Goal: Task Accomplishment & Management: Complete application form

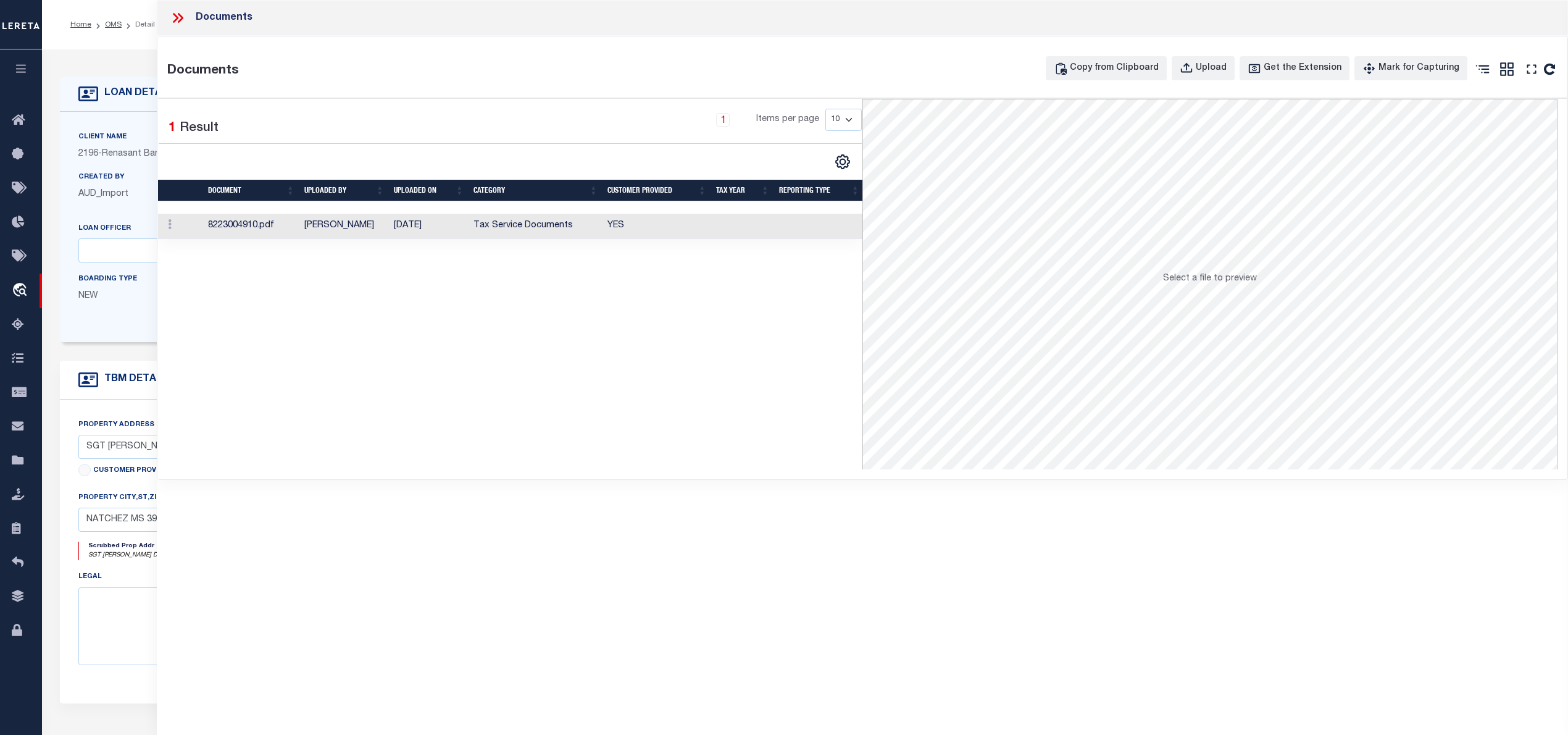
select select "164191"
select select "5191"
select select "400"
select select "NonEscrow"
click at [369, 220] on td "[PERSON_NAME]" at bounding box center [344, 226] width 90 height 25
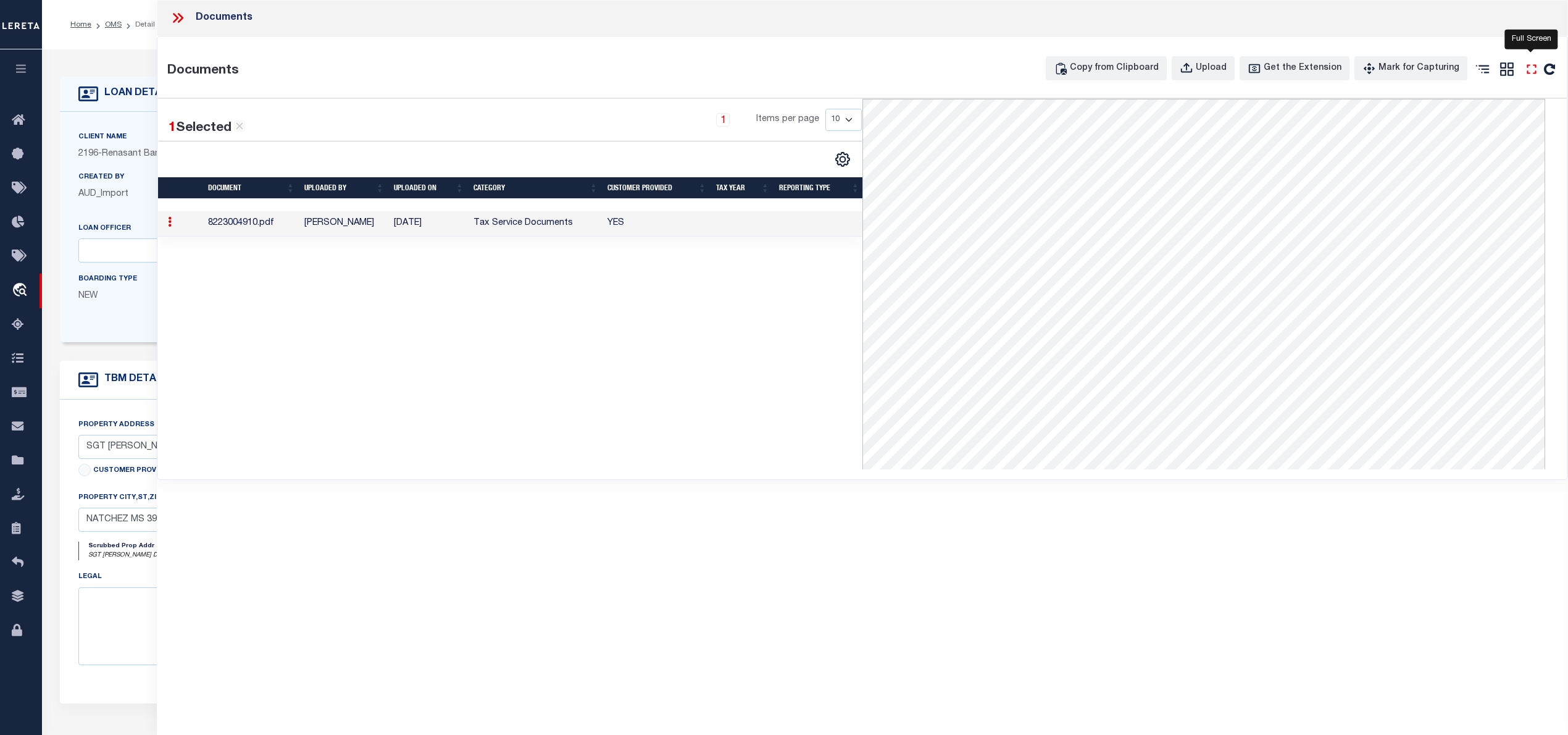
click at [1532, 68] on icon "" at bounding box center [1531, 69] width 16 height 16
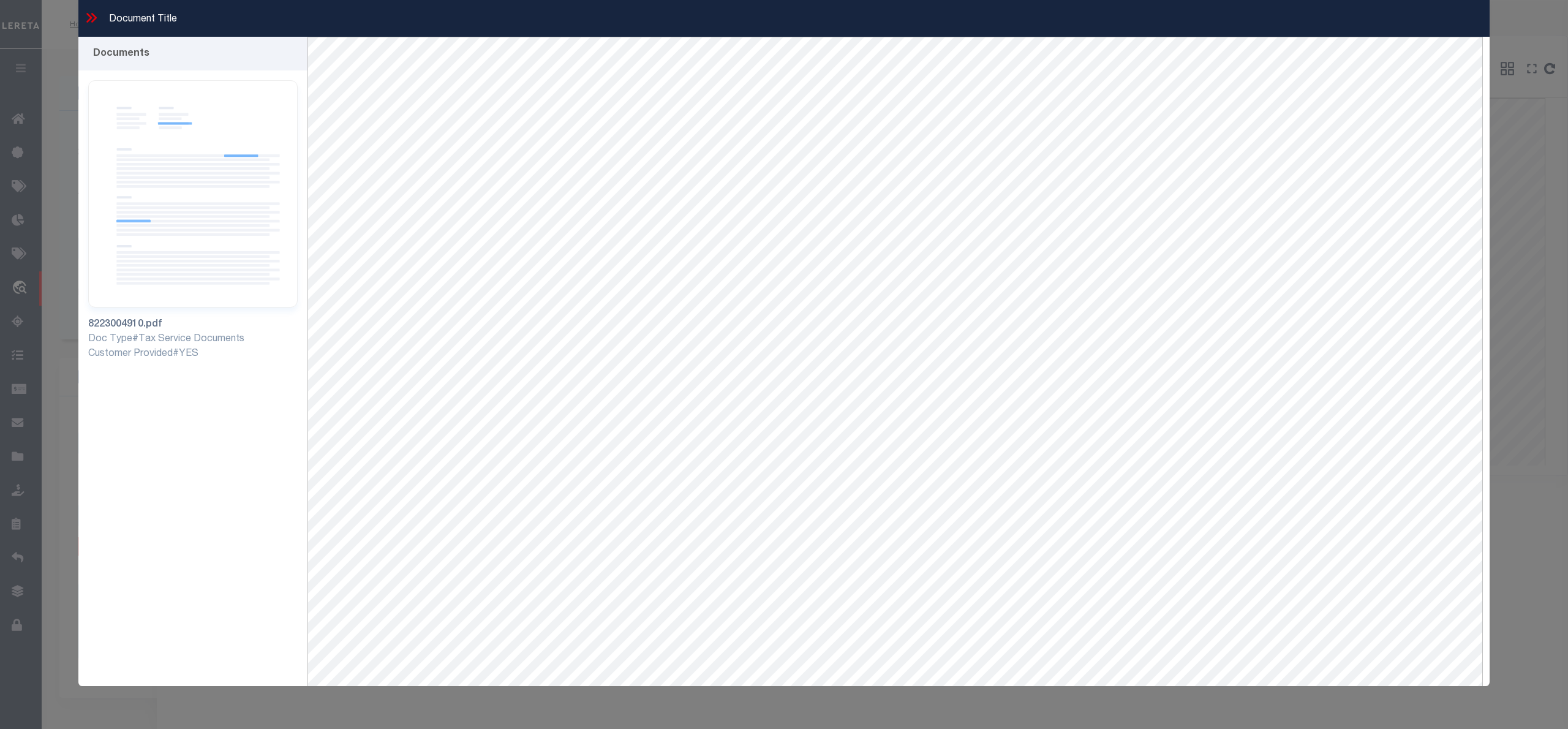
scroll to position [30, 0]
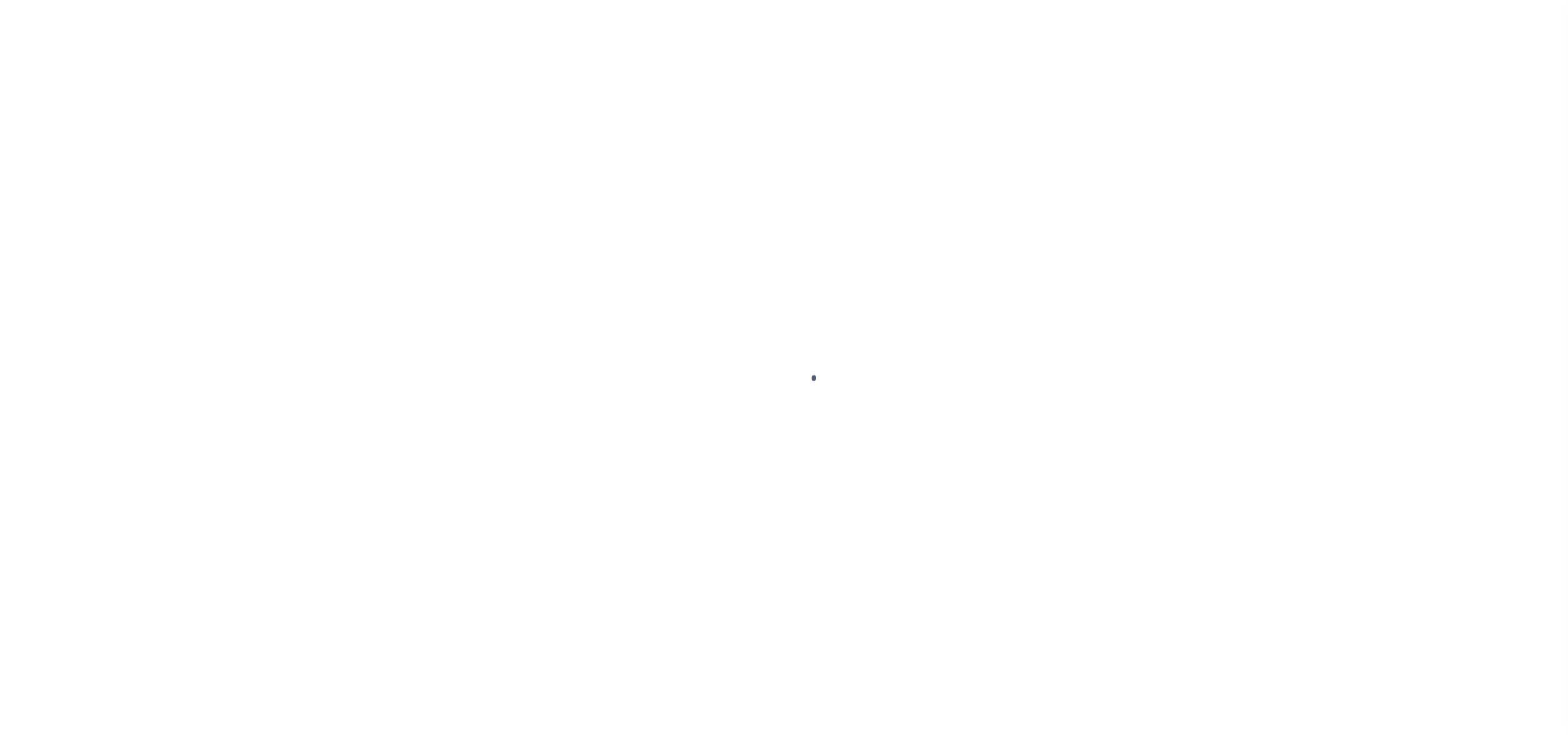
select select "QC"
select select "AGW"
select select "LEG"
select select "400"
select select "NonEscrow"
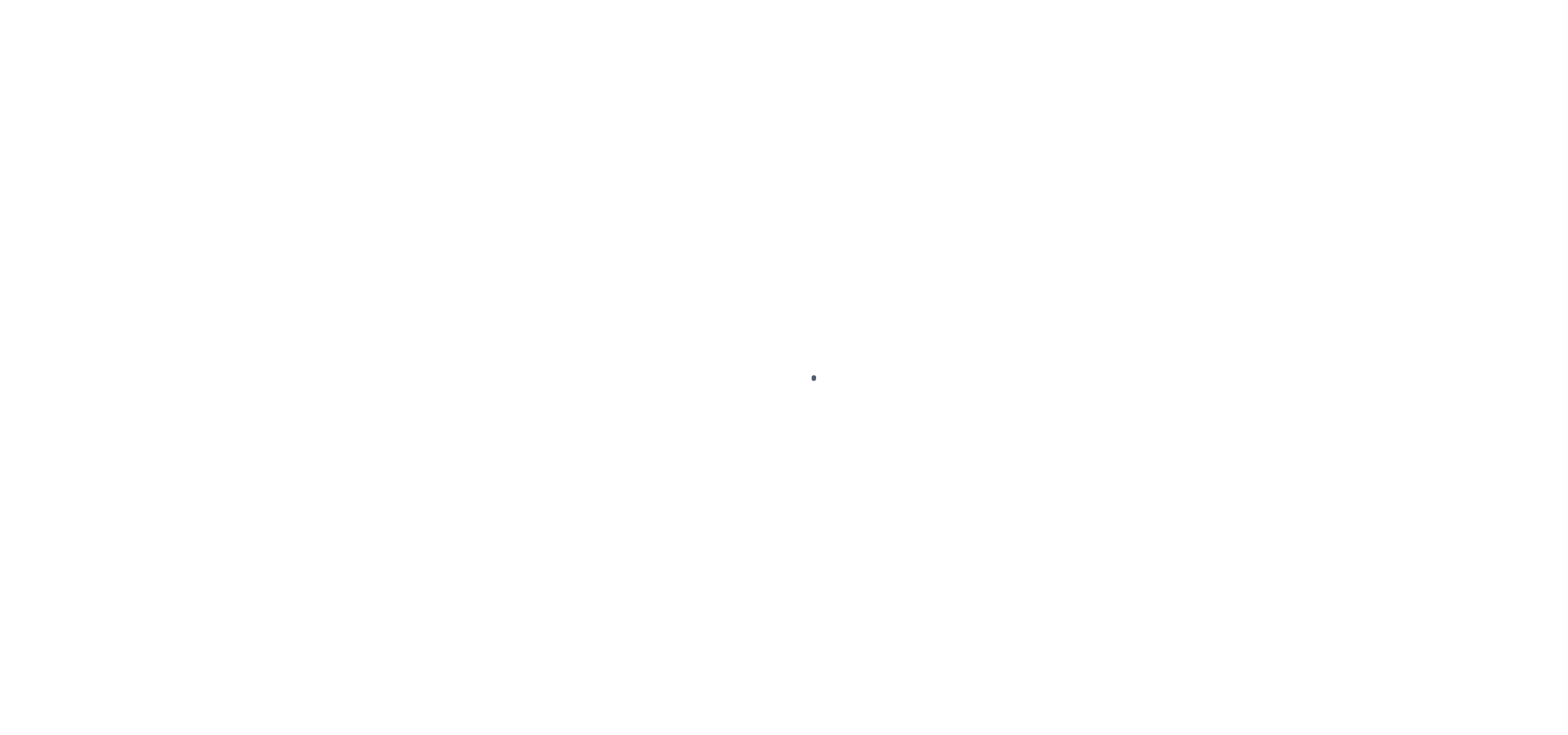
select select
select select "164191"
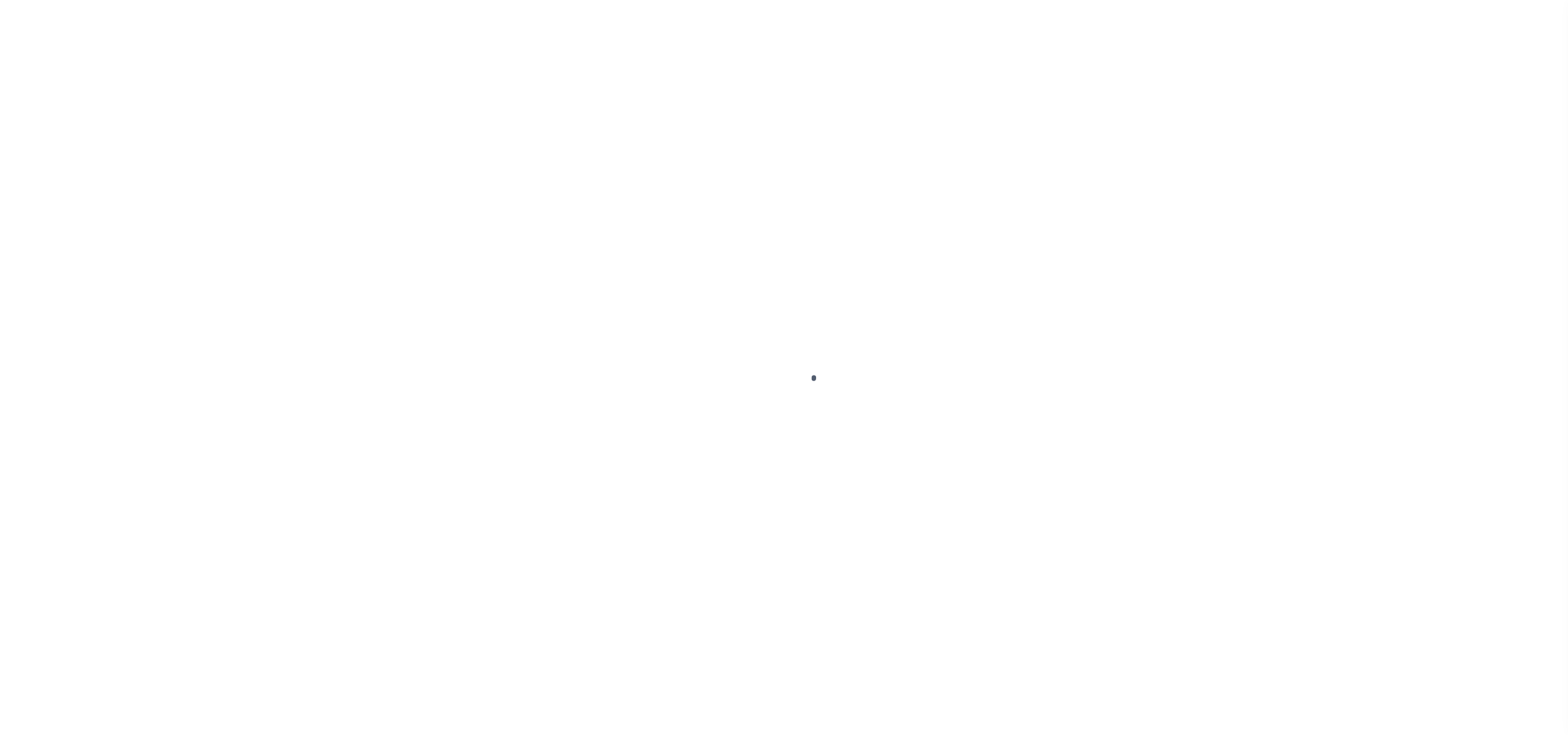
select select "5191"
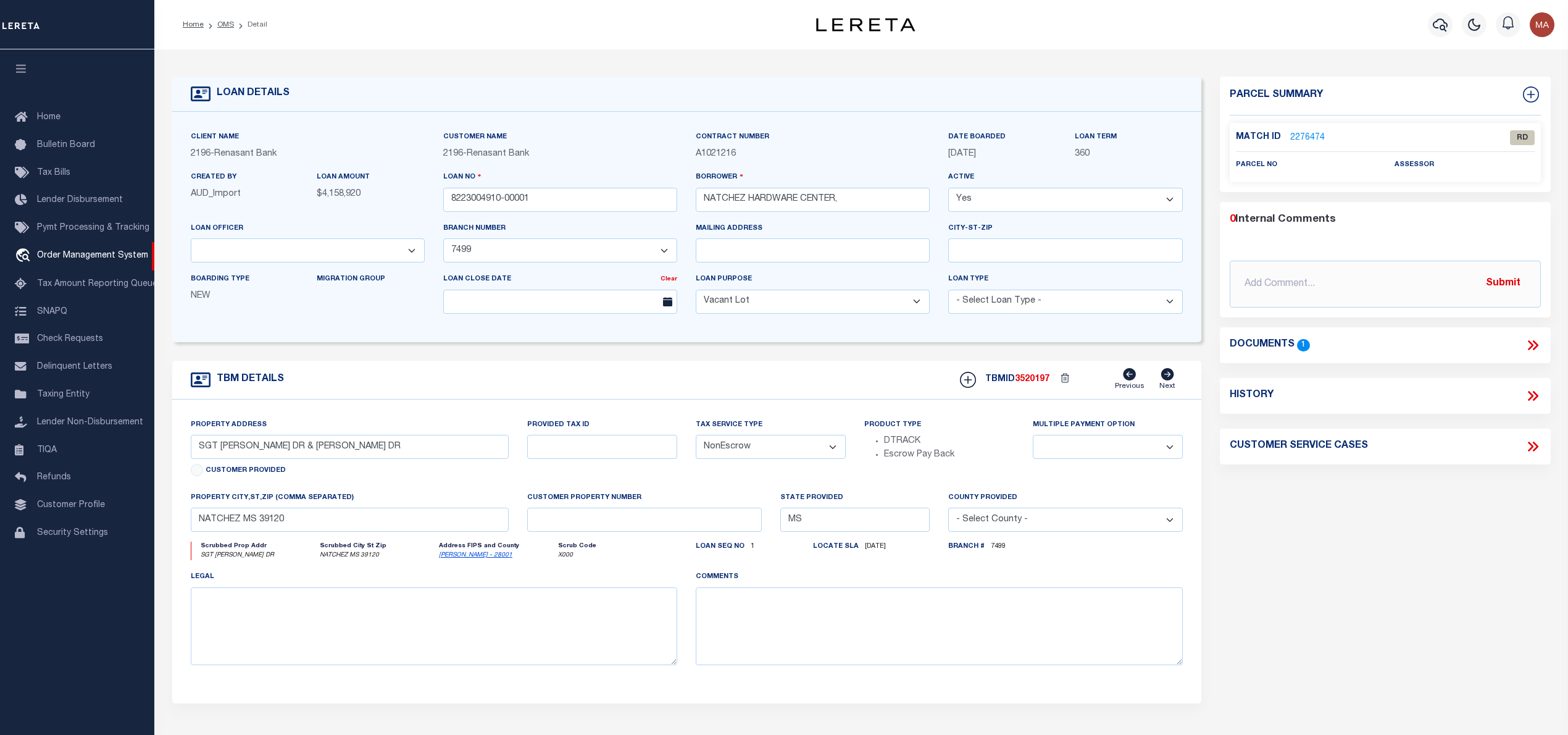
click at [1309, 134] on link "2276474" at bounding box center [1307, 138] width 34 height 13
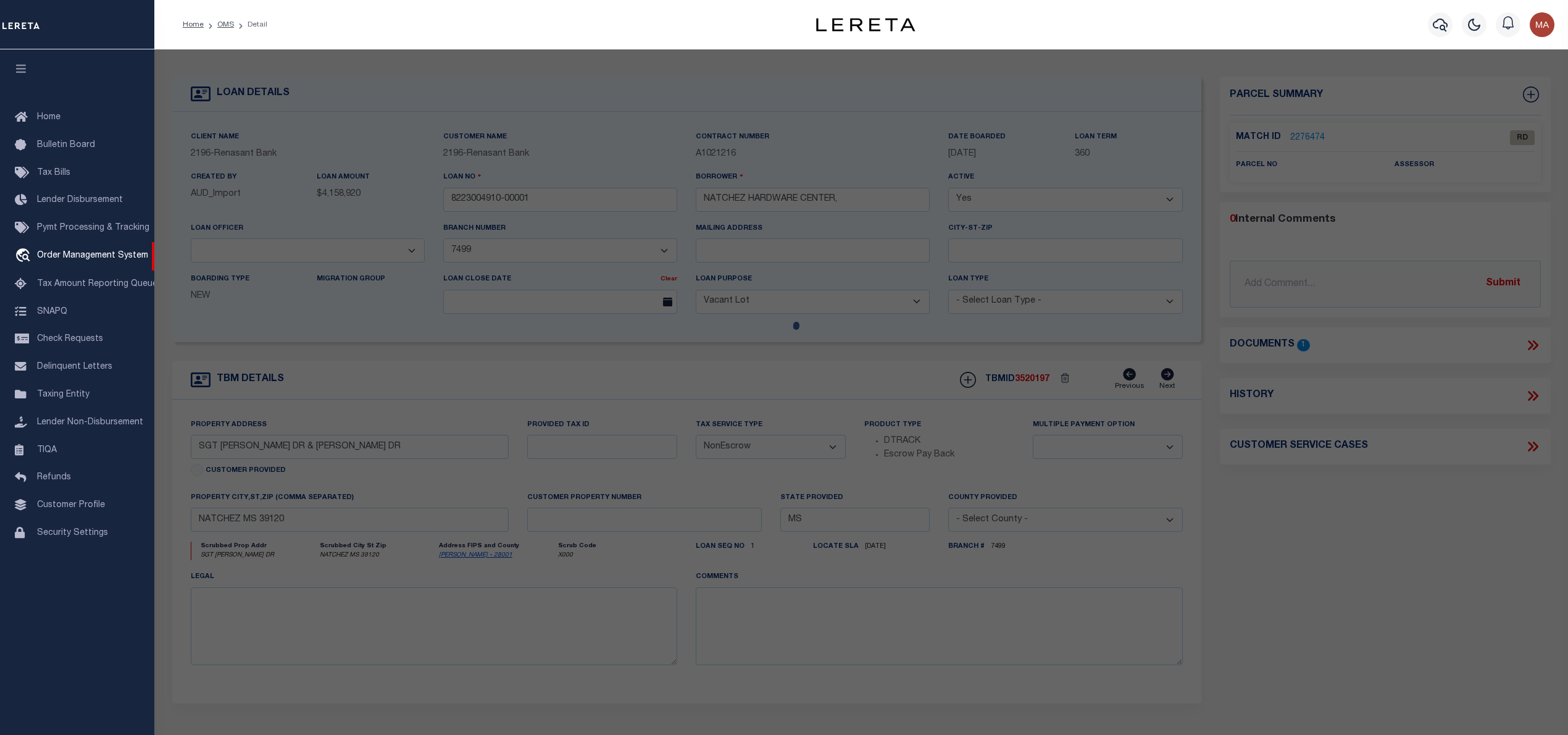
select select "AS"
select select
checkbox input "false"
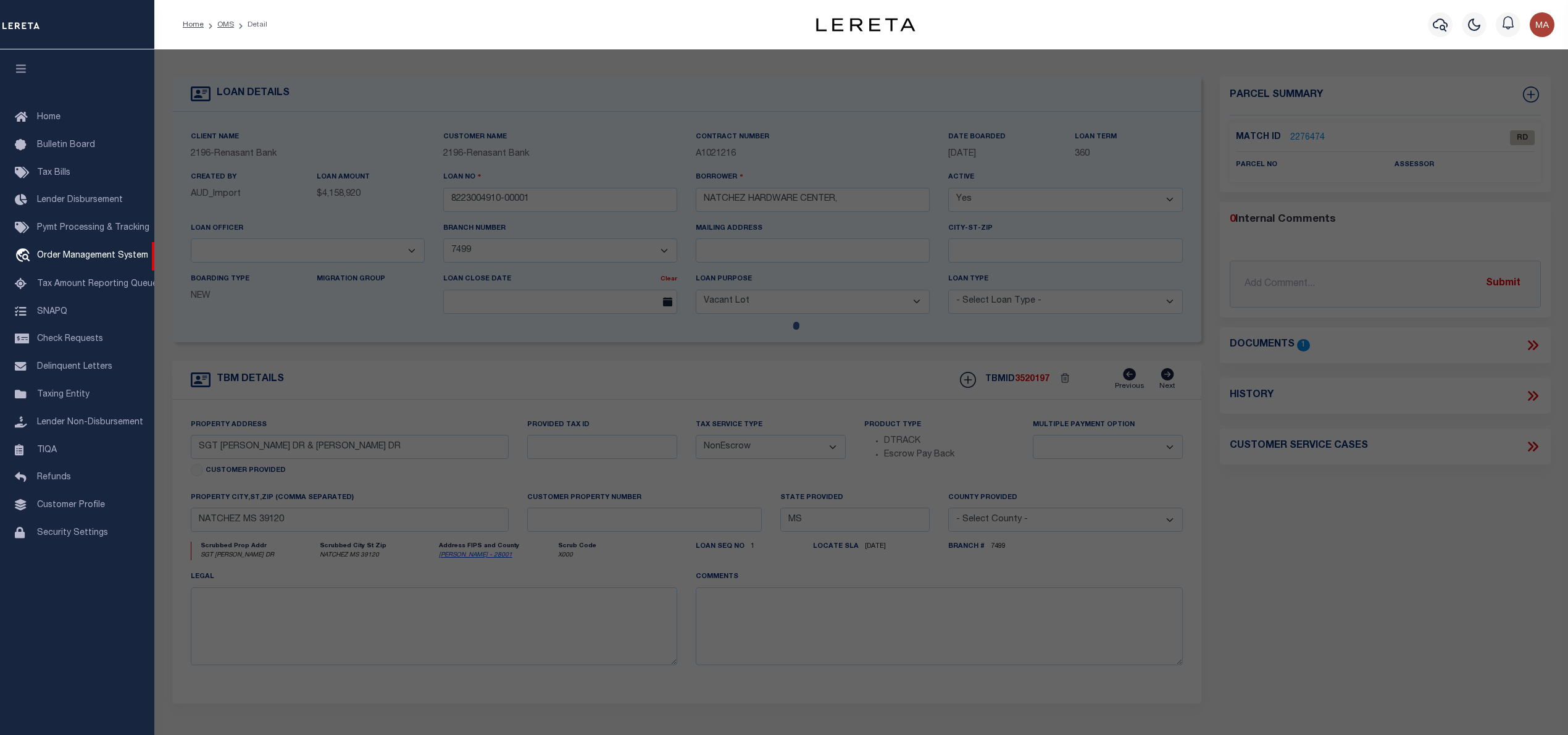
select select "RD"
checkbox input "false"
type textarea "Document uploaded that satisfies a legal requirement, changing from [GEOGRAPHIC…"
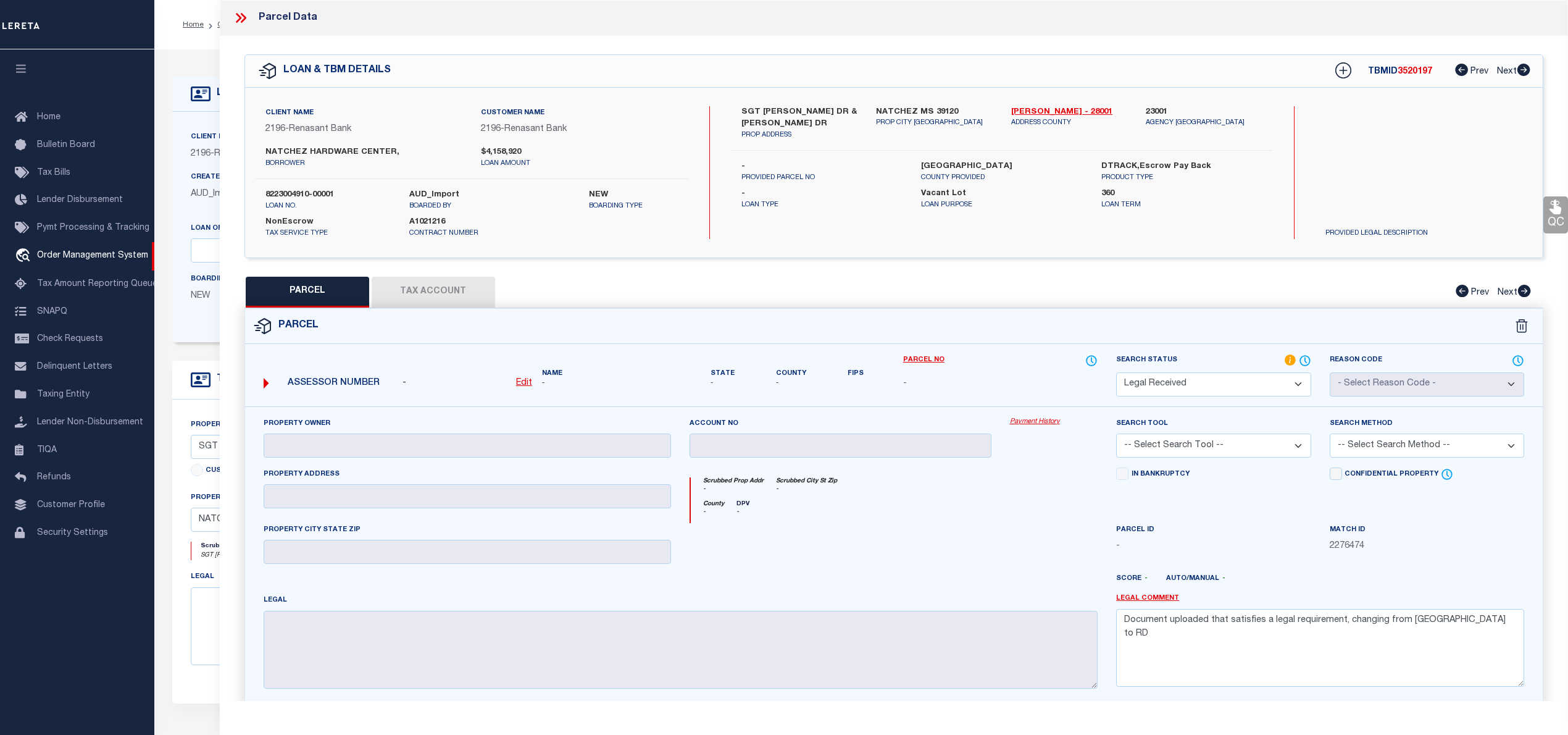
click at [1025, 104] on div "Client Name 2196 - Renasant Bank Customer Name 2196 - Renasant Bank NATCHEZ HAR…" at bounding box center [893, 173] width 1297 height 170
click at [1028, 109] on link "Adams - 28001" at bounding box center [1069, 113] width 116 height 12
drag, startPoint x: 260, startPoint y: 152, endPoint x: 354, endPoint y: 154, distance: 94.0
click at [354, 154] on div "NATCHEZ HARDWARE CENTER, borrower" at bounding box center [364, 157] width 216 height 22
copy label "NATCHEZ HARDWARE"
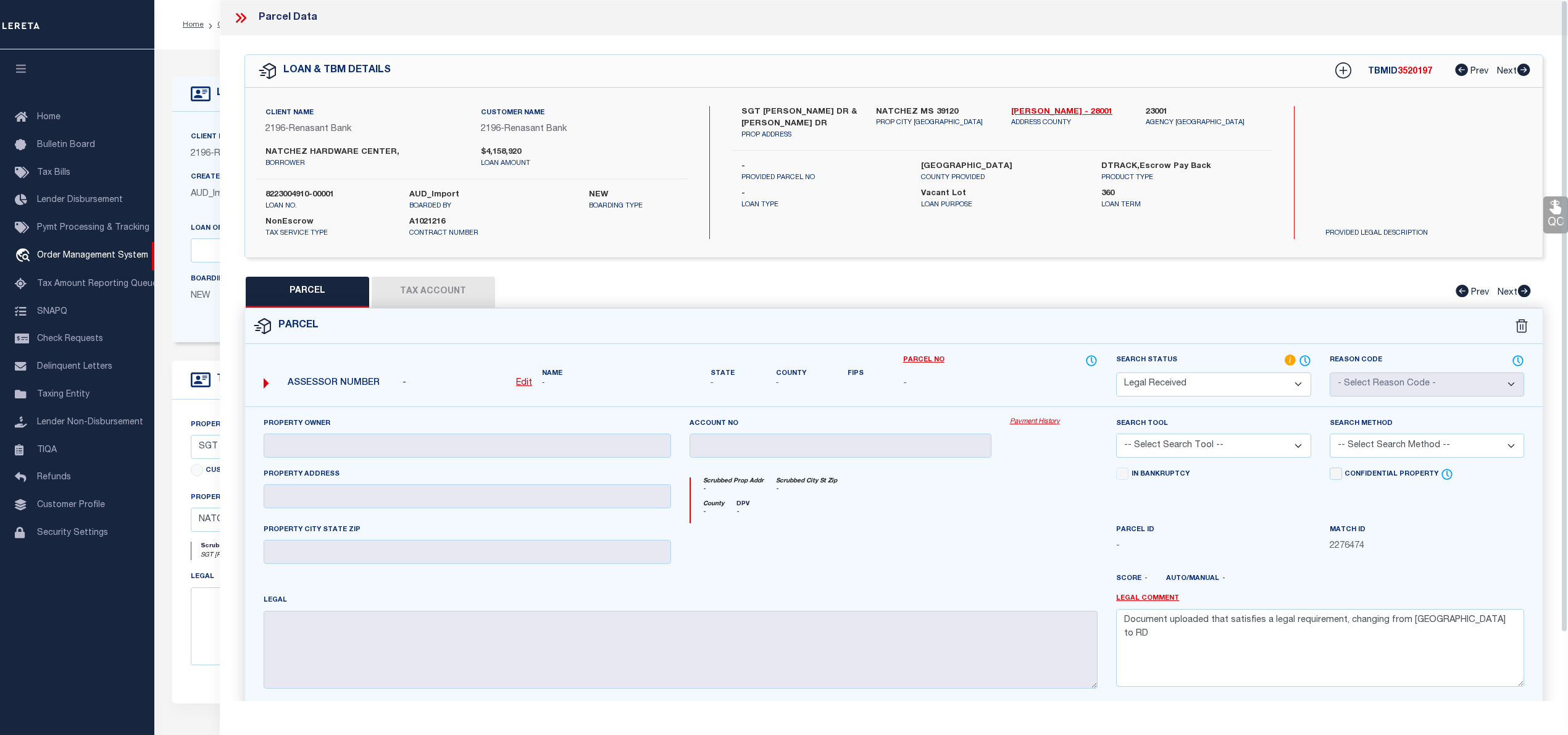
click at [308, 191] on label "8223004910-00001" at bounding box center [328, 195] width 126 height 12
copy div "8223004910-00001"
click at [240, 12] on icon at bounding box center [240, 18] width 16 height 16
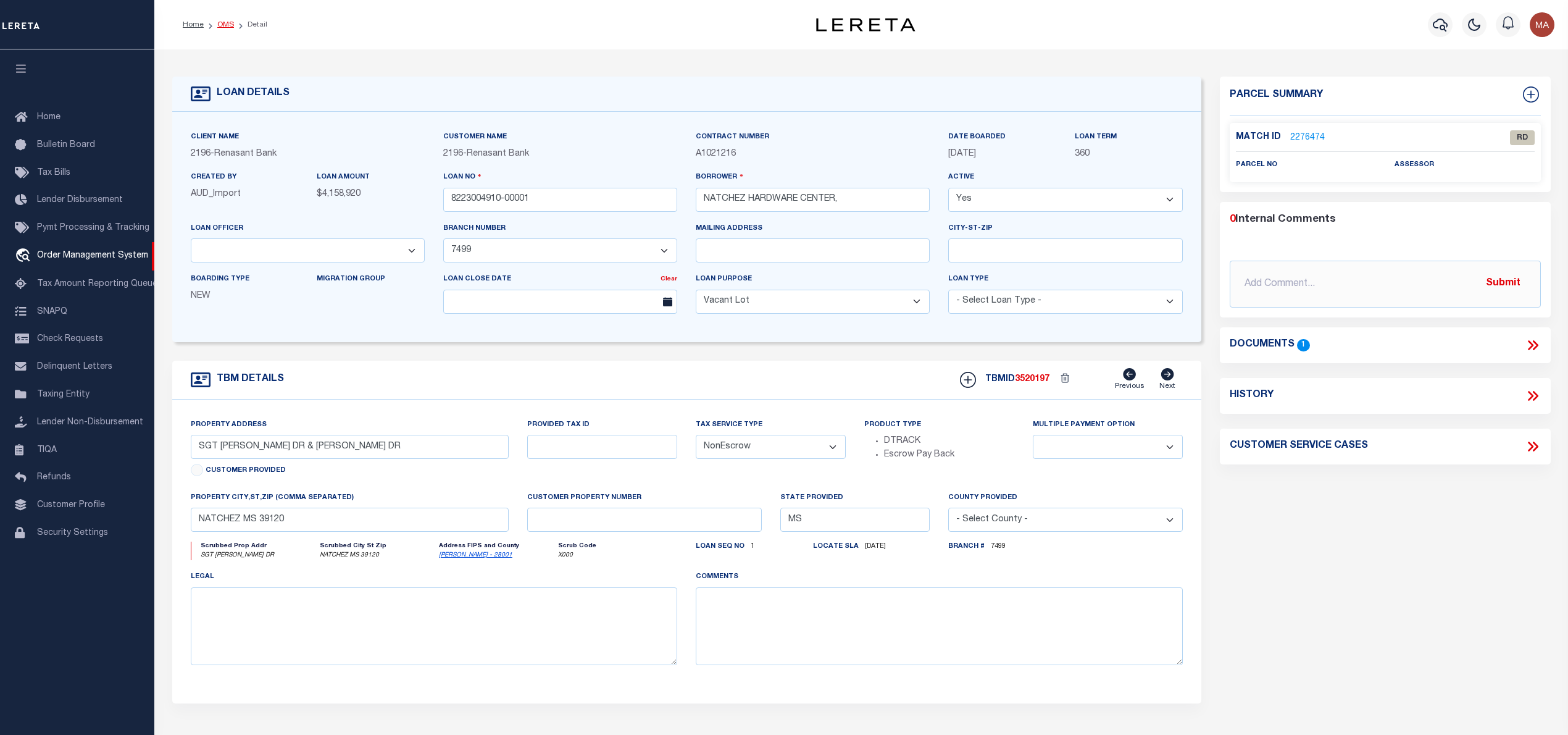
click at [222, 25] on link "OMS" at bounding box center [226, 24] width 17 height 8
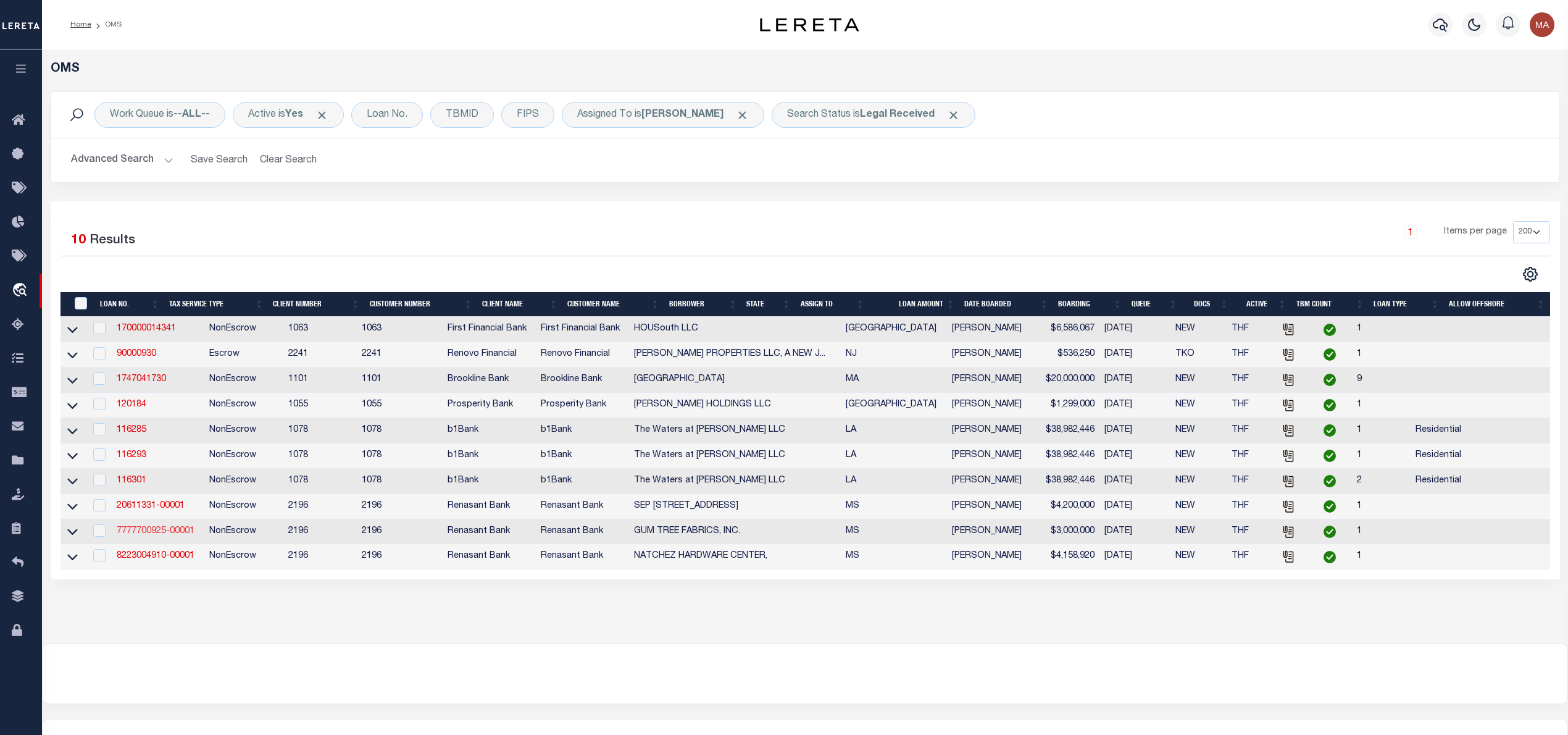
click at [155, 535] on link "7777700925-00001" at bounding box center [155, 531] width 78 height 8
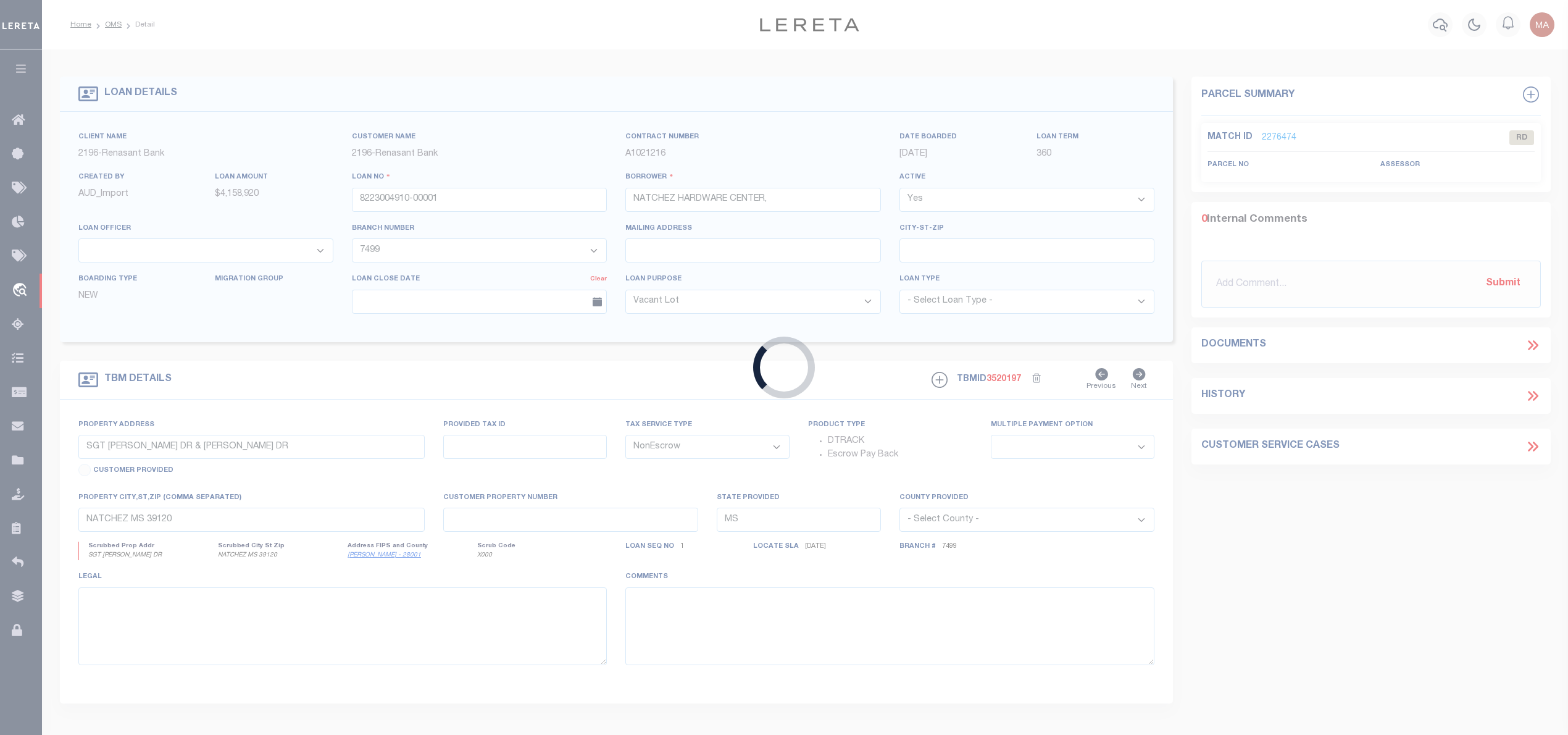
type input "7777700925-00001"
type input "GUM TREE FABRICS, INC."
select select "5395"
type input "4002 S EASON BLVD"
select select
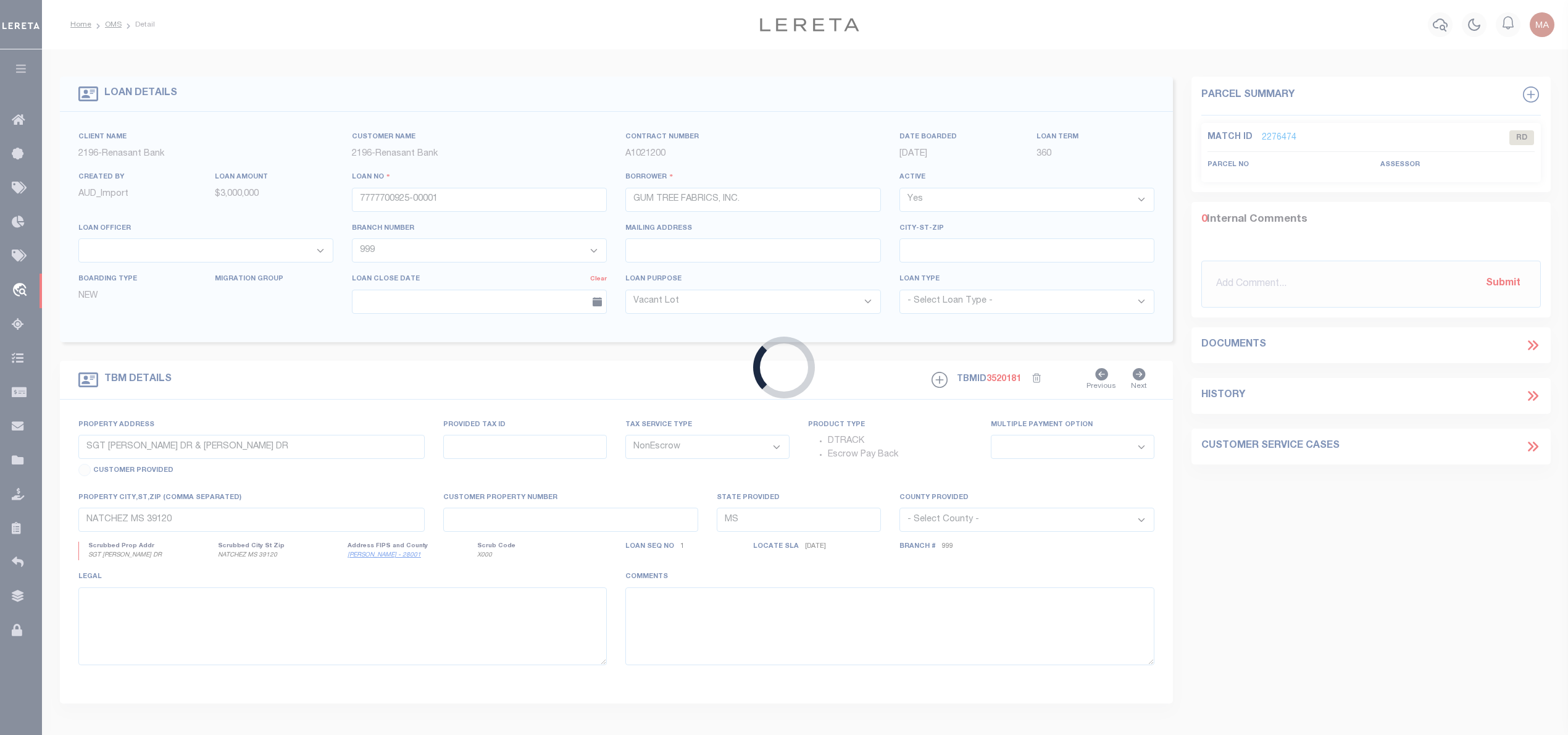
type input "TUPELO MS 38804"
select select
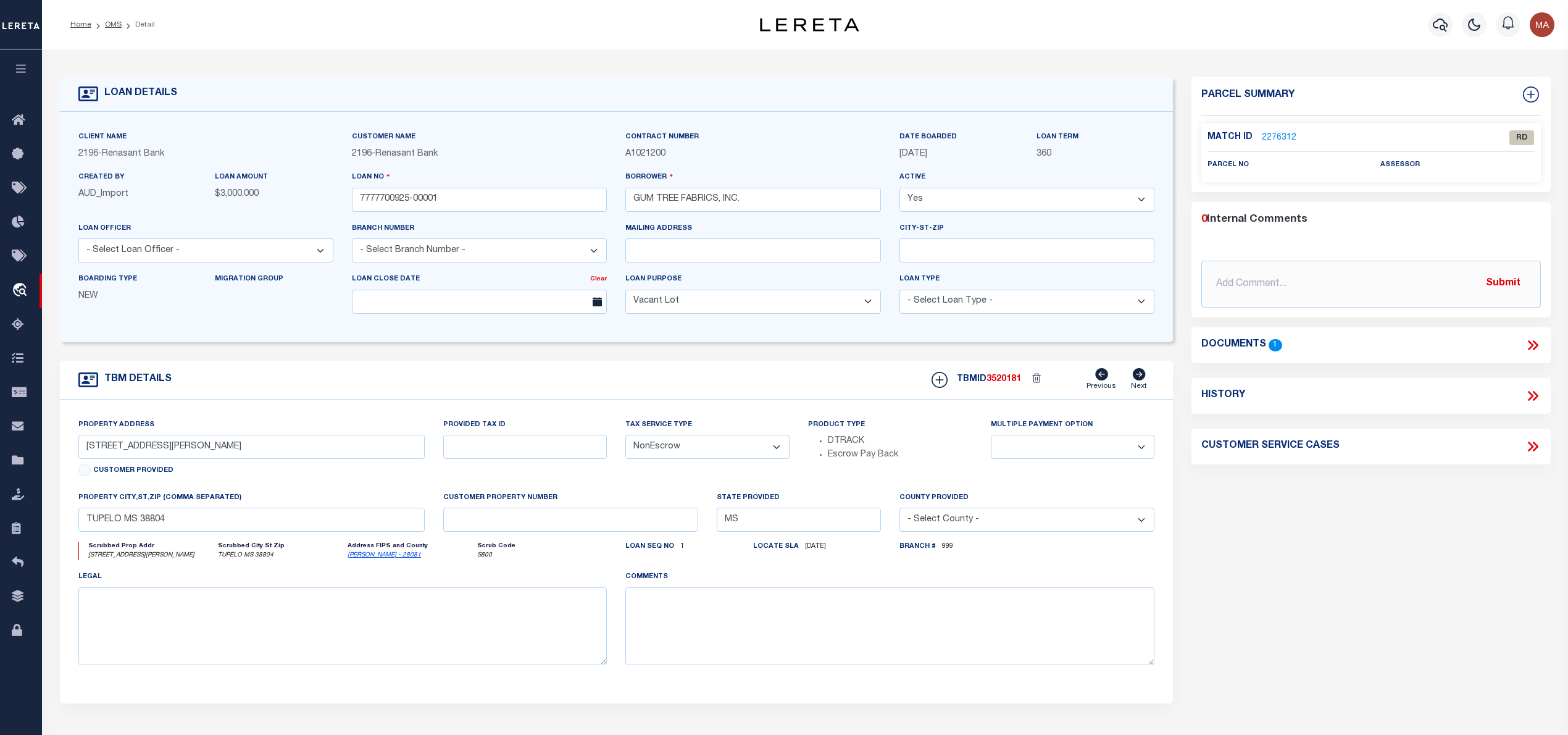
click at [1528, 338] on icon at bounding box center [1532, 345] width 16 height 16
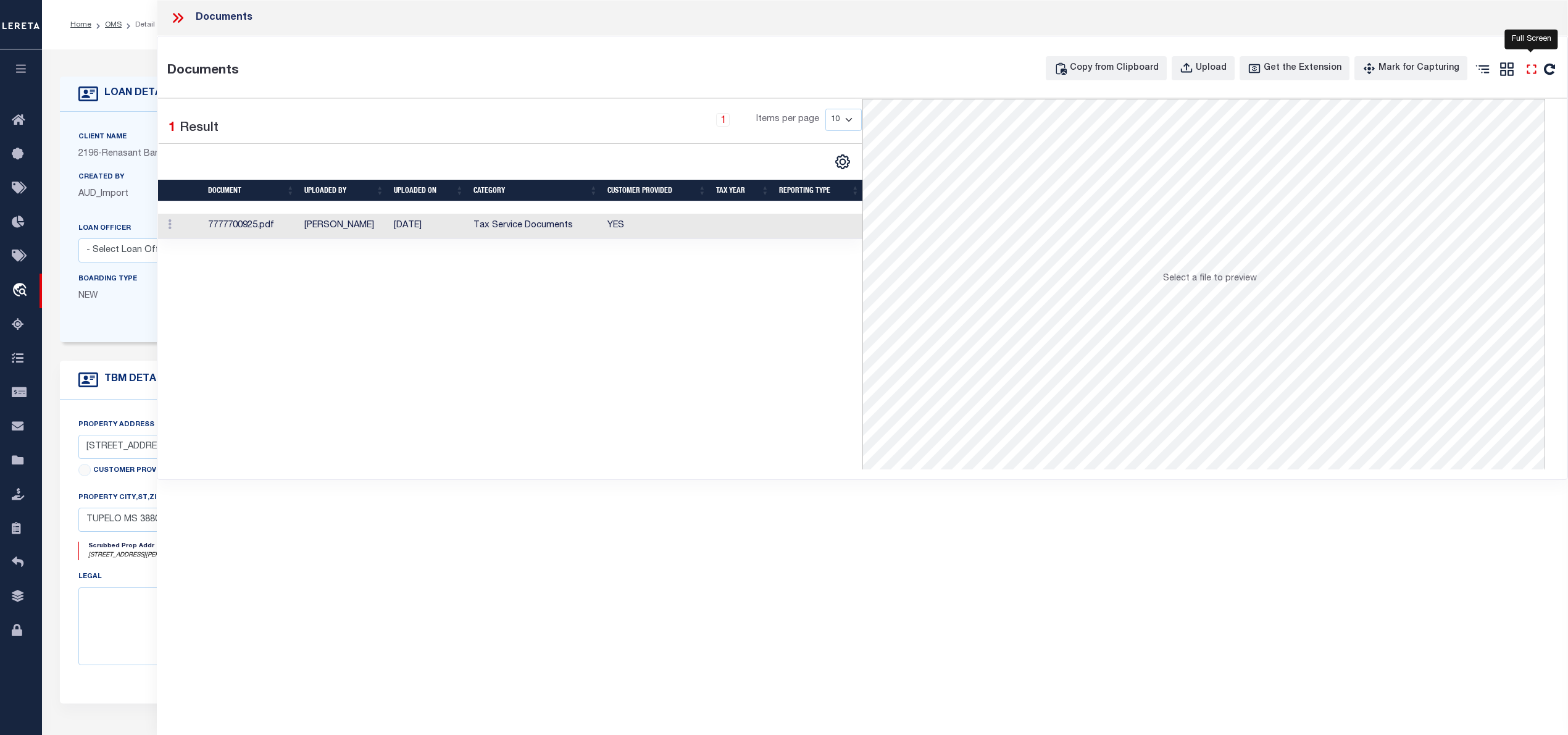
click at [1529, 72] on icon "" at bounding box center [1531, 69] width 16 height 16
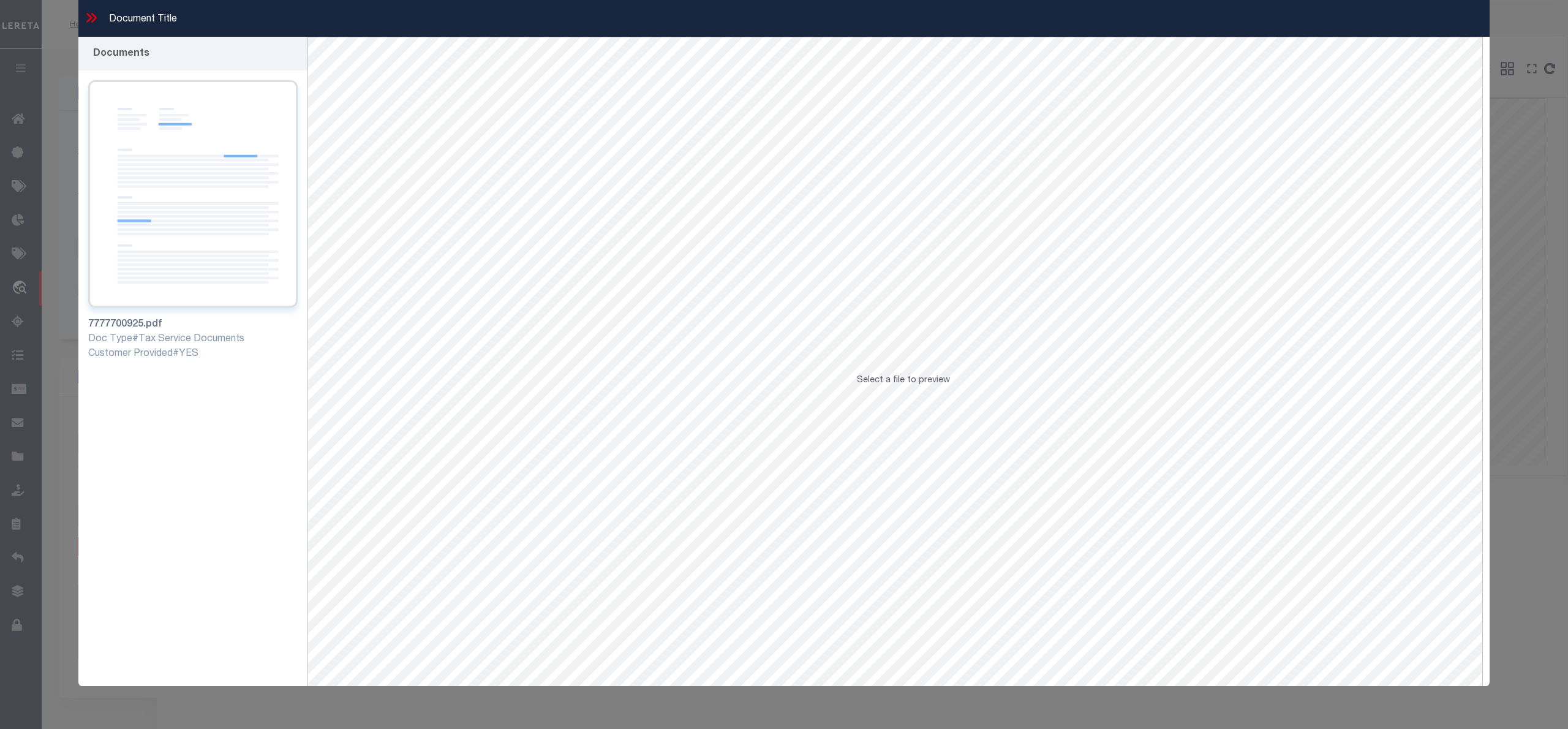
click at [197, 94] on img at bounding box center [193, 194] width 210 height 227
click at [96, 13] on icon at bounding box center [91, 17] width 16 height 16
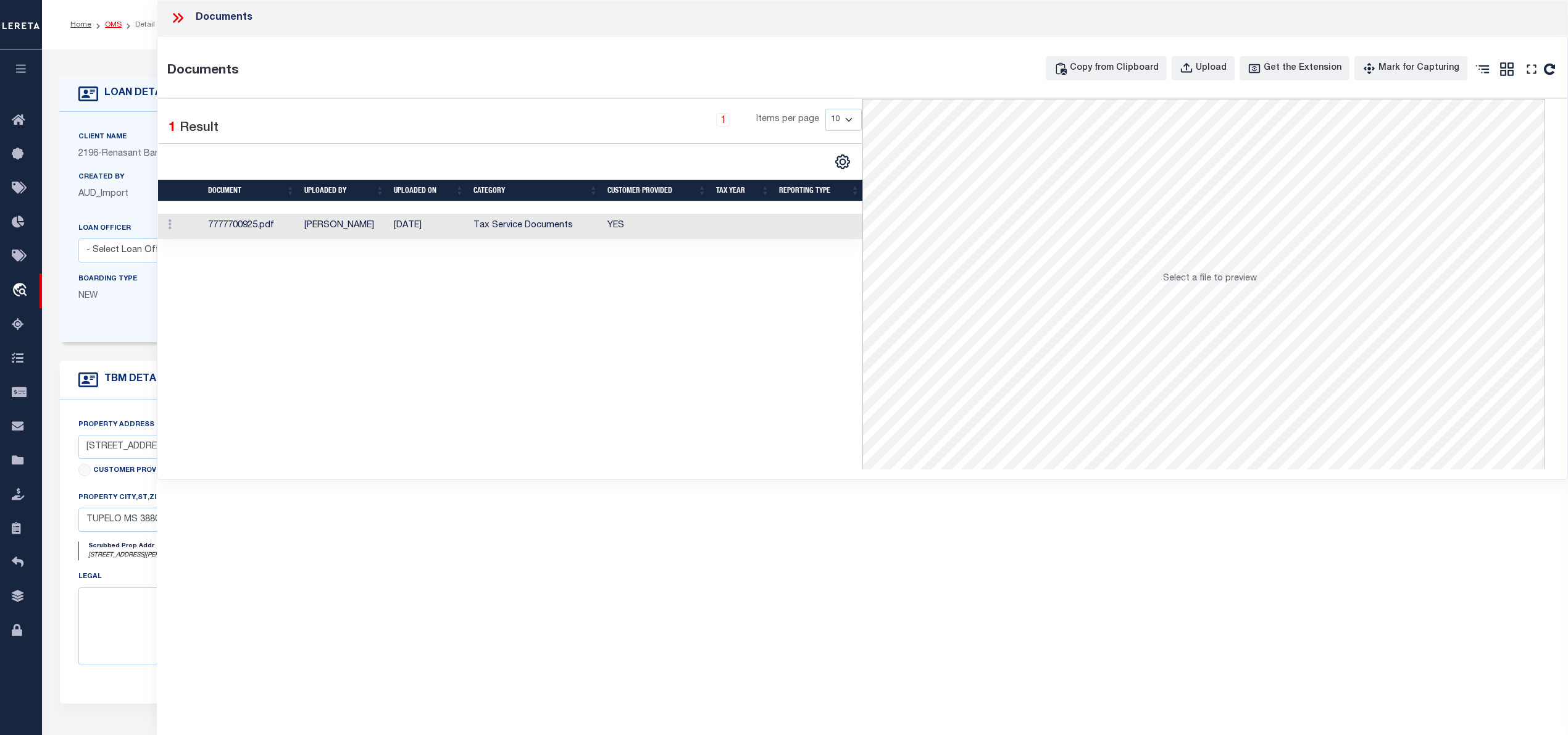
click at [117, 21] on link "OMS" at bounding box center [113, 24] width 17 height 8
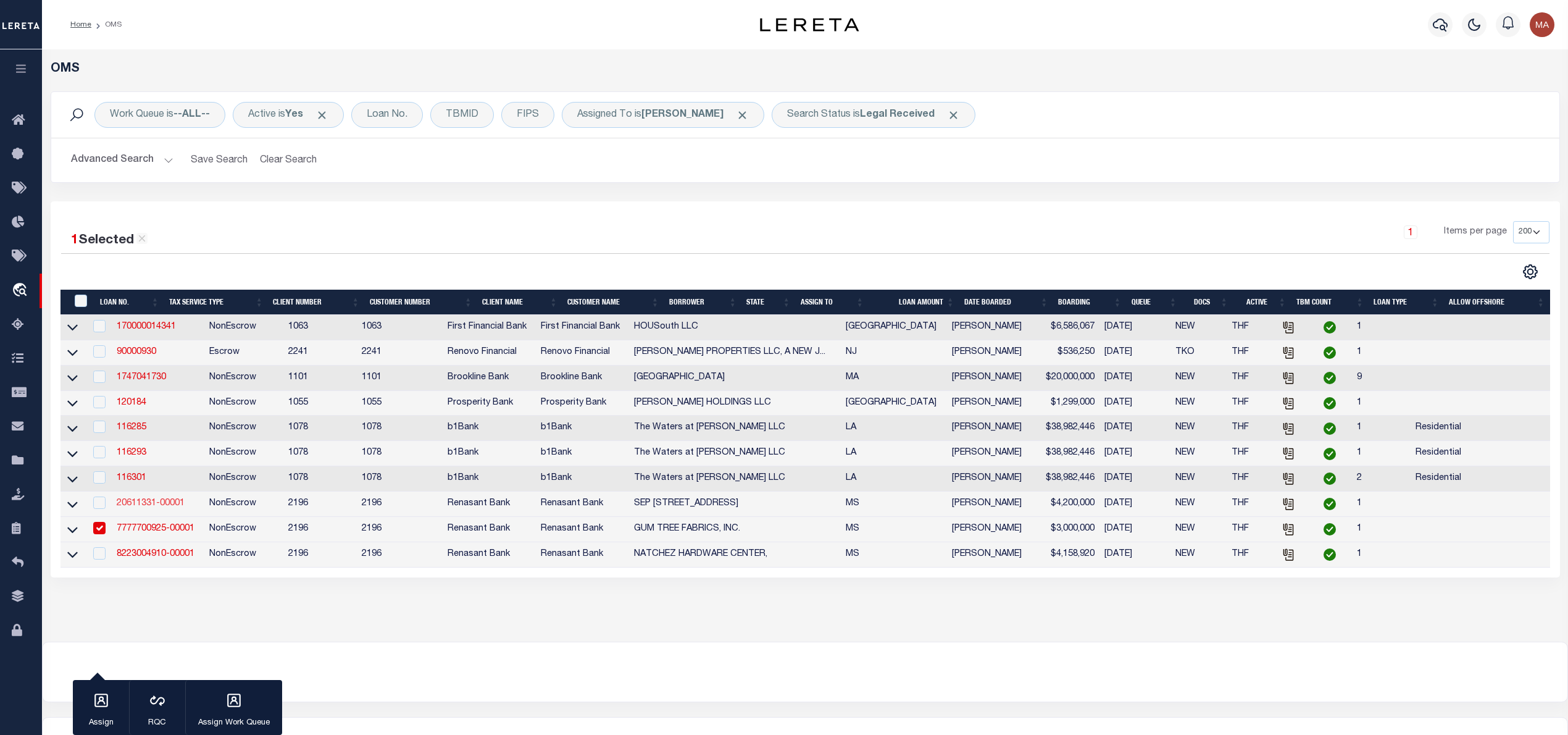
click at [166, 508] on link "20611331-00001" at bounding box center [150, 503] width 68 height 8
type input "20611331-00001"
type input "SEP 135 INDUSTRIAL DR LL"
select select "5171"
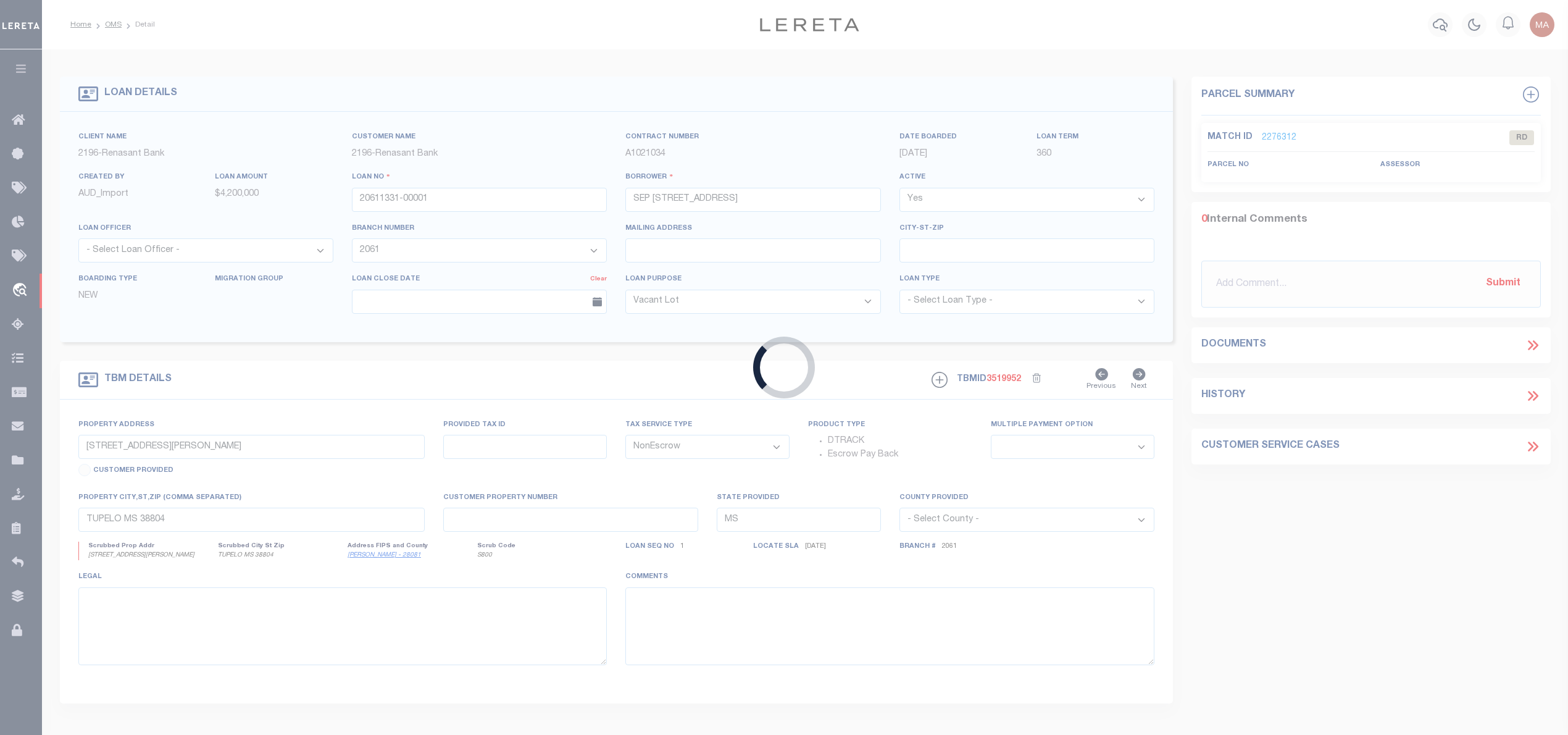
type input "135 INDUSTRIAL BOULEVARD"
select select
type input "MADISON MS 39110"
select select
select select "5171"
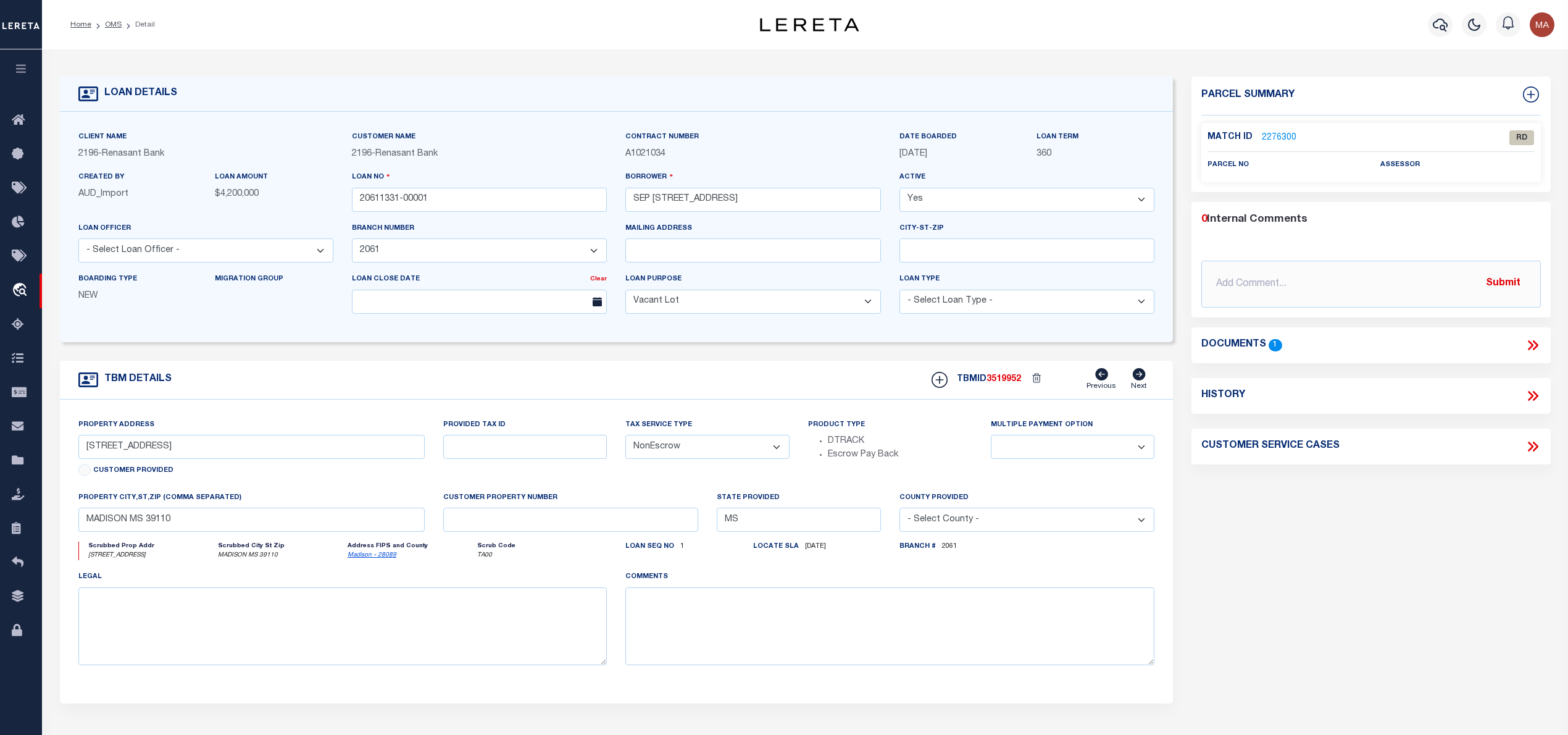
click at [1540, 350] on icon at bounding box center [1532, 345] width 16 height 16
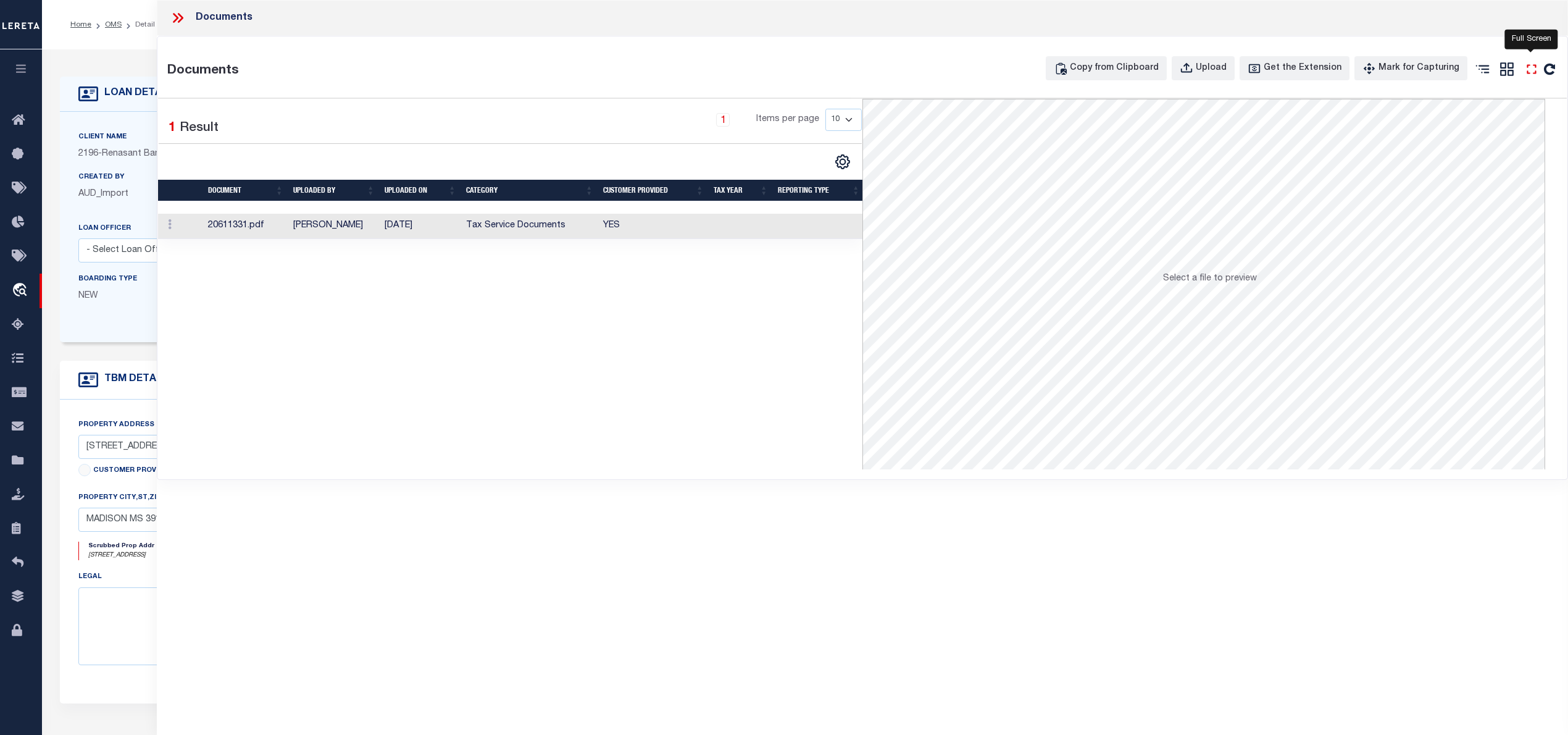
click at [1539, 63] on icon "" at bounding box center [1531, 69] width 16 height 16
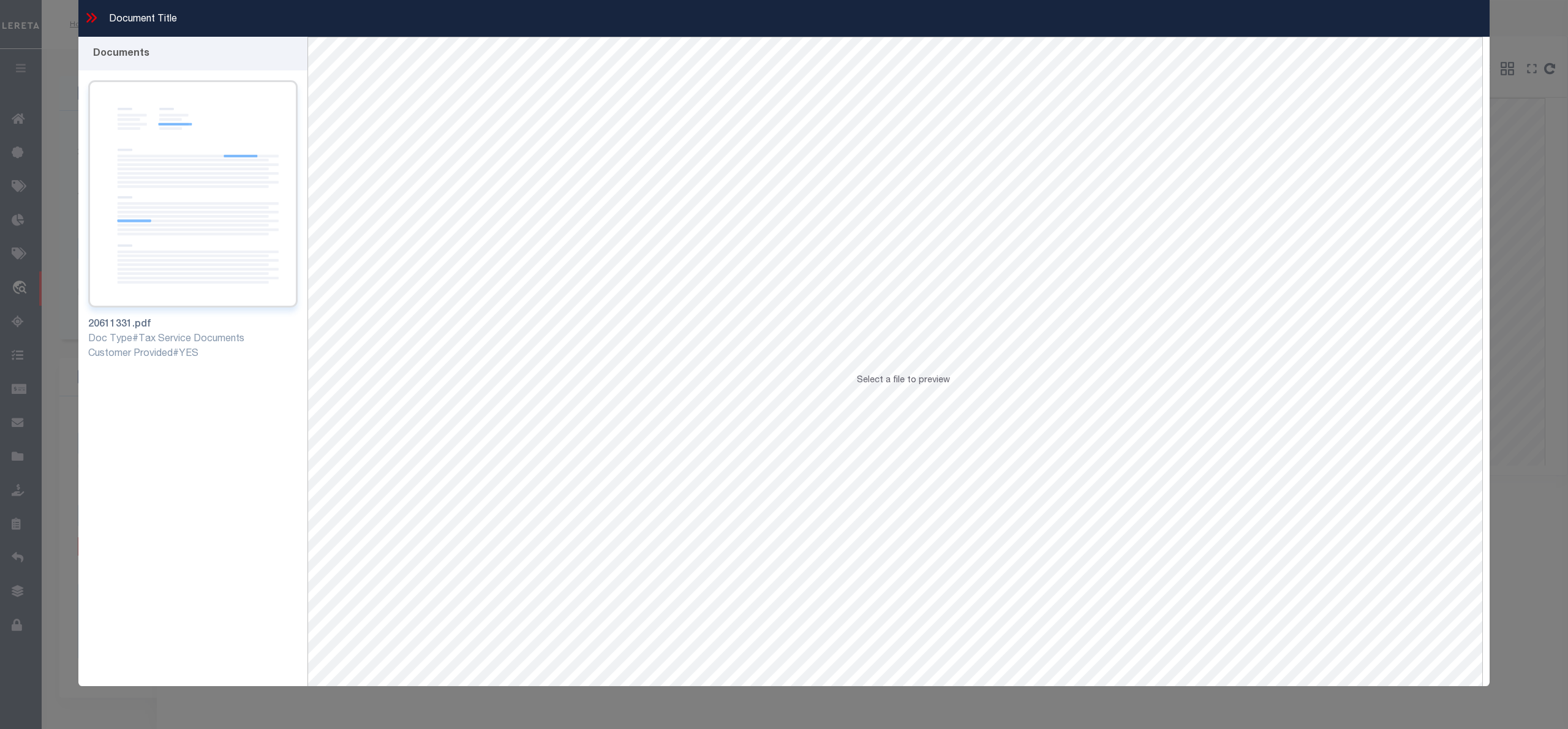
click at [263, 226] on img at bounding box center [193, 194] width 210 height 227
click at [92, 20] on icon at bounding box center [91, 17] width 16 height 16
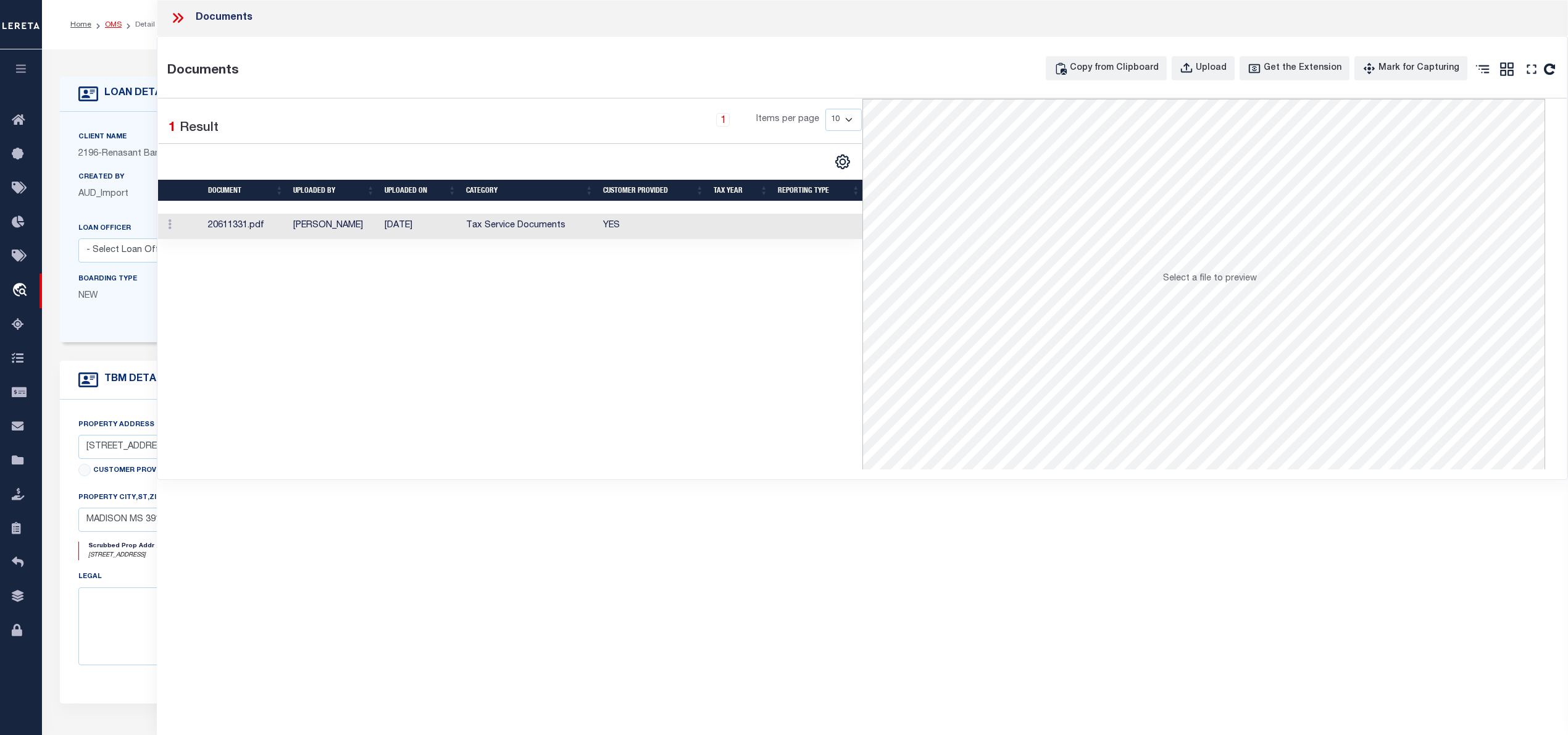
click at [111, 24] on link "OMS" at bounding box center [113, 24] width 17 height 8
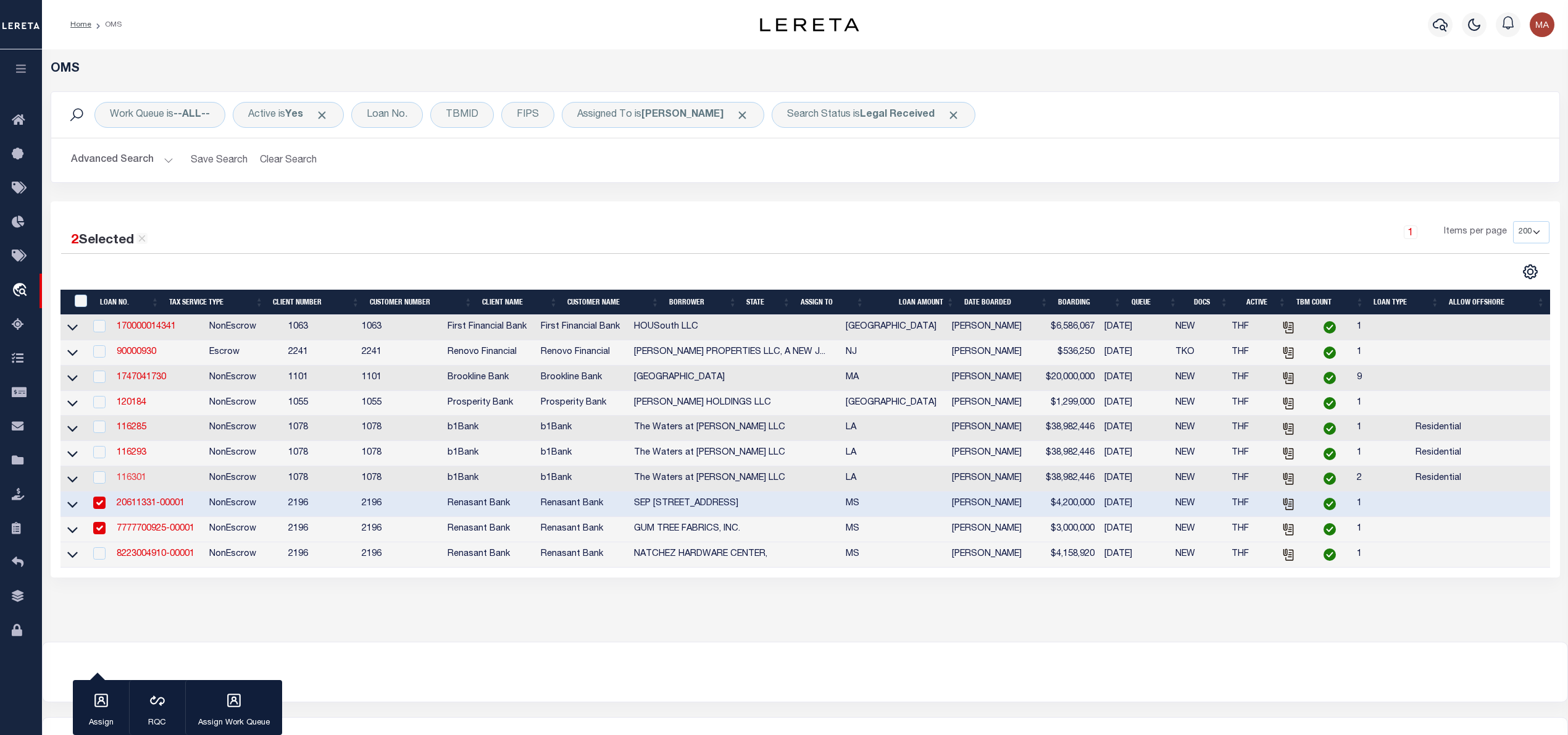
click at [141, 482] on link "116301" at bounding box center [131, 478] width 30 height 8
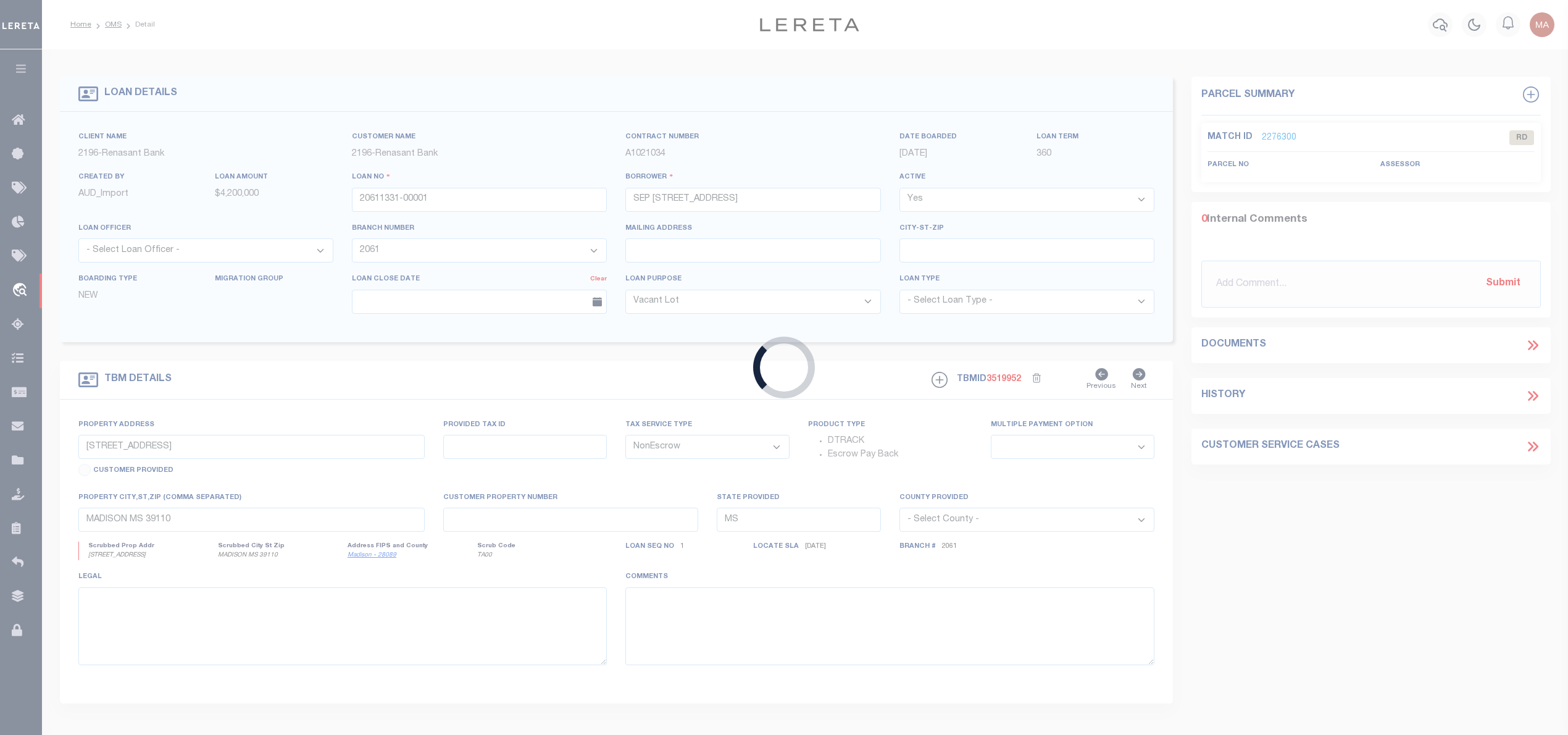
type input "116301"
type input "The Waters at [PERSON_NAME] LLC"
select select
type input "[DATE]"
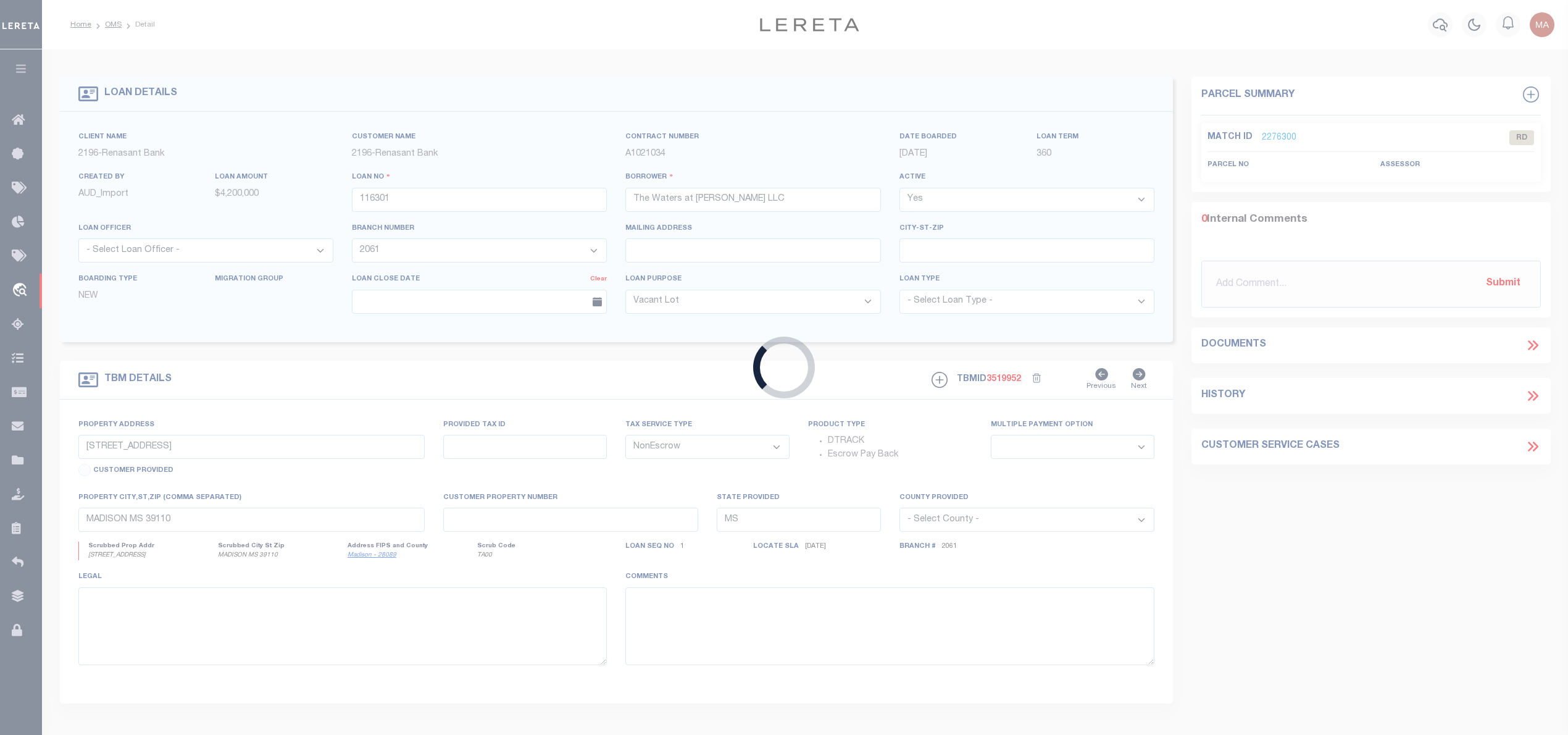
select select
select select "10"
type input "[GEOGRAPHIC_DATA] 10"
select select
type input "[PERSON_NAME] LA 70737"
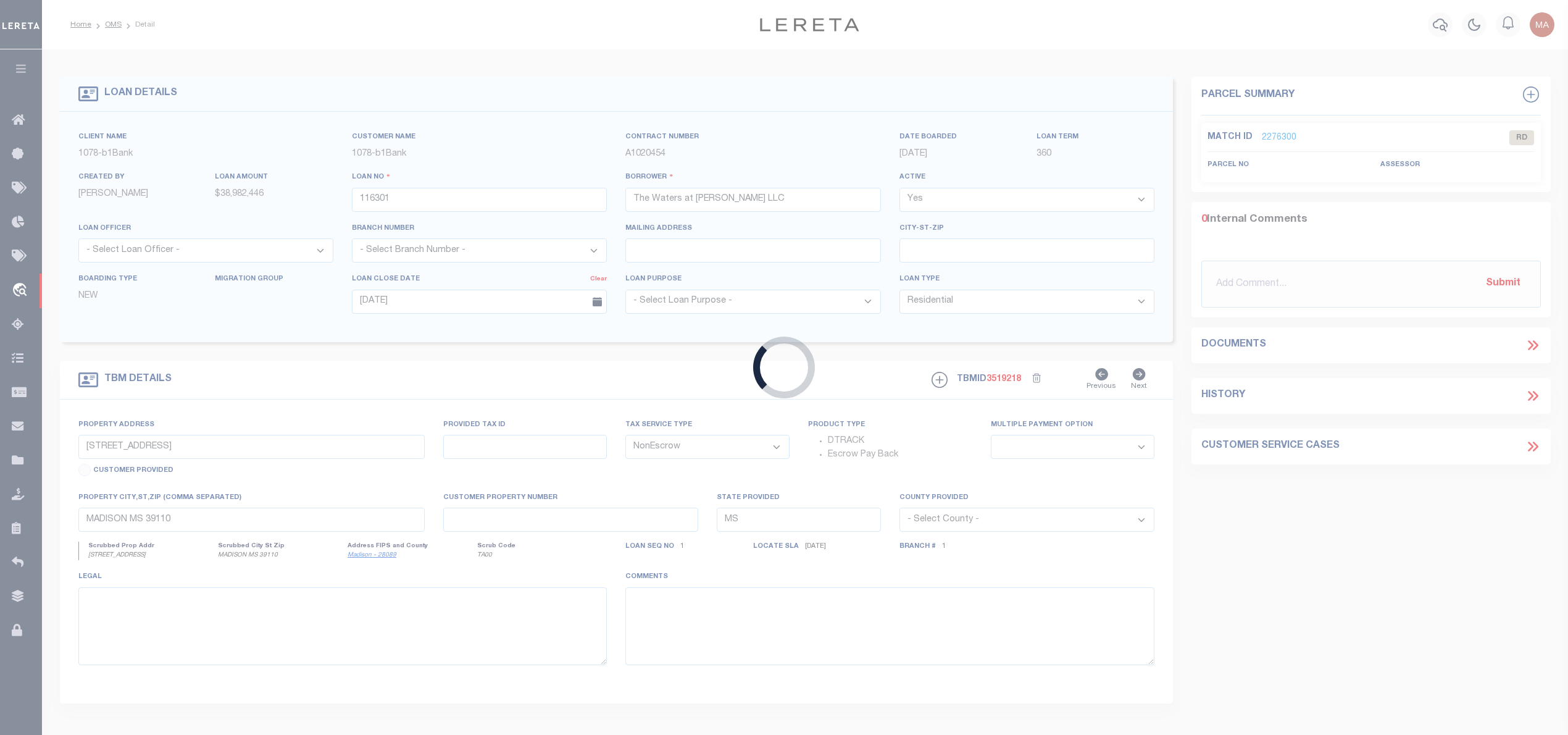
type input "20037493"
type input "LA"
type textarea "A certain parcel or tract of land designated as Lot C-5-A-1, being located in S…"
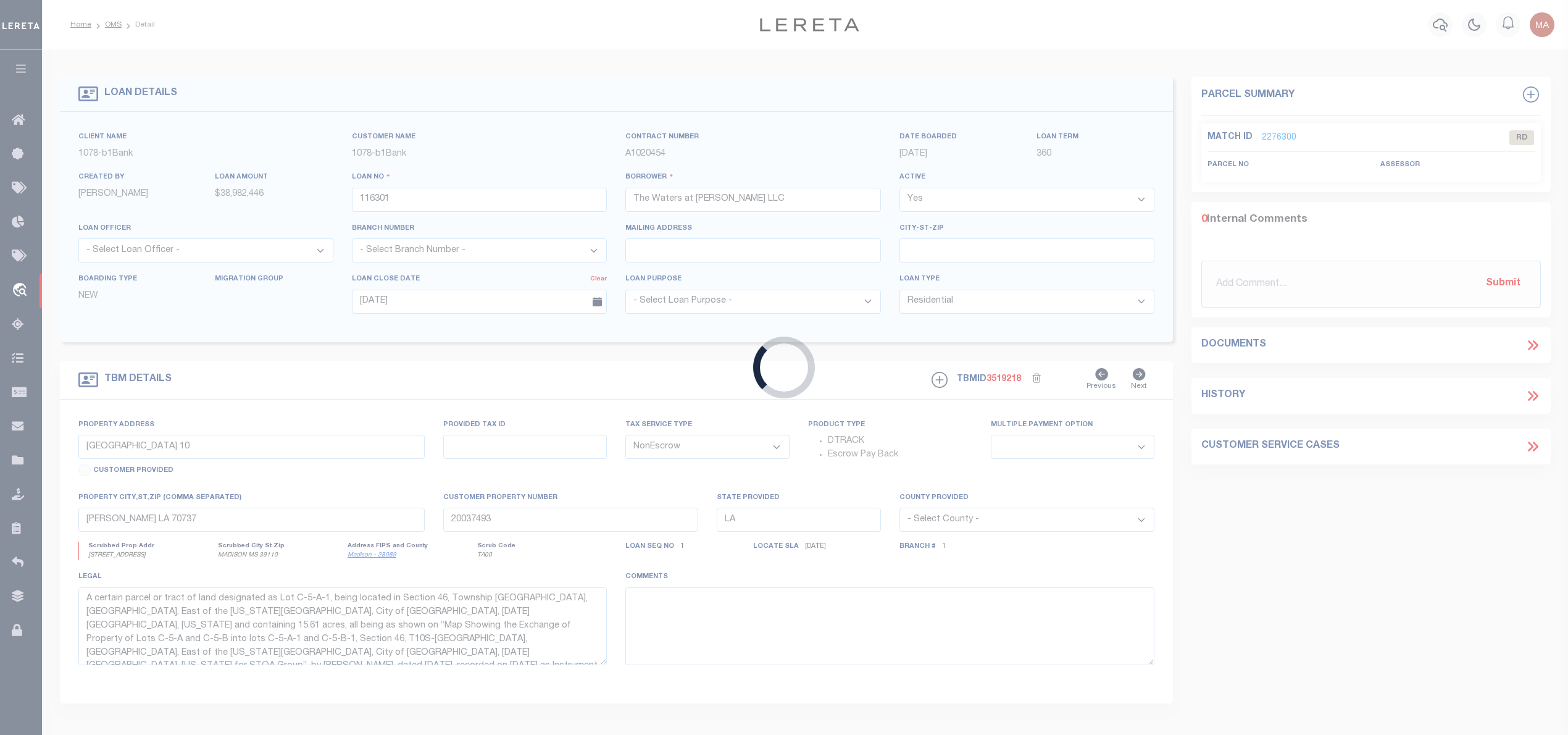
select select "10177"
select select "467"
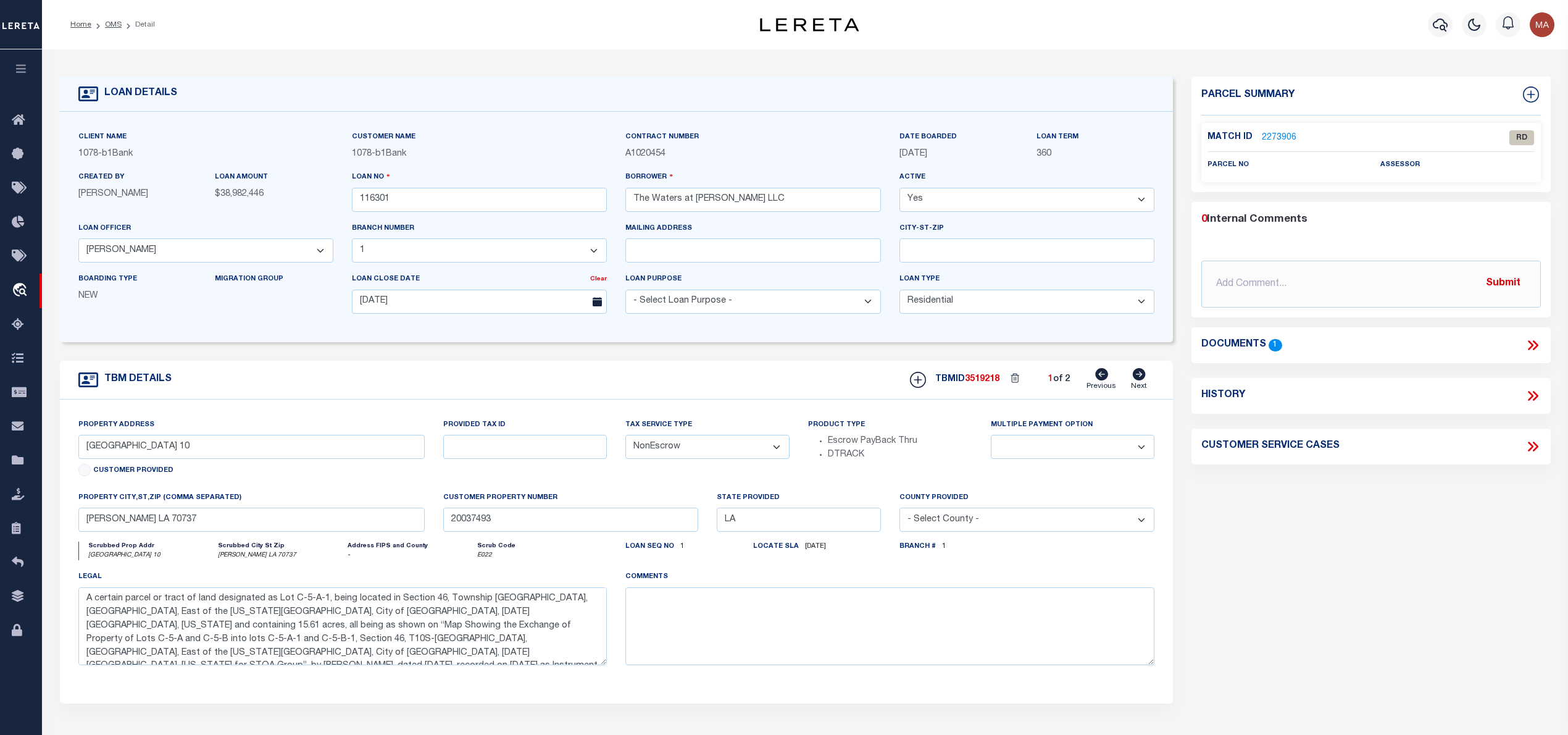
click at [1534, 346] on icon at bounding box center [1532, 345] width 16 height 16
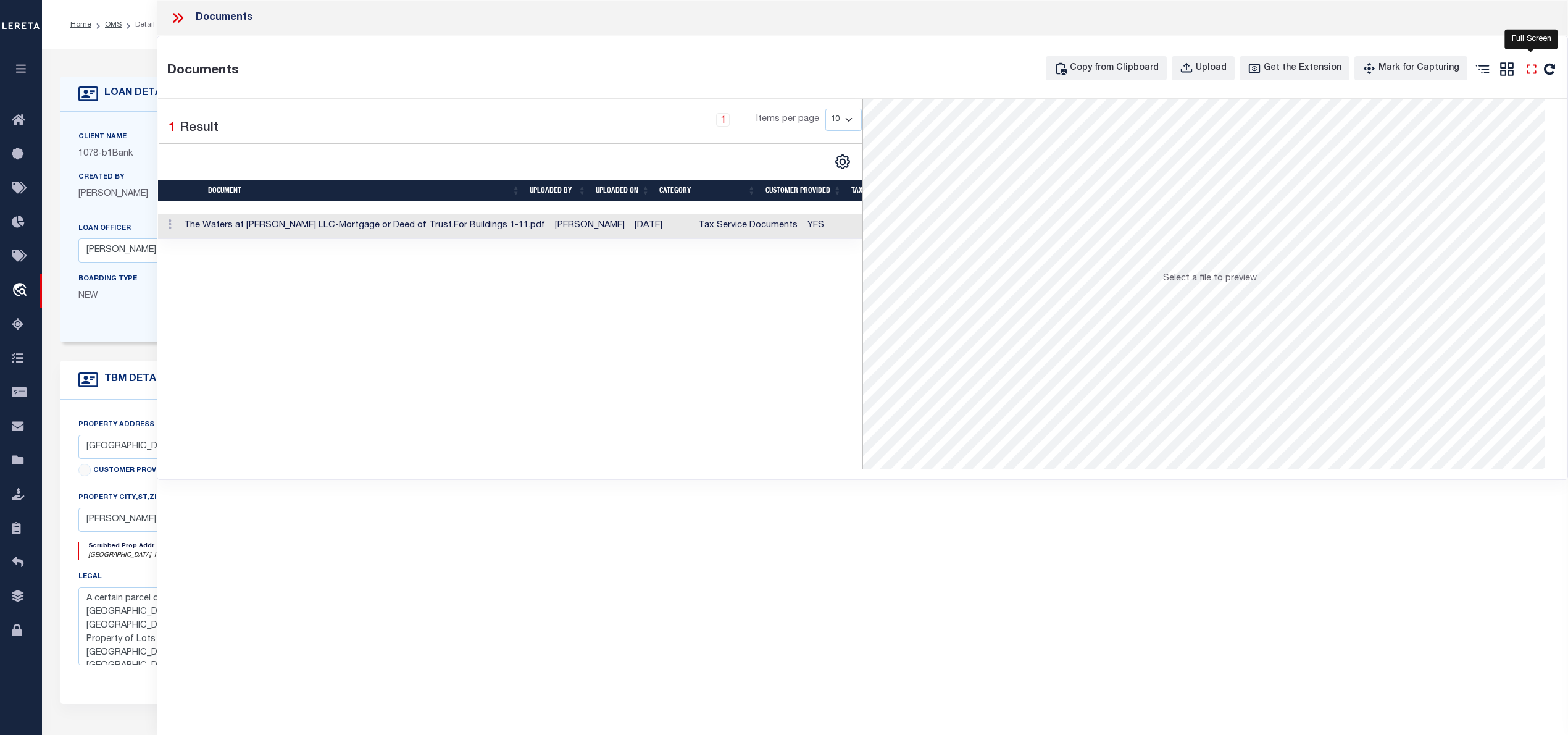
click at [1531, 67] on icon "" at bounding box center [1531, 69] width 16 height 16
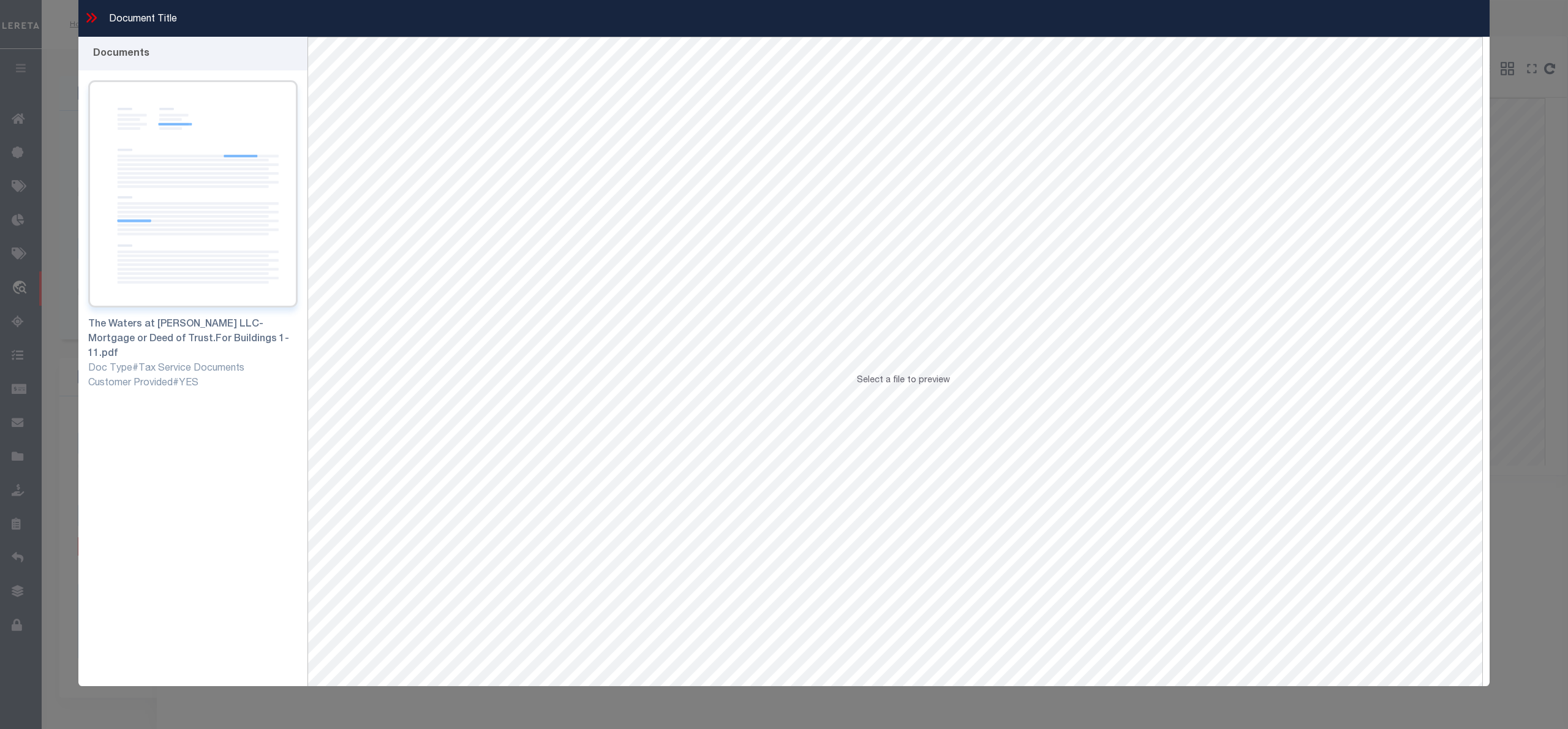
click at [208, 222] on img at bounding box center [193, 194] width 210 height 227
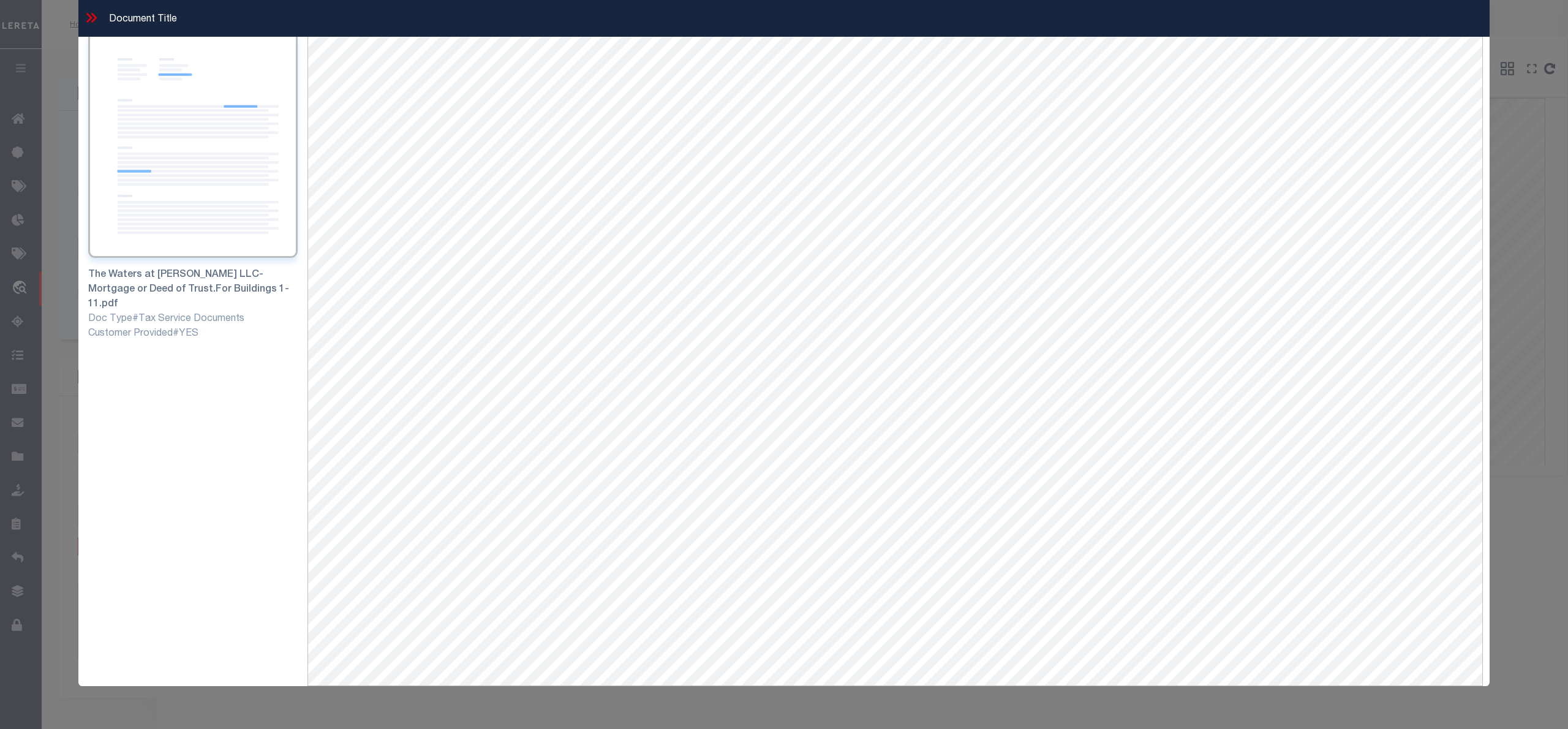
click at [93, 18] on icon at bounding box center [93, 17] width 5 height 10
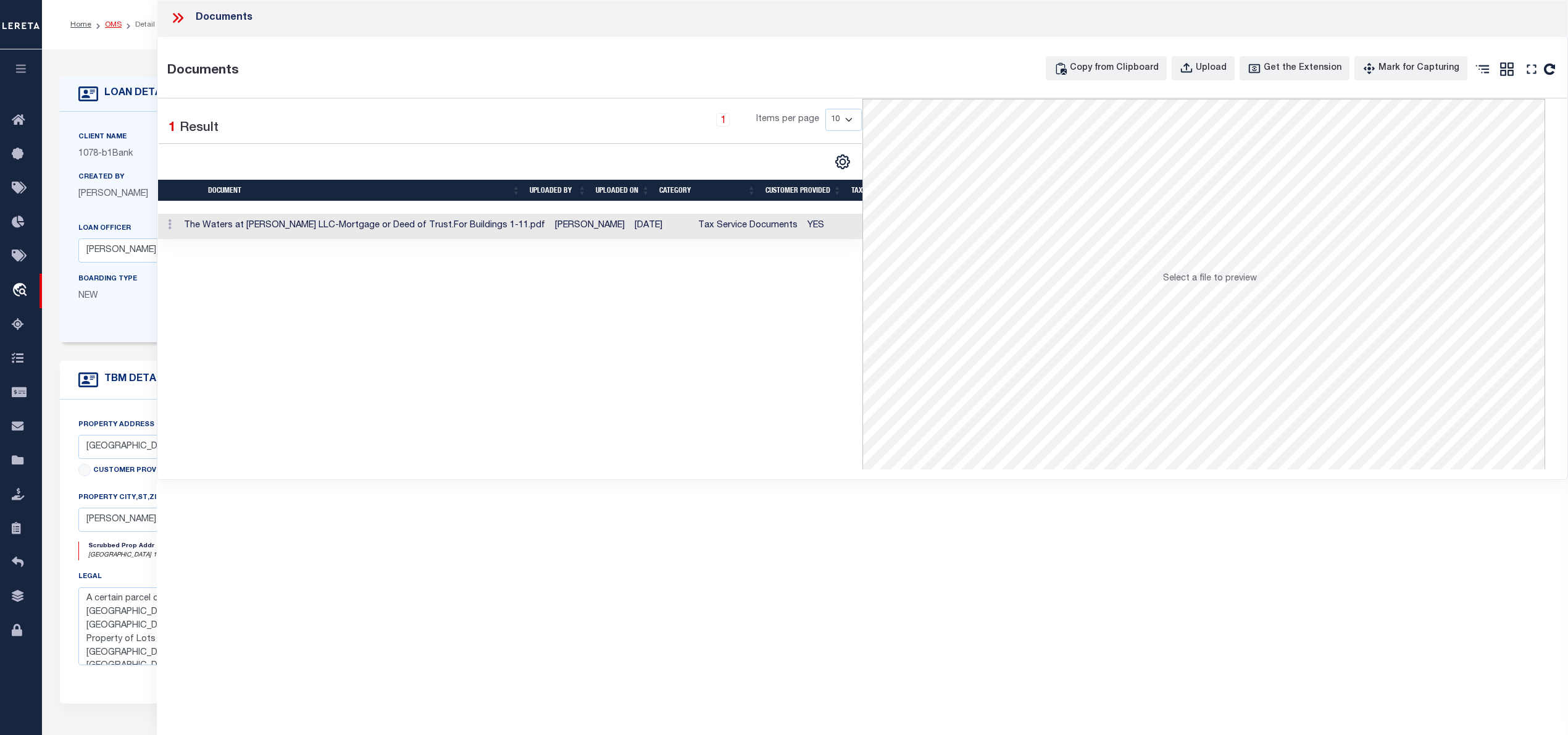
click at [112, 27] on link "OMS" at bounding box center [113, 24] width 17 height 8
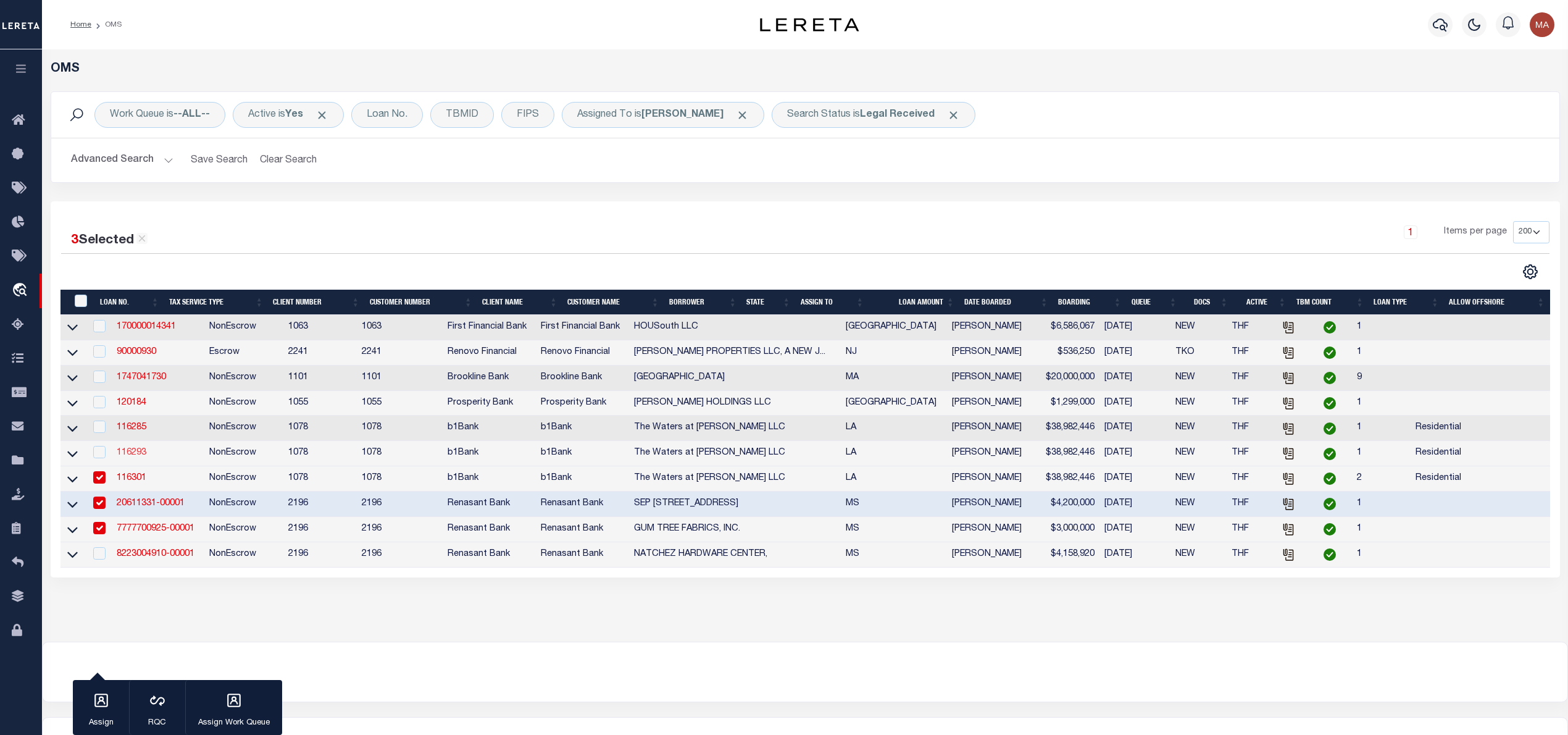
click at [135, 457] on link "116293" at bounding box center [131, 452] width 30 height 8
type input "116293"
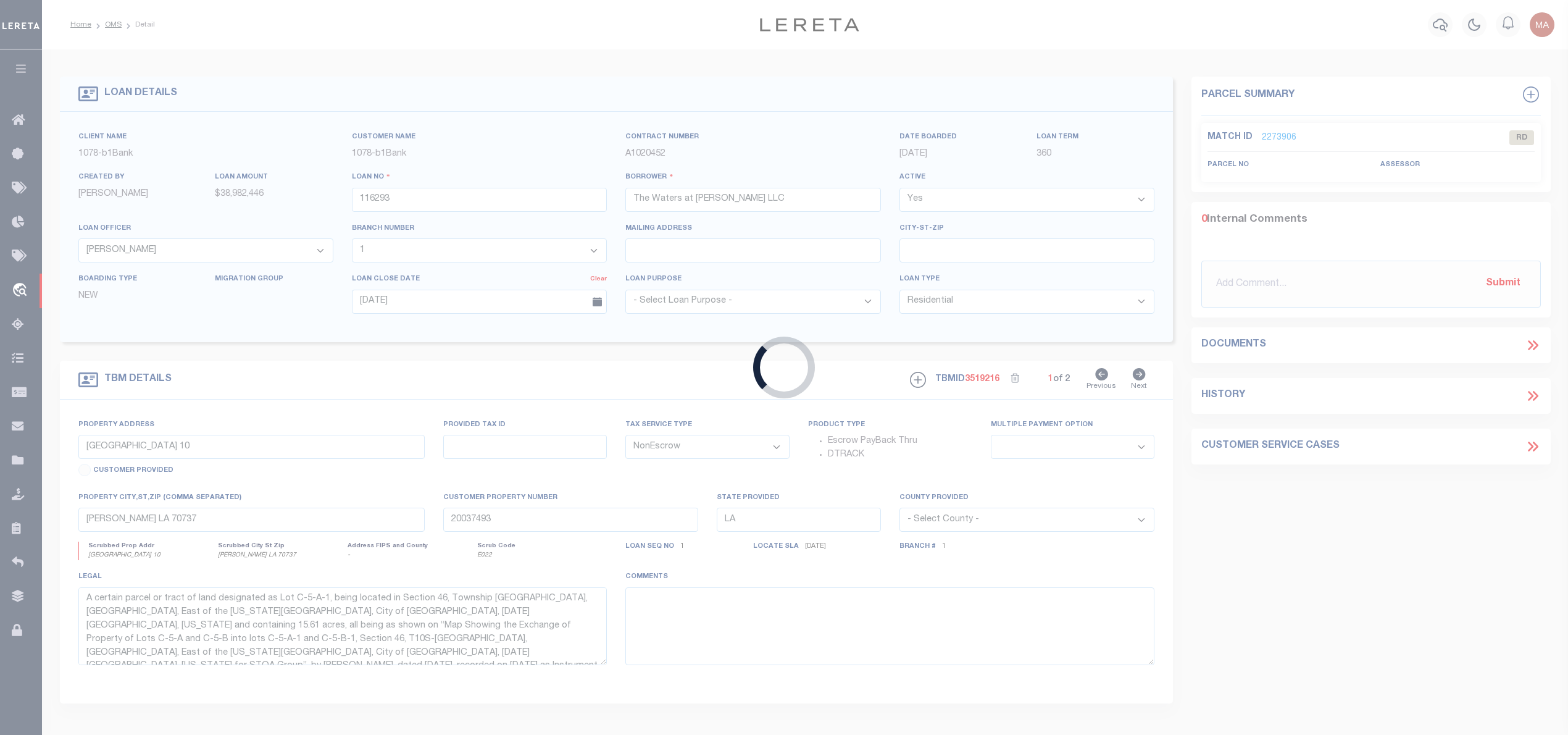
type input "[GEOGRAPHIC_DATA] 9"
select select
type input "20034793"
select select "10177"
select select "467"
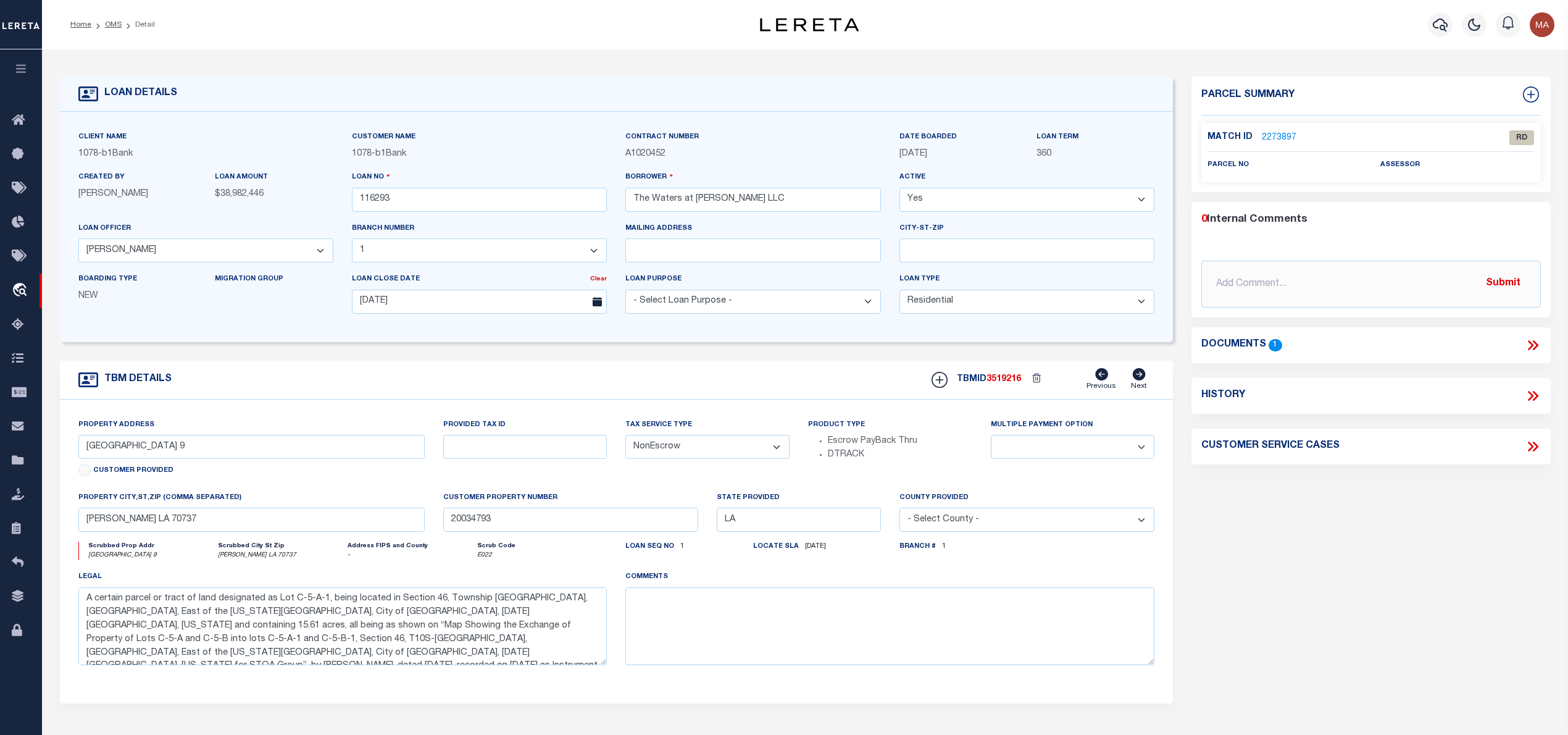
click at [1534, 350] on icon at bounding box center [1532, 345] width 16 height 16
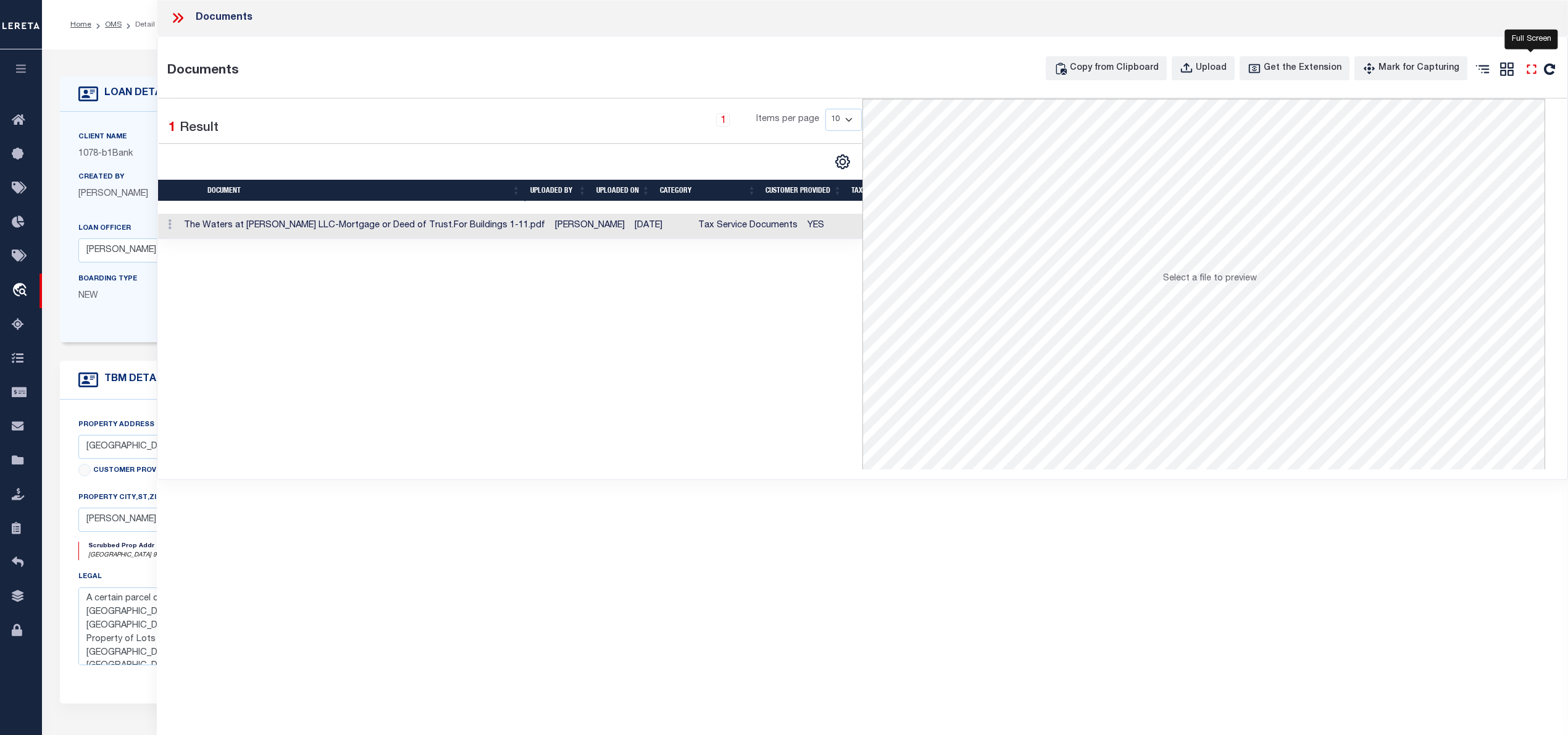
click at [1526, 70] on icon "" at bounding box center [1531, 69] width 16 height 16
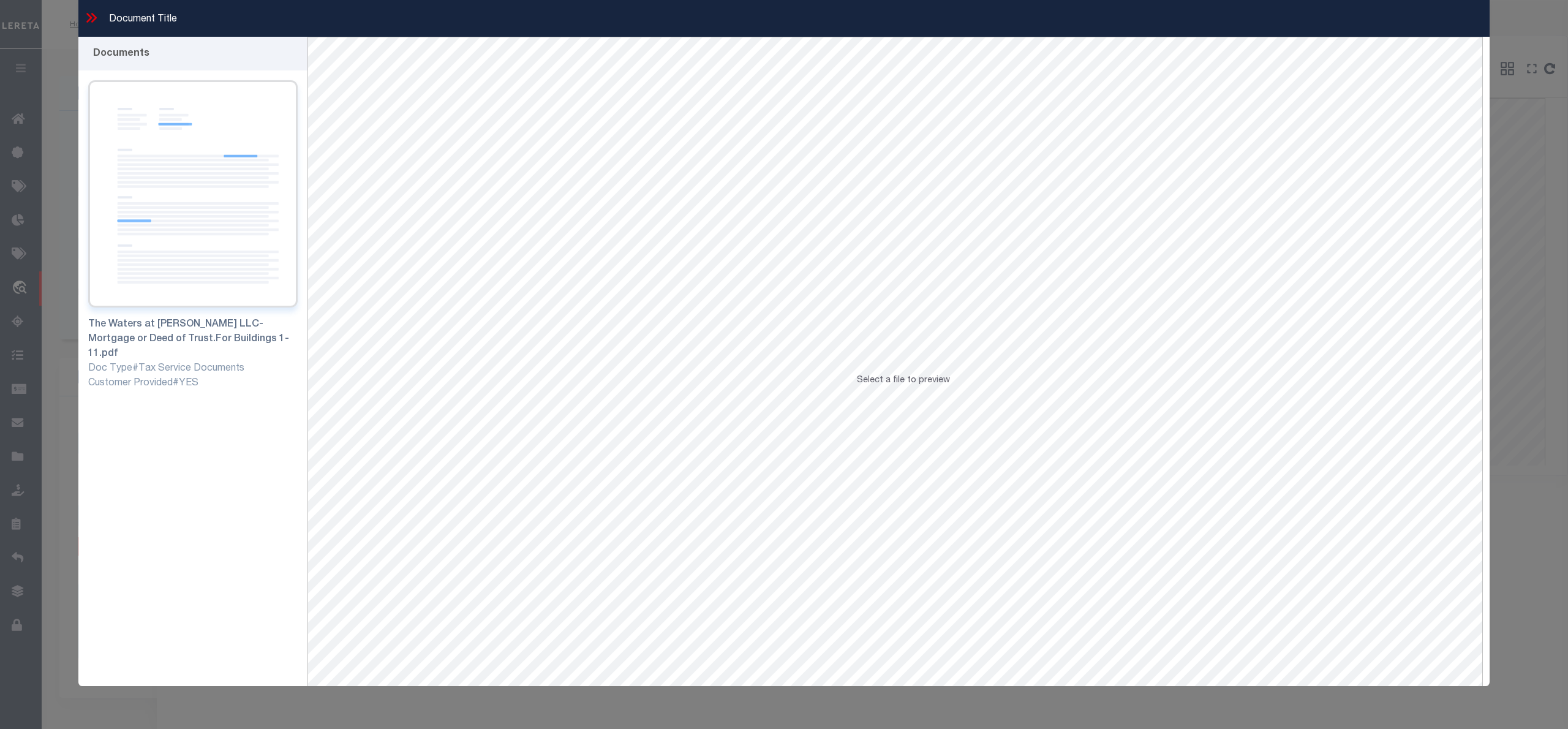
click at [216, 239] on img at bounding box center [193, 194] width 210 height 227
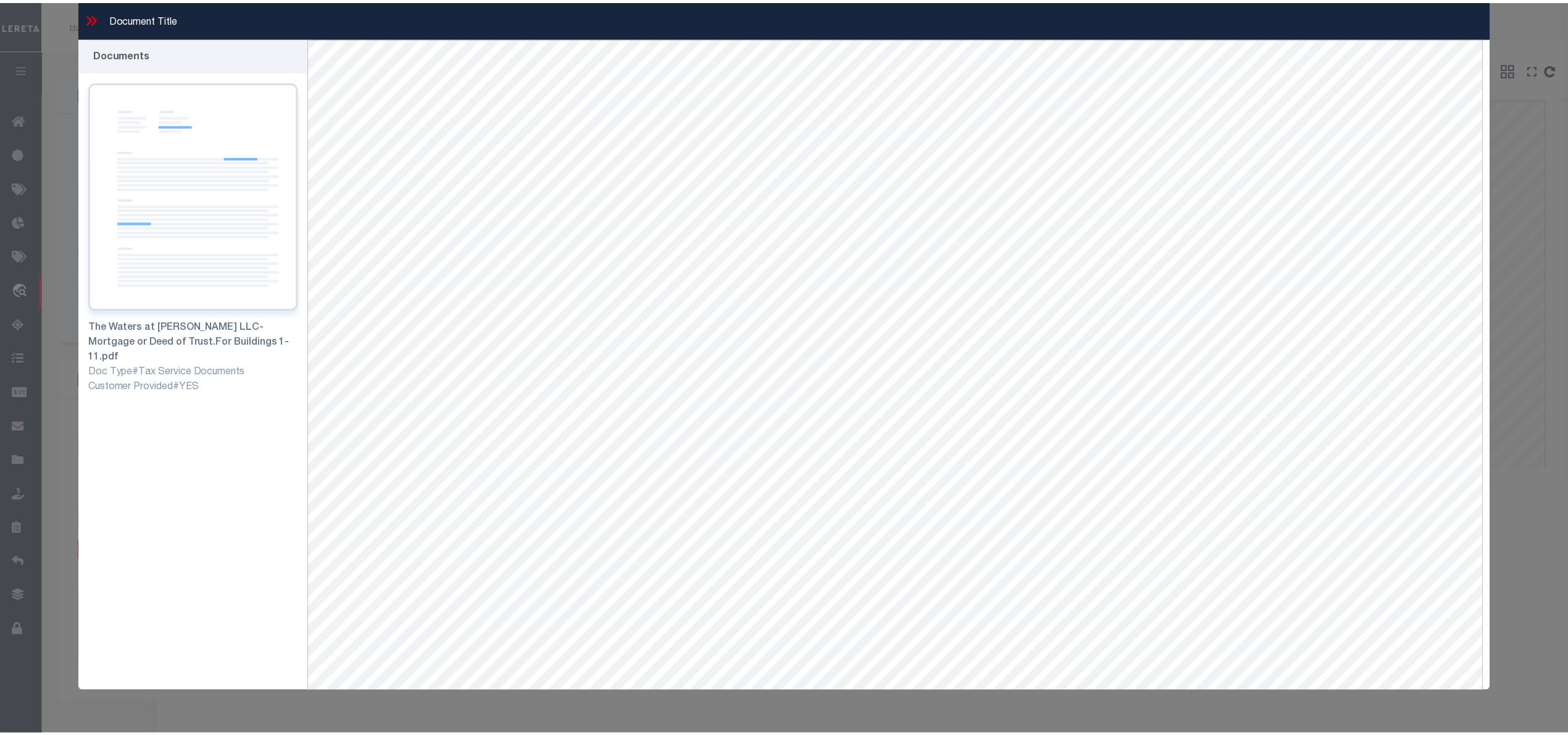
scroll to position [31, 0]
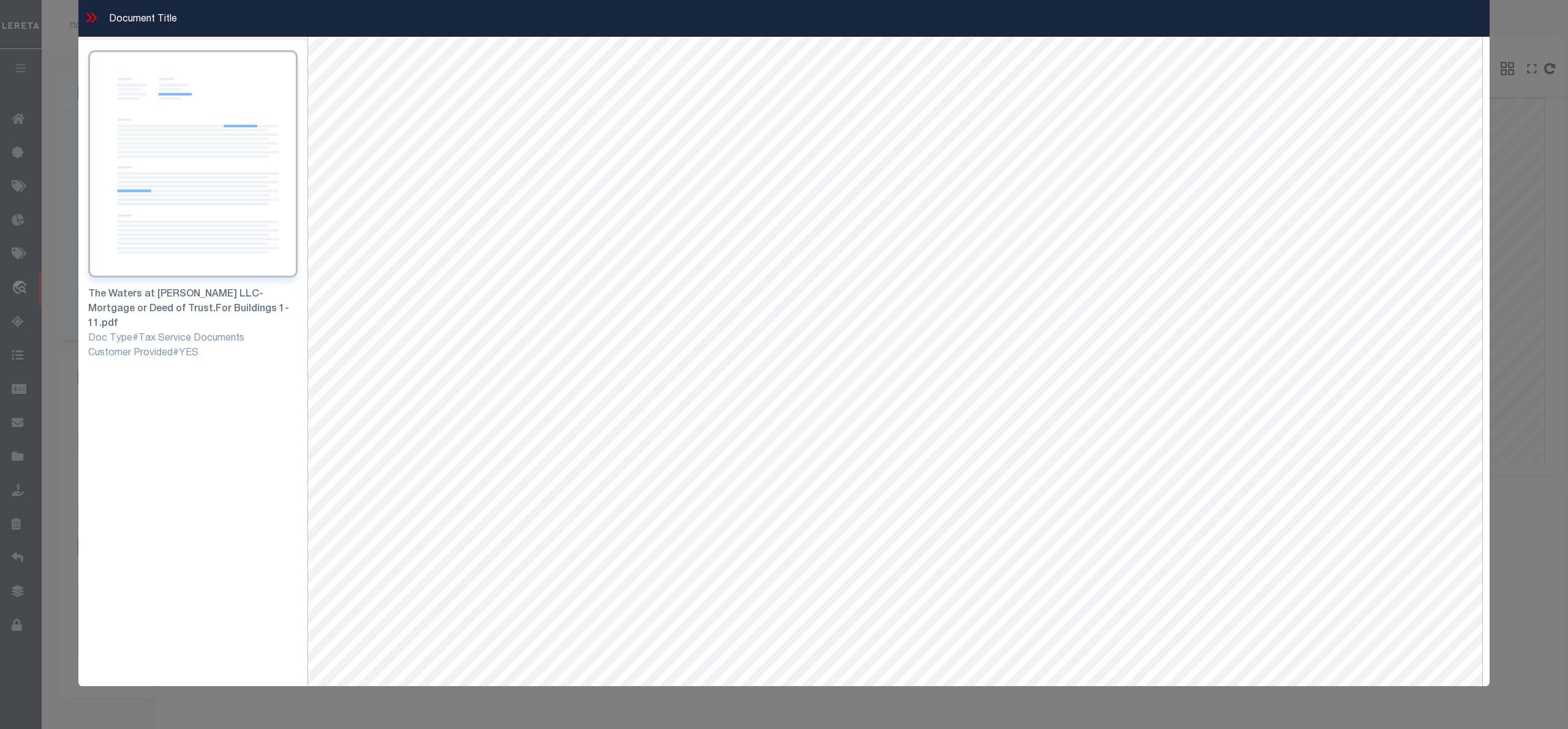
click at [91, 15] on icon at bounding box center [91, 17] width 16 height 16
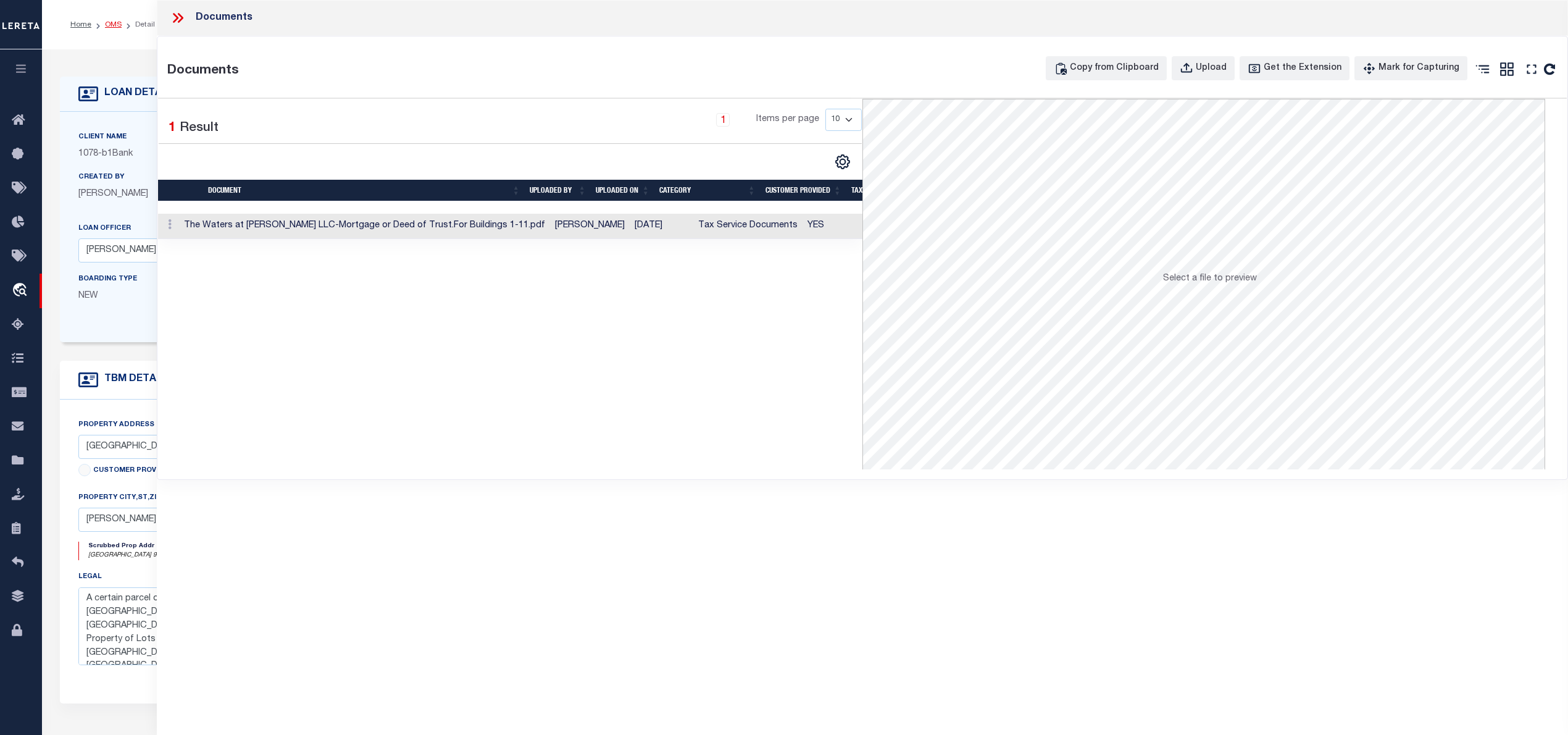
click at [107, 24] on link "OMS" at bounding box center [113, 24] width 17 height 8
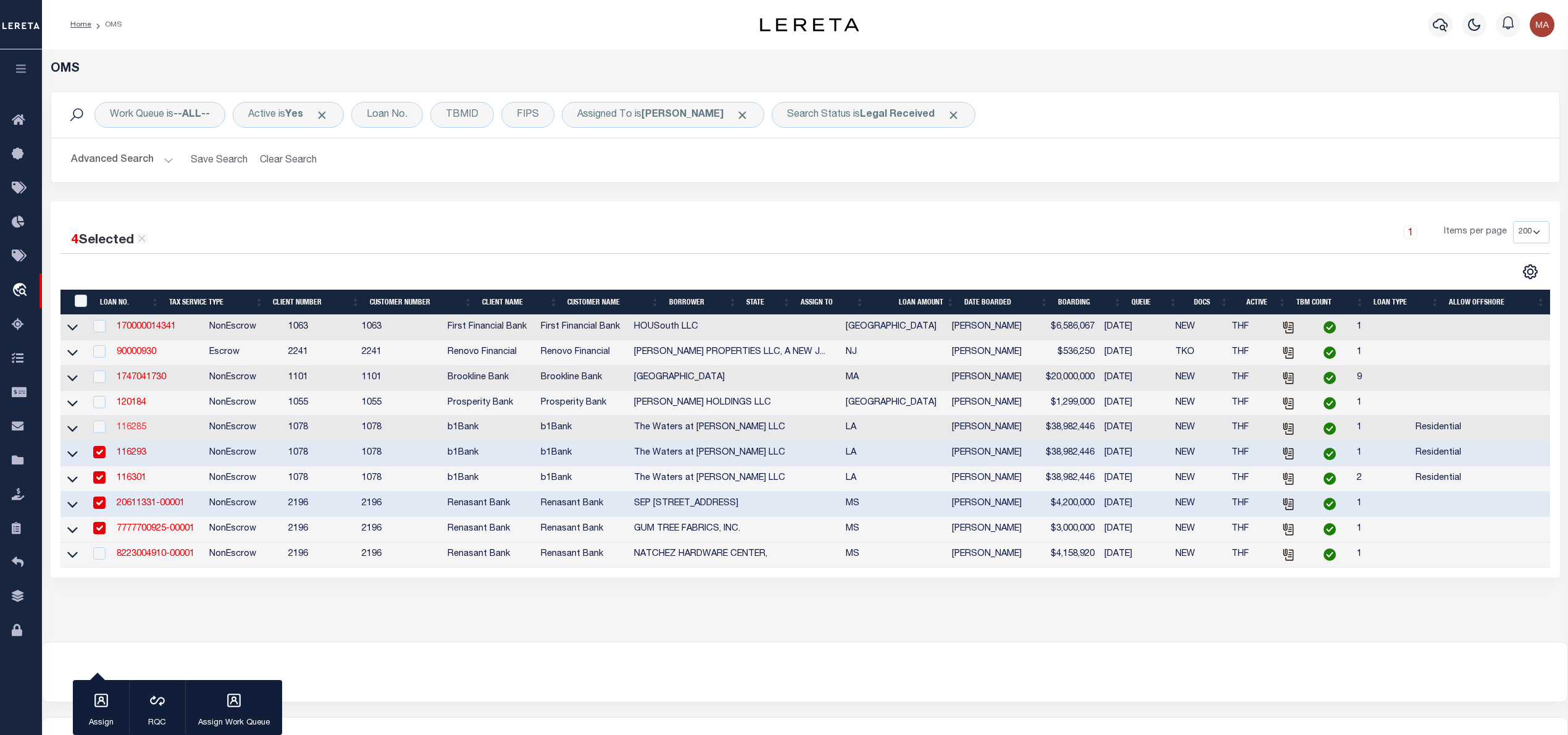
click at [133, 432] on link "116285" at bounding box center [131, 427] width 30 height 8
type input "116285"
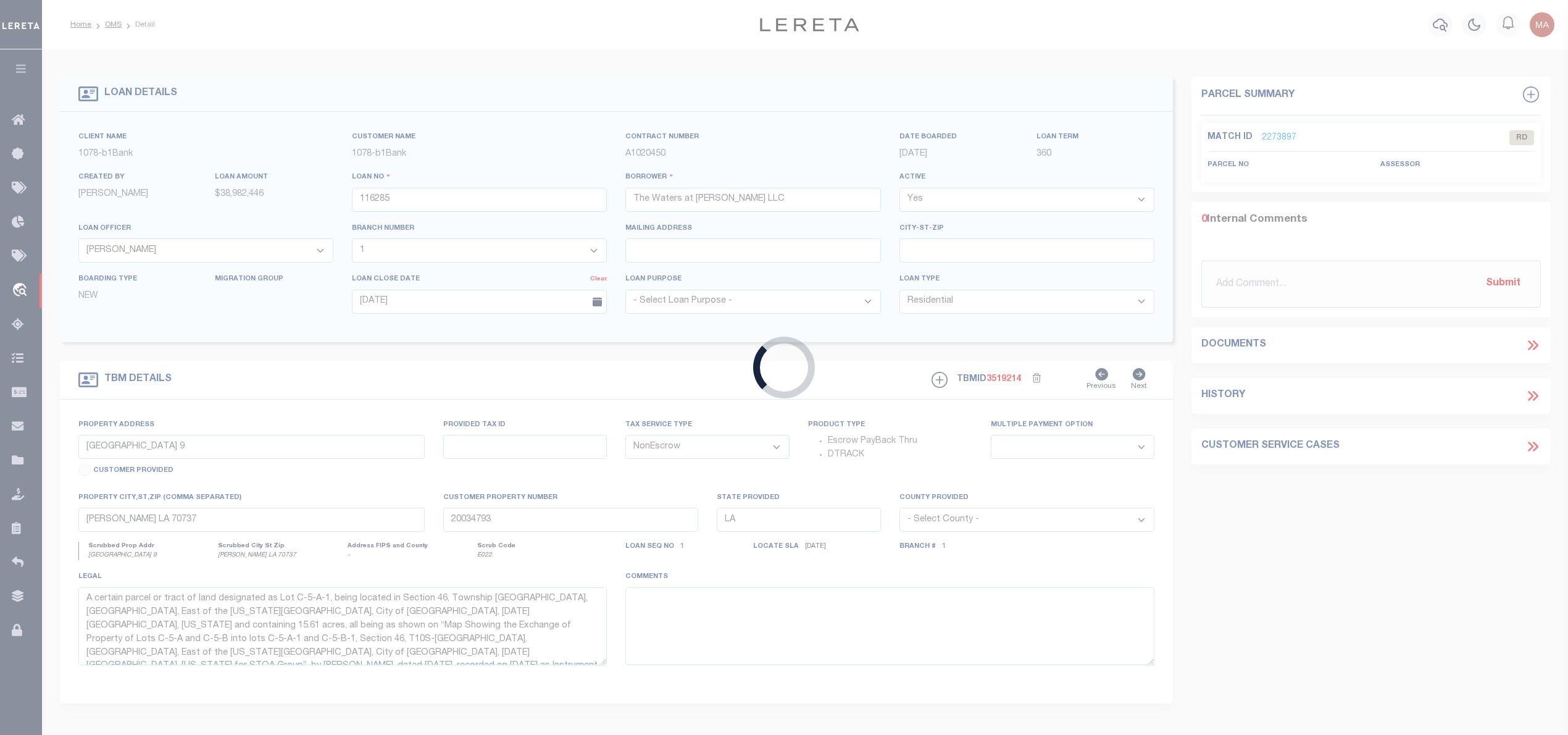
type input "TBD Lakehaven Dr Bldg 8"
select select
type input "20037493"
select select "10177"
select select "467"
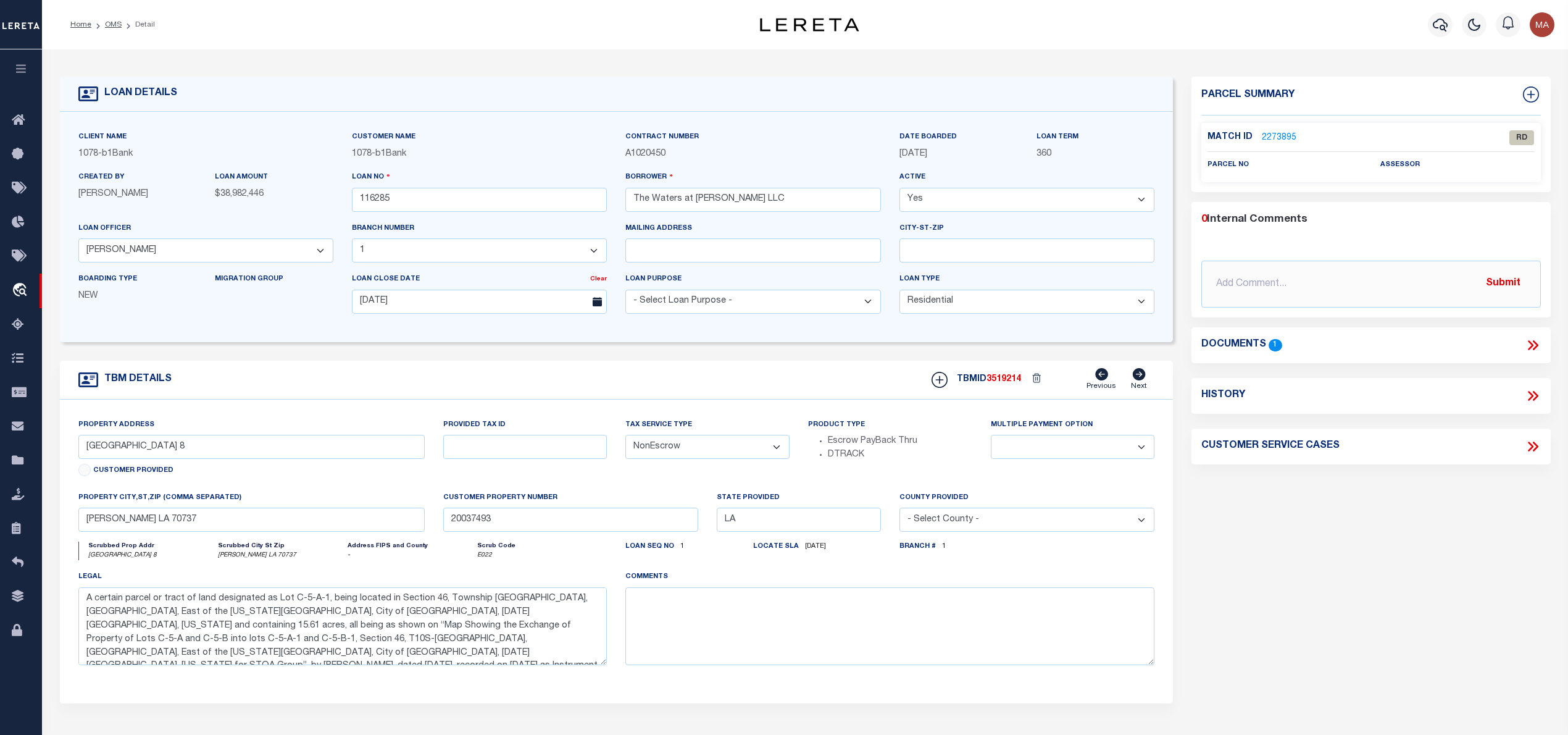
click at [1275, 136] on link "2273895" at bounding box center [1279, 138] width 34 height 13
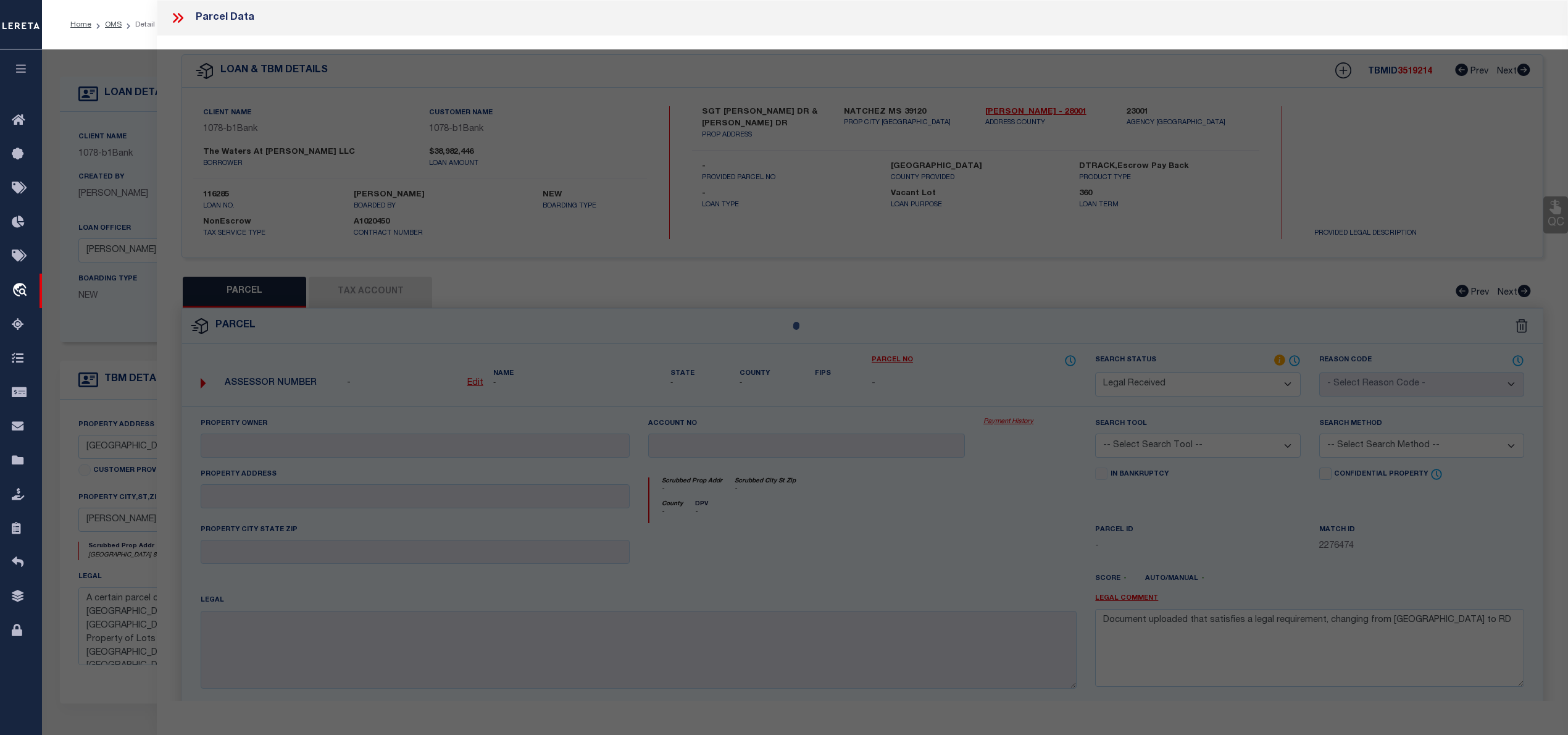
select select "AS"
checkbox input "false"
select select "RD"
checkbox input "false"
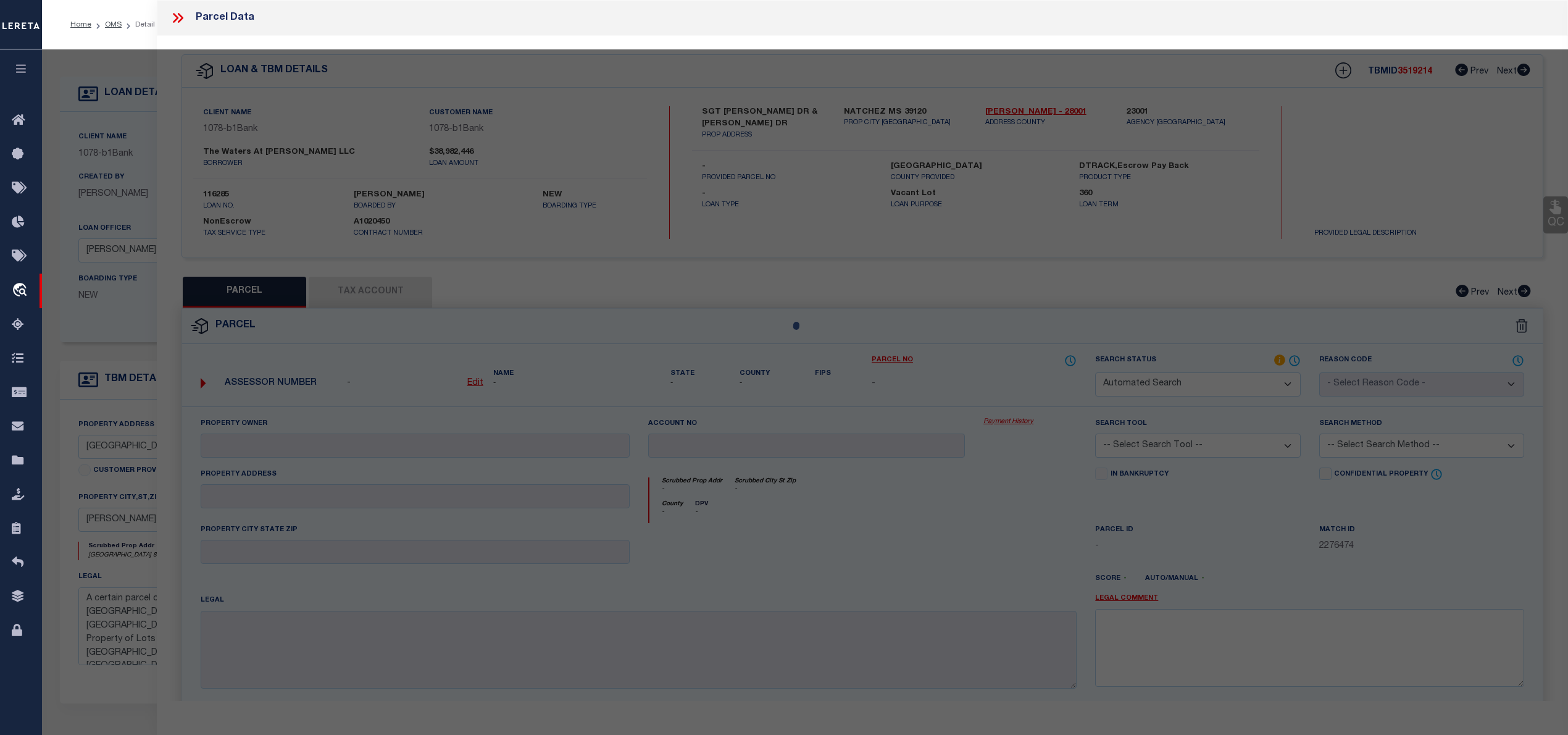
type textarea "Document uploaded that satisfies a legal requirement, changing from [GEOGRAPHIC…"
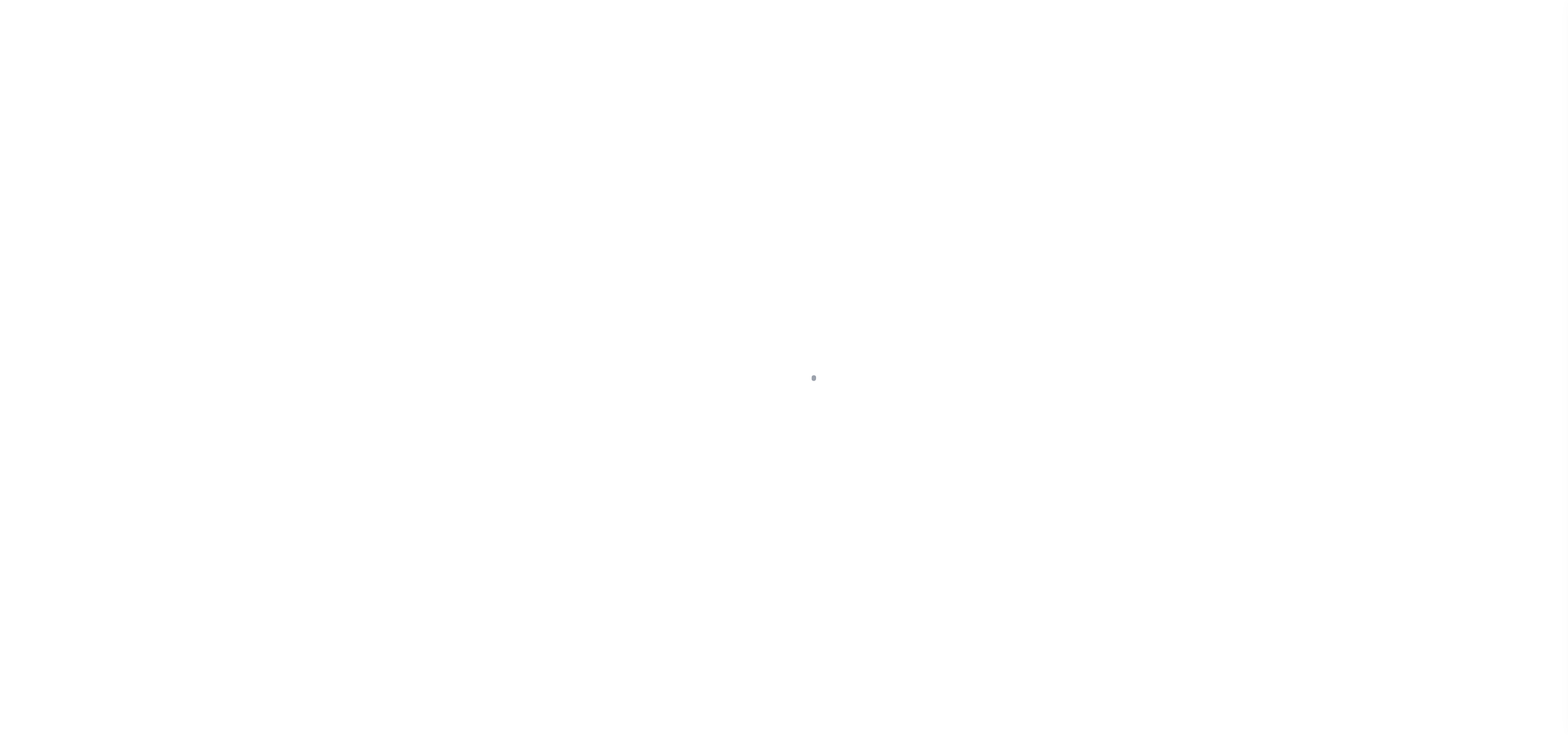
select select "RD"
select select "164191"
select select "5395"
select select "400"
select select "NonEscrow"
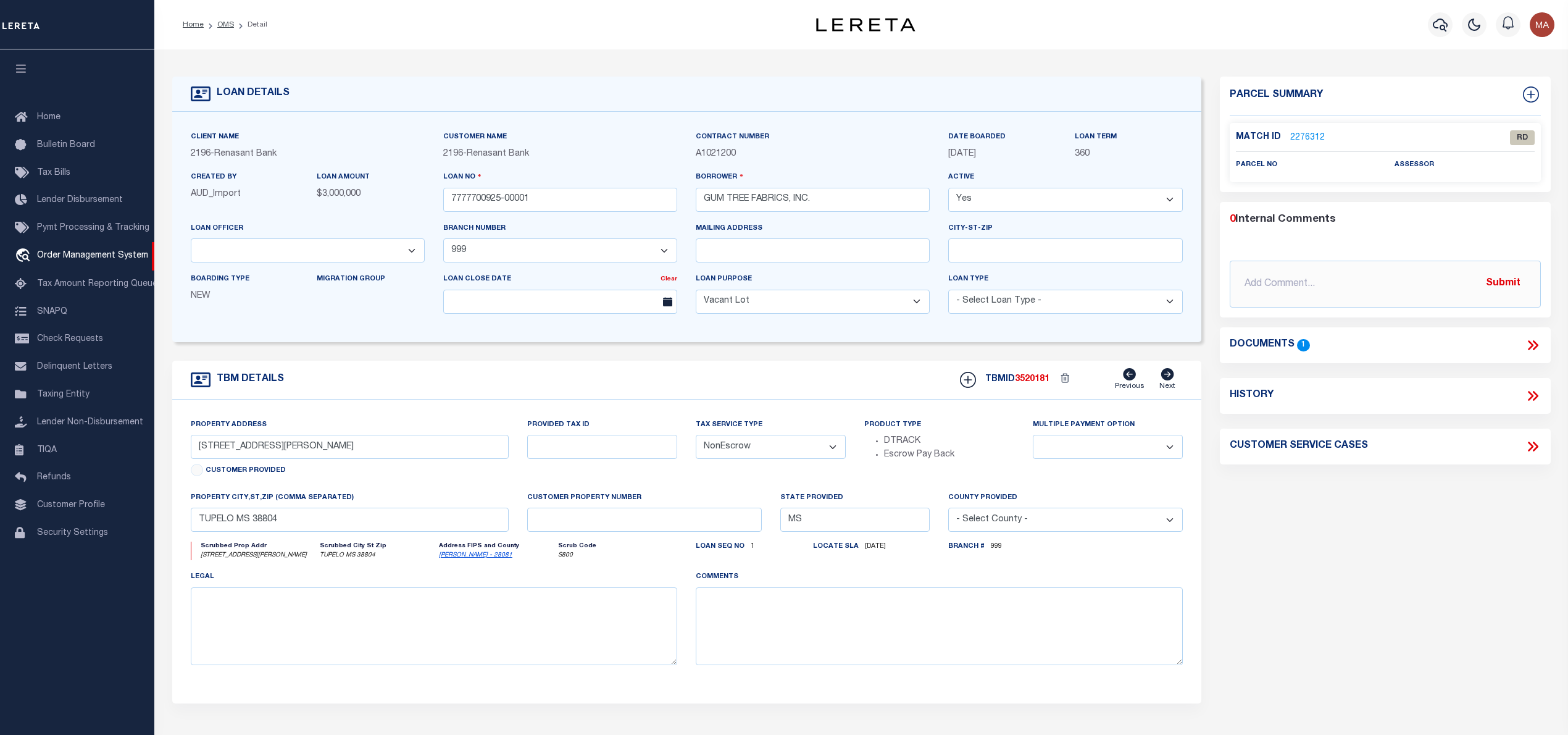
click at [1307, 136] on link "2276312" at bounding box center [1307, 138] width 34 height 13
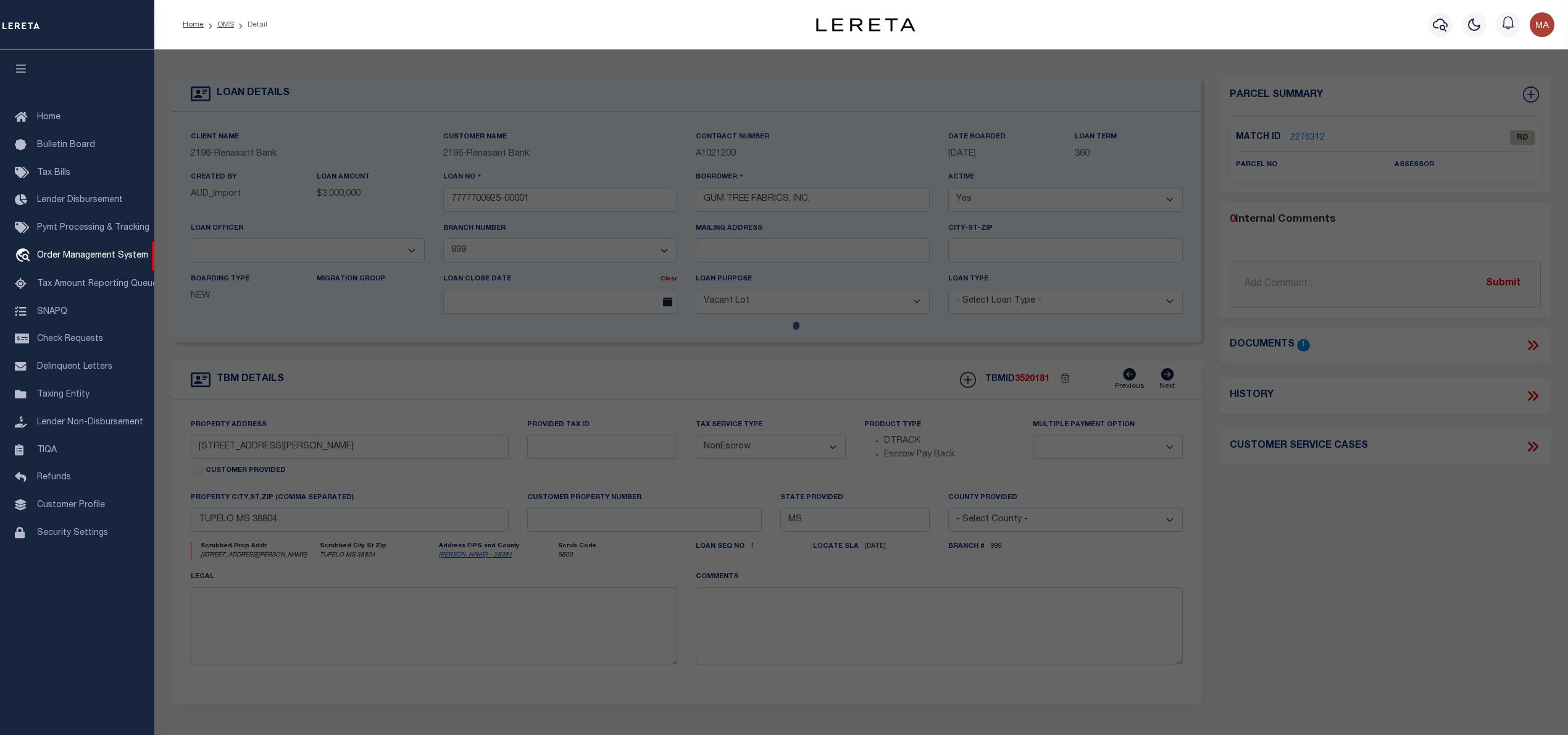
select select "AS"
checkbox input "false"
select select "RD"
checkbox input "false"
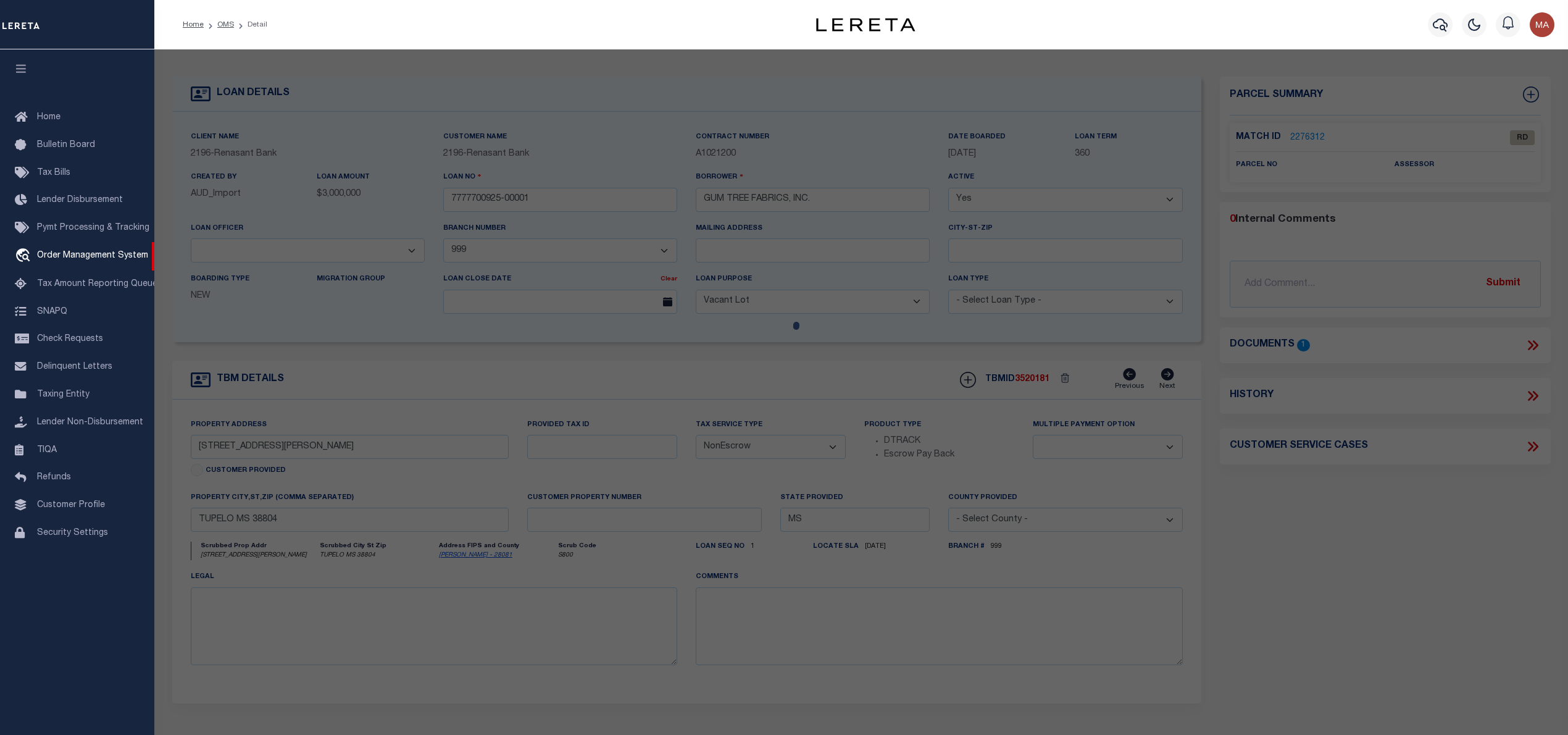
type textarea "Document uploaded that satisfies a legal requirement, changing from [GEOGRAPHIC…"
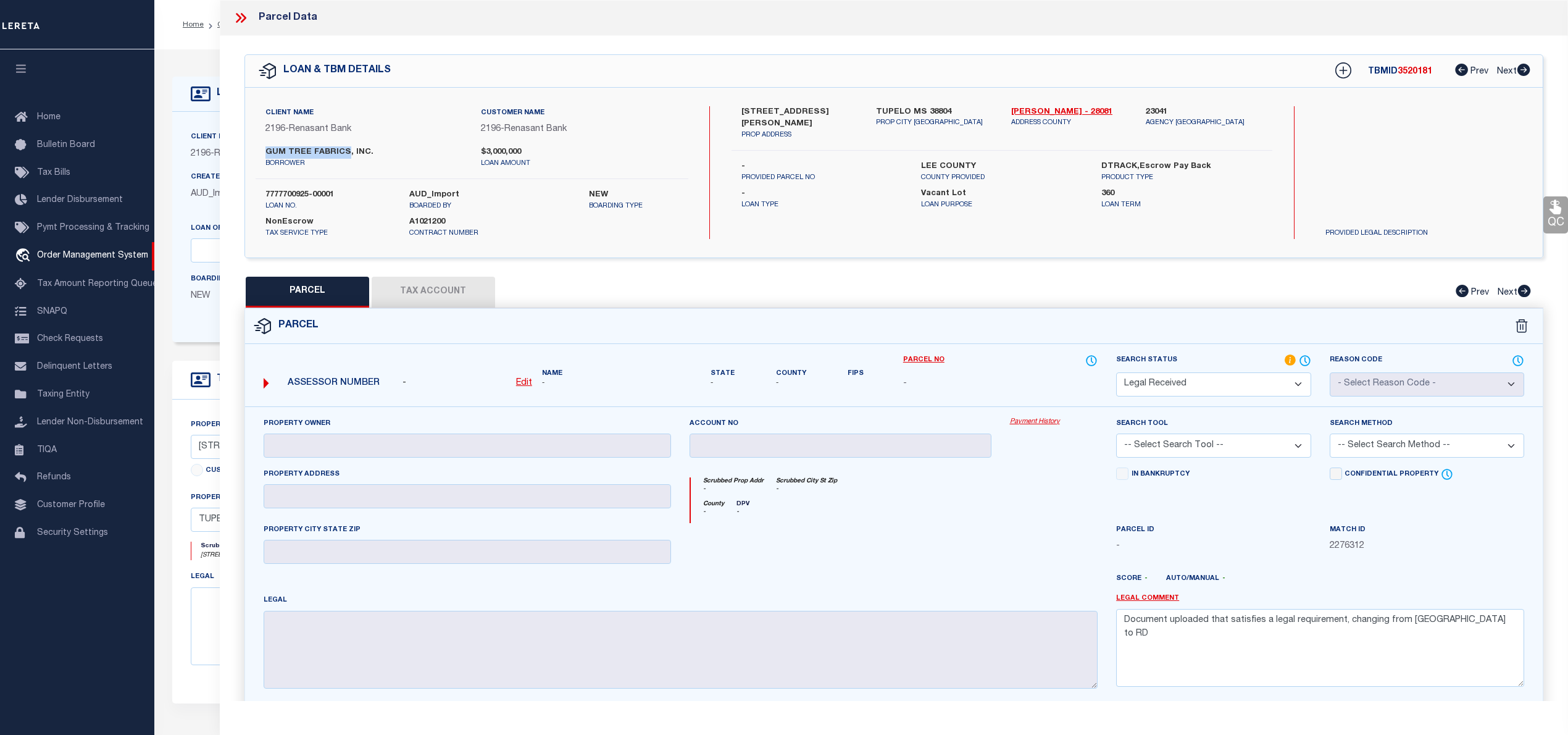
drag, startPoint x: 257, startPoint y: 149, endPoint x: 344, endPoint y: 149, distance: 87.0
click at [344, 149] on div "GUM TREE FABRICS, INC. borrower" at bounding box center [364, 157] width 216 height 22
click at [745, 107] on label "4002 S EASON BLVD" at bounding box center [800, 118] width 116 height 24
copy label "4002"
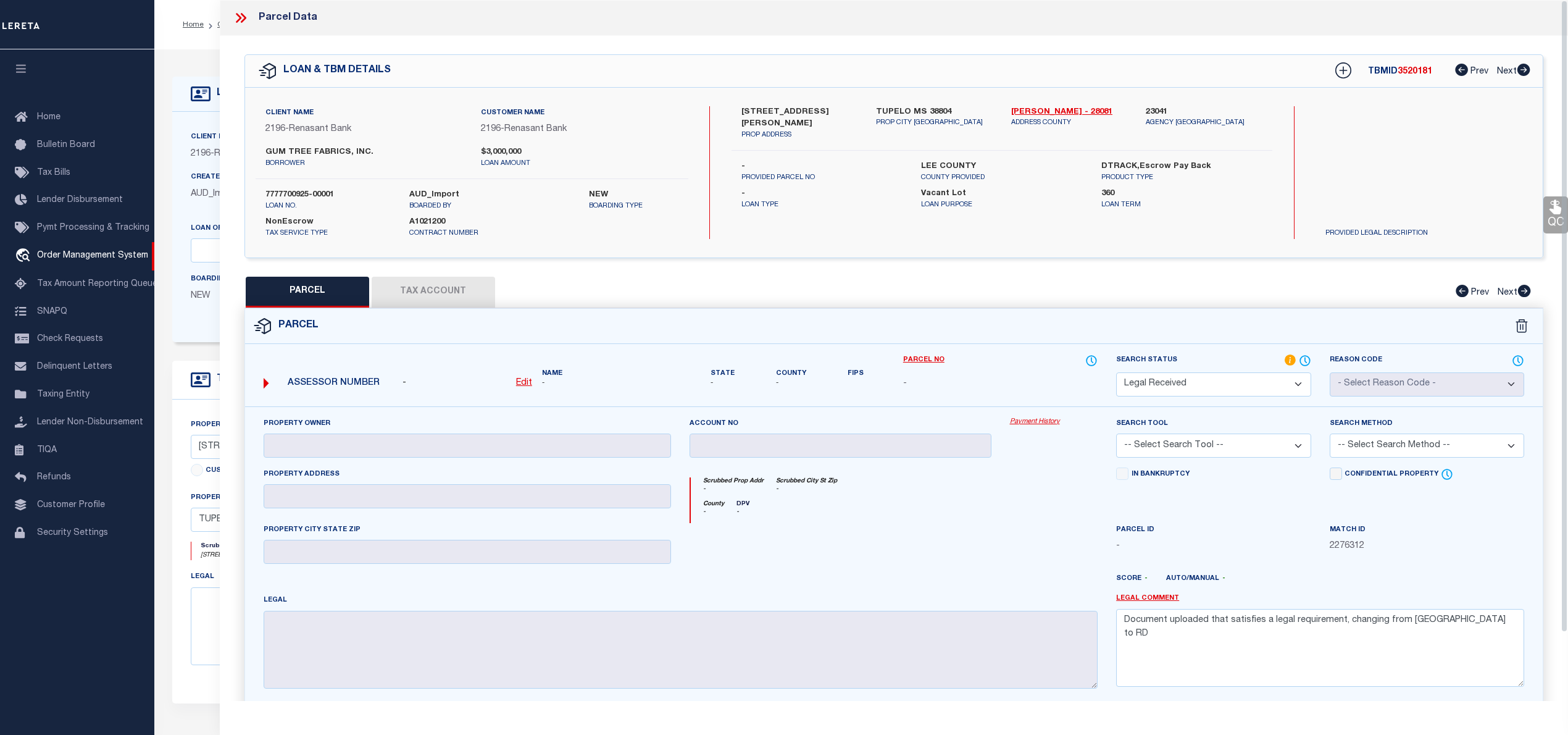
click at [777, 109] on label "4002 S EASON BLVD" at bounding box center [800, 118] width 116 height 24
copy label "EASON"
drag, startPoint x: 253, startPoint y: 152, endPoint x: 344, endPoint y: 153, distance: 91.0
click at [344, 153] on div "GUM TREE FABRICS, INC. borrower $3,000,000 loan amount" at bounding box center [472, 157] width 451 height 22
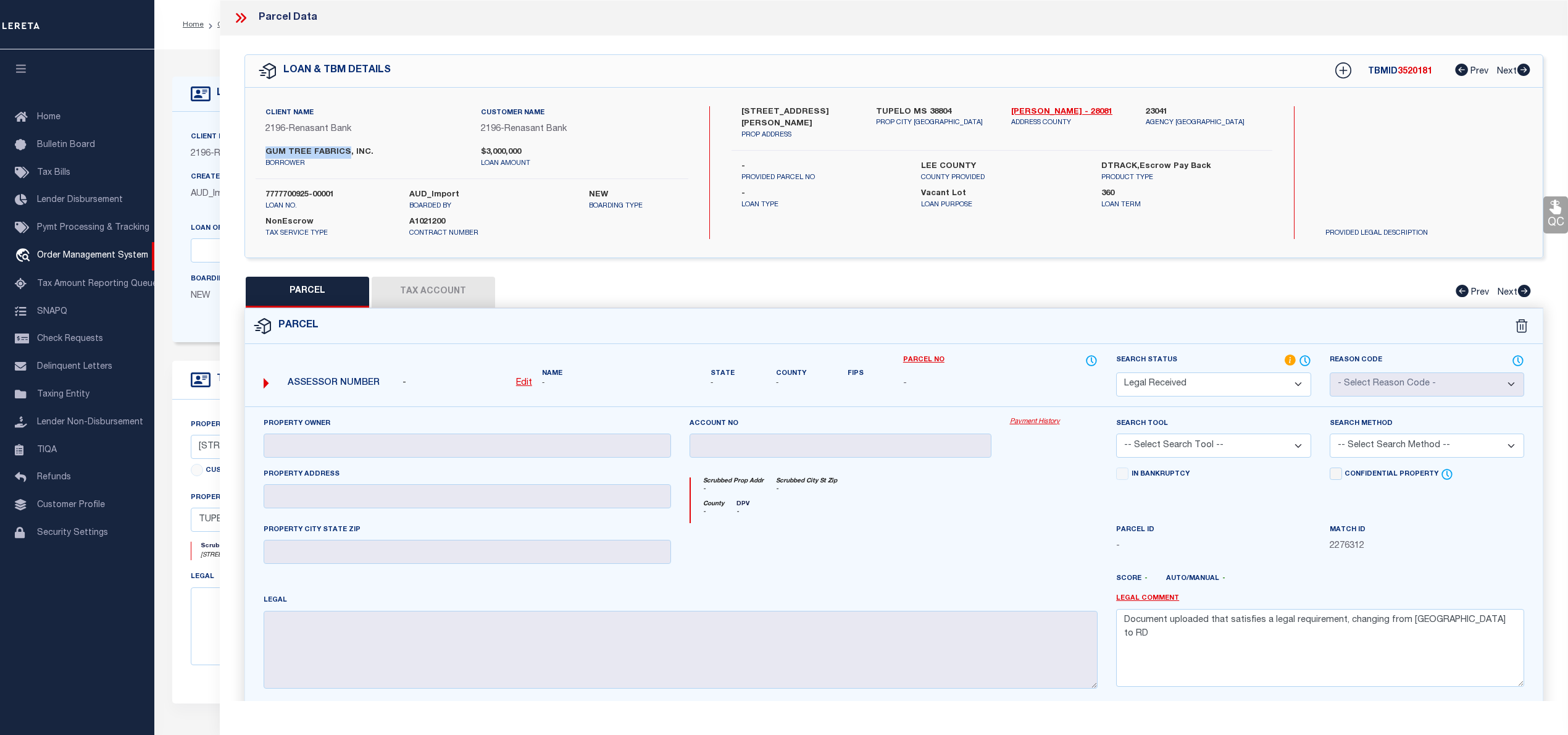
copy label "GUM TREE FABRICS"
click at [268, 146] on label "GUM TREE FABRICS, INC." at bounding box center [363, 152] width 197 height 12
click at [1154, 391] on select "Automated Search Bad Parcel Complete Duplicate Parcel High Dollar Reporting In …" at bounding box center [1213, 384] width 194 height 24
select select "NP"
click at [1116, 372] on select "Automated Search Bad Parcel Complete Duplicate Parcel High Dollar Reporting In …" at bounding box center [1213, 384] width 194 height 24
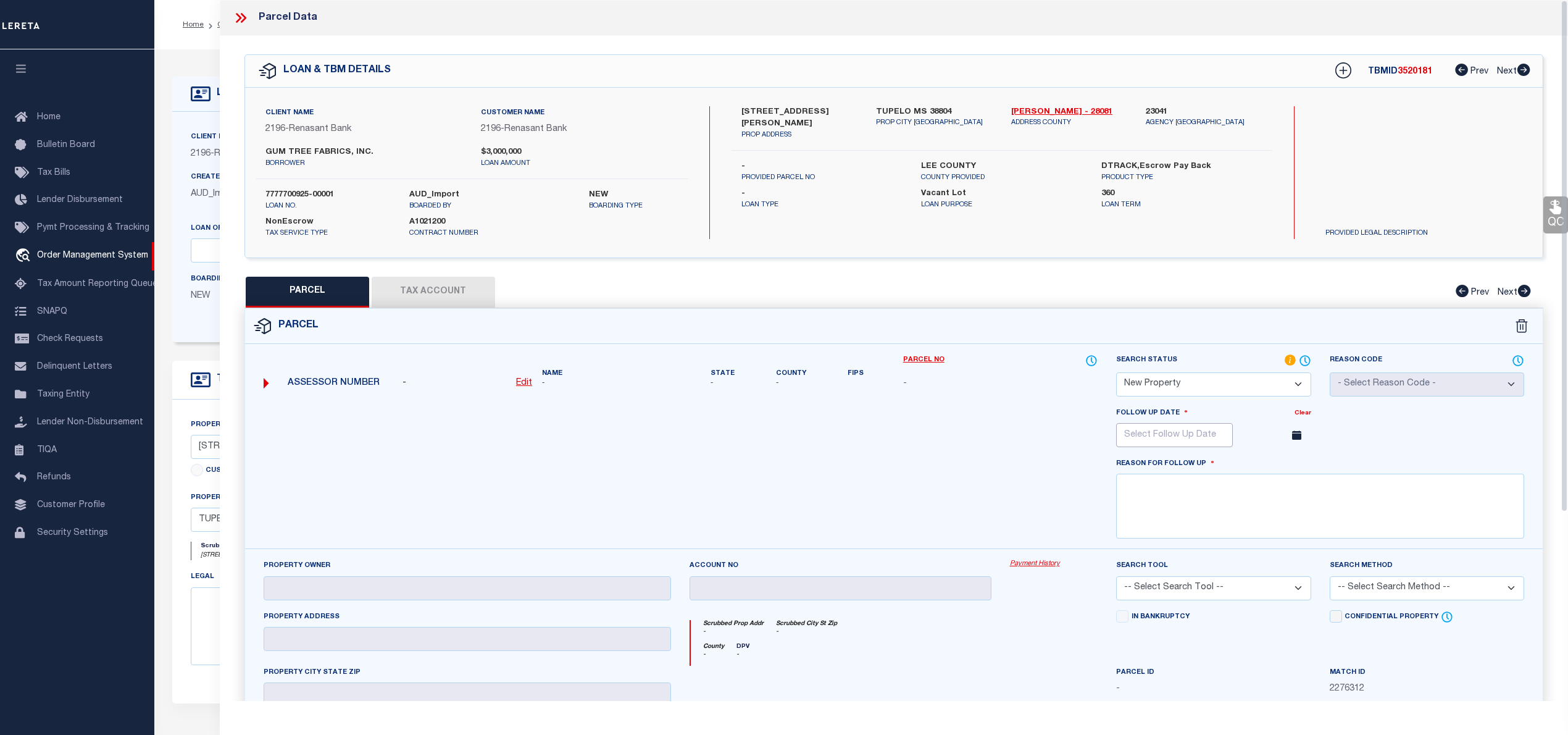
click at [1190, 436] on input "text" at bounding box center [1174, 435] width 116 height 24
click at [1300, 468] on span at bounding box center [1295, 459] width 21 height 21
select select "11"
click at [1222, 527] on span "10" at bounding box center [1211, 528] width 24 height 24
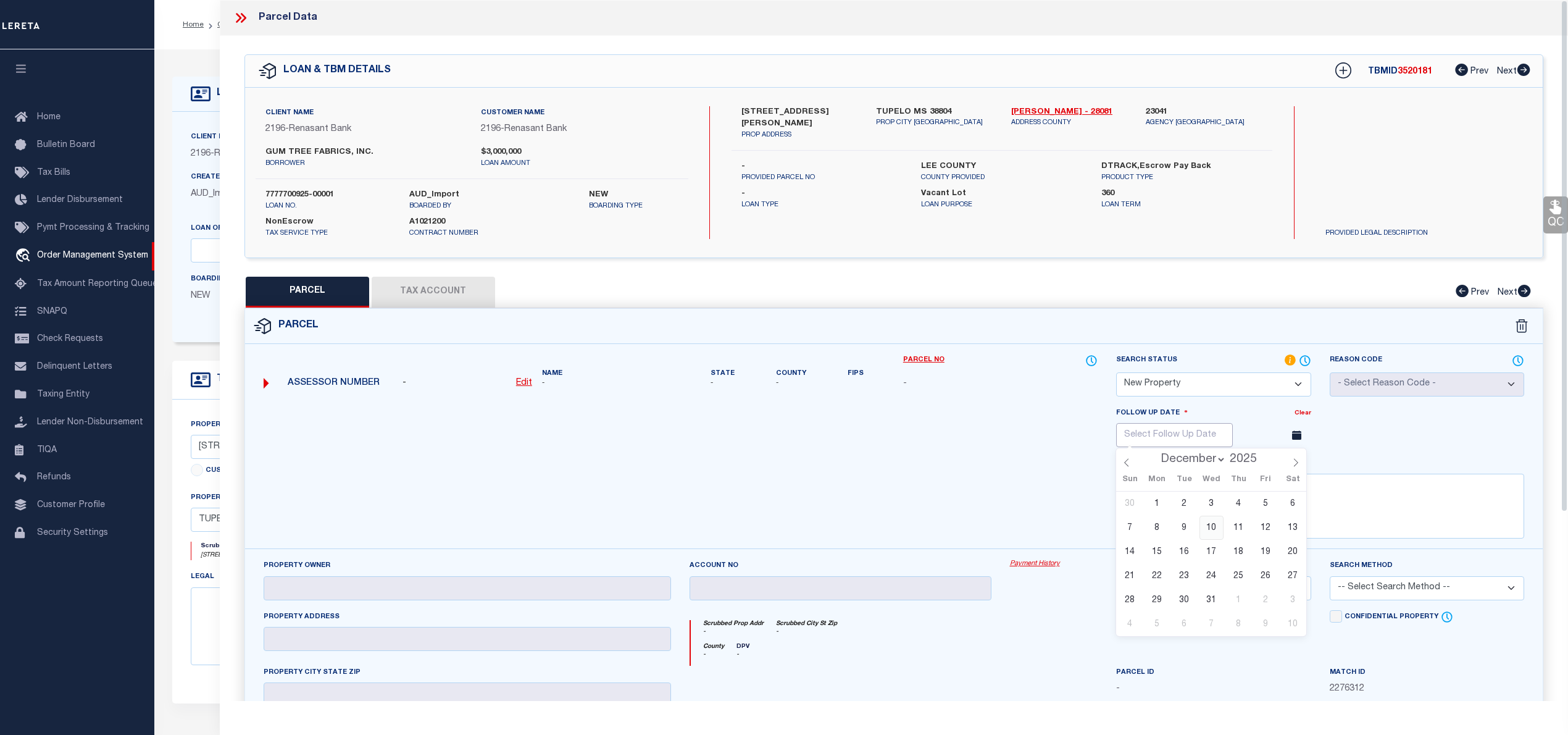
type input "12/10/2025"
click at [1198, 515] on textarea at bounding box center [1319, 506] width 408 height 65
click at [1211, 438] on input "12/10/2025" at bounding box center [1174, 435] width 116 height 24
click at [1294, 463] on icon at bounding box center [1296, 462] width 5 height 8
type input "2026"
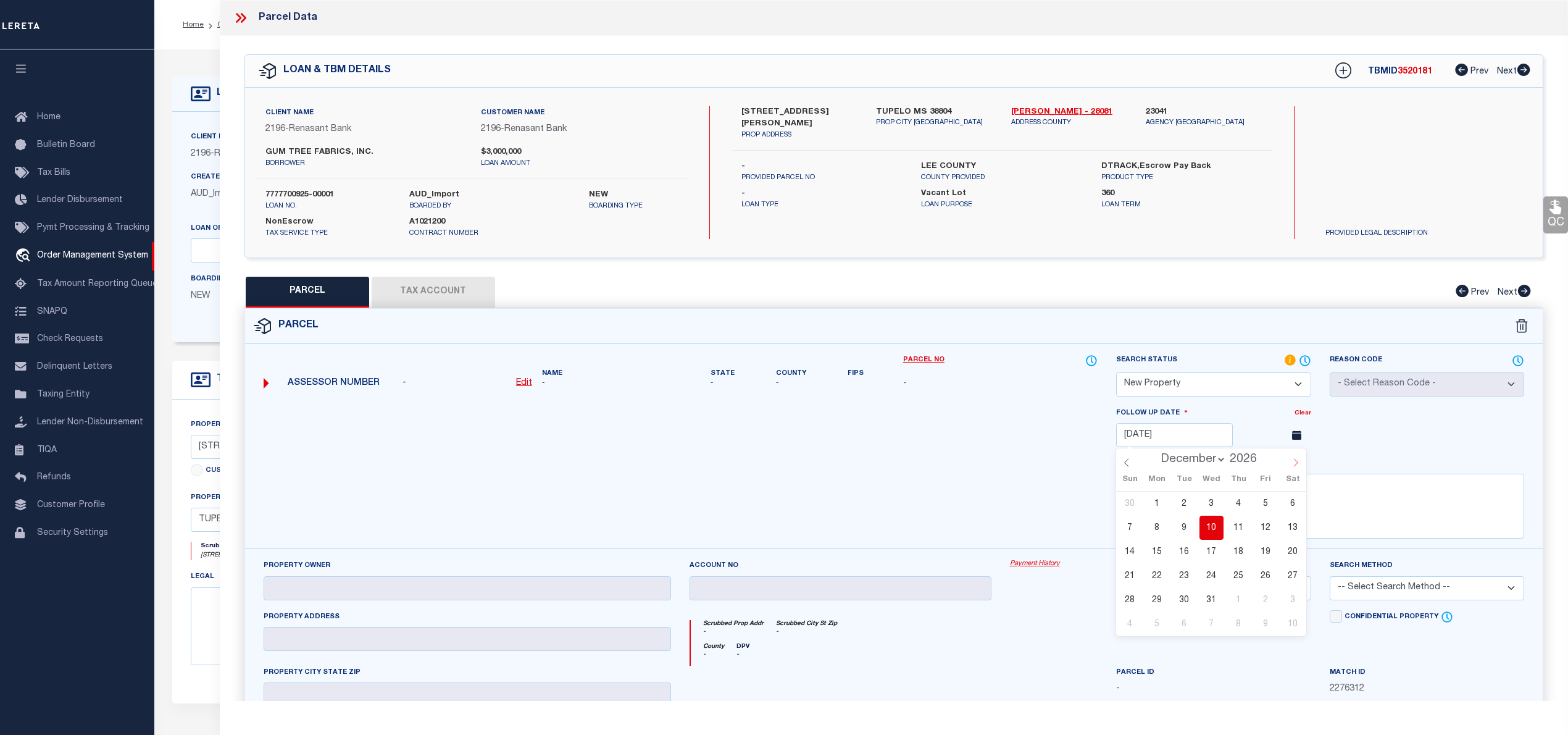
select select "0"
click at [1152, 550] on span "12" at bounding box center [1156, 551] width 24 height 24
click at [1289, 443] on span at bounding box center [1298, 435] width 27 height 24
click at [1293, 439] on icon at bounding box center [1296, 435] width 9 height 9
click at [1201, 440] on input "01/12/2026" at bounding box center [1174, 435] width 116 height 24
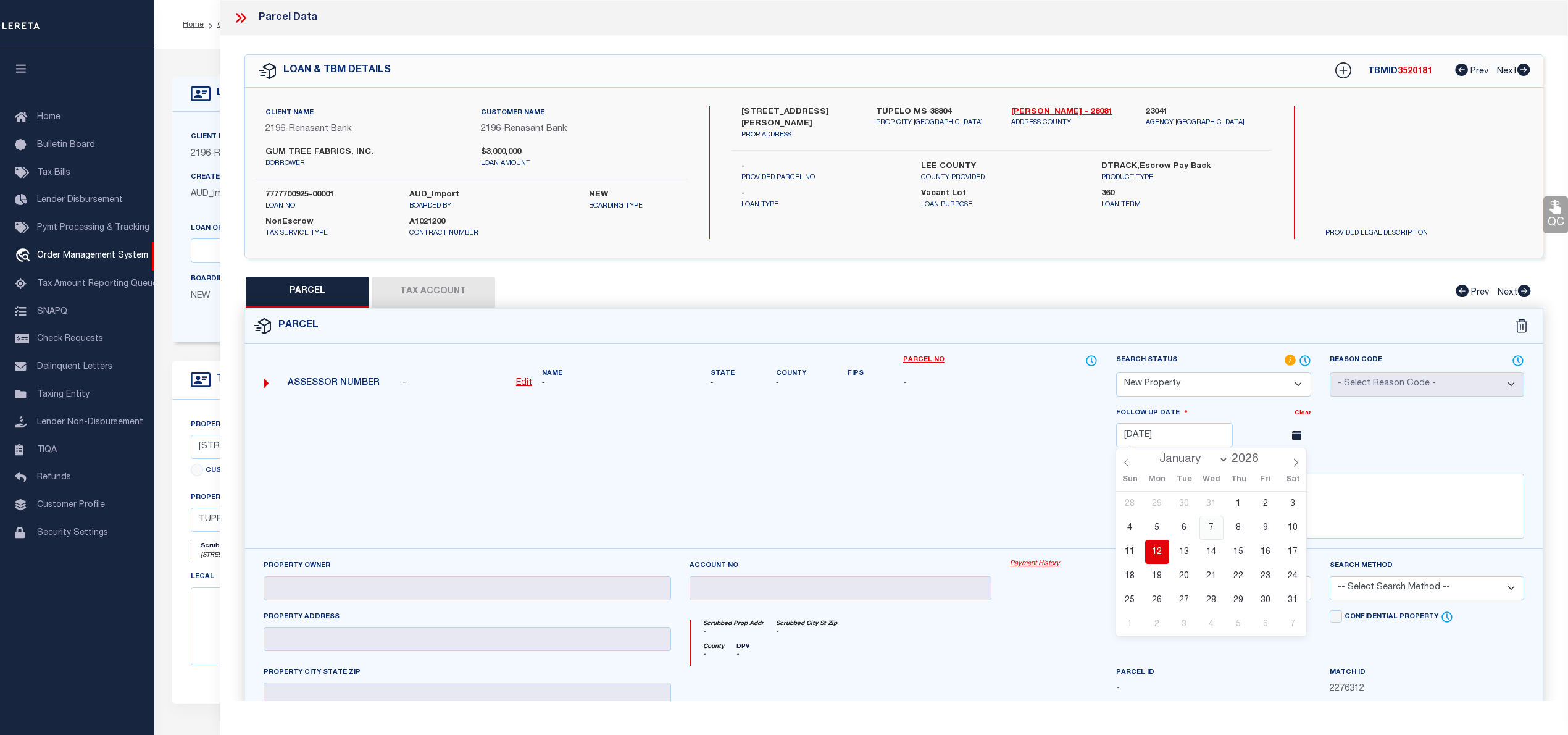
click at [1208, 529] on span "7" at bounding box center [1211, 528] width 24 height 24
type input "01/07/2026"
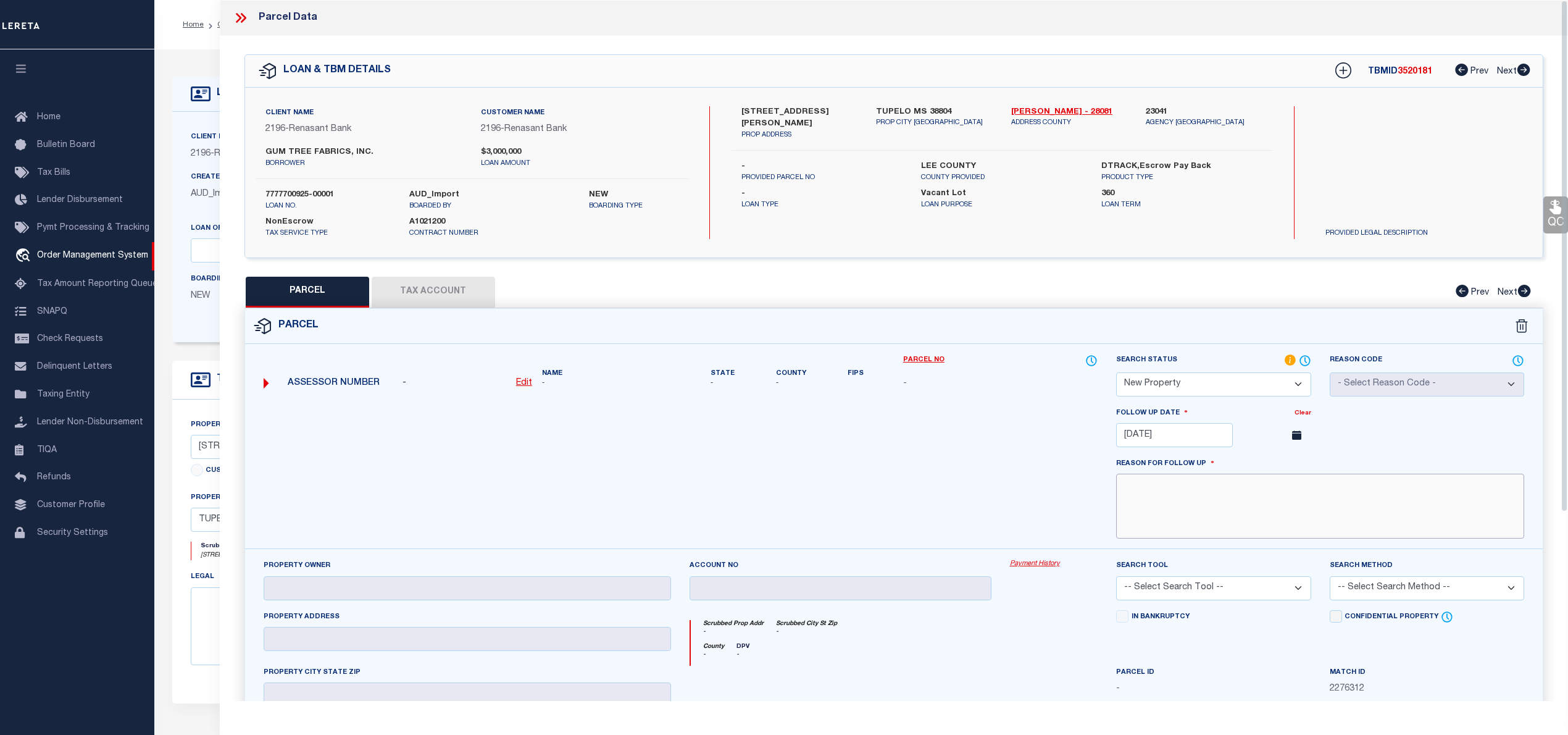
click at [1208, 529] on textarea at bounding box center [1319, 506] width 408 height 65
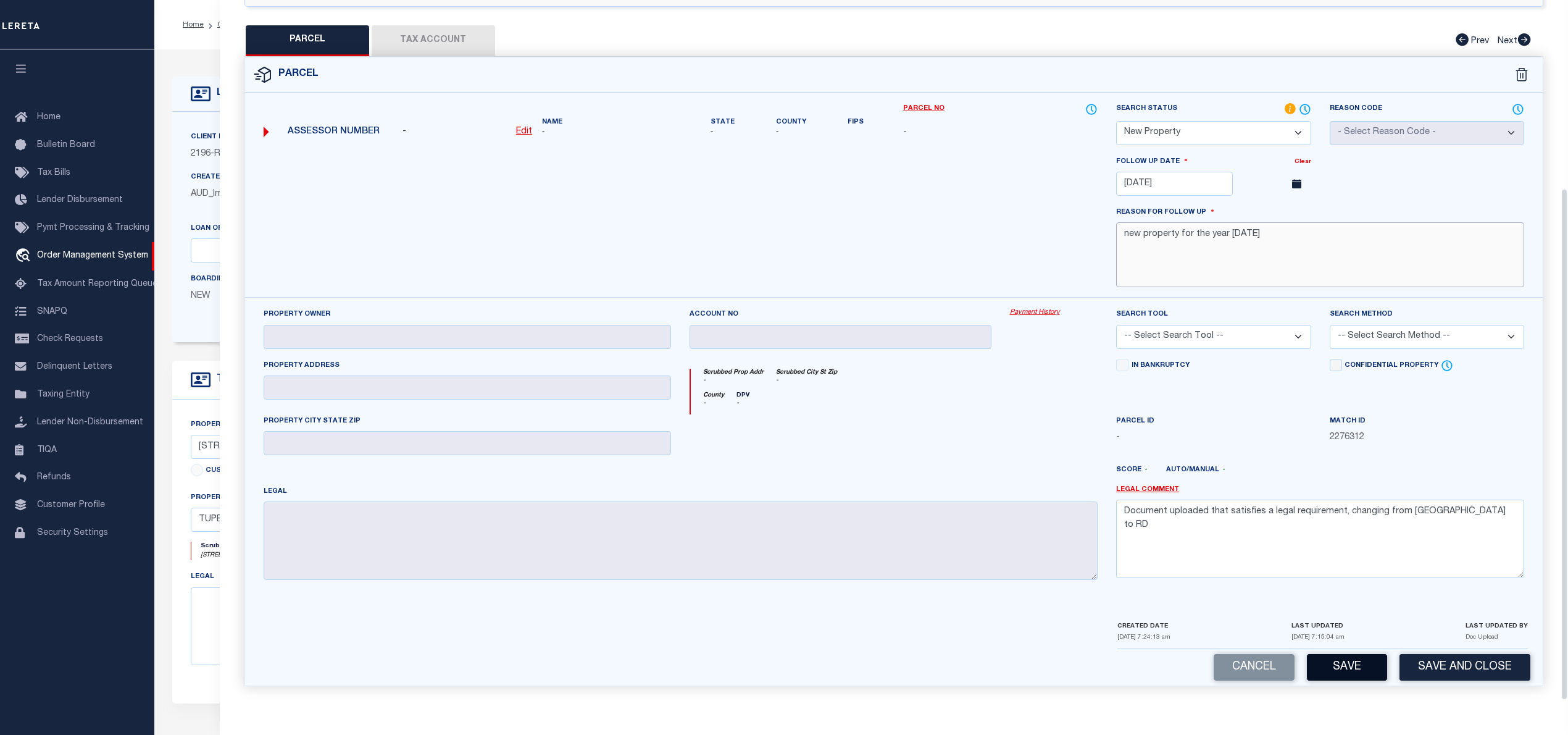
type textarea "new property for the year 2025"
click at [1341, 671] on button "Save" at bounding box center [1347, 667] width 80 height 27
select select "AS"
checkbox input "false"
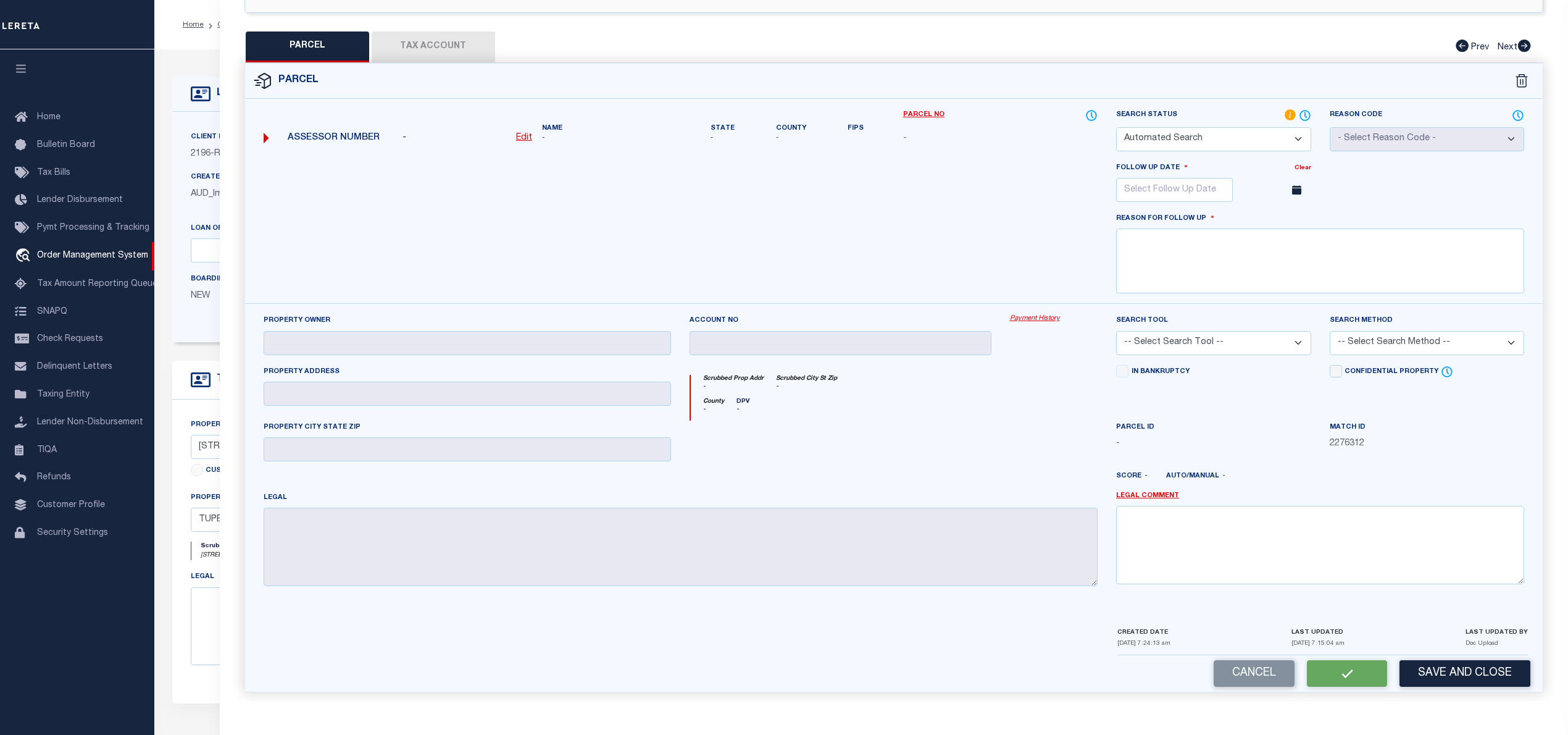
select select "NP"
type input "01/07/2026"
type textarea "new property for the year 2025"
checkbox input "false"
type textarea "Document uploaded that satisfies a legal requirement, changing from [GEOGRAPHIC…"
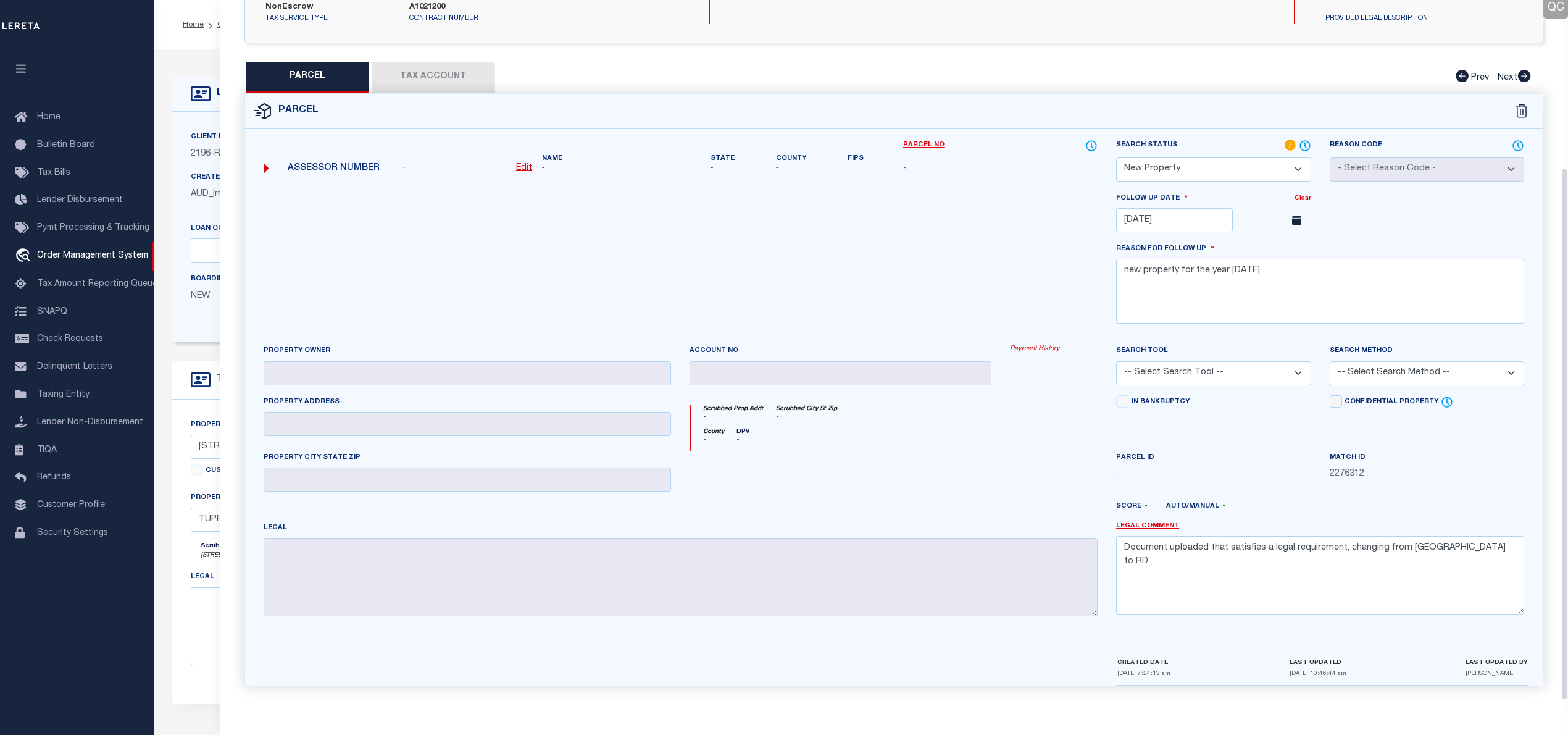
scroll to position [222, 0]
click at [1208, 158] on select "Automated Search Bad Parcel Complete Duplicate Parcel High Dollar Reporting In …" at bounding box center [1213, 169] width 194 height 24
click at [1116, 158] on select "Automated Search Bad Parcel Complete Duplicate Parcel High Dollar Reporting In …" at bounding box center [1213, 169] width 194 height 24
click at [1337, 548] on textarea "Document uploaded that satisfies a legal requirement, changing from [GEOGRAPHIC…" at bounding box center [1319, 575] width 408 height 78
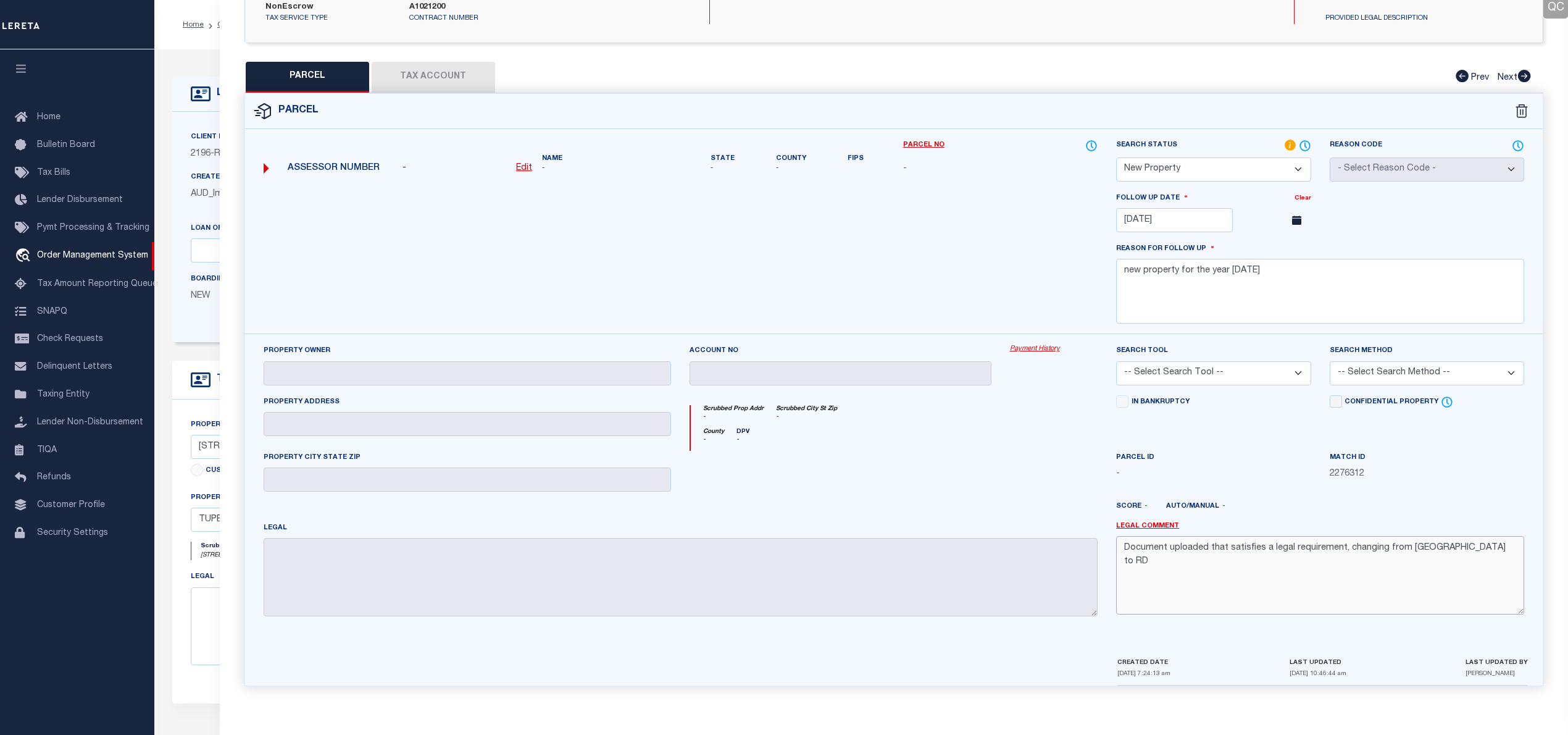
click at [1337, 548] on textarea "Document uploaded that satisfies a legal requirement, changing from [GEOGRAPHIC…" at bounding box center [1319, 575] width 408 height 78
click at [1204, 274] on textarea "new property for the year 2025" at bounding box center [1319, 291] width 408 height 65
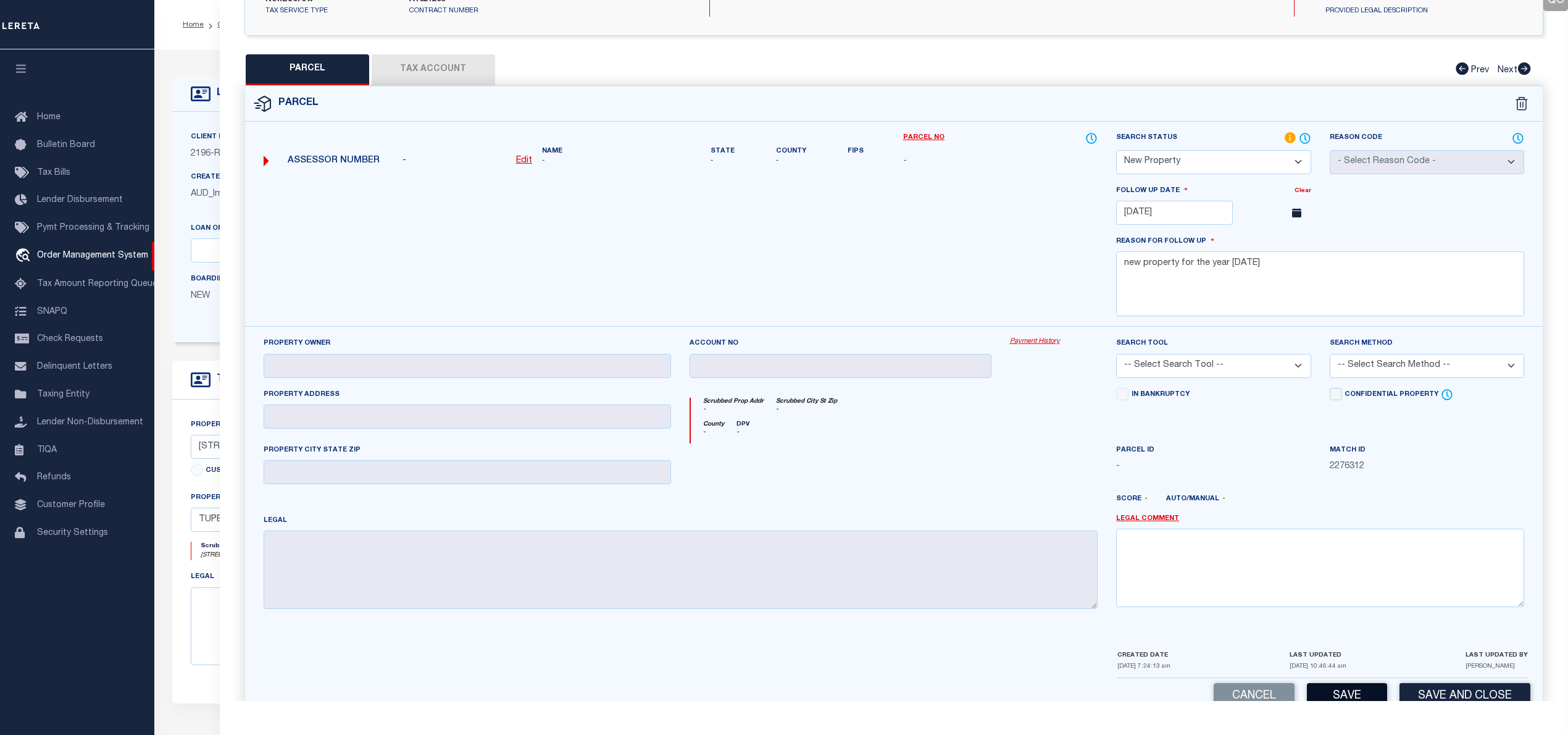
click at [1322, 690] on button "Save" at bounding box center [1347, 696] width 80 height 27
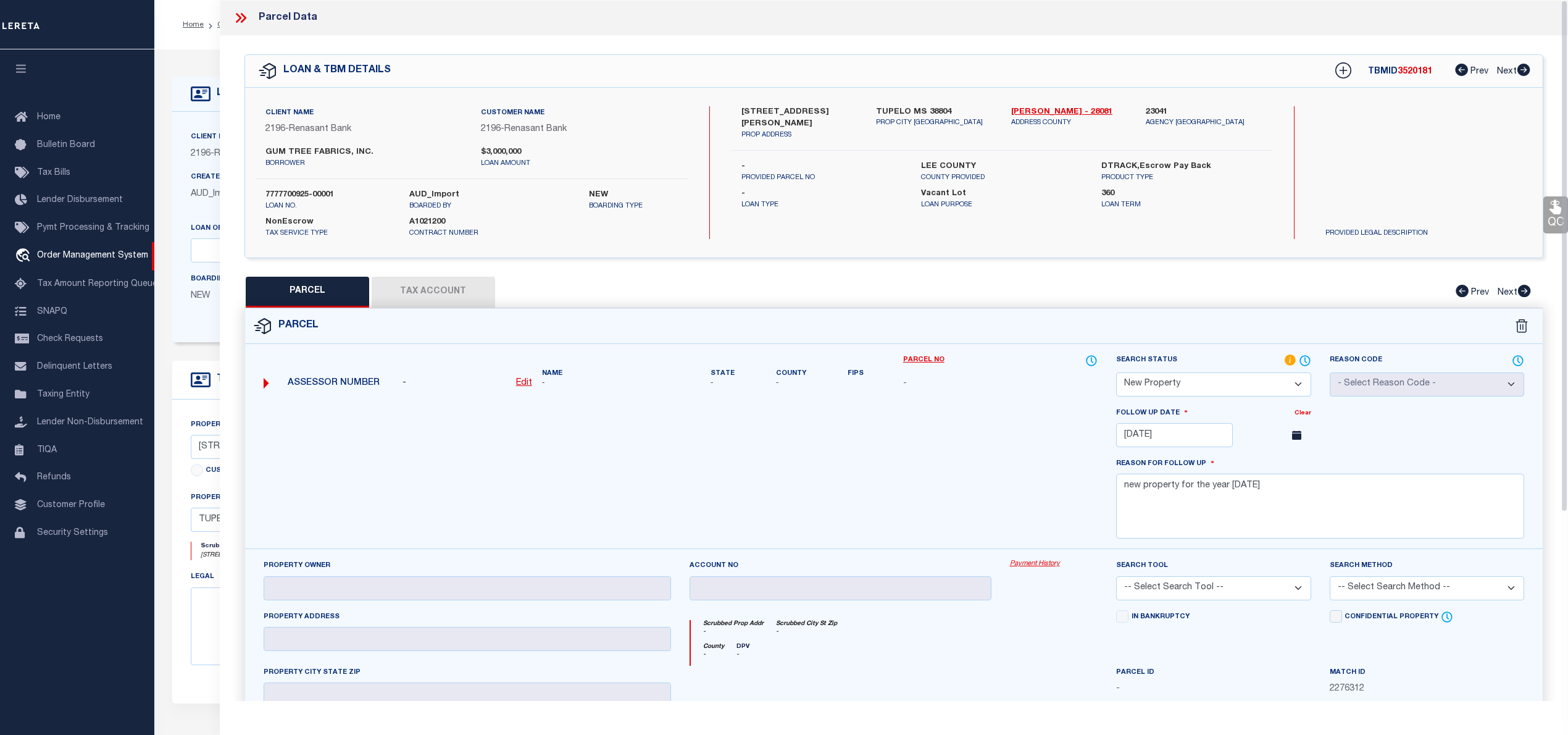
select select "AS"
checkbox input "false"
select select "NP"
type input "01/07/2026"
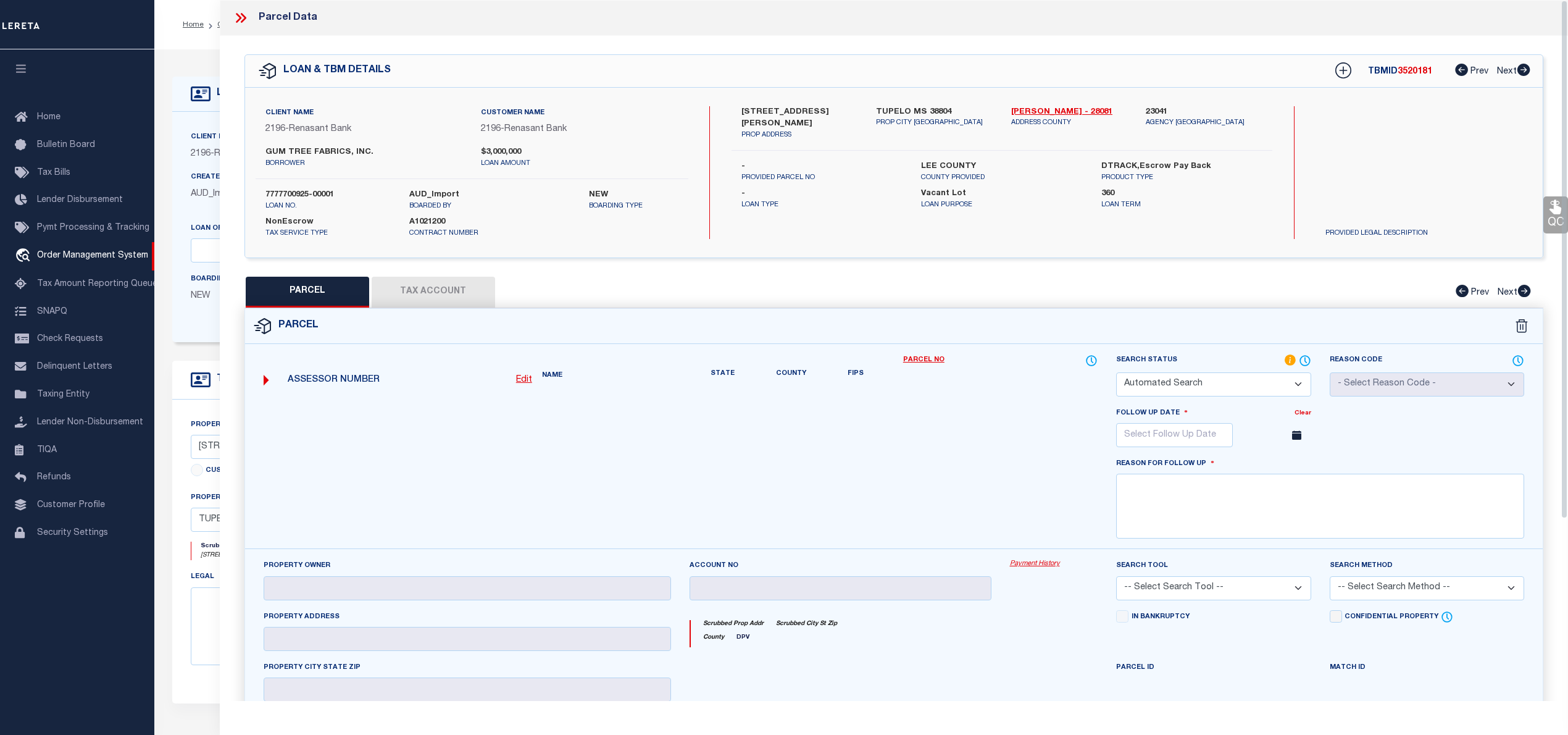
type textarea "new property for the year 2025"
checkbox input "false"
click at [1416, 69] on span "3520181" at bounding box center [1414, 71] width 34 height 8
copy span "3520181"
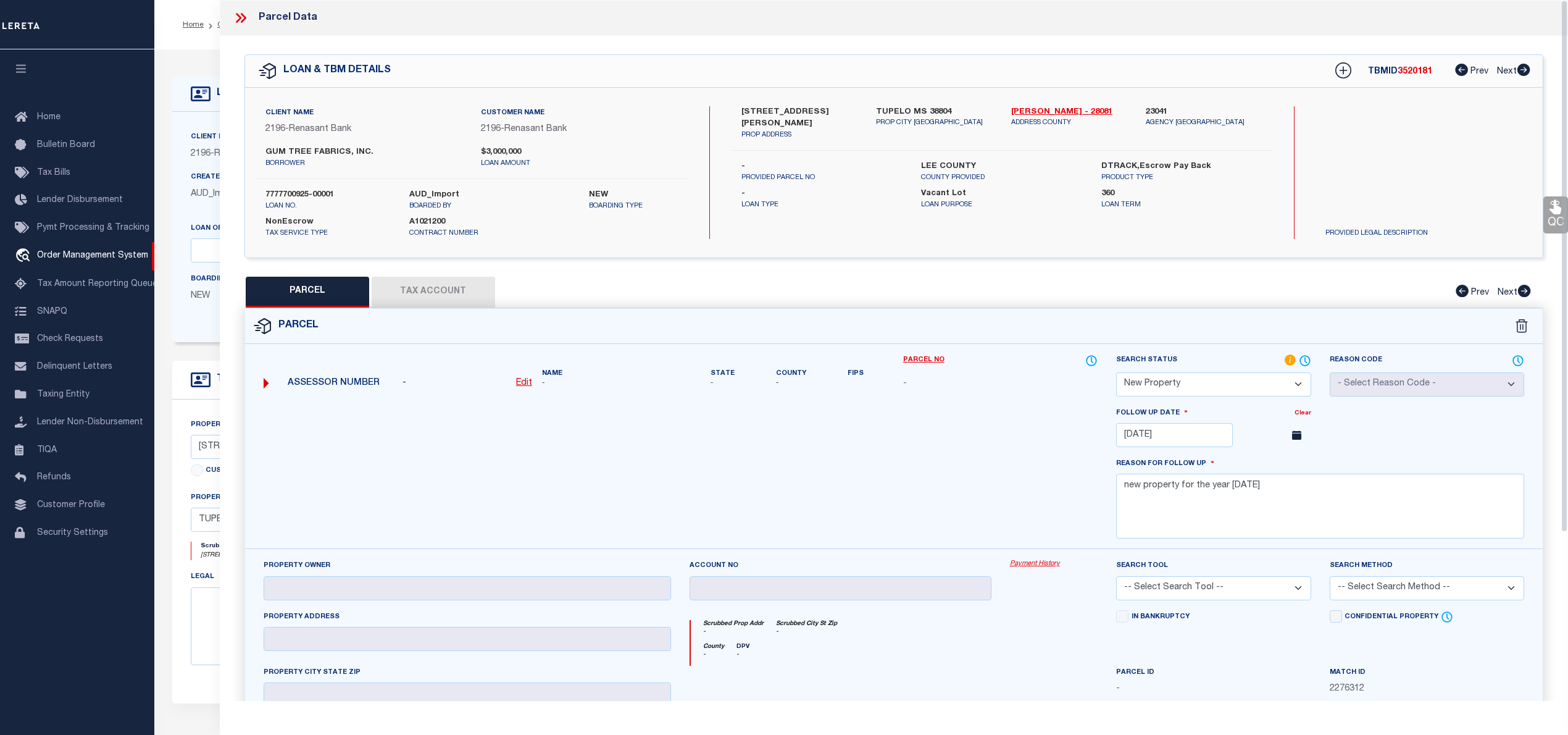
click at [238, 20] on icon at bounding box center [238, 18] width 5 height 10
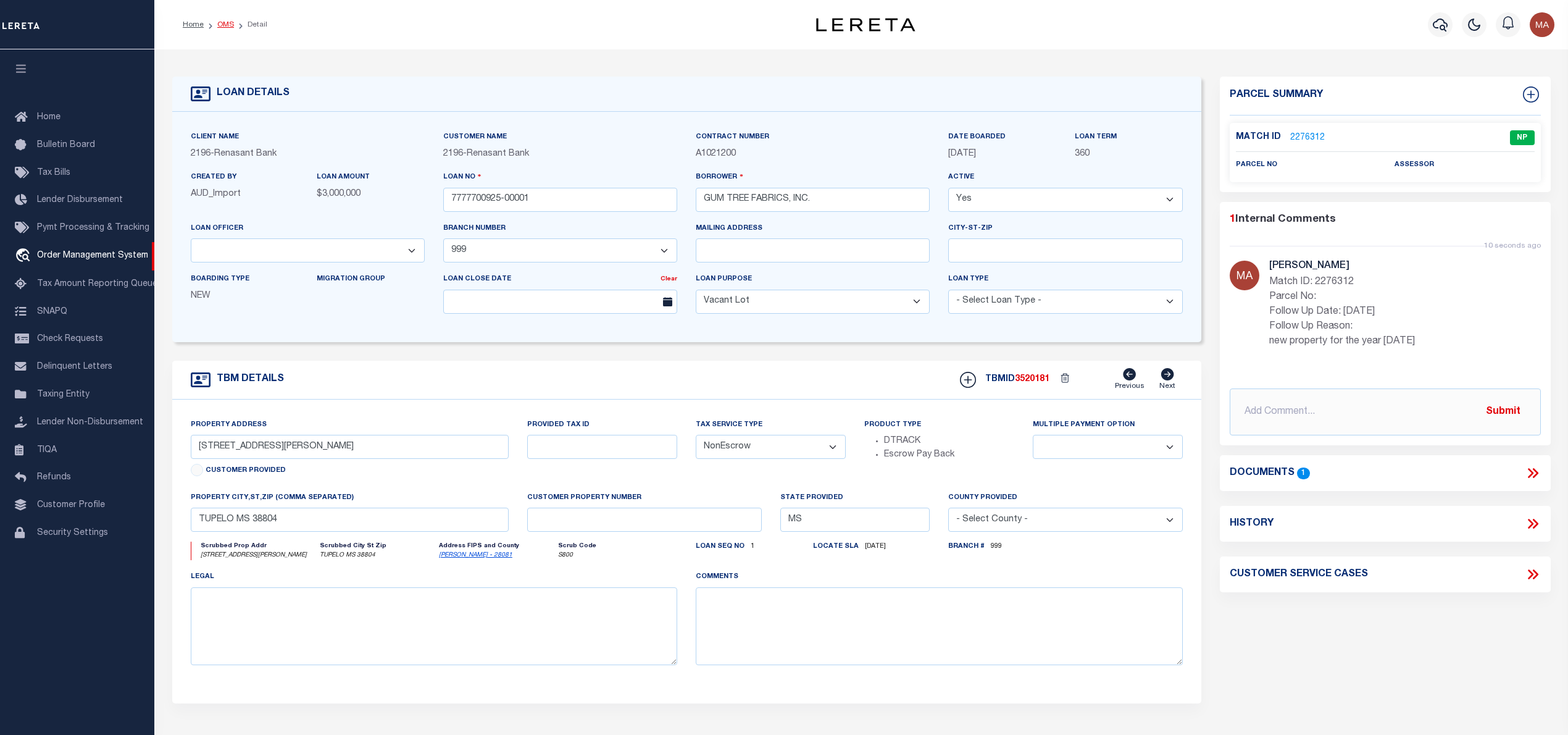
click at [228, 26] on link "OMS" at bounding box center [226, 24] width 17 height 8
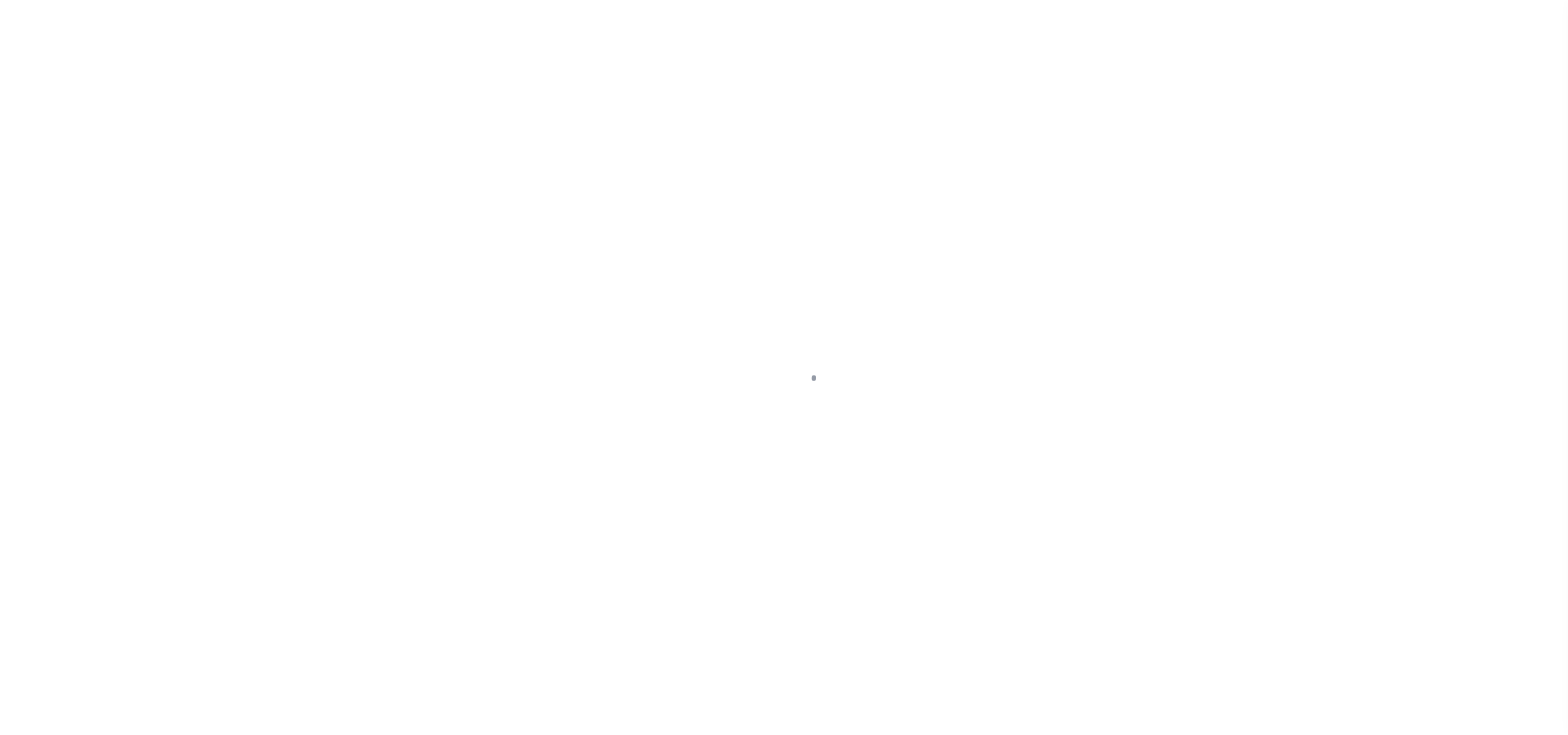
select select "RD"
select select "164191"
select select "5171"
select select "400"
select select "NonEscrow"
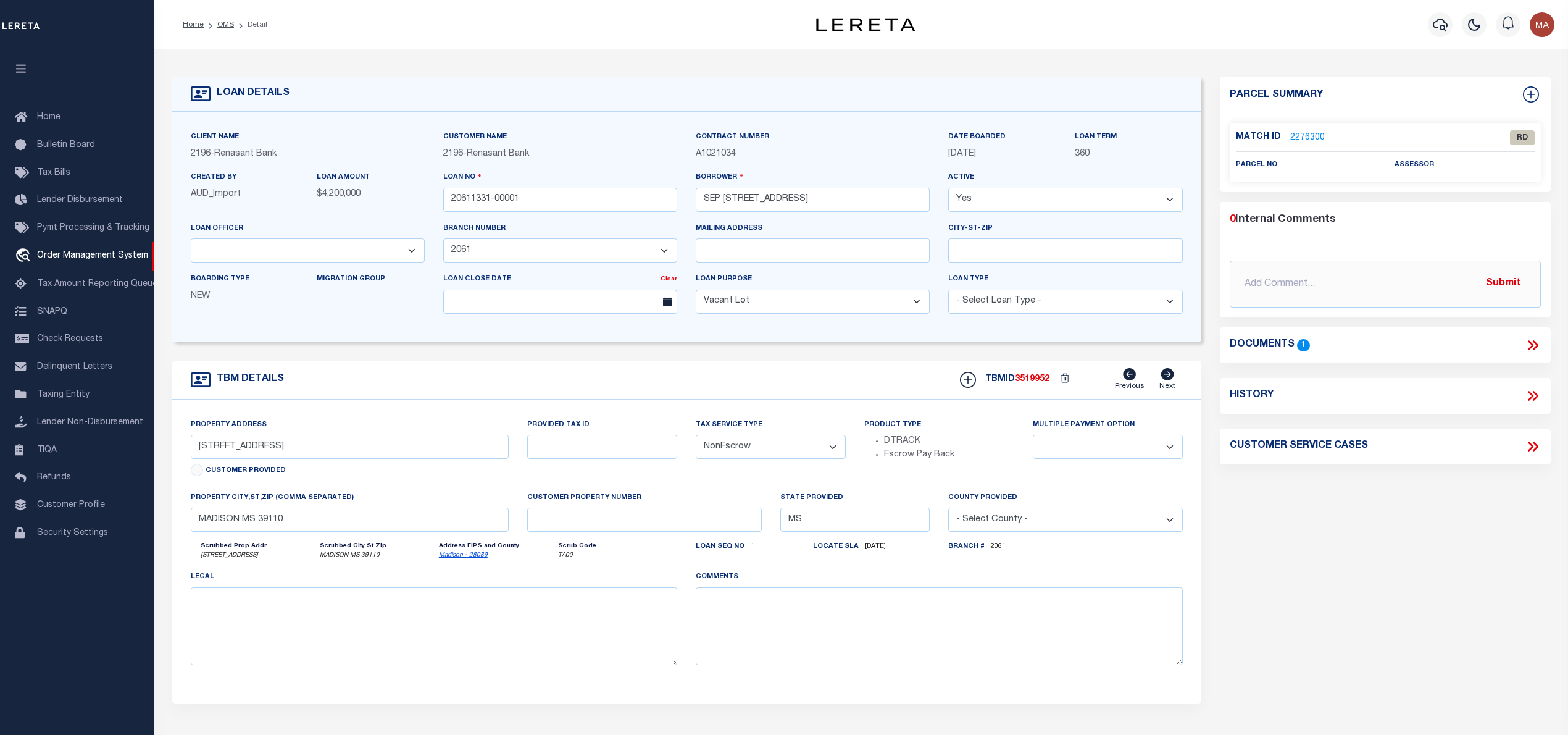
click at [1307, 139] on link "2276300" at bounding box center [1307, 138] width 34 height 13
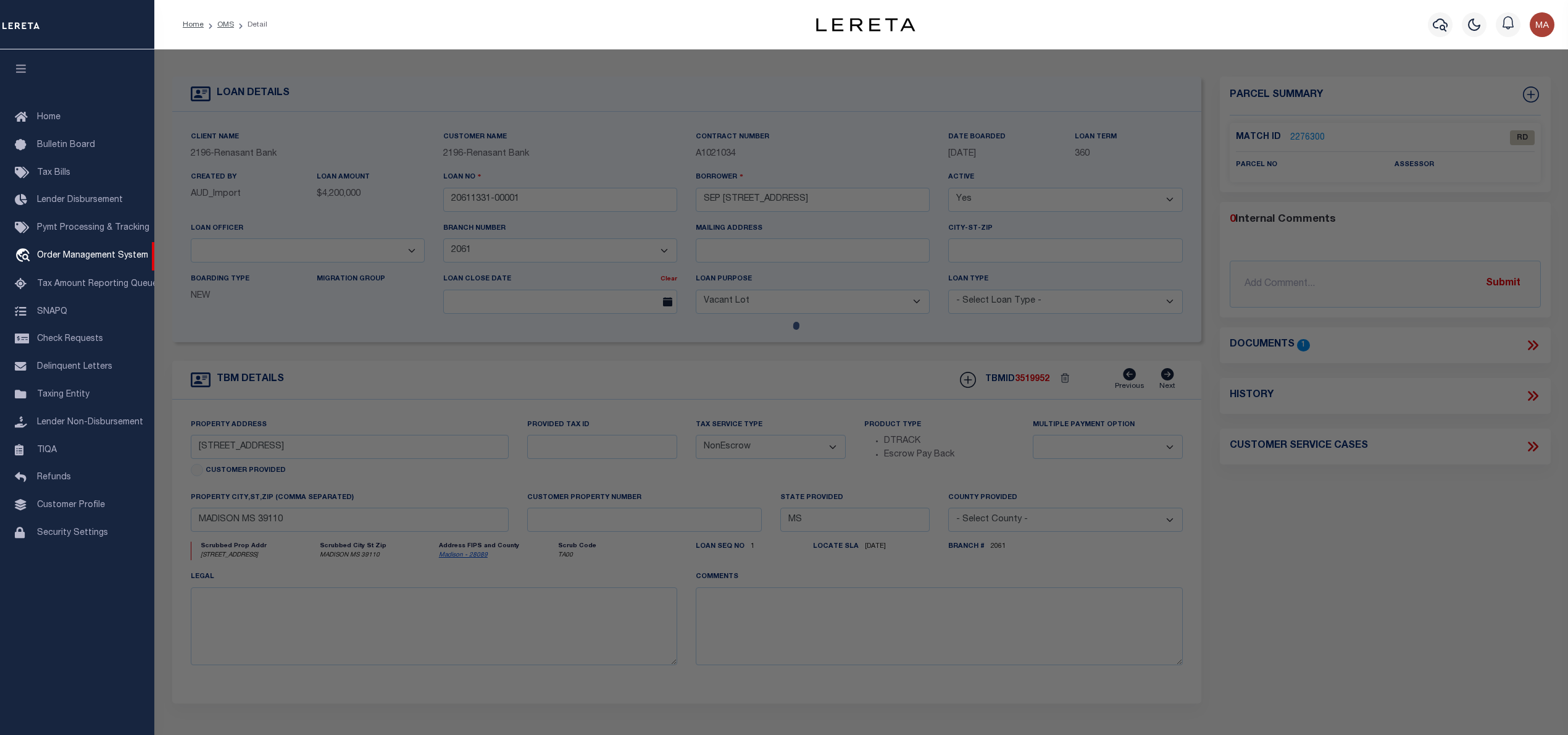
select select "AS"
checkbox input "false"
select select "RD"
checkbox input "false"
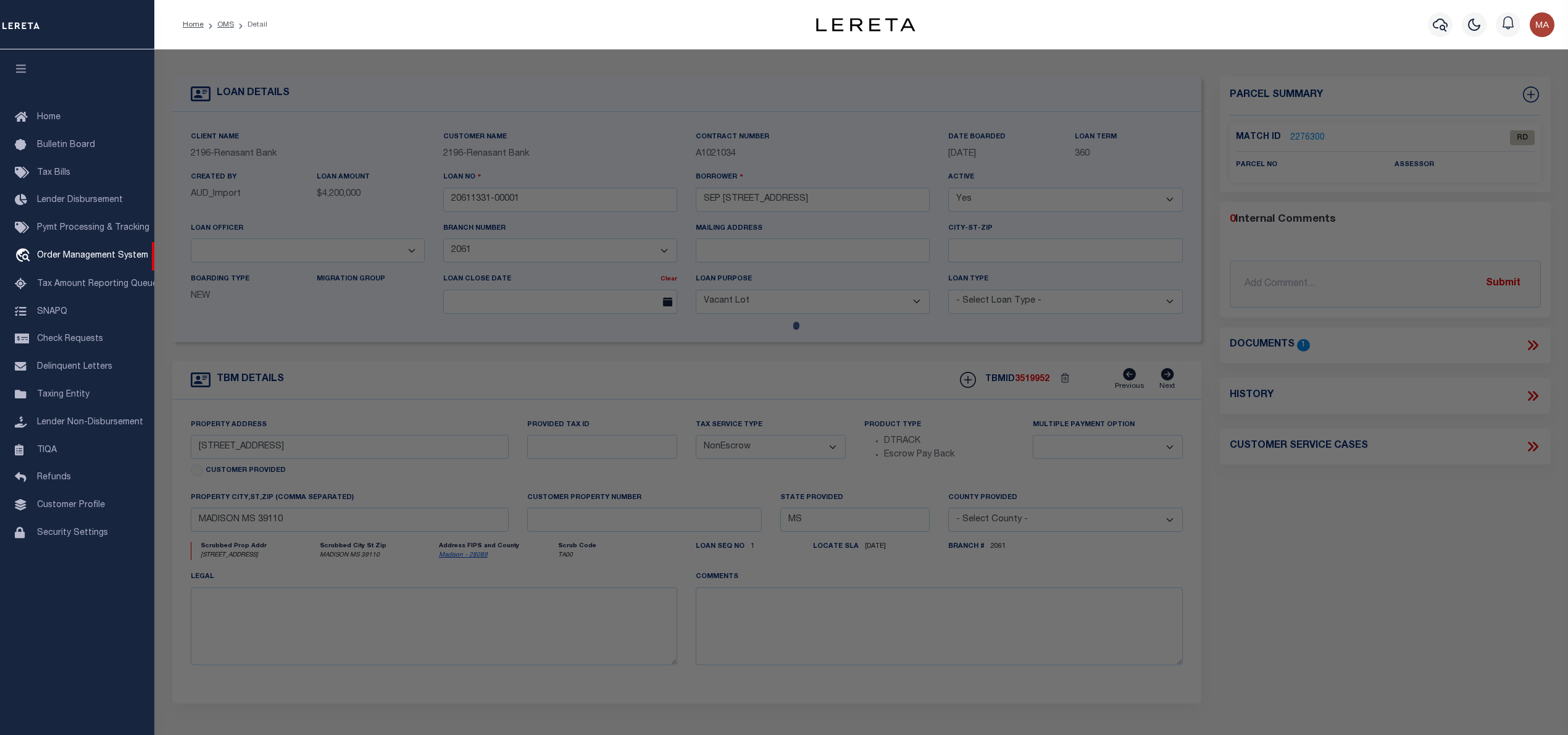
type textarea "Document uploaded that satisfies a legal requirement, changing from [GEOGRAPHIC…"
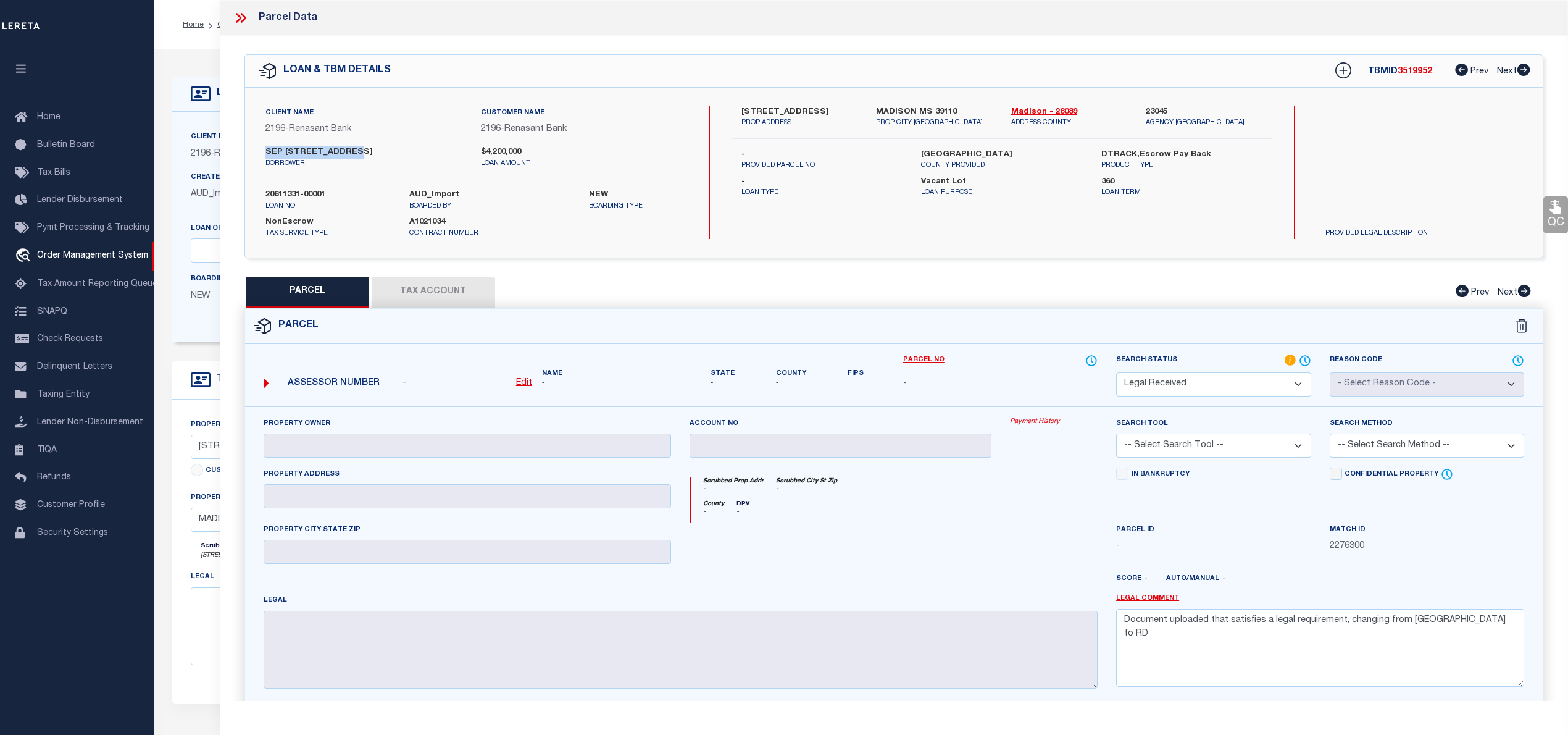
drag, startPoint x: 253, startPoint y: 151, endPoint x: 347, endPoint y: 152, distance: 94.0
click at [347, 152] on div "SEP 135 INDUSTRIAL DR LL borrower $4,200,000 loan amount" at bounding box center [472, 157] width 451 height 22
copy label "SEP 135 INDUSTRIAL"
click at [522, 381] on u "Edit" at bounding box center [523, 382] width 16 height 8
select select "RD"
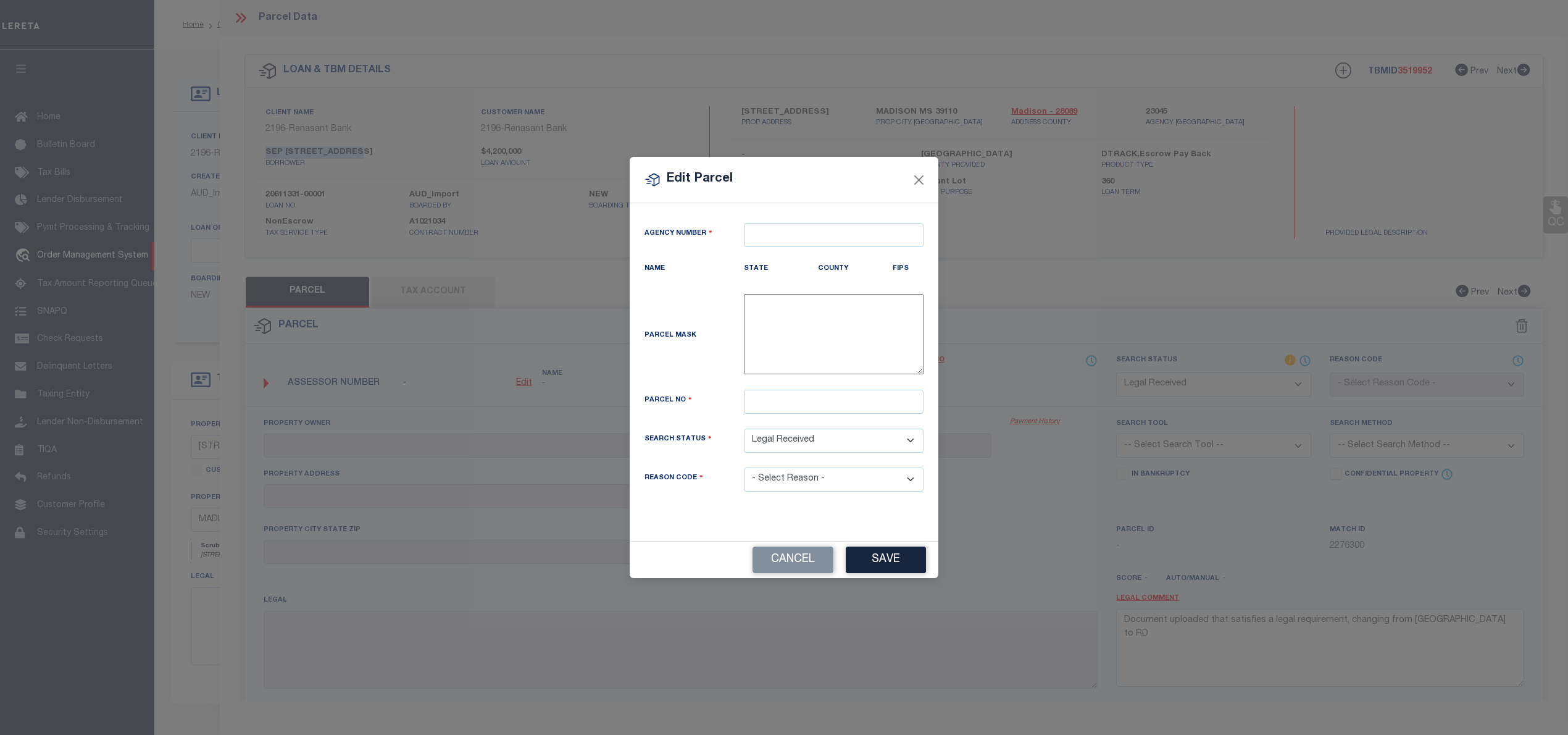
type textarea "-"
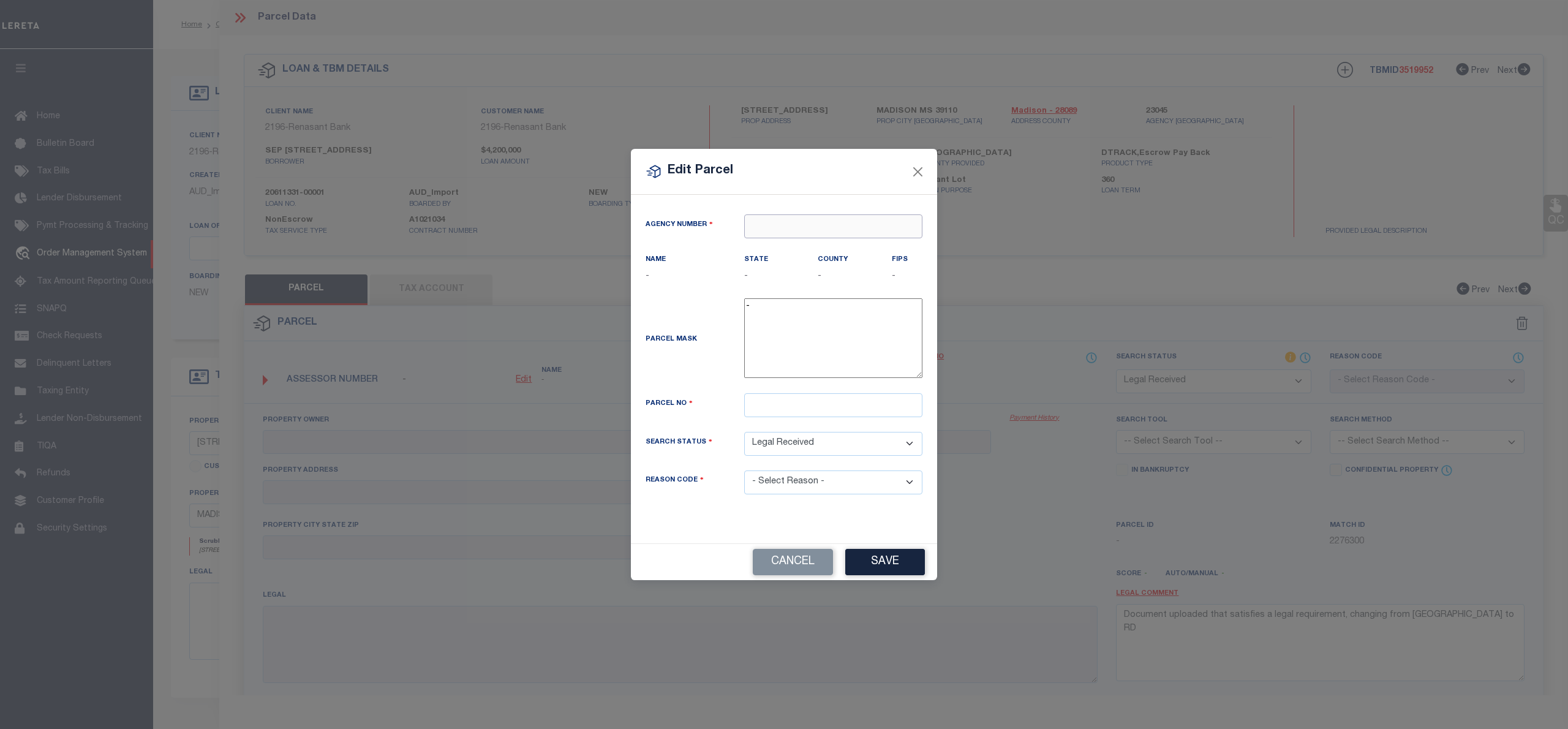
click at [819, 233] on input "text" at bounding box center [833, 226] width 178 height 24
click at [831, 245] on div "230450000 : MADISON COUNTY" at bounding box center [833, 255] width 177 height 35
type input "230450000"
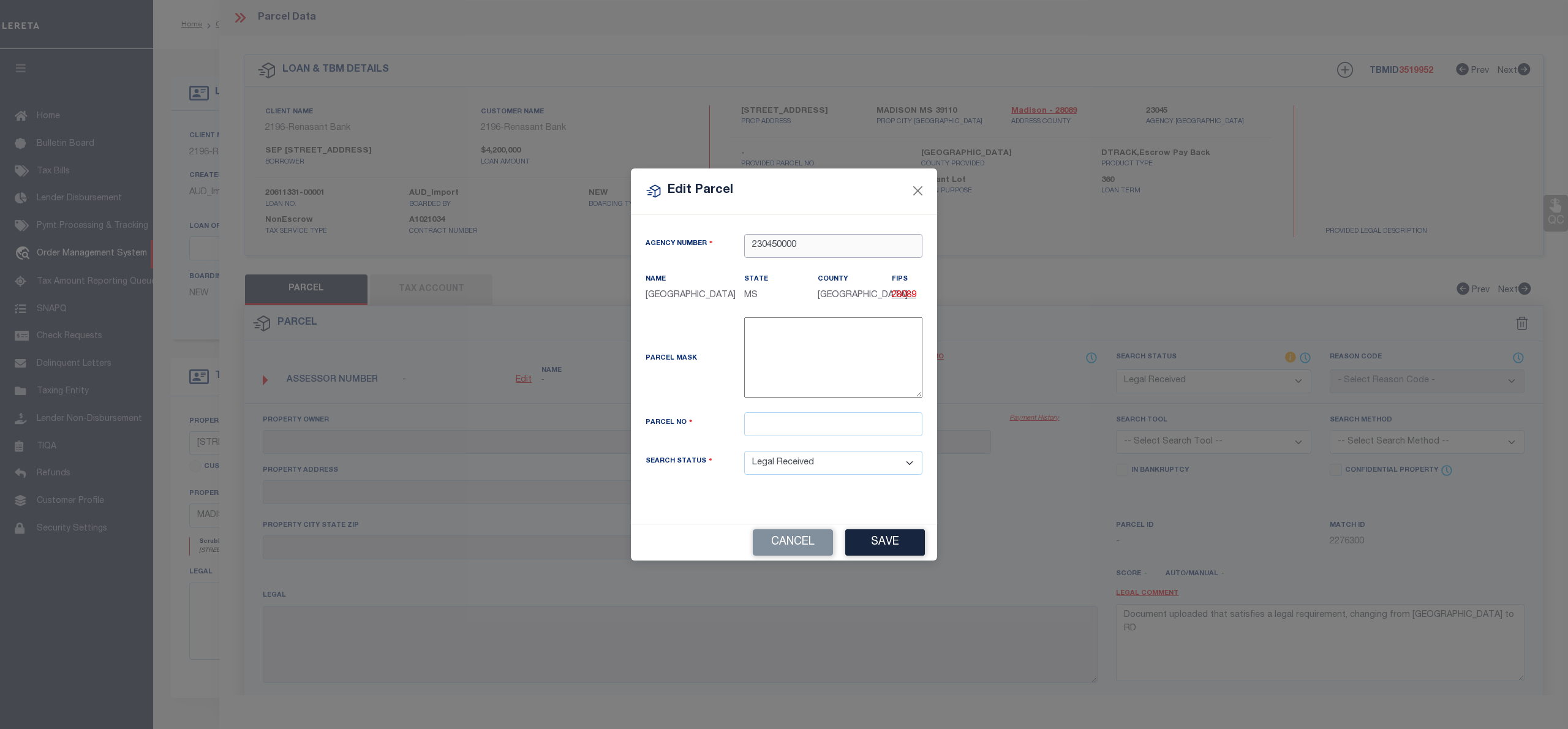
type input "230450000"
click at [762, 412] on div "Parcel Mask -" at bounding box center [784, 364] width 295 height 95
click at [780, 436] on input "text" at bounding box center [833, 424] width 178 height 24
click at [783, 436] on input "text" at bounding box center [833, 424] width 178 height 24
paste input "082E-21-008/01.04"
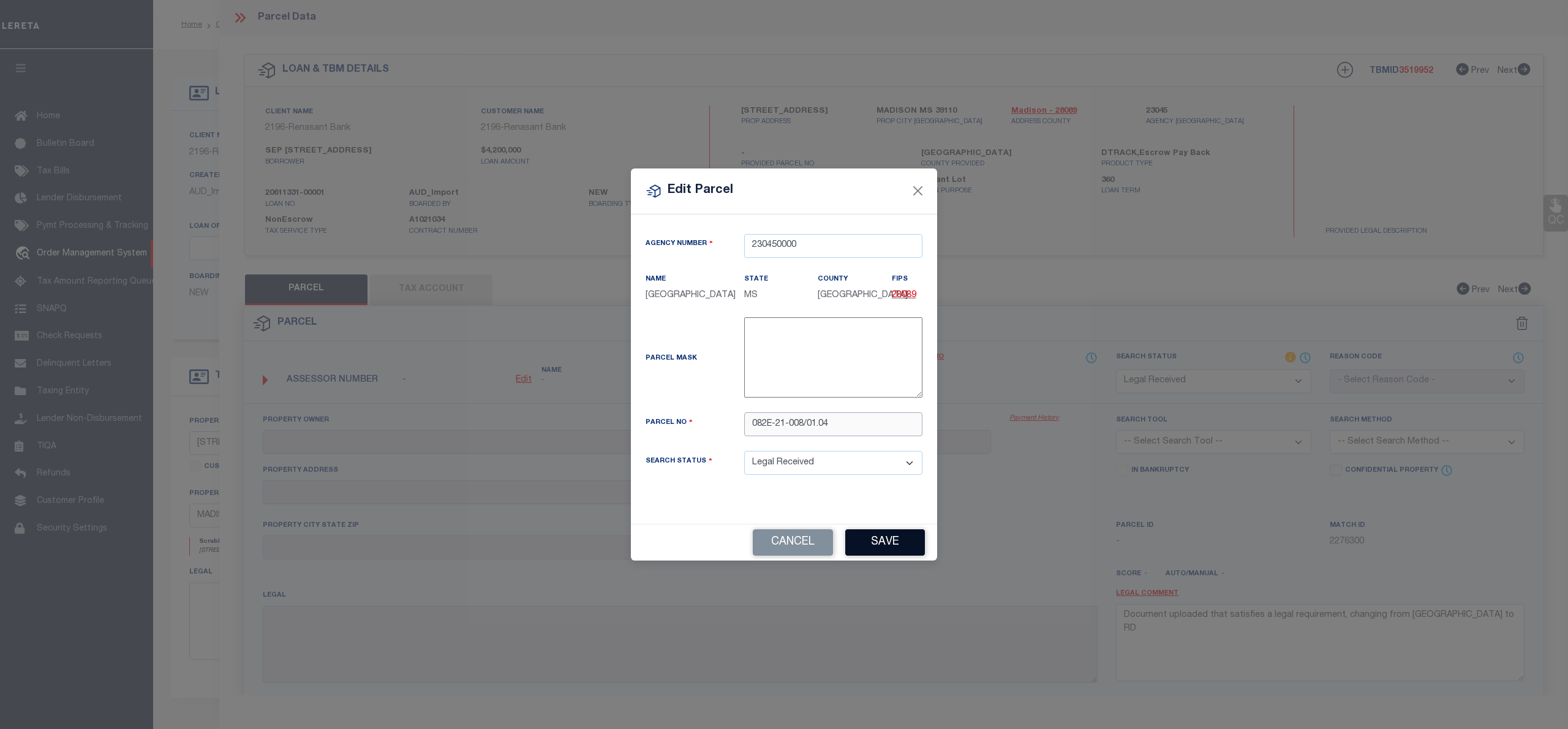
type input "082E-21-008/01.04"
click at [889, 555] on button "Save" at bounding box center [885, 542] width 80 height 27
select select "RD"
checkbox input "false"
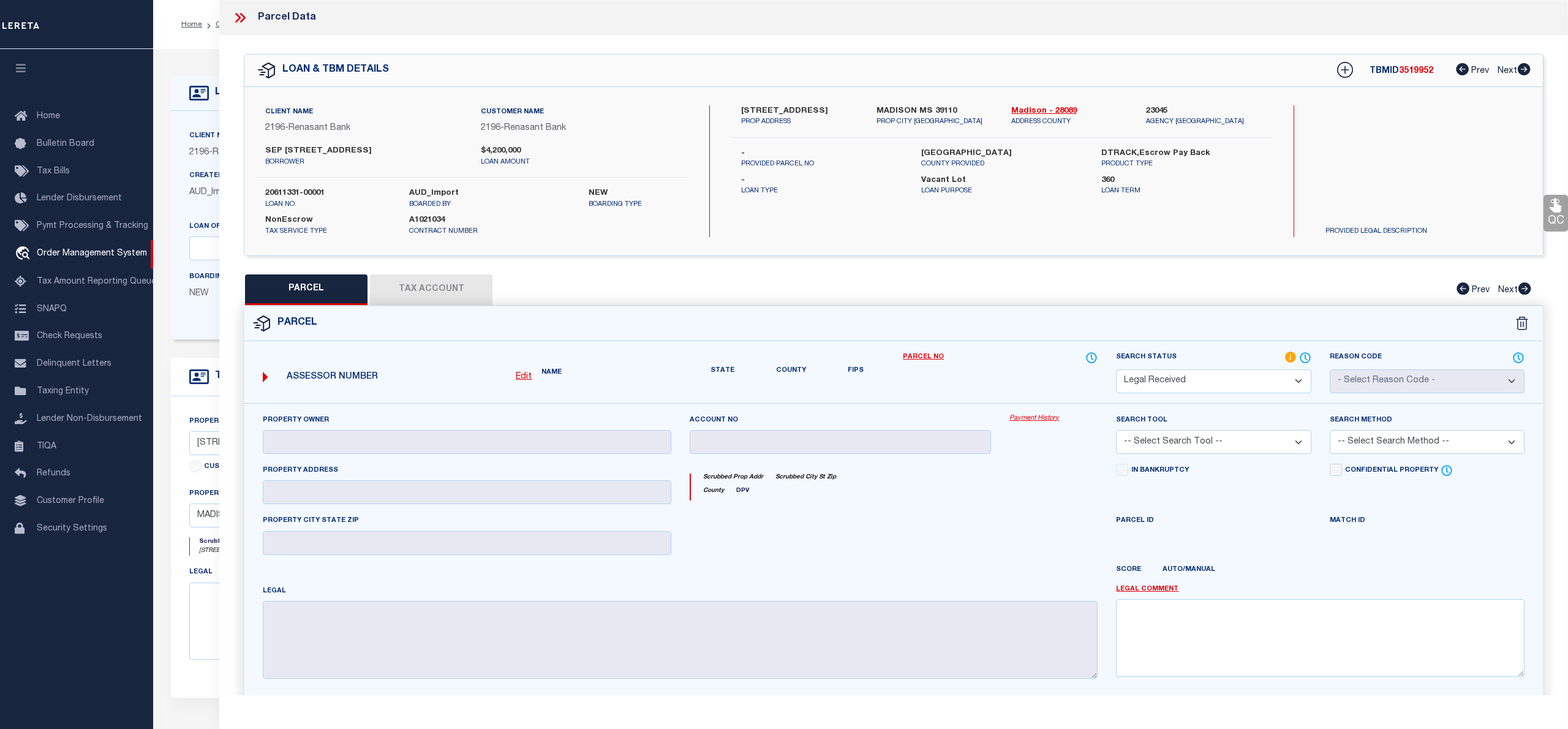
checkbox input "false"
type textarea "Document uploaded that satisfies a legal requirement, changing from [GEOGRAPHIC…"
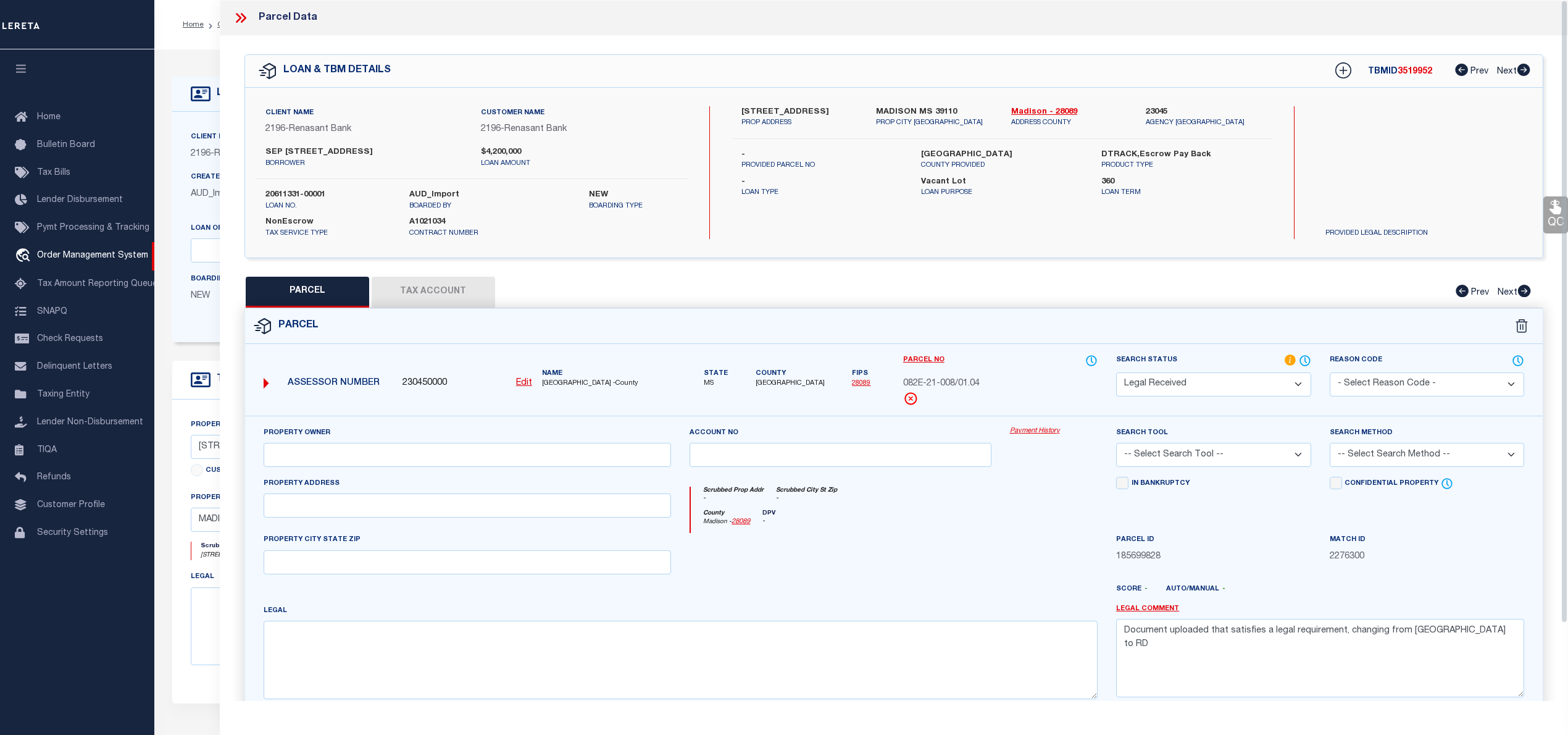
click at [450, 286] on button "Tax Account" at bounding box center [433, 292] width 123 height 31
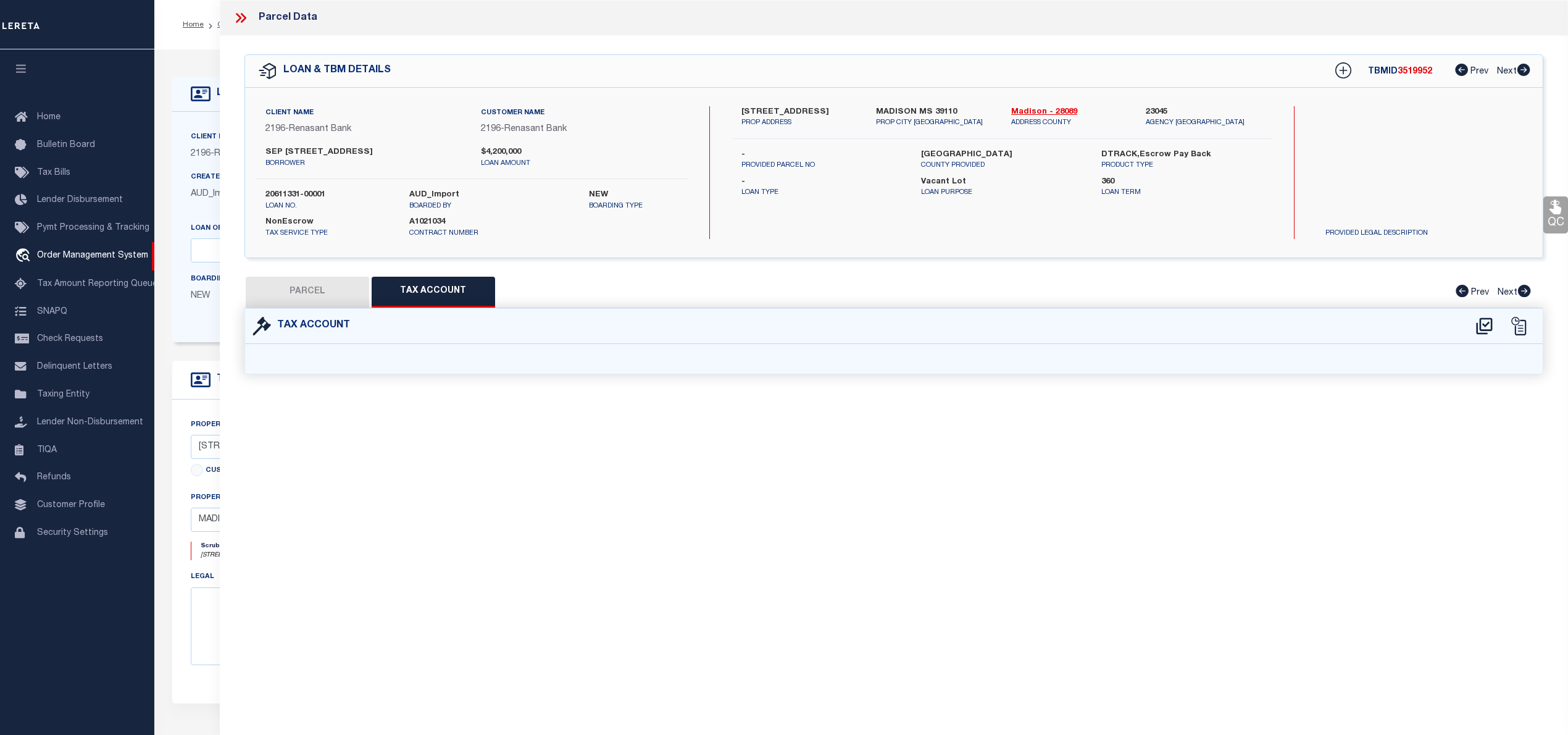
select select "100"
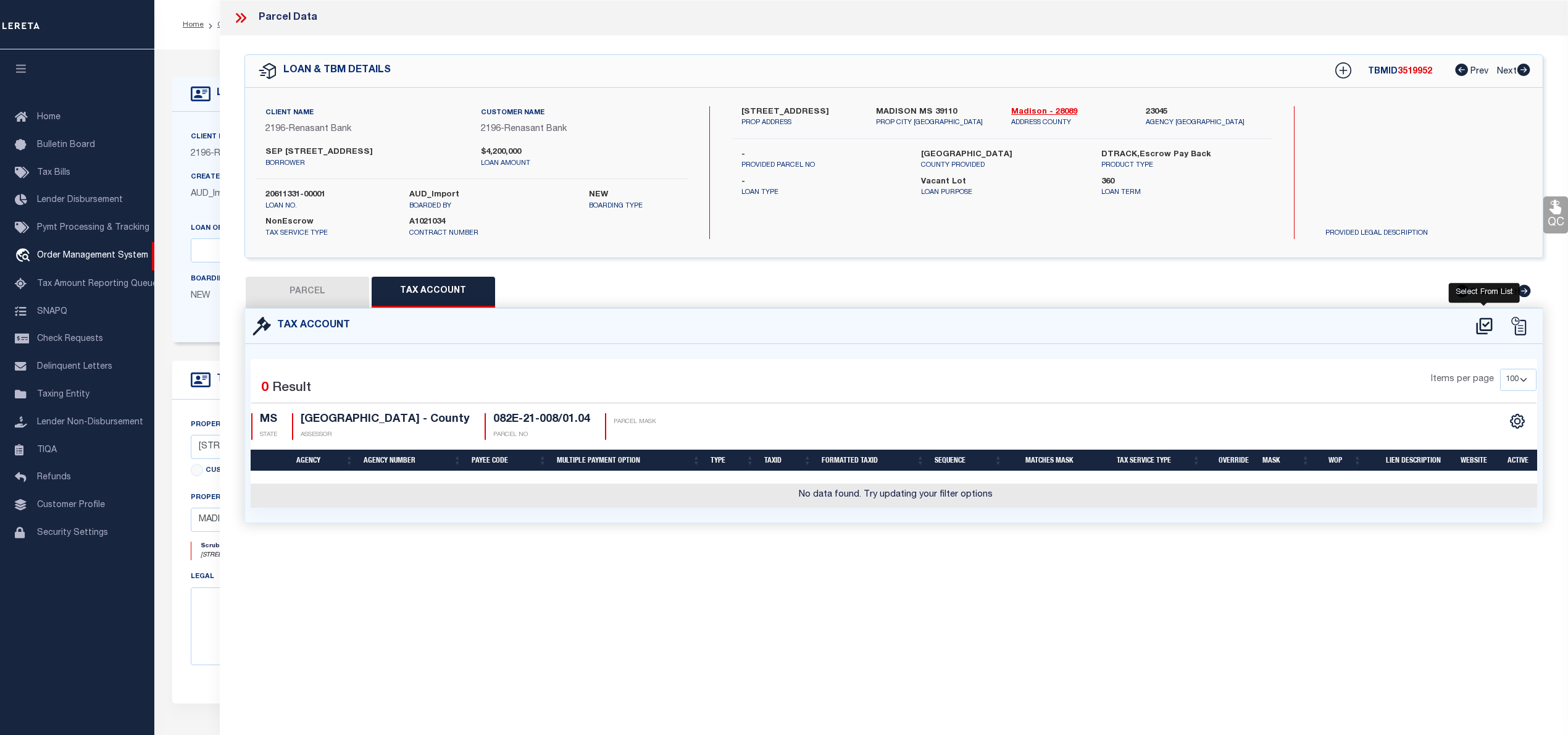
click at [1482, 324] on icon at bounding box center [1484, 326] width 21 height 20
select select "100"
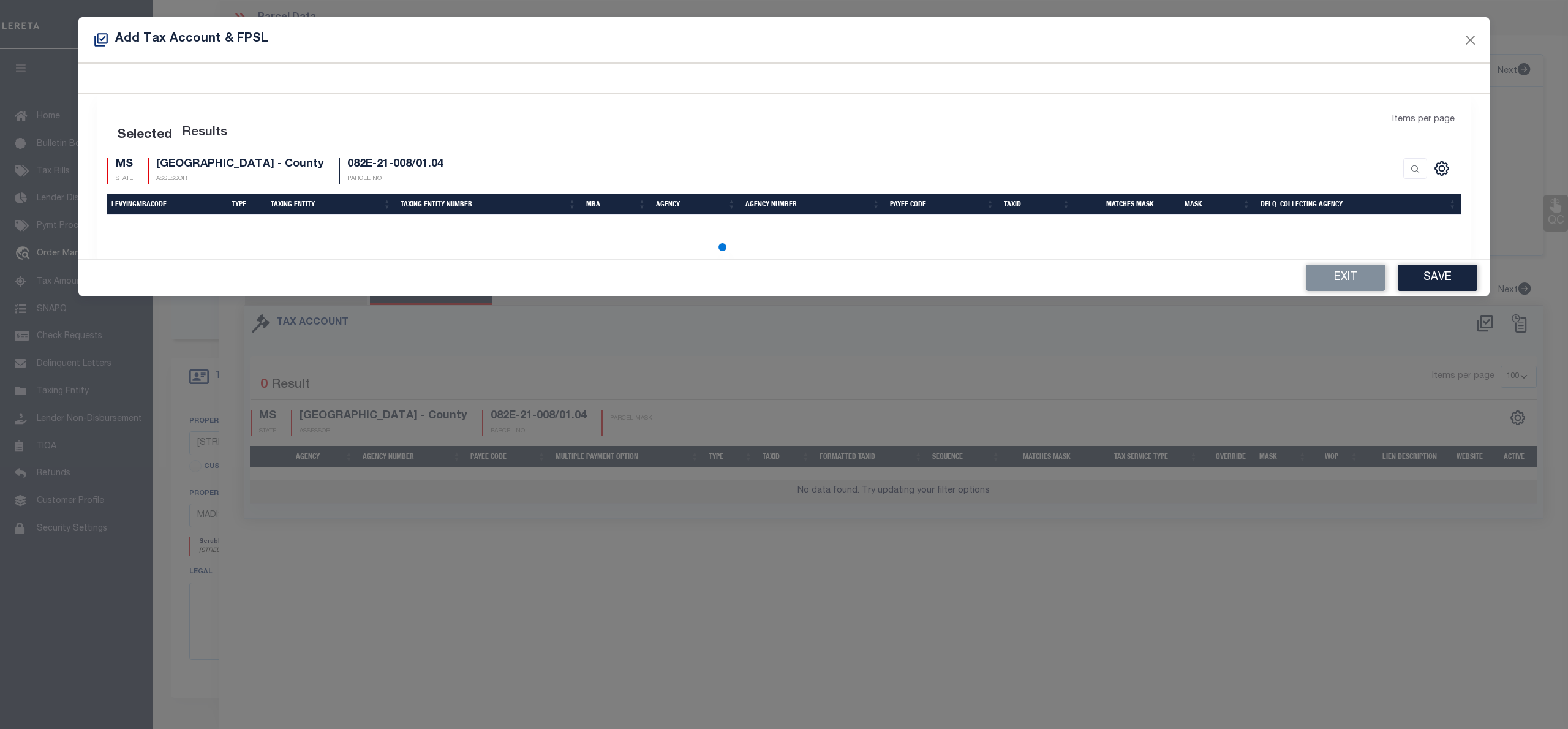
select select "100"
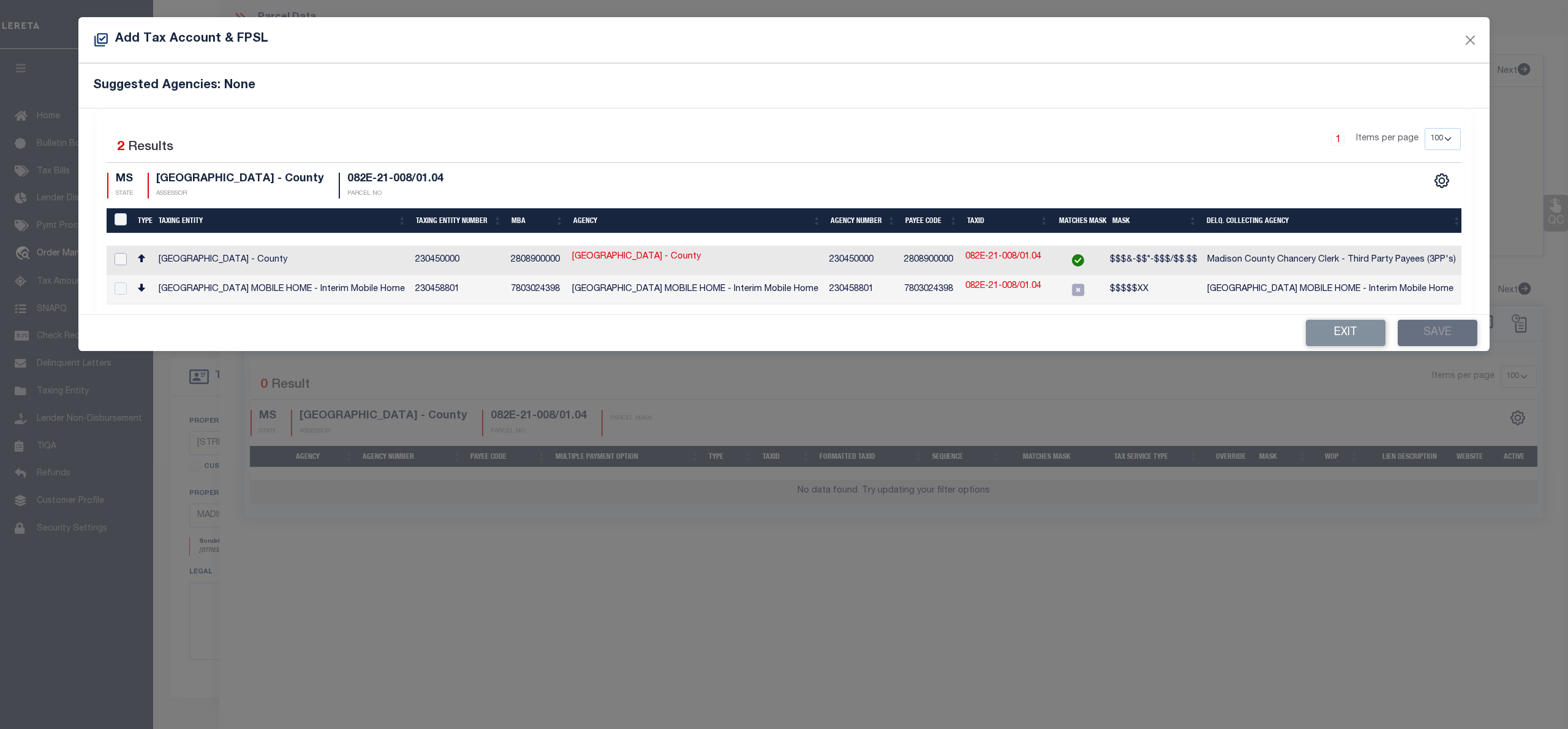
click at [115, 258] on input "checkbox" at bounding box center [121, 259] width 12 height 12
checkbox input "true"
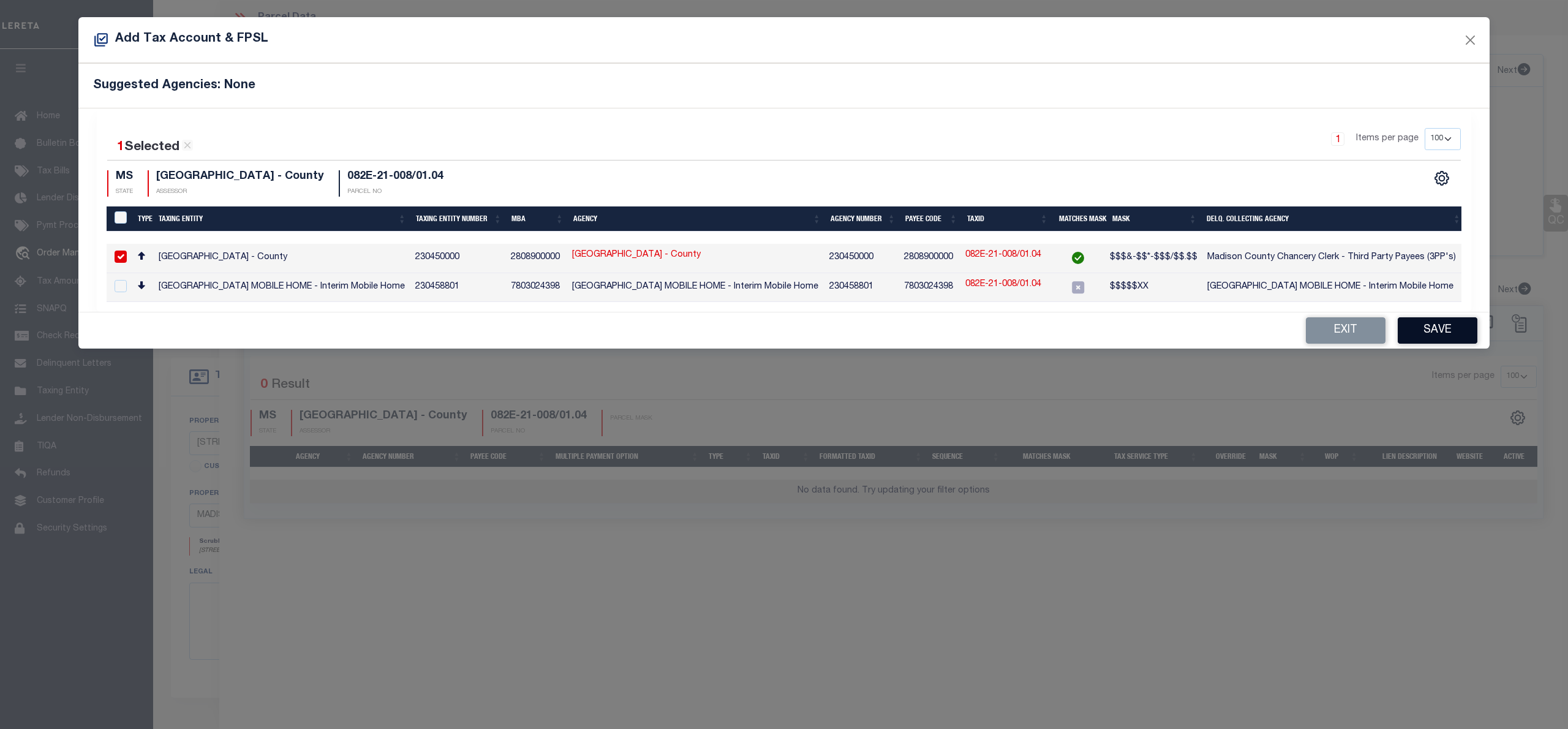
click at [1424, 332] on button "Save" at bounding box center [1437, 330] width 80 height 27
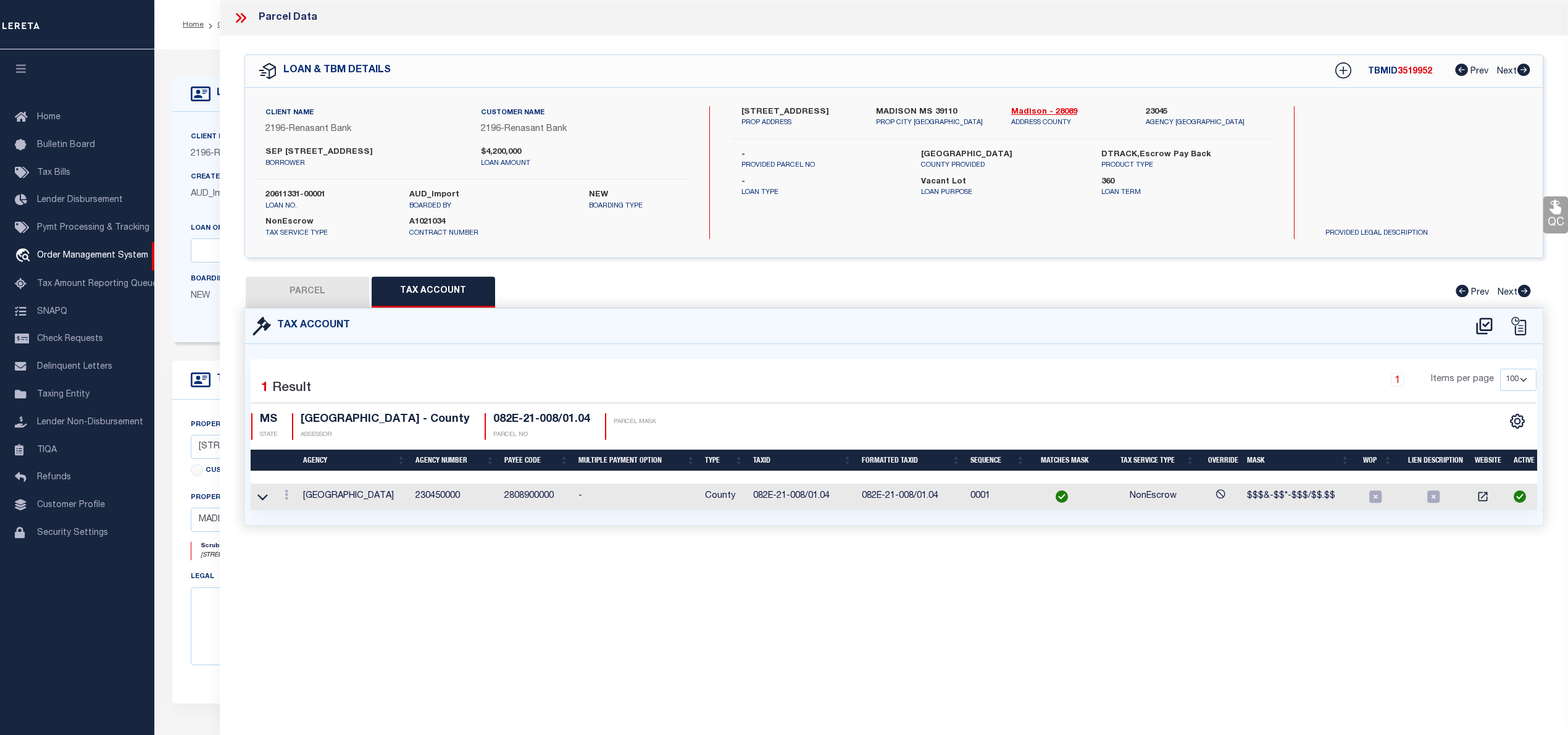
click at [263, 292] on button "PARCEL" at bounding box center [307, 292] width 123 height 31
select select "AS"
checkbox input "false"
select select "RD"
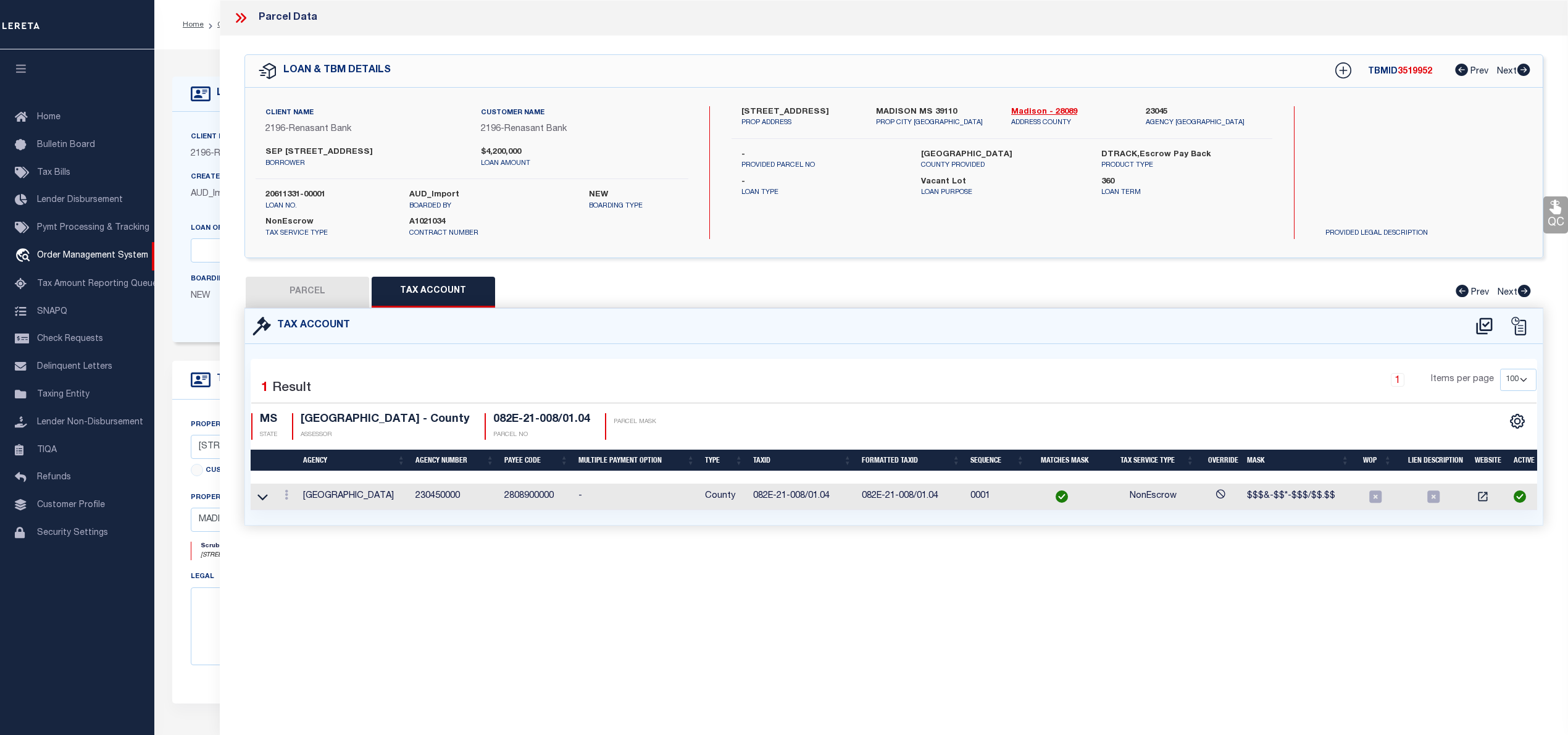
checkbox input "false"
type textarea "Document uploaded that satisfies a legal requirement, changing from [GEOGRAPHIC…"
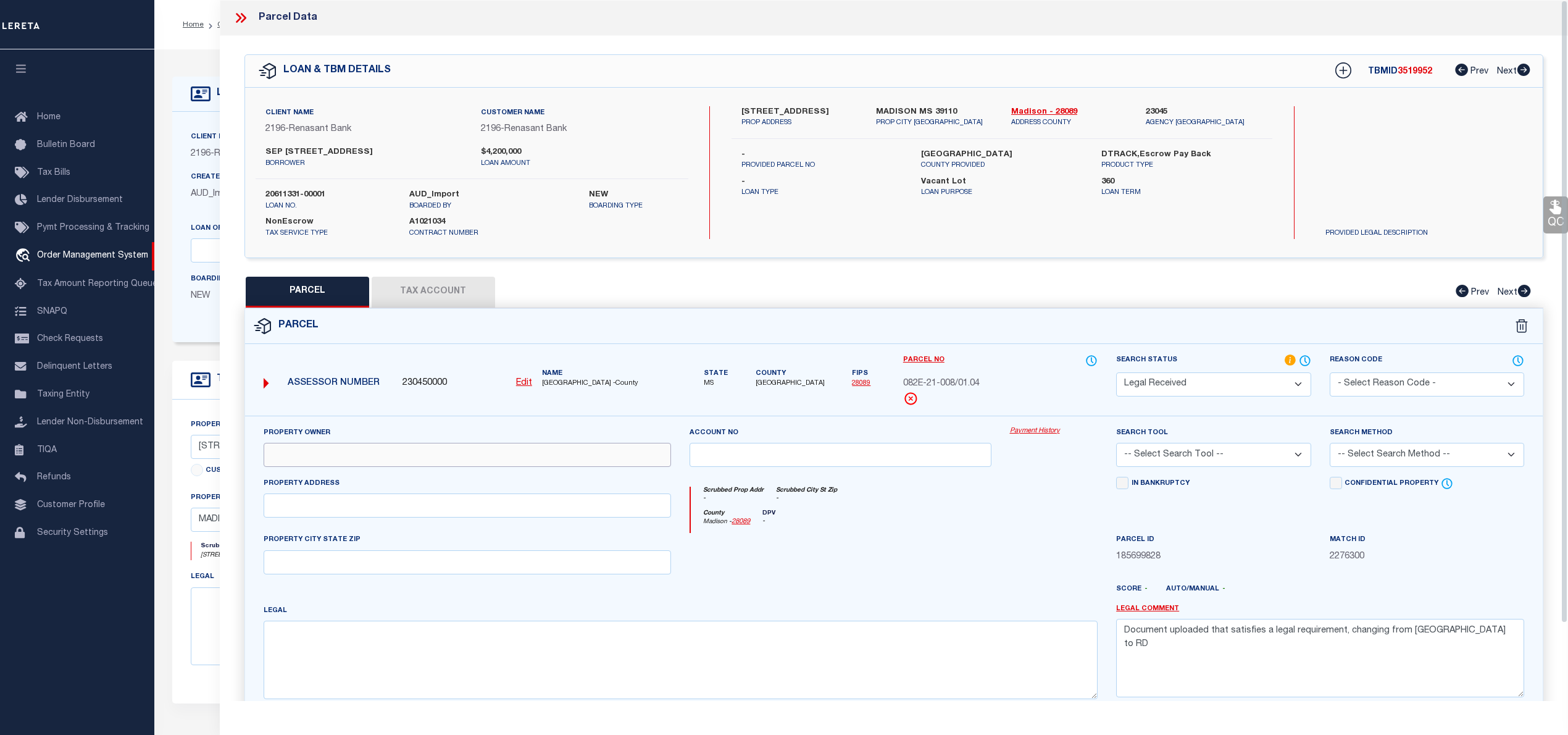
click at [410, 458] on input "text" at bounding box center [467, 454] width 408 height 24
paste input "SEP 135 INDUSTRIAL DR LLC"
type input "SEP 135 INDUSTRIAL DR LLC"
click at [344, 518] on input "text" at bounding box center [467, 505] width 408 height 24
click at [318, 497] on div "Property Address" at bounding box center [467, 497] width 408 height 41
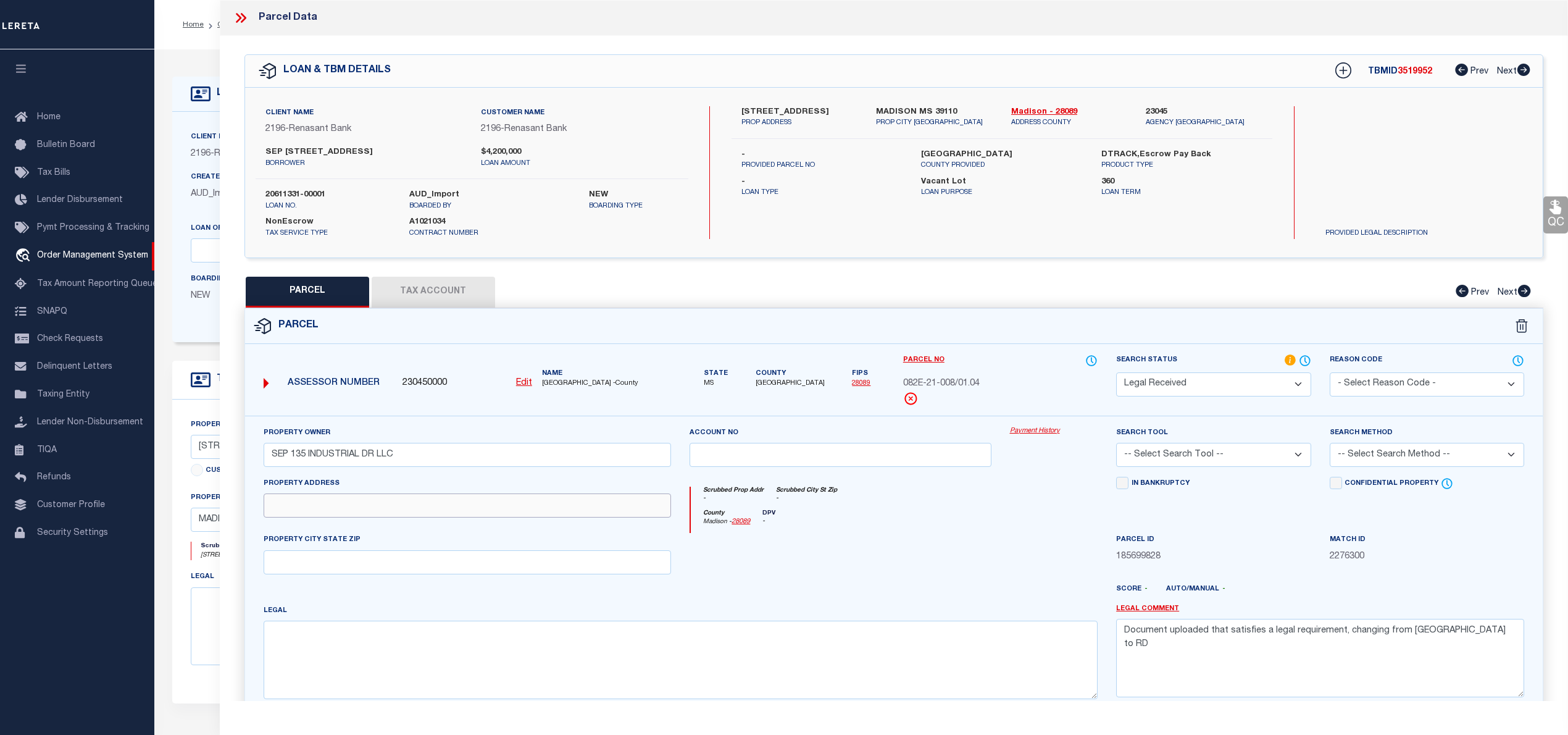
paste input "135"
click at [343, 506] on input "135" at bounding box center [467, 505] width 408 height 24
paste input "INDUSTRIAL BLVD"
type input "135 INDUSTRIAL BLVD"
click at [302, 662] on textarea at bounding box center [680, 660] width 835 height 78
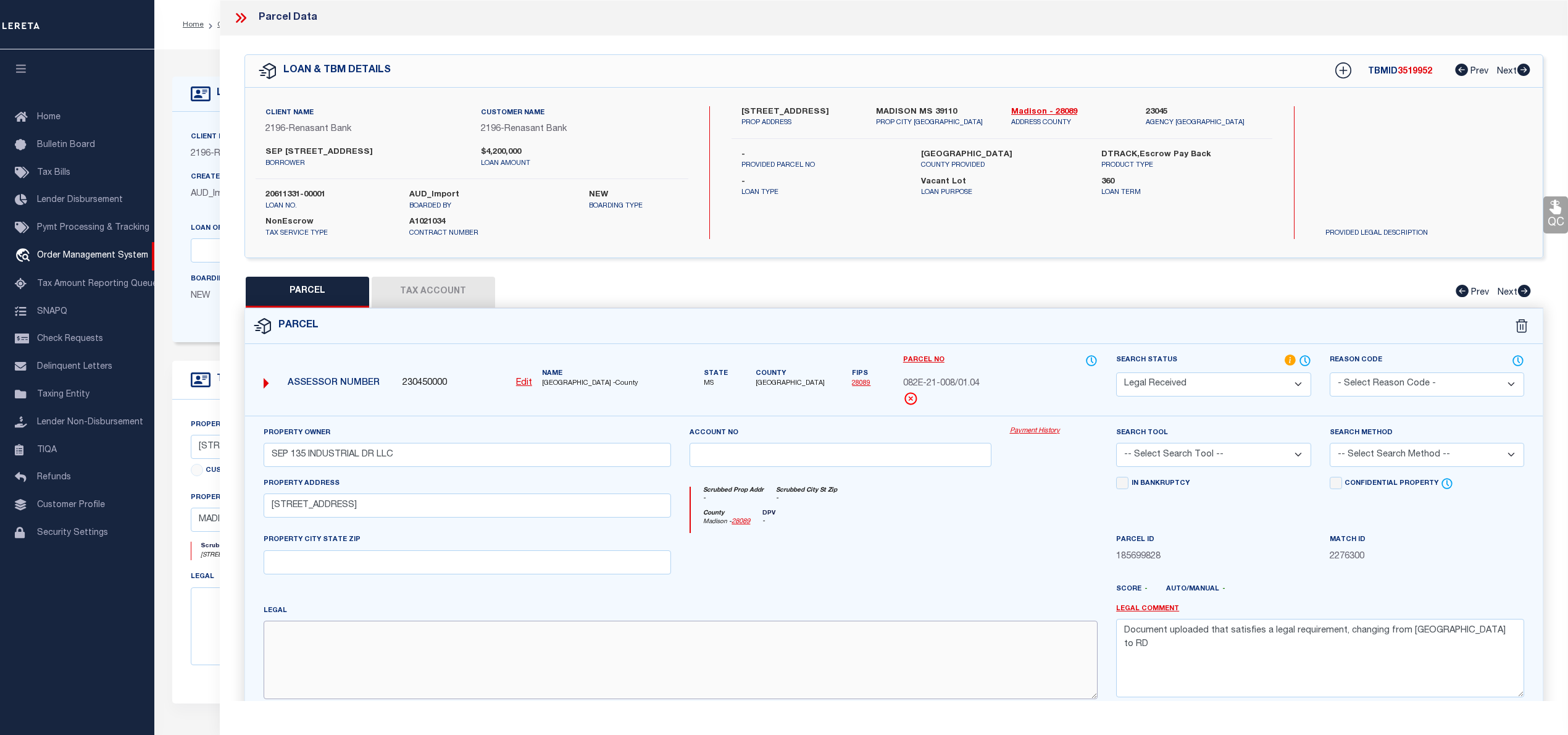
paste textarea "5.03 AC IN SE1/4"
type textarea "5.03 AC IN SE1/4"
click at [1176, 388] on select "Automated Search Bad Parcel Complete Duplicate Parcel High Dollar Reporting In …" at bounding box center [1213, 384] width 194 height 24
select select "PC"
click at [1116, 372] on select "Automated Search Bad Parcel Complete Duplicate Parcel High Dollar Reporting In …" at bounding box center [1213, 384] width 194 height 24
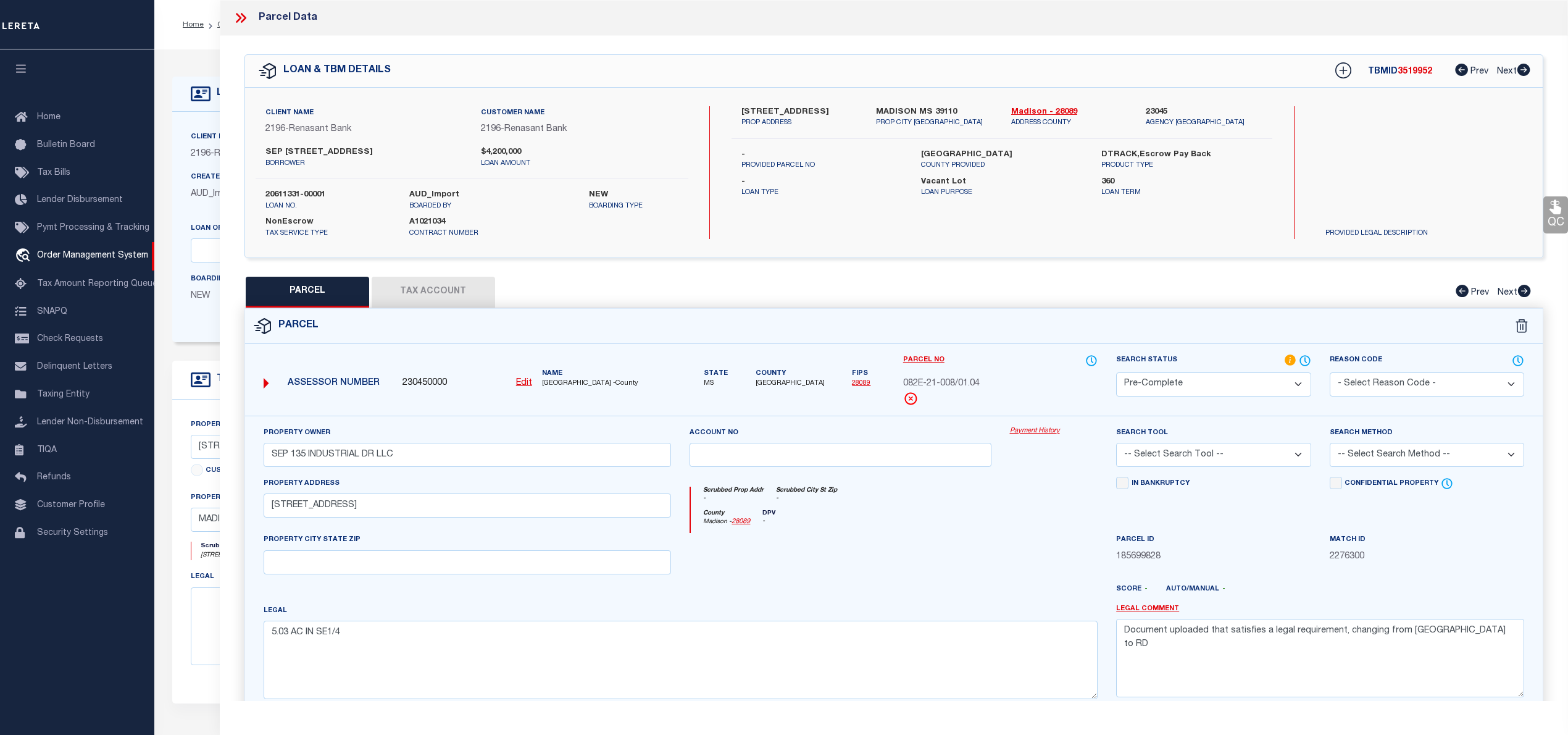
click at [1202, 449] on select "-- Select Search Tool -- 3rd Party Website Agency File Agency Website ATLS CNV-…" at bounding box center [1213, 454] width 194 height 24
select select "AGW"
click at [1116, 445] on select "-- Select Search Tool -- 3rd Party Website Agency File Agency Website ATLS CNV-…" at bounding box center [1213, 454] width 194 height 24
click at [1406, 449] on select "-- Select Search Method -- Property Address Legal Liability Info Provided" at bounding box center [1426, 454] width 194 height 24
select select "LEG"
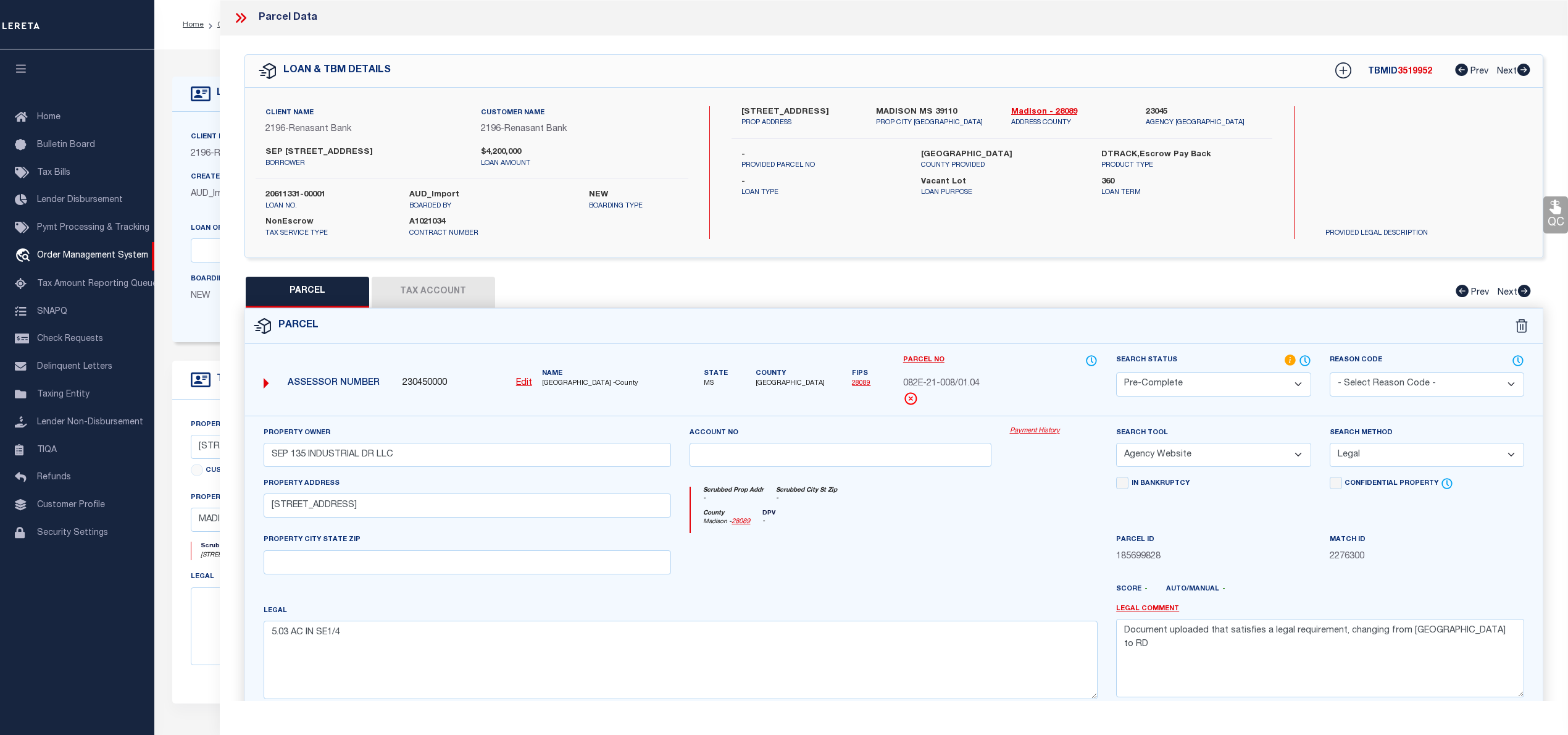
click at [1329, 445] on select "-- Select Search Method -- Property Address Legal Liability Info Provided" at bounding box center [1426, 454] width 194 height 24
click at [1320, 629] on textarea "Document uploaded that satisfies a legal requirement, changing from [GEOGRAPHIC…" at bounding box center [1319, 658] width 408 height 78
click at [1319, 630] on textarea "Document uploaded that satisfies a legal requirement, changing from [GEOGRAPHIC…" at bounding box center [1319, 658] width 408 height 78
type textarea "\"
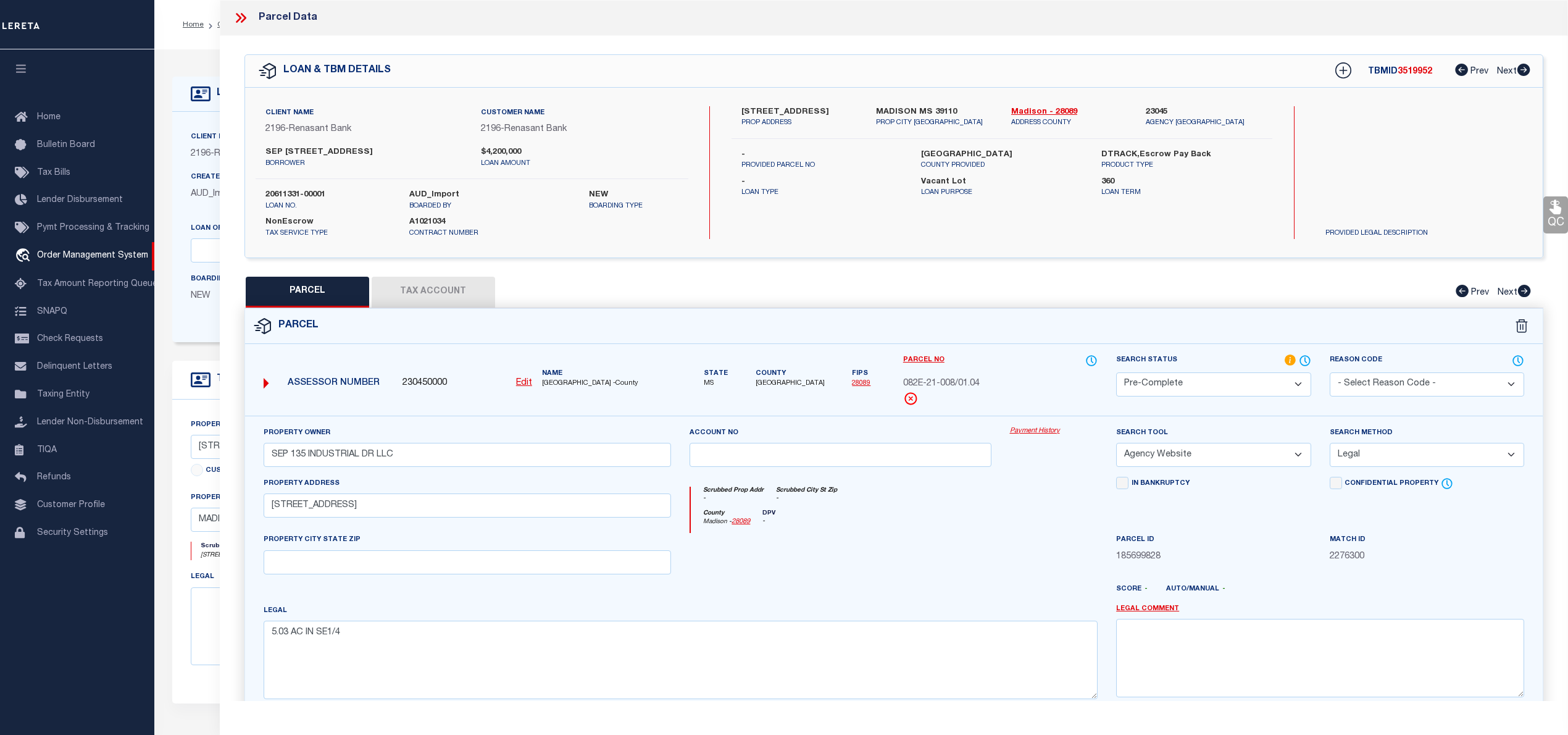
click at [969, 381] on span "082E-21-008/01.04" at bounding box center [941, 384] width 77 height 14
click at [1398, 73] on span "3519952" at bounding box center [1414, 71] width 34 height 8
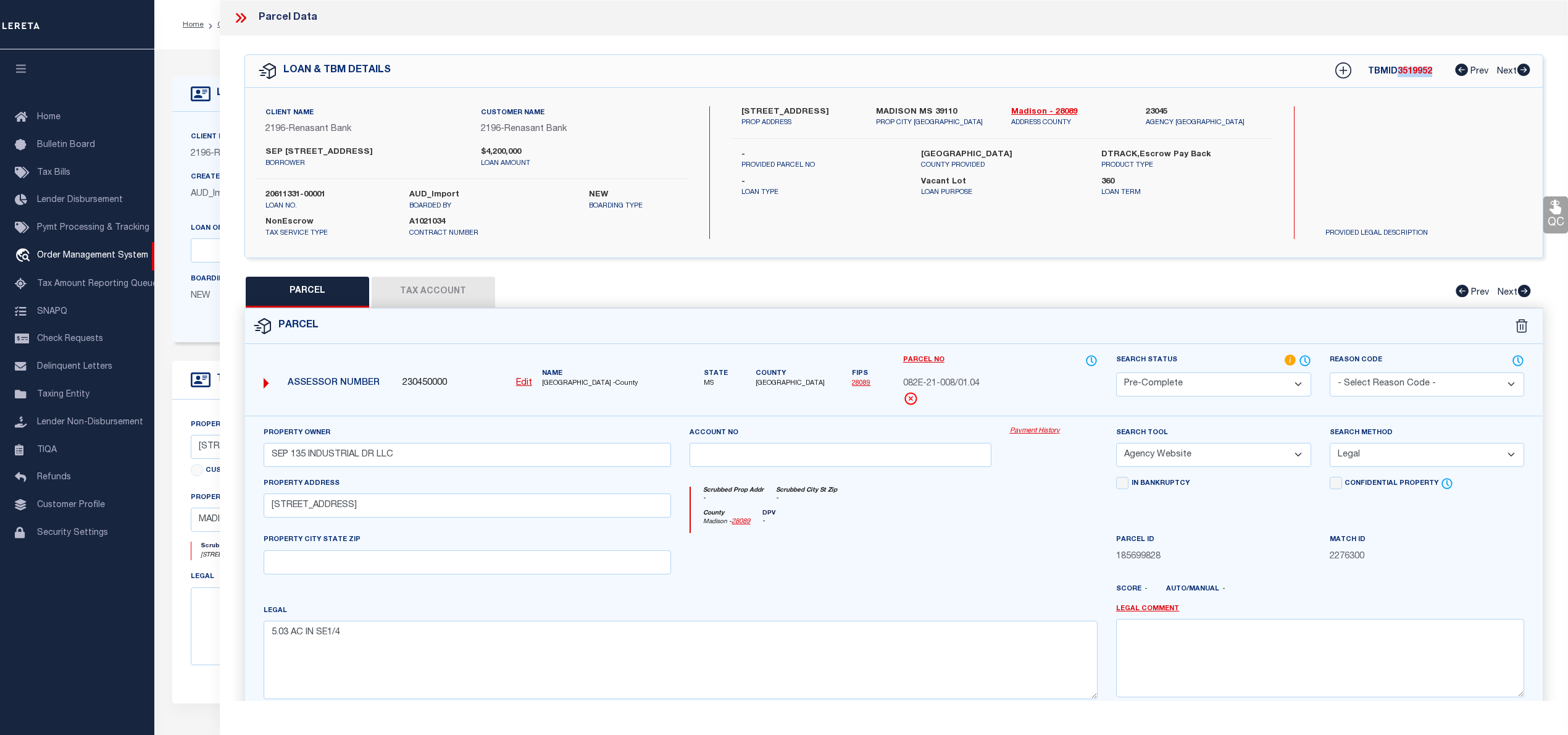
copy span "3519952"
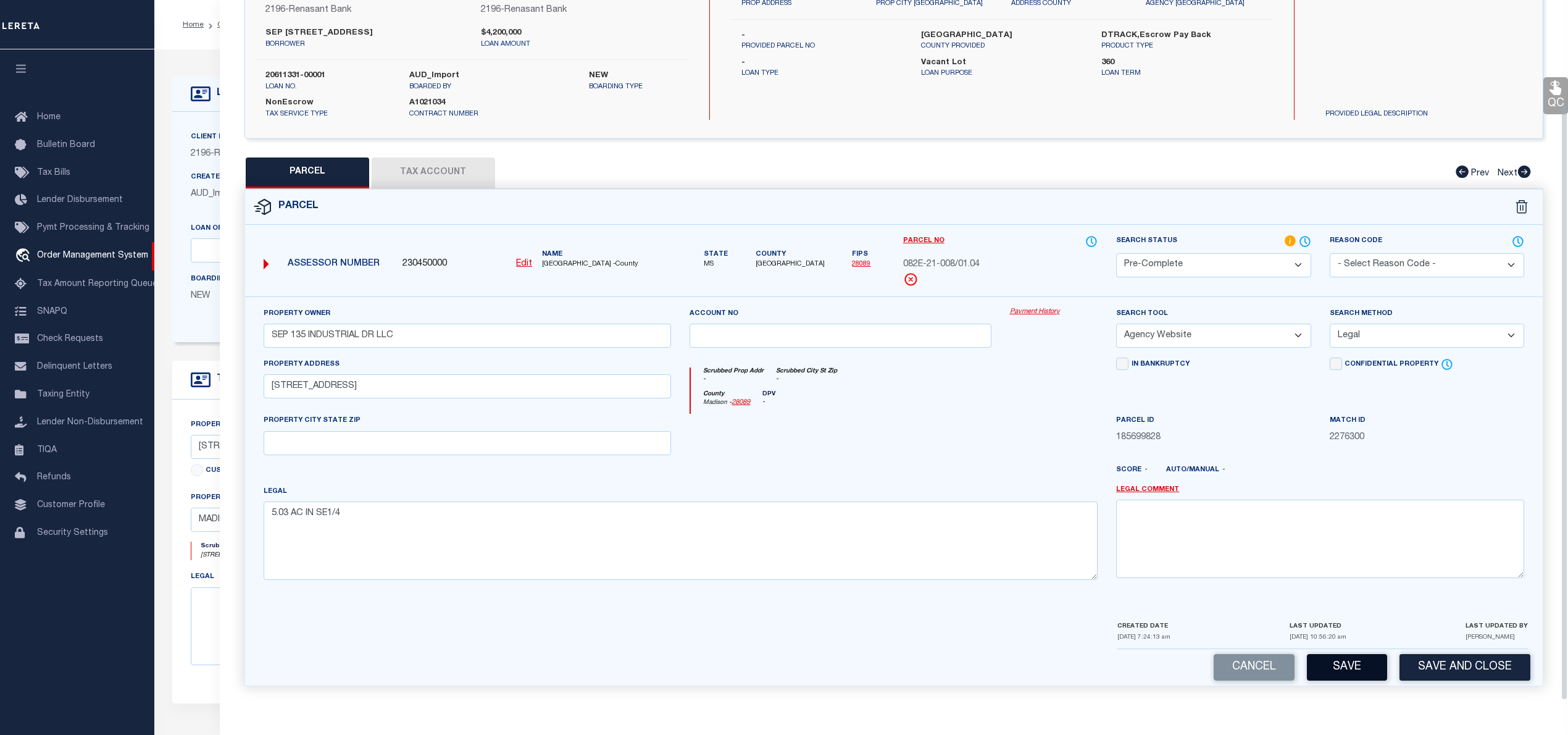
click at [1335, 656] on button "Save" at bounding box center [1347, 667] width 80 height 27
select select "AS"
select select
checkbox input "false"
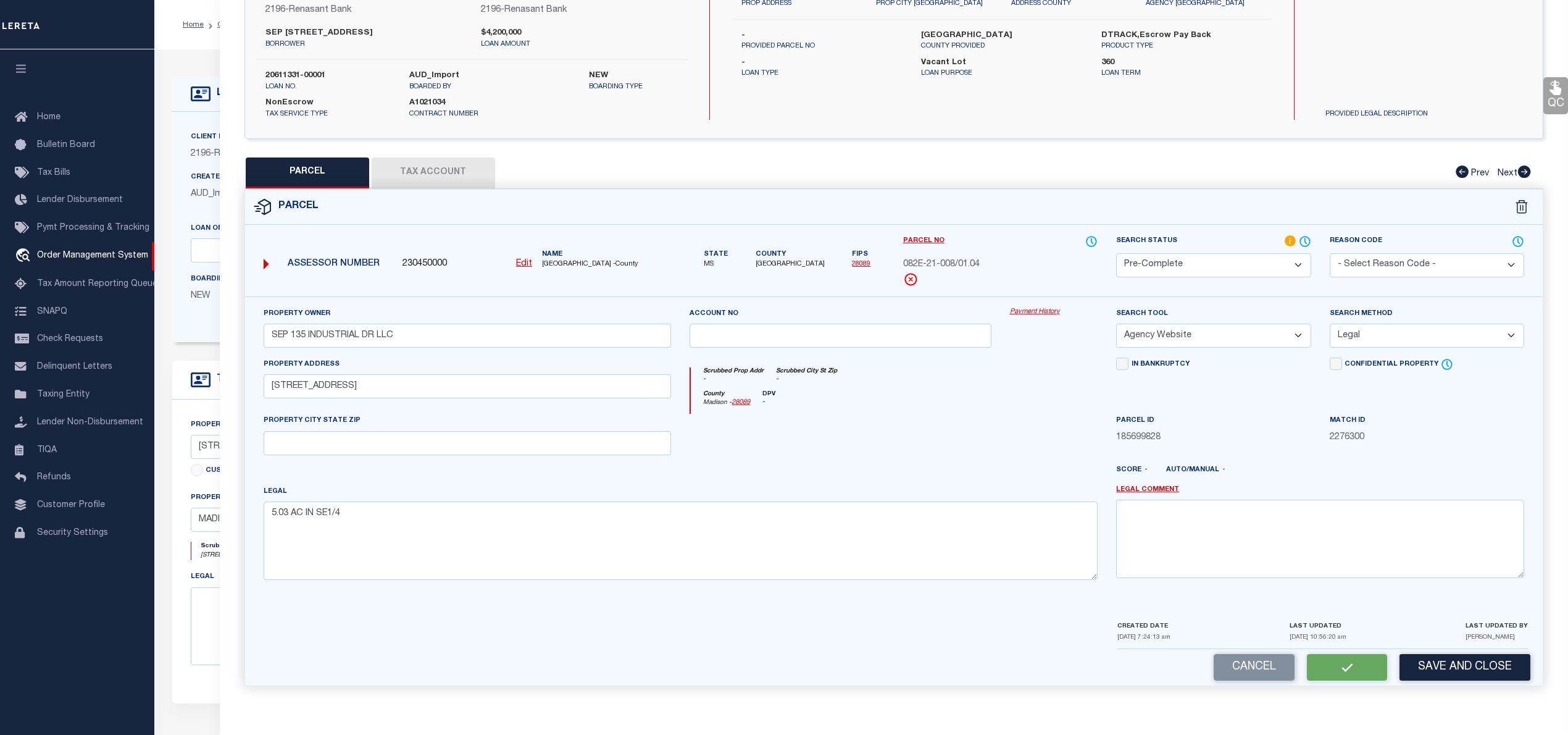
checkbox input "false"
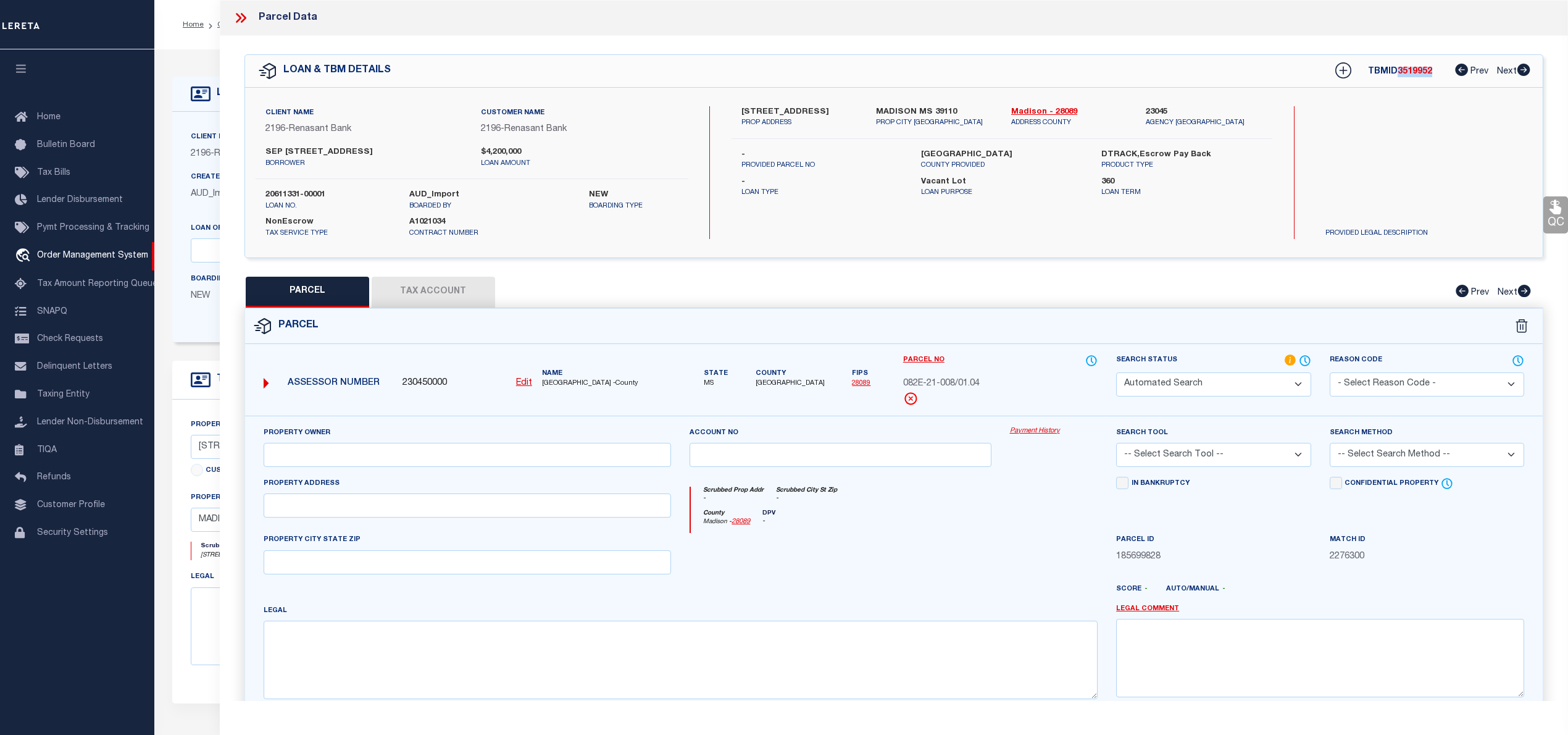
select select "PC"
type input "SEP 135 INDUSTRIAL DR LLC"
select select "AGW"
select select "LEG"
type input "135 INDUSTRIAL BLVD"
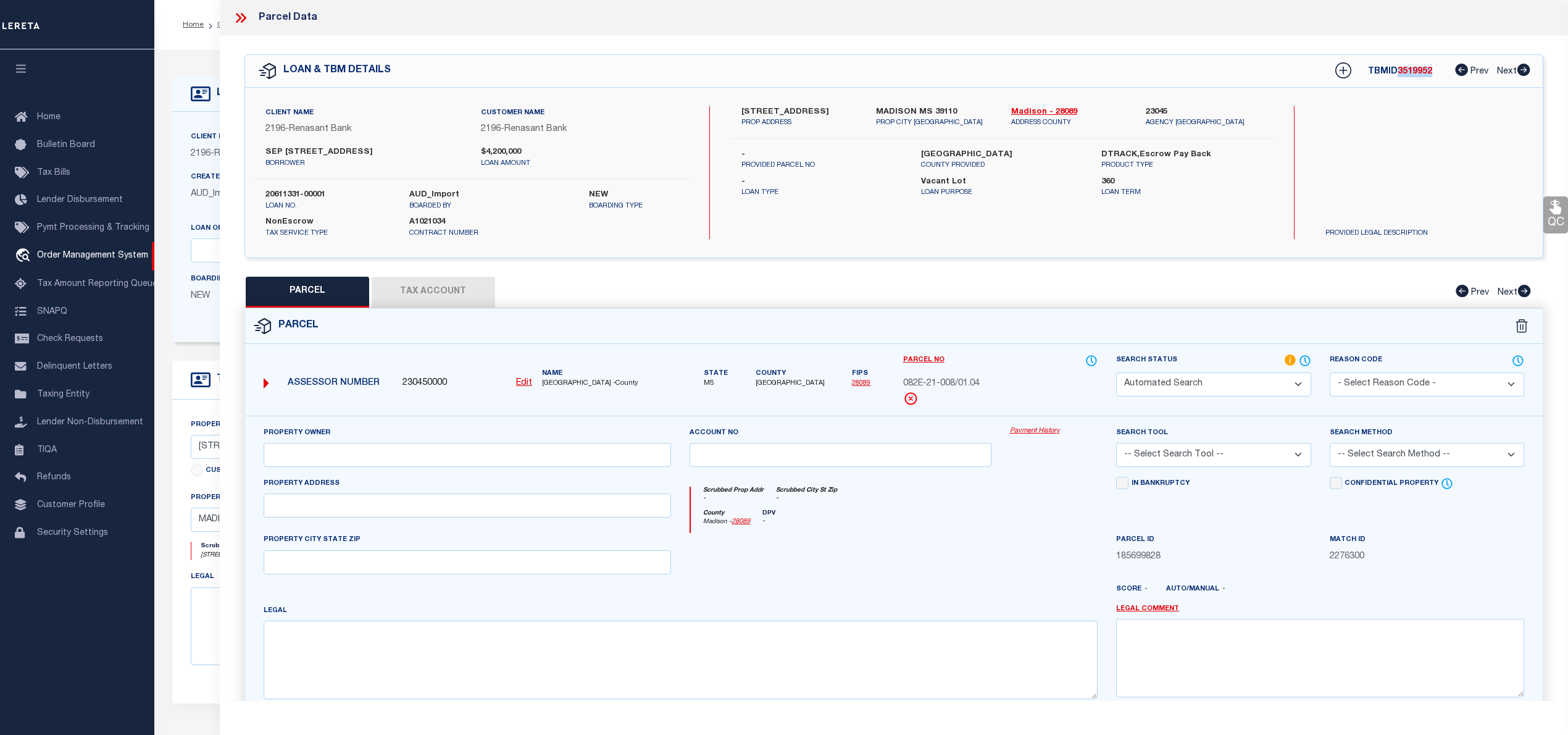
type textarea "5.03 AC IN SE1/4"
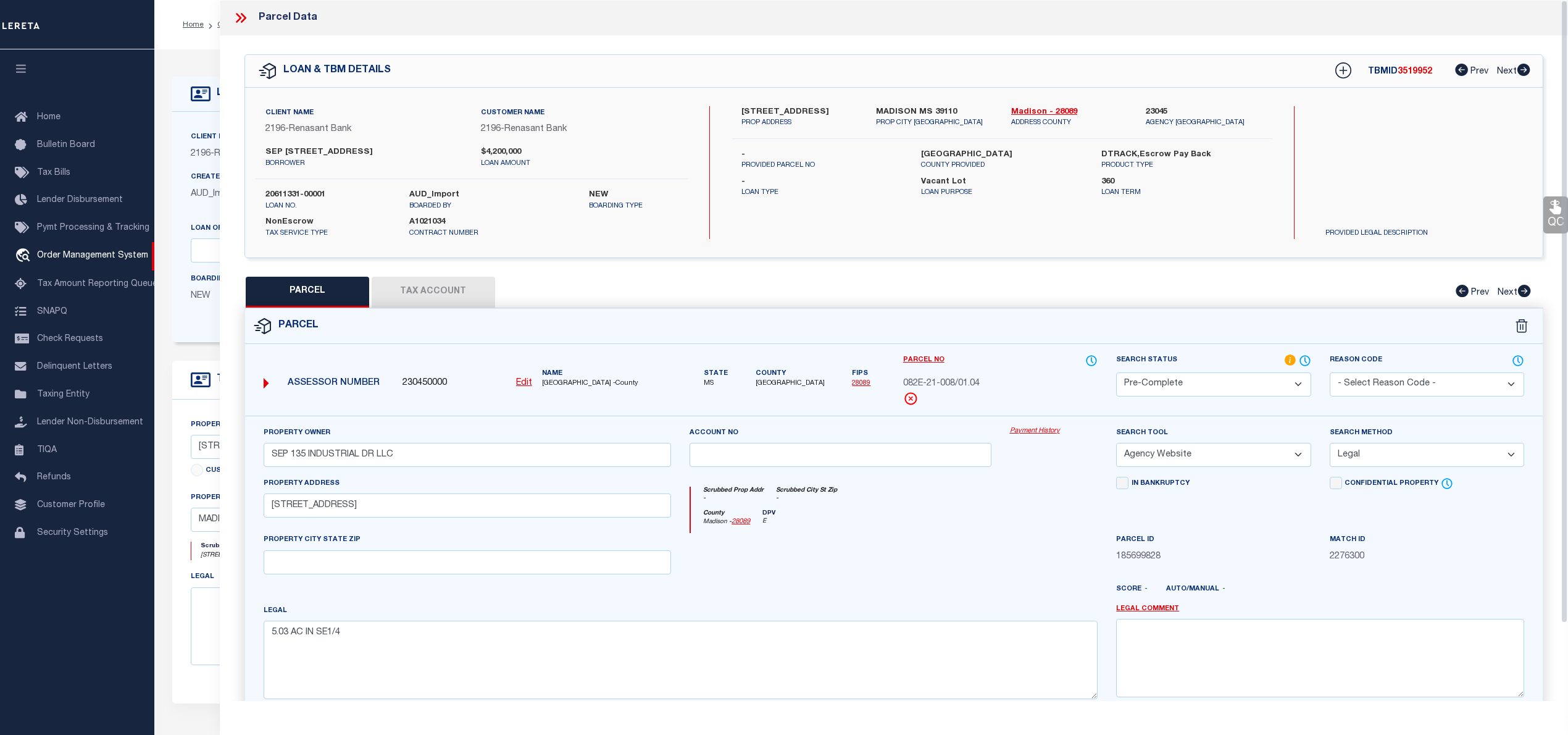
click at [944, 381] on span "082E-21-008/01.04" at bounding box center [941, 384] width 77 height 14
copy div "082E-21-008/01.04"
click at [236, 24] on icon at bounding box center [240, 18] width 16 height 16
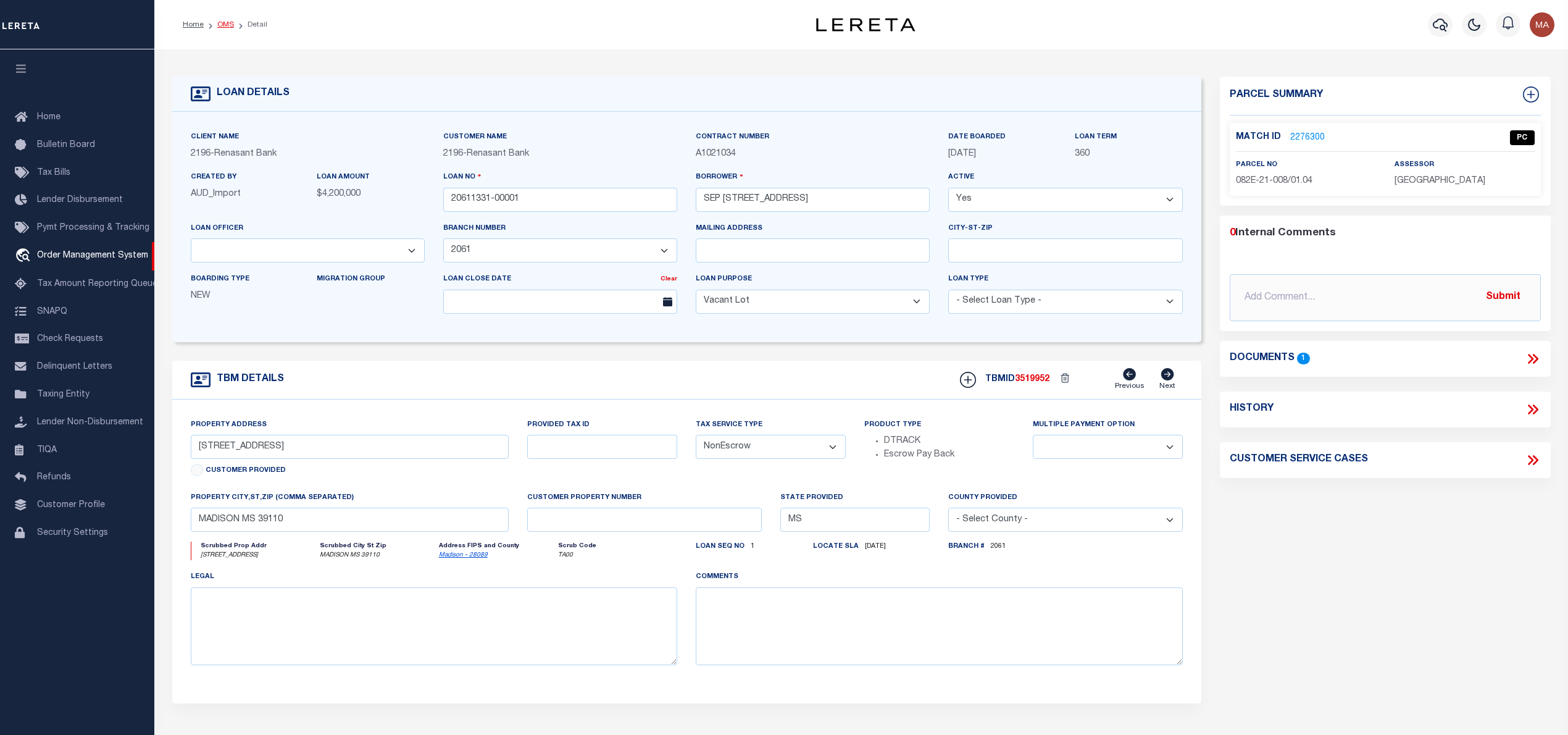
click at [220, 24] on link "OMS" at bounding box center [226, 24] width 17 height 8
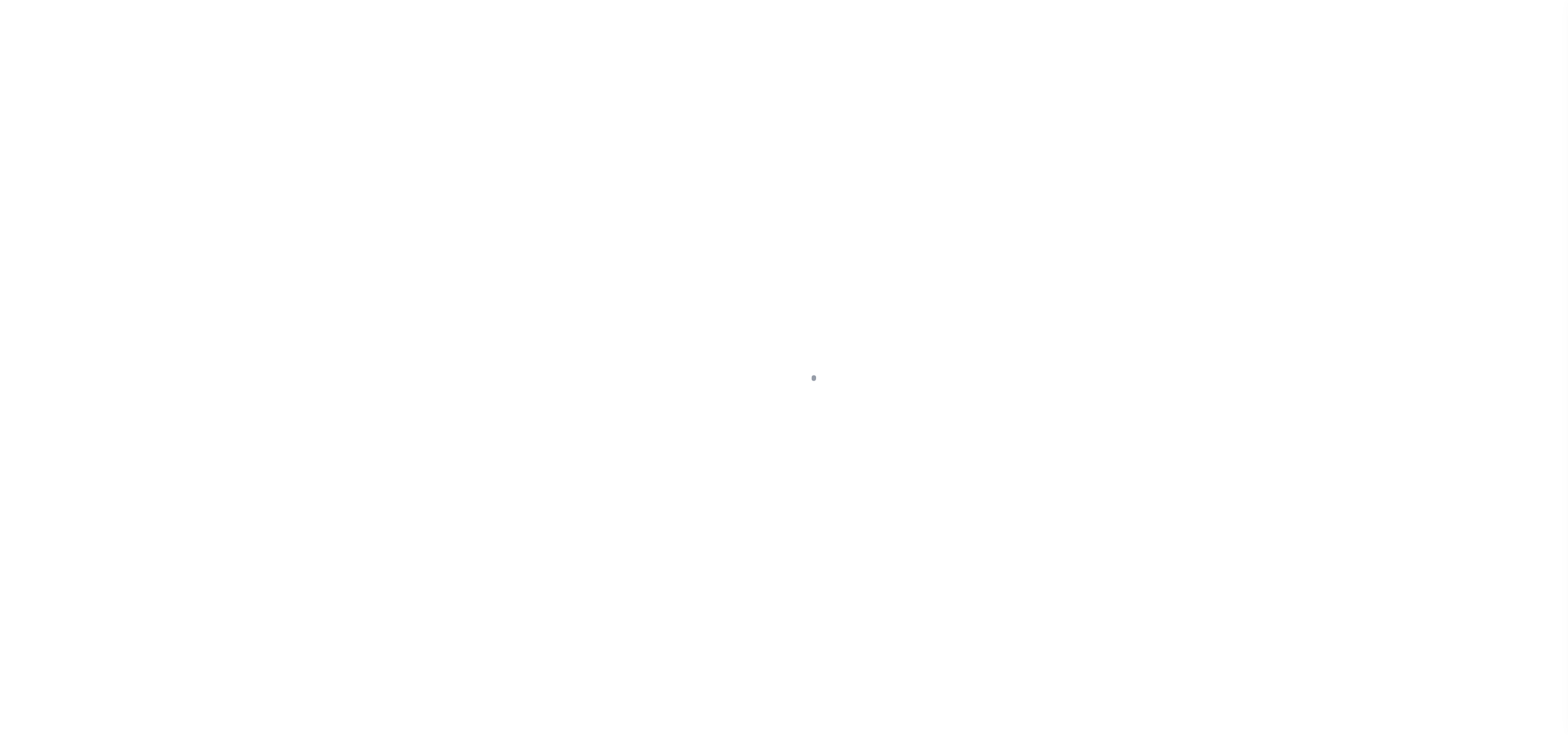
select select "RD"
select select "10177"
select select "467"
select select "10"
select select "NonEscrow"
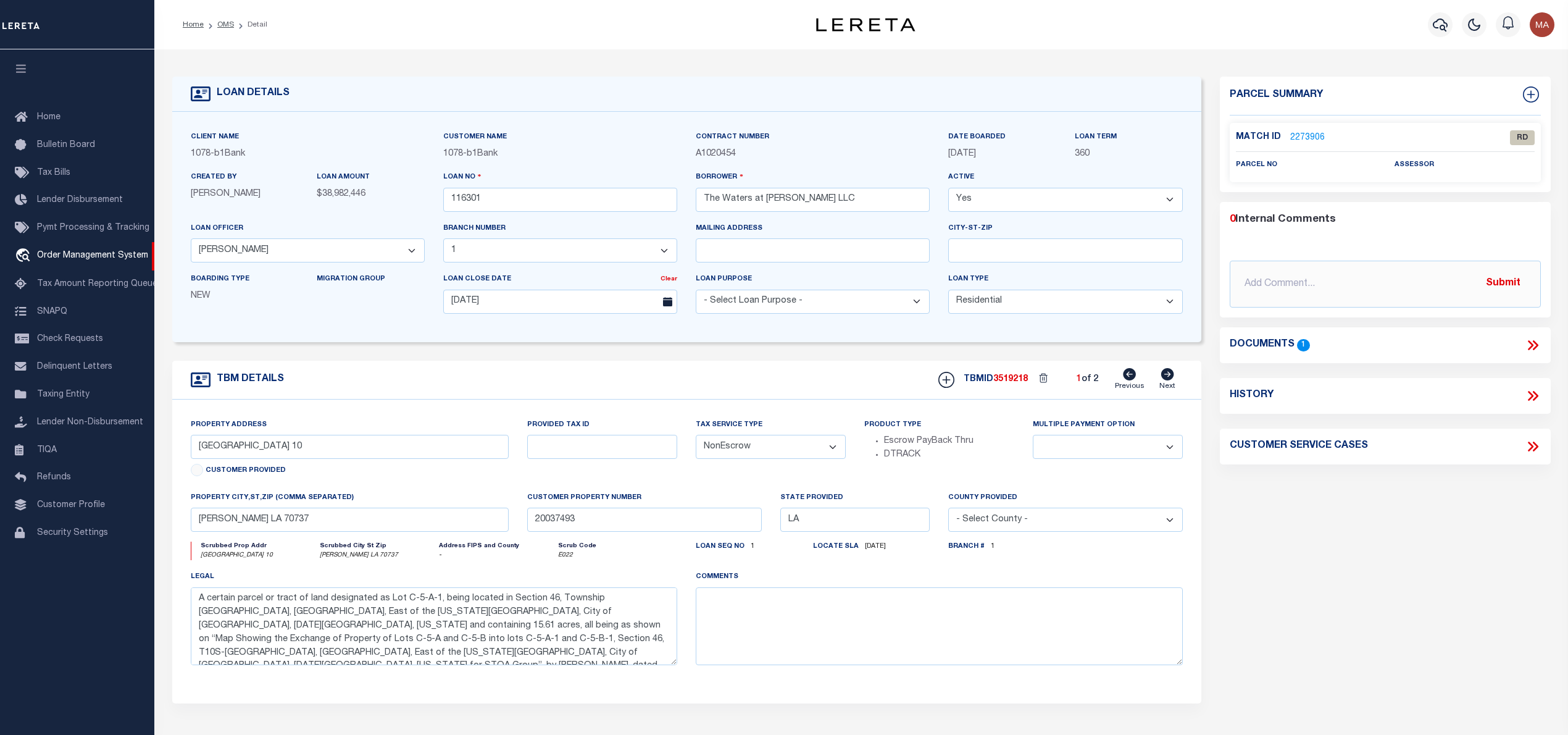
click at [1316, 133] on link "2273906" at bounding box center [1307, 138] width 34 height 13
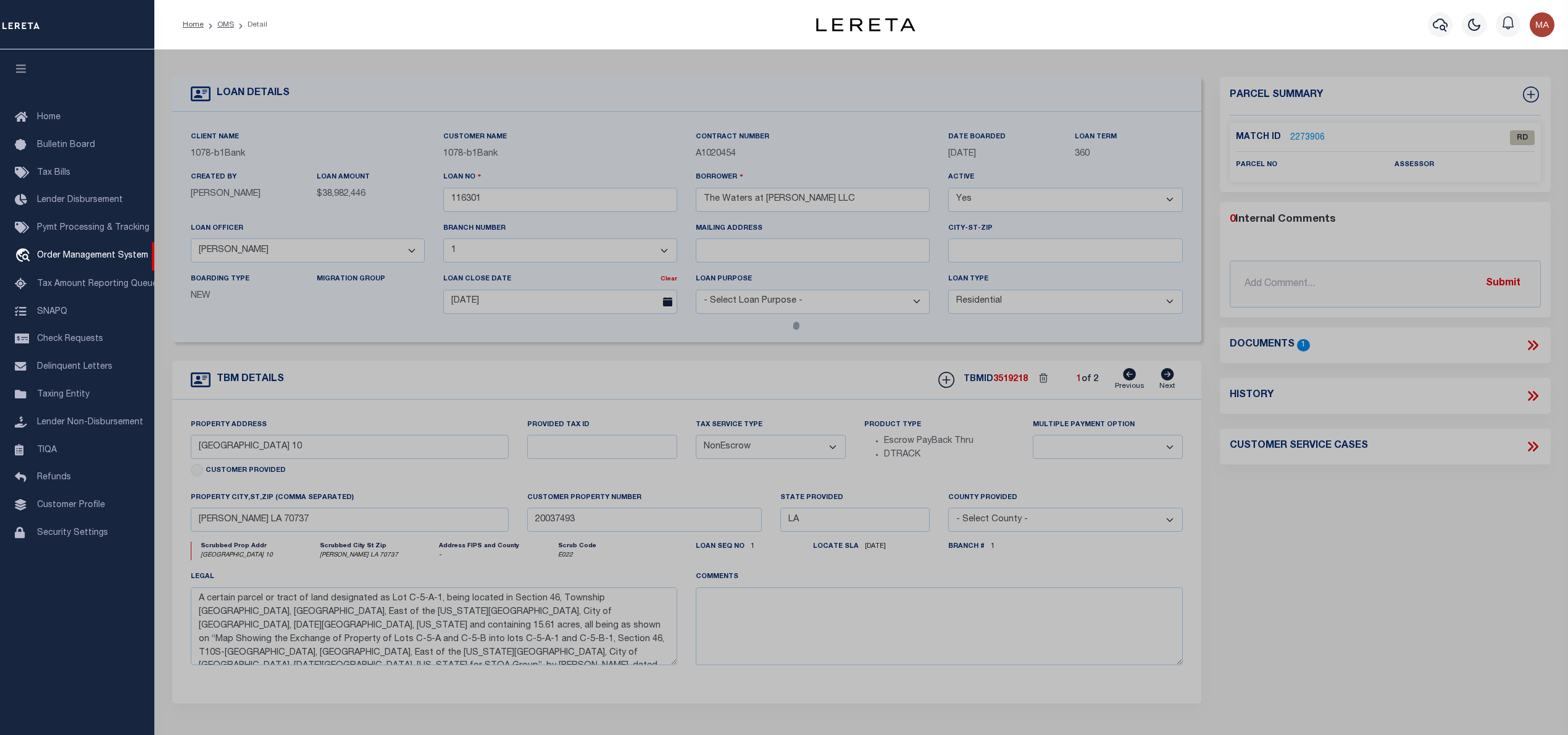
select select "AS"
checkbox input "false"
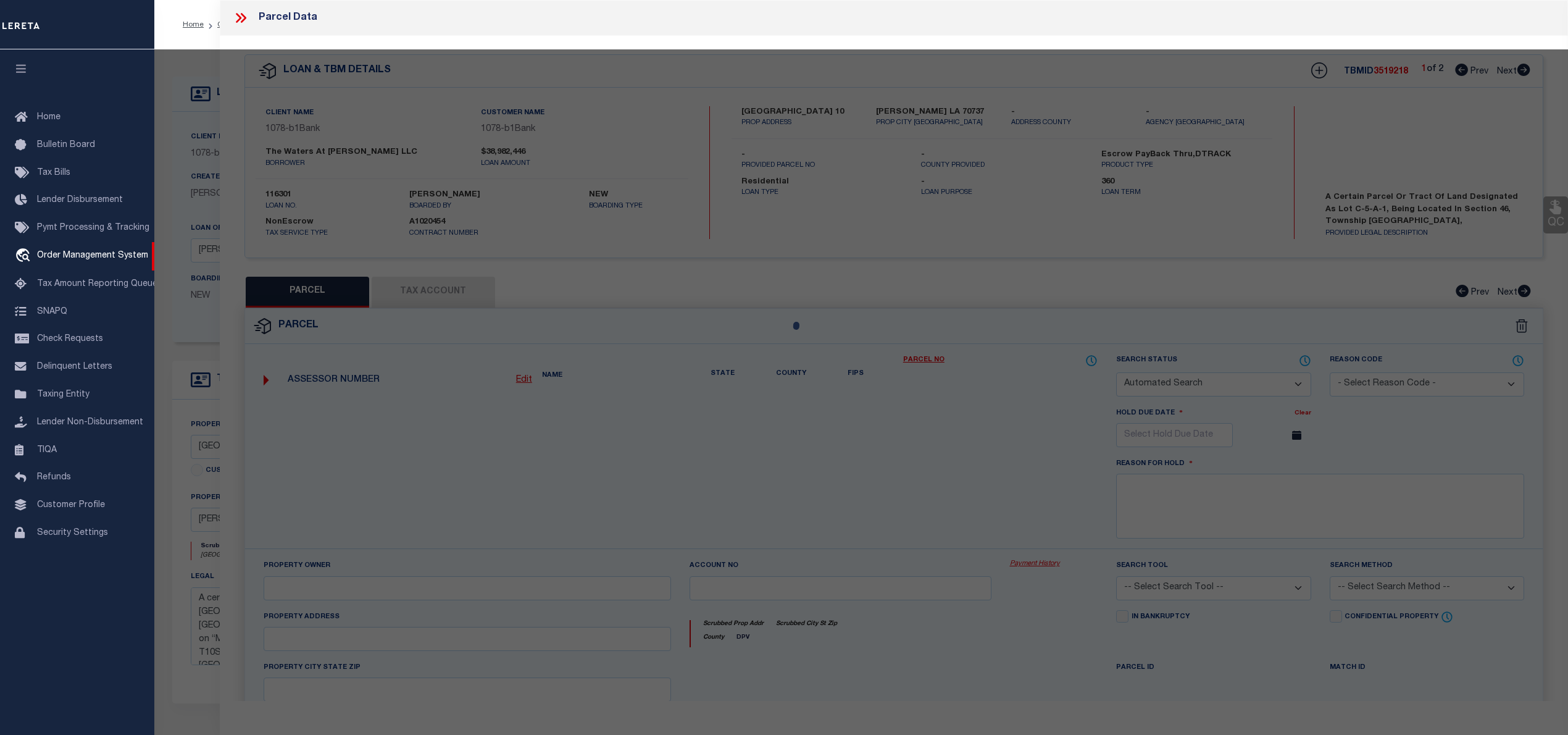
select select "RD"
checkbox input "false"
type textarea "Document uploaded that satisfies a legal requirement, changing from [GEOGRAPHIC…"
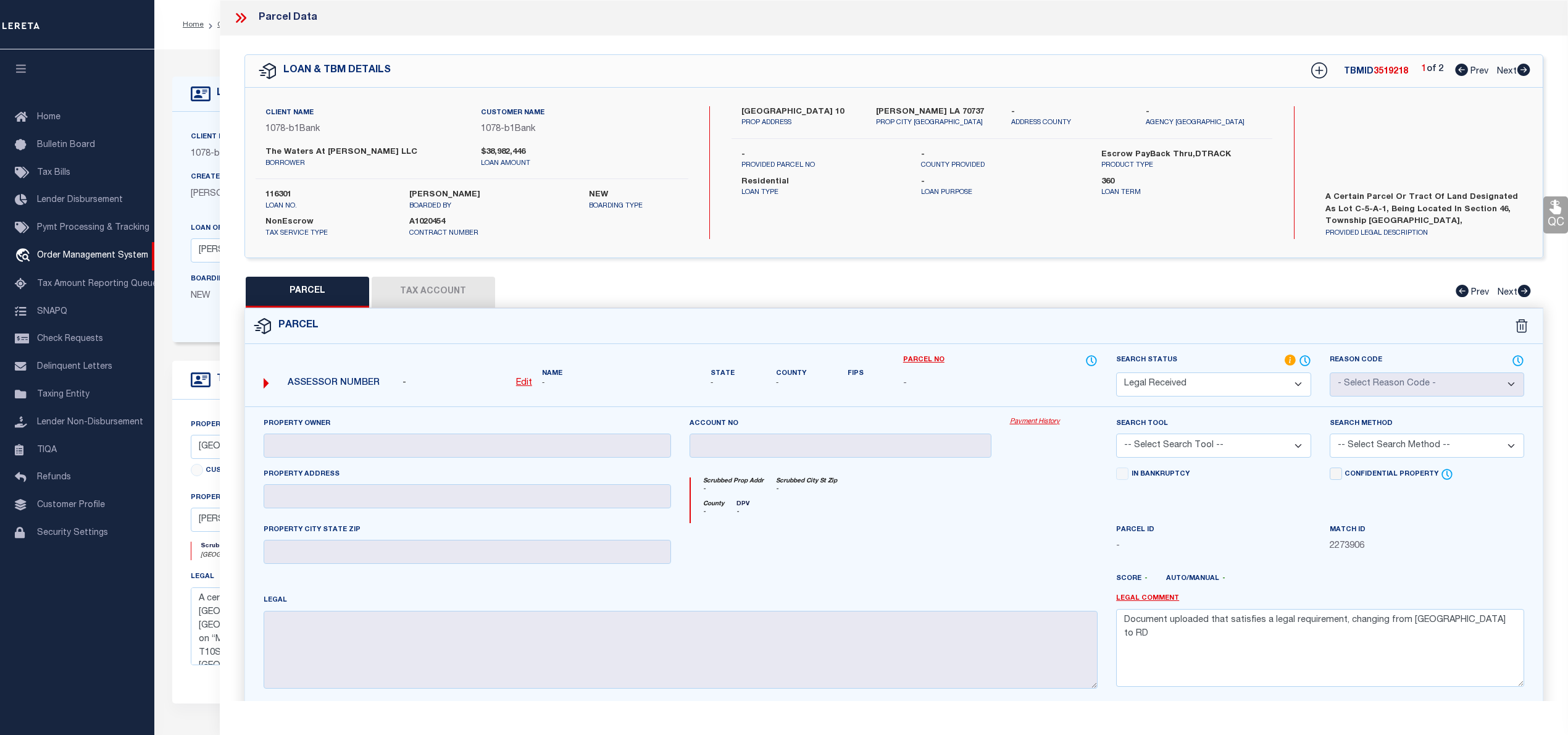
click at [1521, 70] on icon at bounding box center [1524, 70] width 13 height 12
select select "AS"
checkbox input "false"
select select "RD"
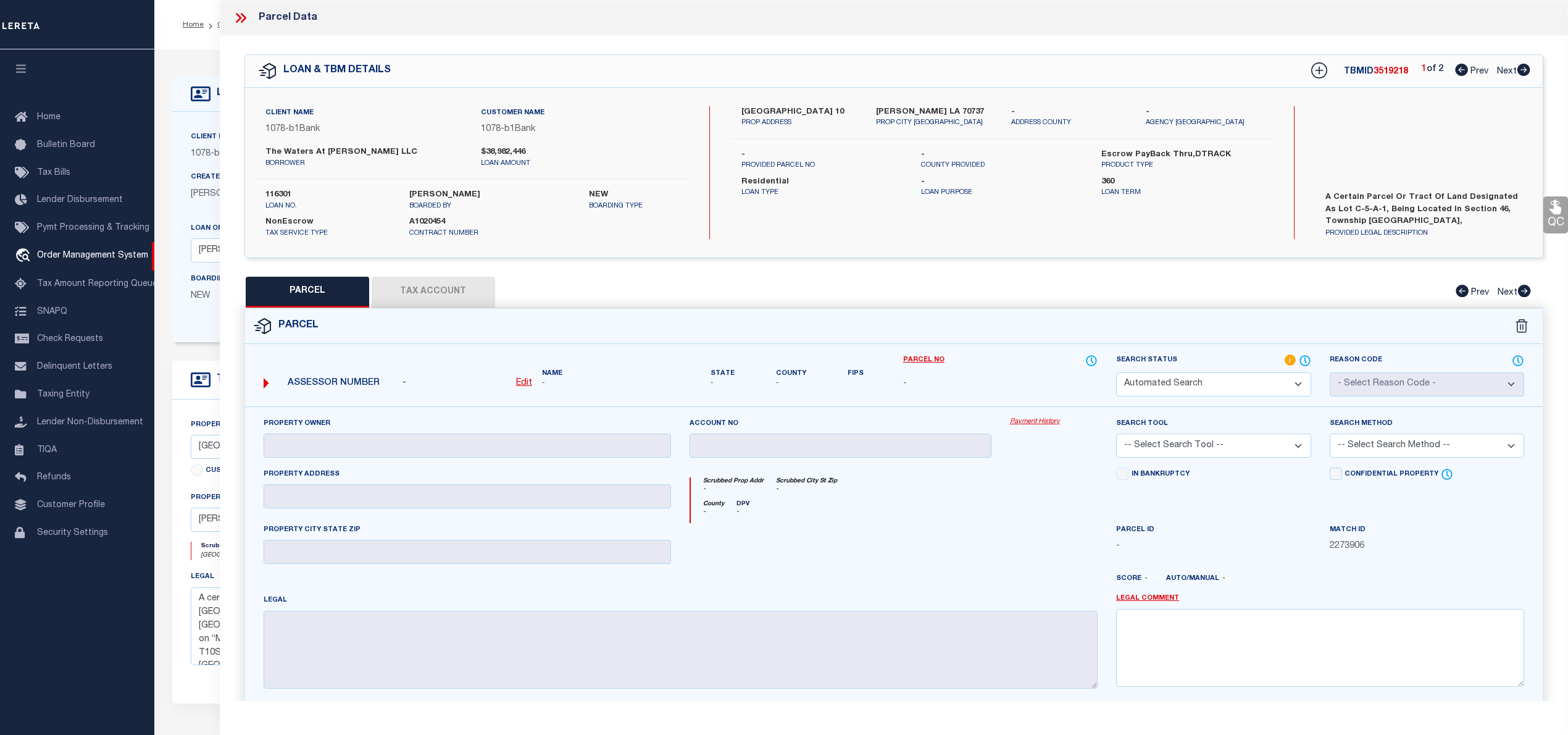
checkbox input "false"
type textarea "Document uploaded that satisfies a legal requirement, changing from [GEOGRAPHIC…"
click at [1455, 66] on icon at bounding box center [1461, 70] width 13 height 12
select select "AS"
checkbox input "false"
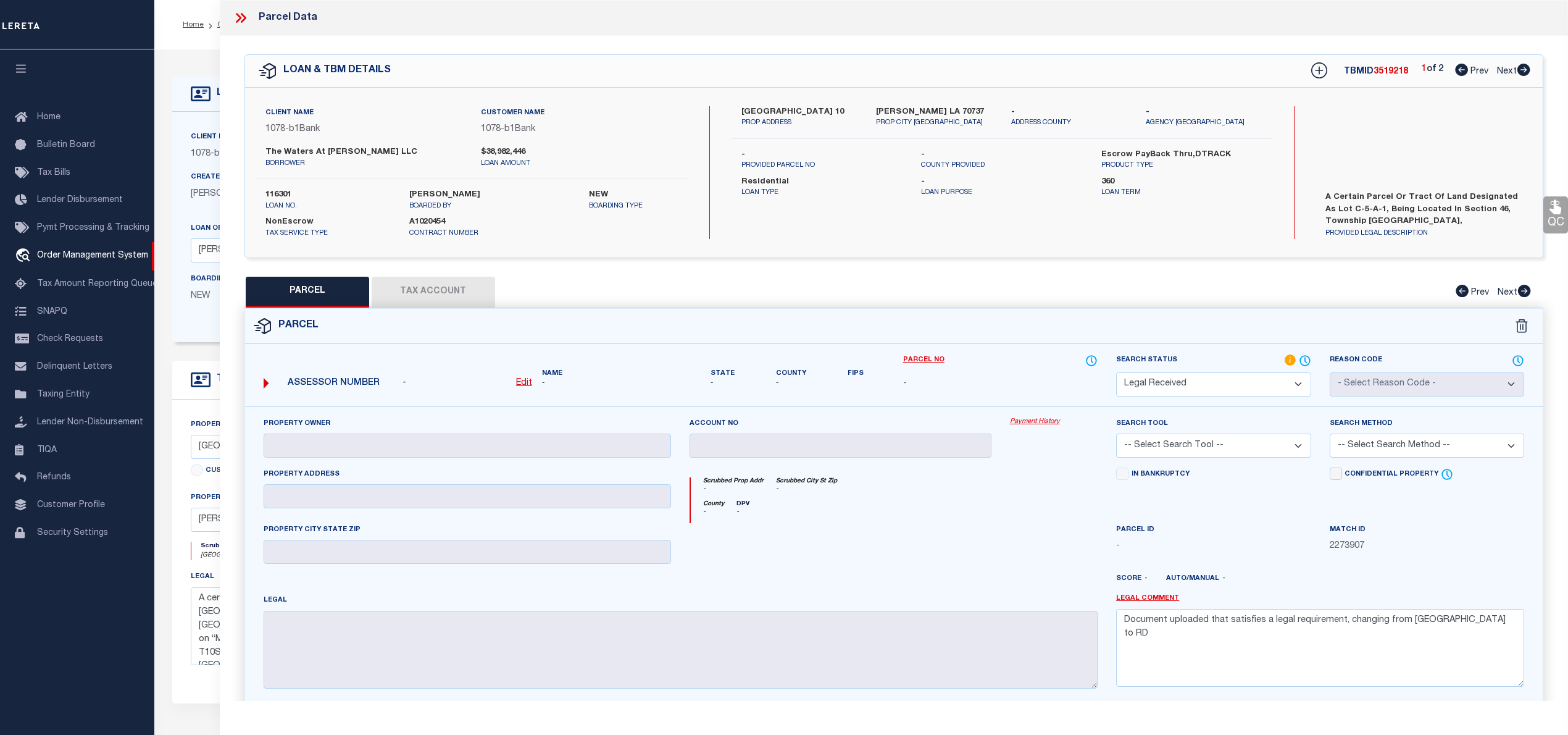
checkbox input "false"
select select "RD"
checkbox input "false"
type textarea "Document uploaded that satisfies a legal requirement, changing from [GEOGRAPHIC…"
click at [292, 149] on label "The Waters at [PERSON_NAME] LLC" at bounding box center [363, 152] width 197 height 12
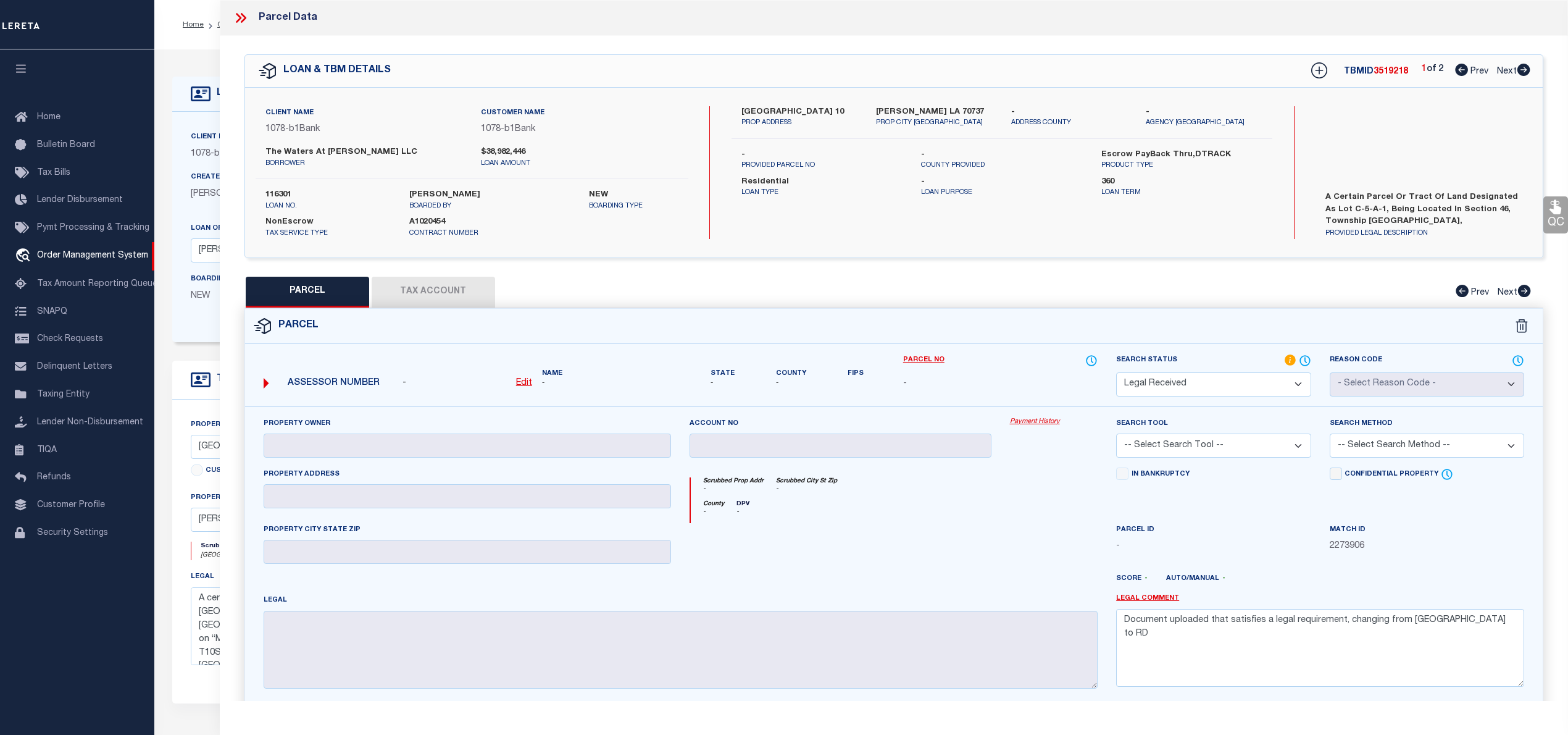
click at [292, 149] on label "The Waters at [PERSON_NAME] LLC" at bounding box center [363, 152] width 197 height 12
copy label "Waters"
click at [1527, 68] on icon at bounding box center [1524, 70] width 13 height 12
select select "AS"
checkbox input "false"
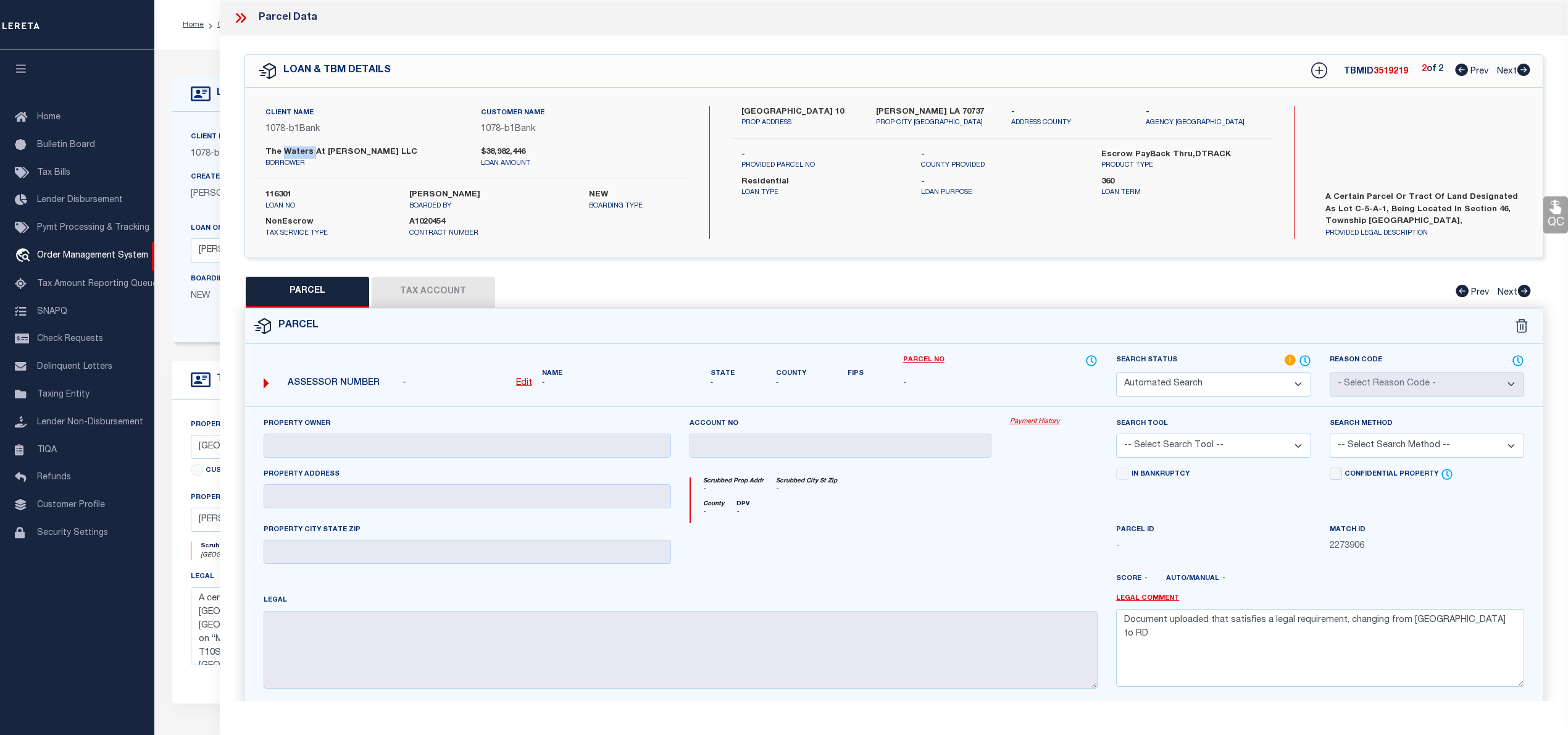
checkbox input "false"
select select "RD"
checkbox input "false"
type textarea "Document uploaded that satisfies a legal requirement, changing from [GEOGRAPHIC…"
click at [1458, 70] on icon at bounding box center [1461, 70] width 13 height 12
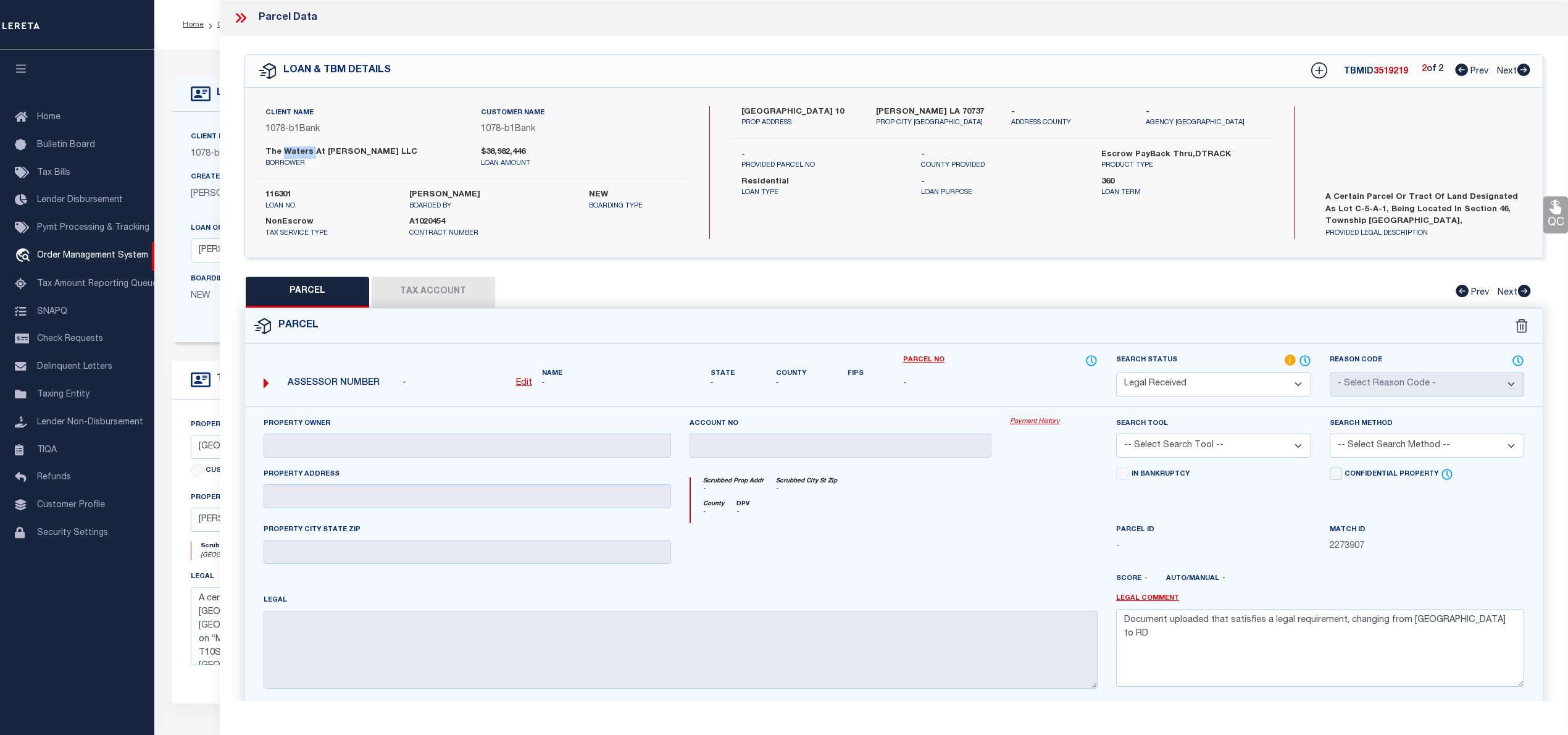
select select "AS"
checkbox input "false"
select select "RD"
checkbox input "false"
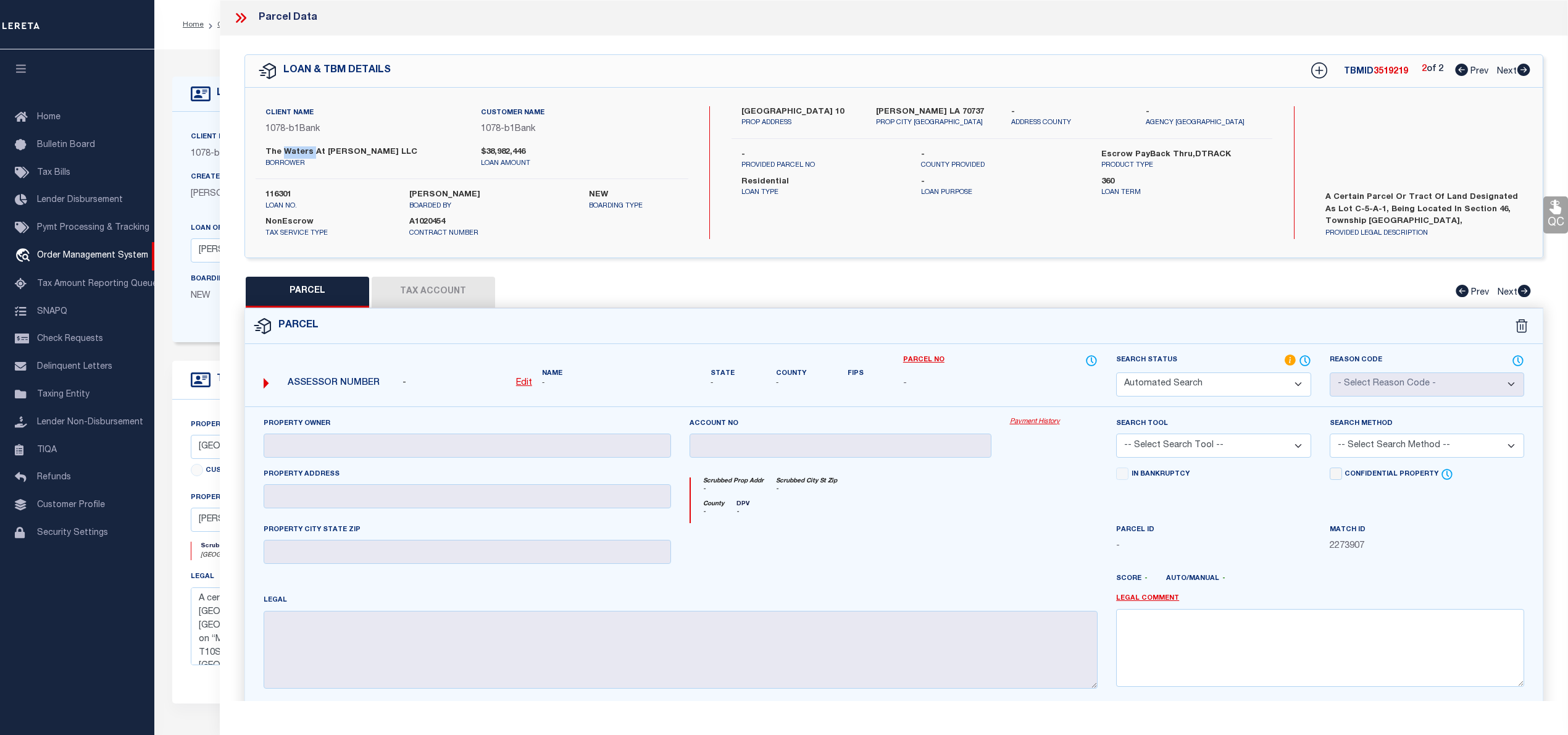
type textarea "Document uploaded that satisfies a legal requirement, changing from [GEOGRAPHIC…"
click at [1519, 72] on icon at bounding box center [1524, 70] width 13 height 12
select select "AS"
checkbox input "false"
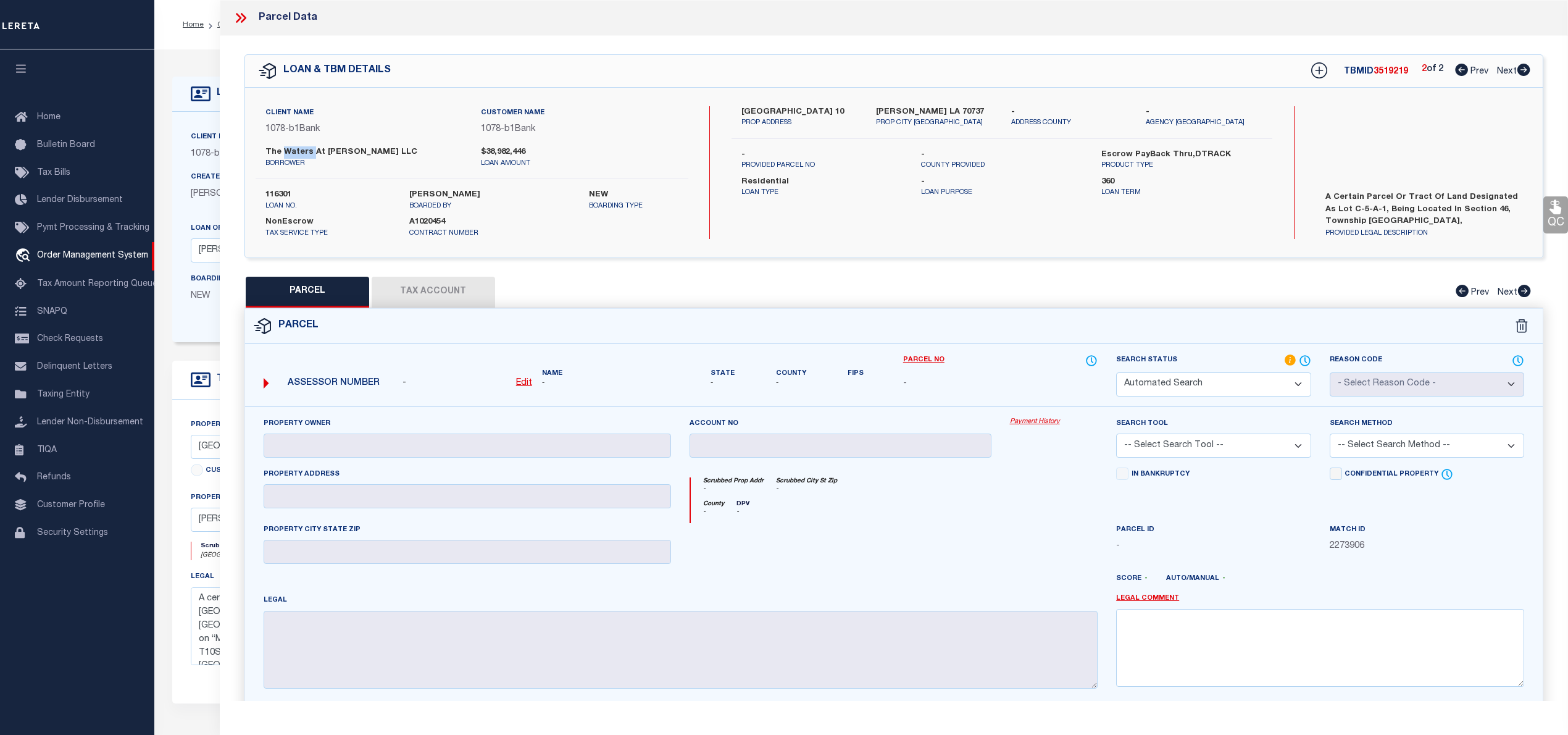
select select "RD"
checkbox input "false"
type textarea "Document uploaded that satisfies a legal requirement, changing from [GEOGRAPHIC…"
click at [1460, 70] on icon at bounding box center [1461, 70] width 13 height 12
select select "AS"
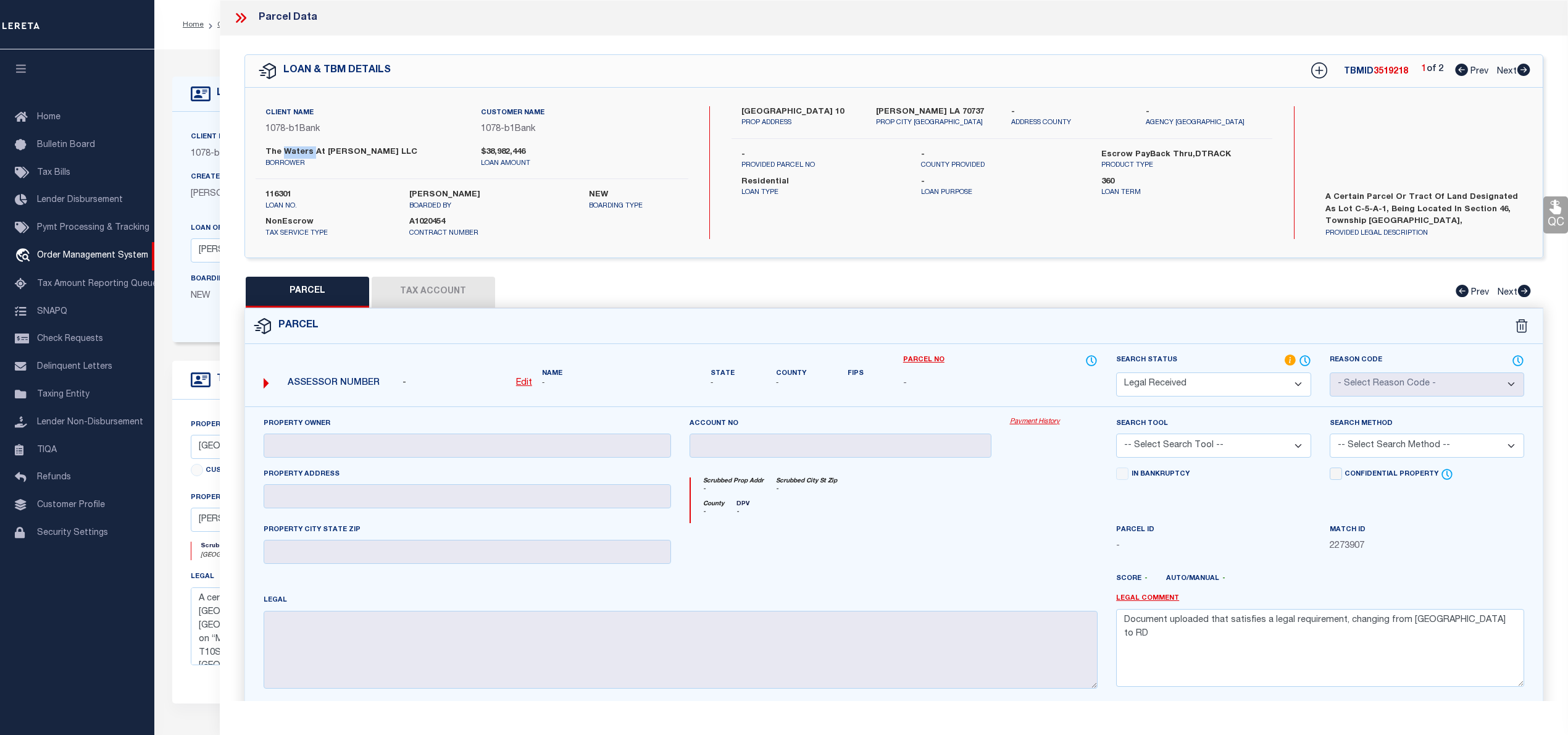
checkbox input "false"
select select "RD"
checkbox input "false"
type textarea "Document uploaded that satisfies a legal requirement, changing from [GEOGRAPHIC…"
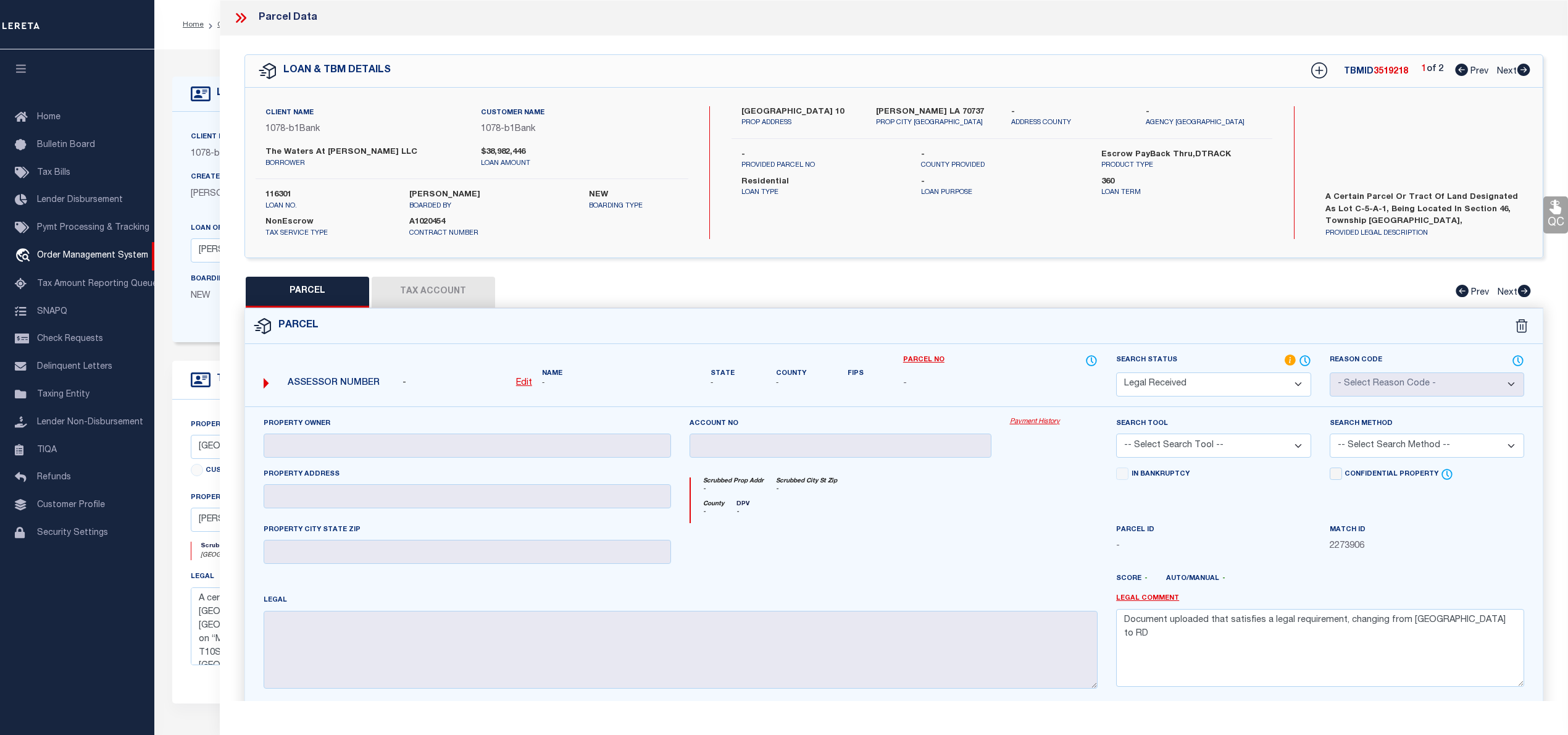
click at [513, 384] on div "- Edit" at bounding box center [467, 384] width 129 height 14
click at [531, 381] on u "Edit" at bounding box center [523, 382] width 16 height 8
select select "RD"
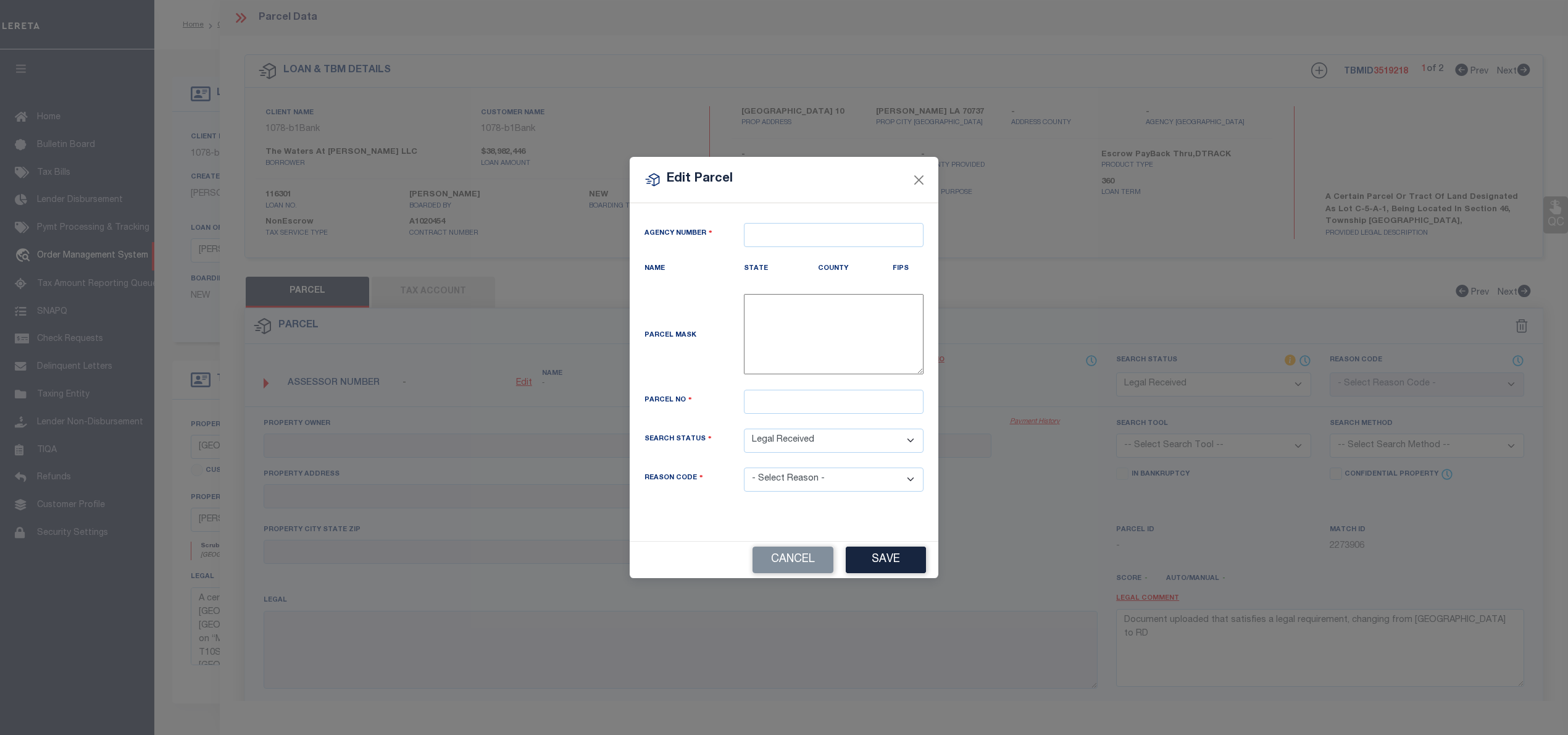
type textarea "-"
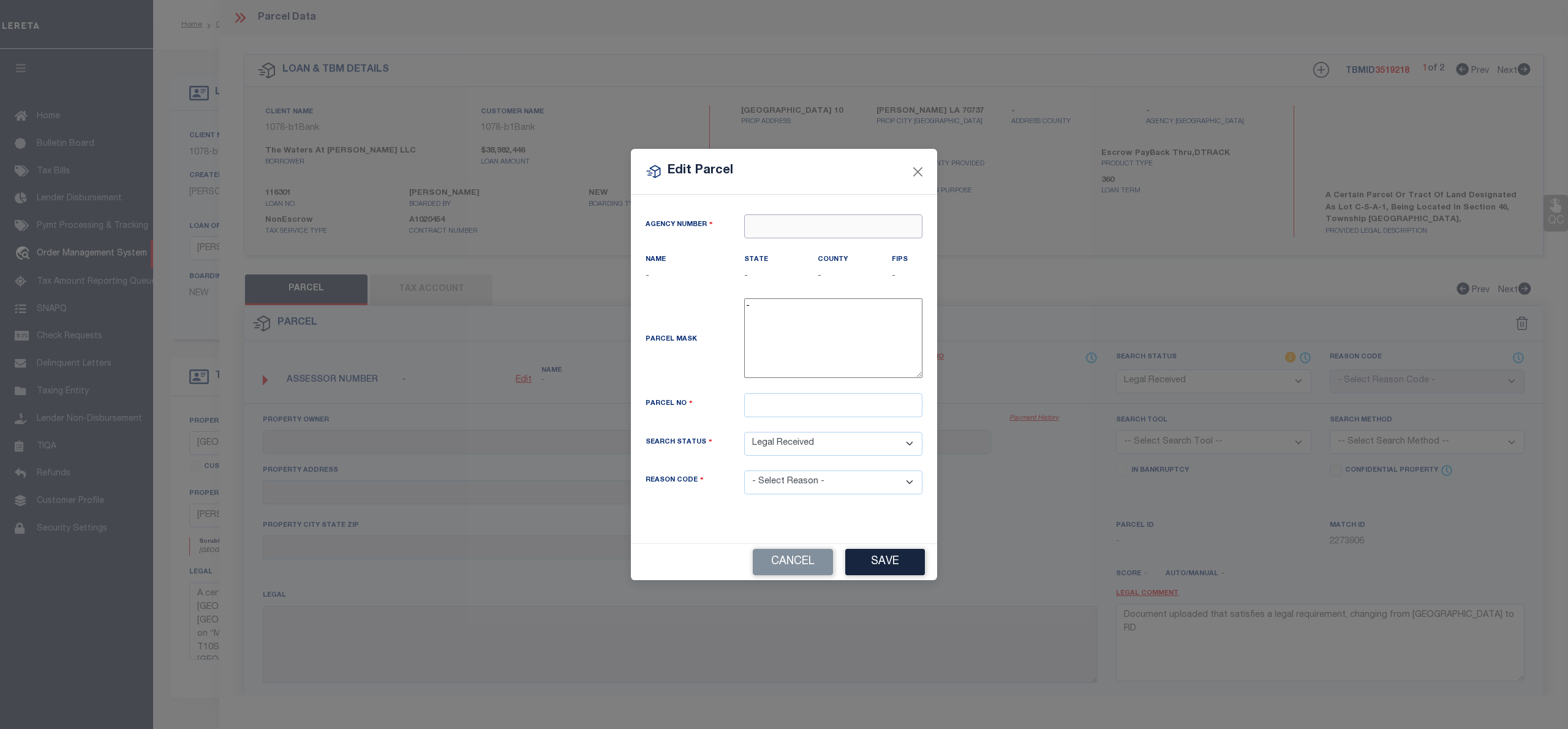
click at [782, 226] on input "text" at bounding box center [833, 226] width 178 height 24
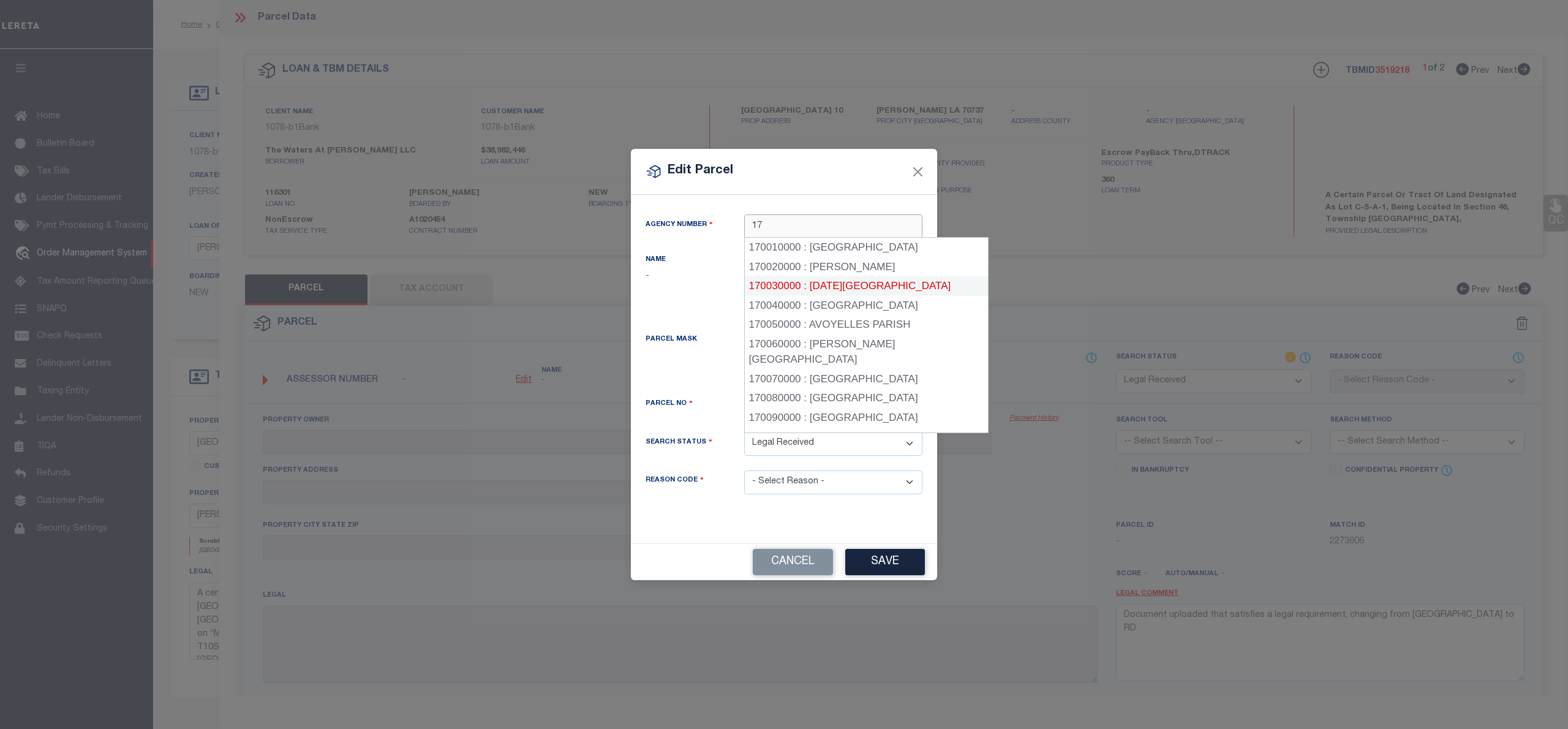
click at [834, 290] on div "170030000 : [DATE][GEOGRAPHIC_DATA]" at bounding box center [866, 286] width 244 height 20
type input "170030000"
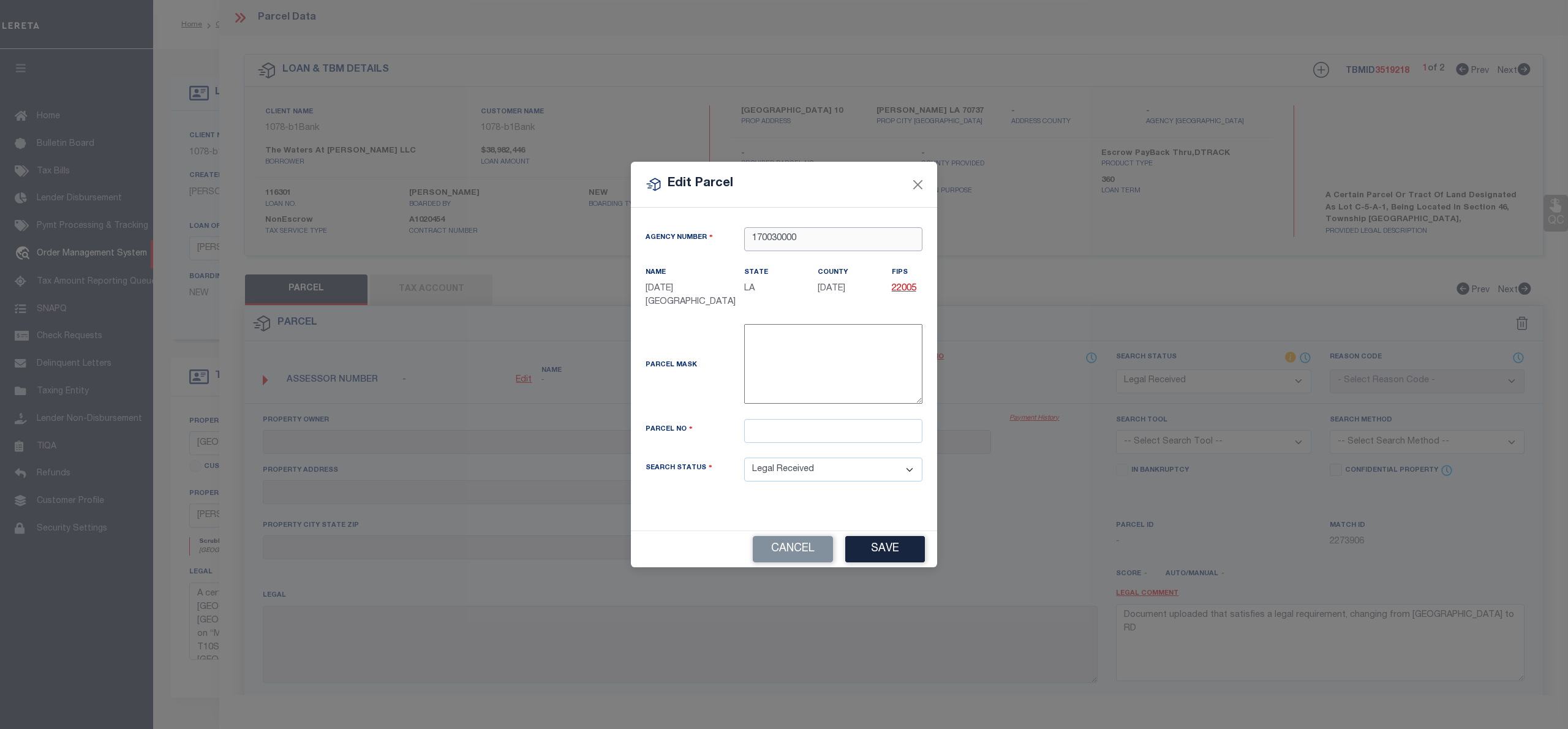
type input "170030000"
click at [775, 434] on input "text" at bounding box center [833, 431] width 178 height 24
click at [768, 428] on input "text" at bounding box center [833, 431] width 178 height 24
paste input "20037493"
type input "20037493"
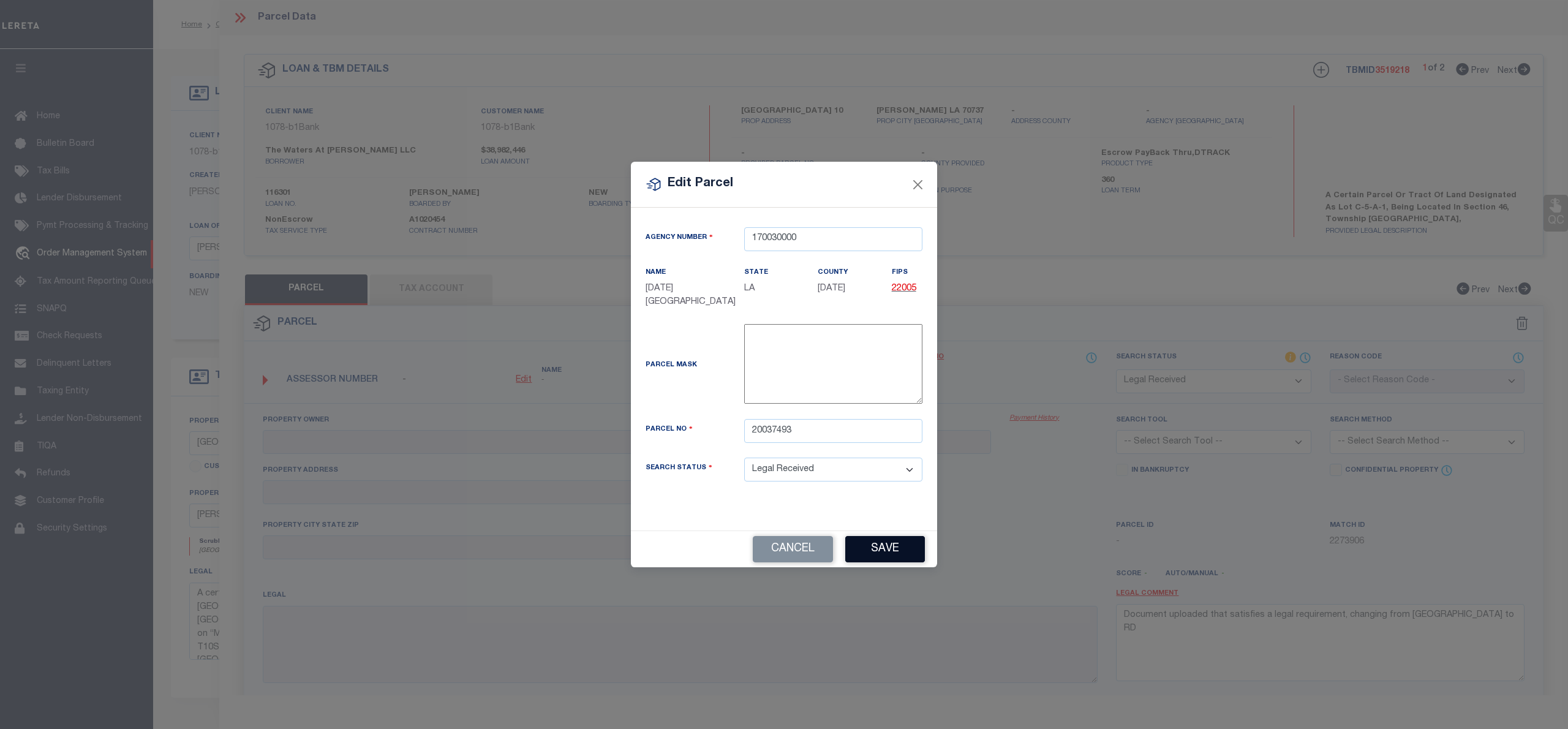
click at [909, 549] on button "Save" at bounding box center [885, 549] width 80 height 27
select select "RD"
checkbox input "false"
type input "THE WATERS AT [PERSON_NAME] LLC"
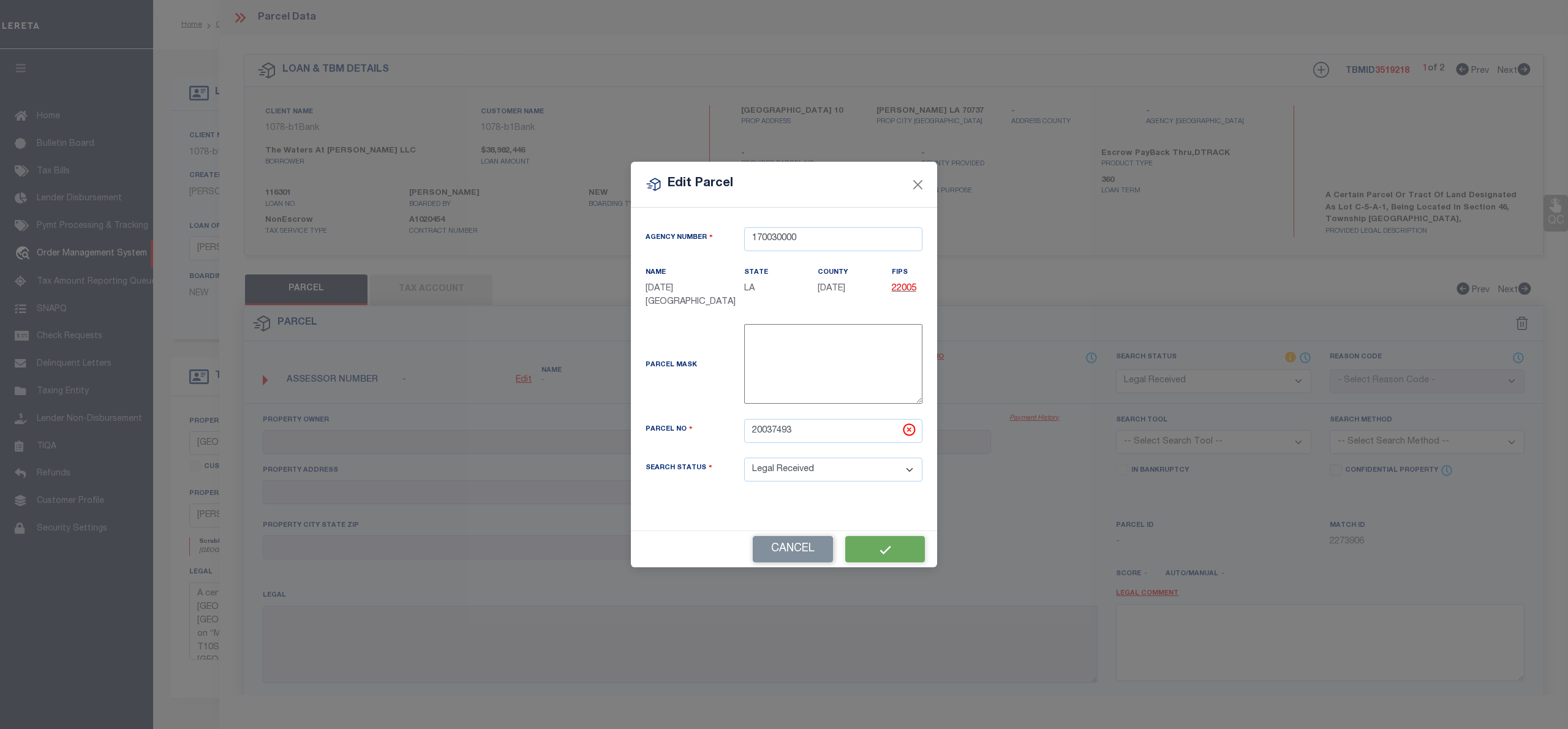
type input "[STREET_ADDRESS]"
type input "[PERSON_NAME] LA 70737"
type textarea "15.61 AC. SECS. 46 &12-10-3, LOT C-5-A-1 THE VILLAGE AT [PERSON_NAME][GEOGRAPHI…"
type textarea "Document uploaded that satisfies a legal requirement, changing from [GEOGRAPHIC…"
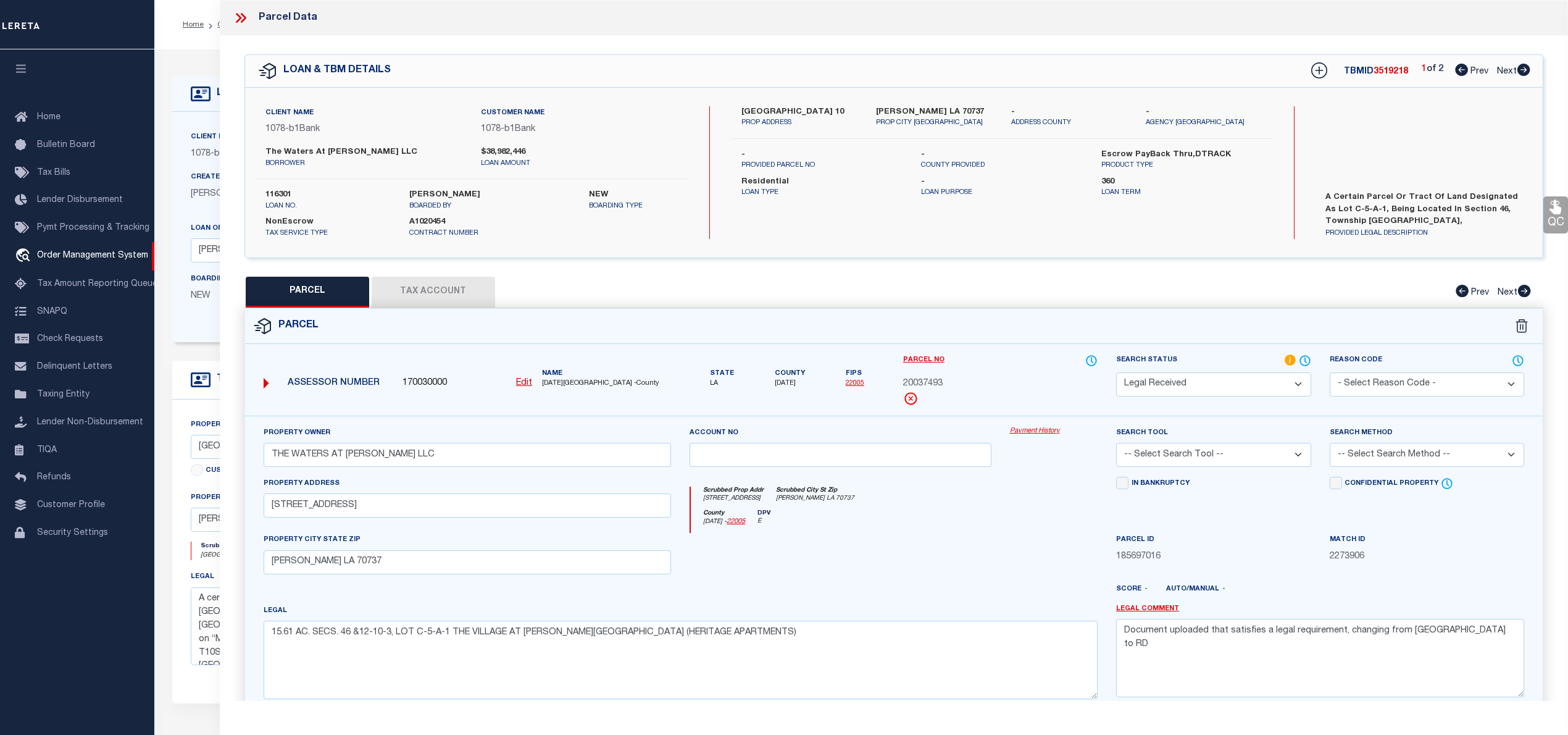
click at [1164, 381] on select "Automated Search Bad Parcel Complete Duplicate Parcel High Dollar Reporting In …" at bounding box center [1213, 384] width 194 height 24
select select "PC"
click at [1116, 372] on select "Automated Search Bad Parcel Complete Duplicate Parcel High Dollar Reporting In …" at bounding box center [1213, 384] width 194 height 24
click at [1156, 455] on select "-- Select Search Tool -- 3rd Party Website Agency File Agency Website ATLS CNV-…" at bounding box center [1213, 454] width 194 height 24
select select "AGW"
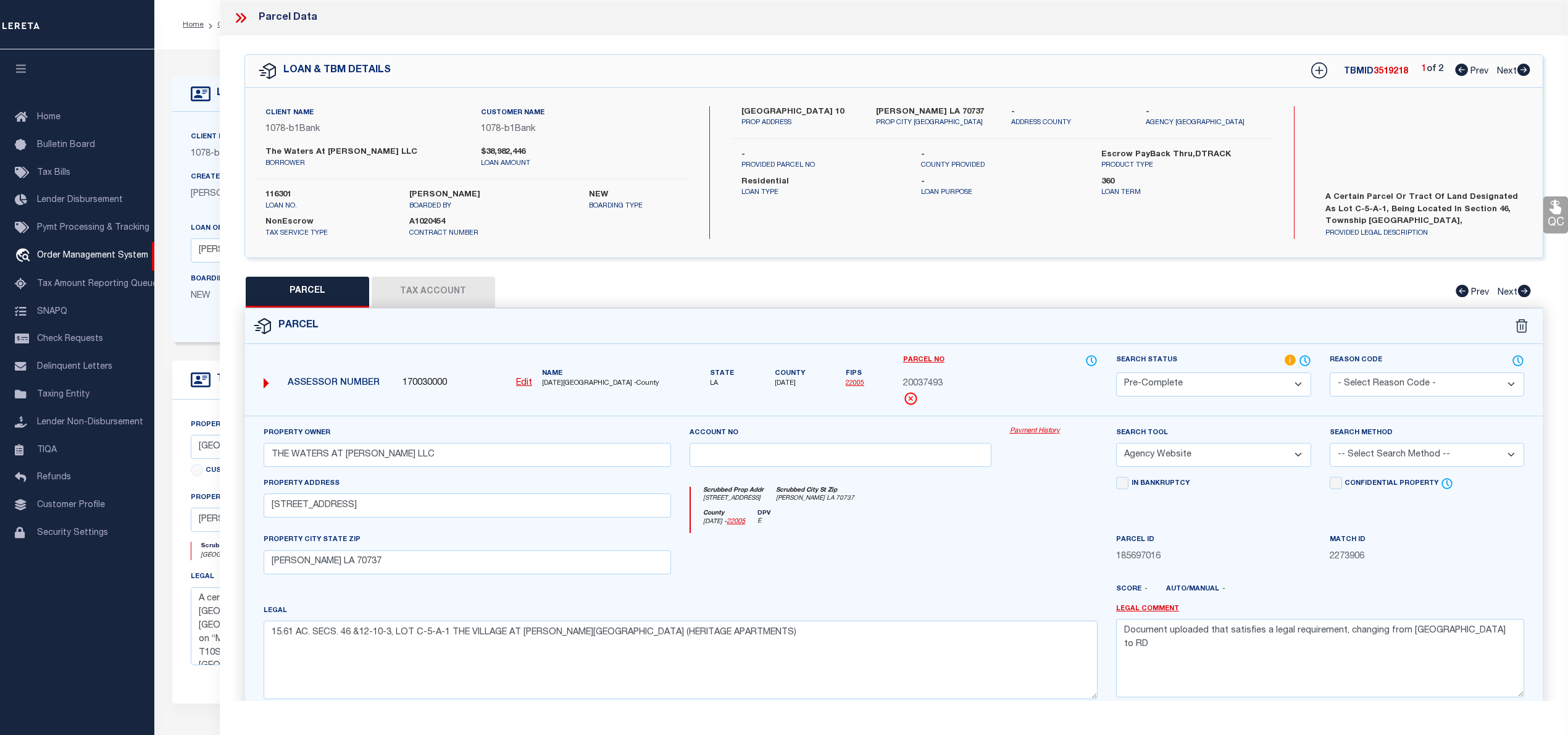
click at [1116, 445] on select "-- Select Search Tool -- 3rd Party Website Agency File Agency Website ATLS CNV-…" at bounding box center [1213, 454] width 194 height 24
click at [1430, 451] on select "-- Select Search Method -- Property Address Legal Liability Info Provided" at bounding box center [1426, 454] width 194 height 24
select select "LEG"
click at [1329, 445] on select "-- Select Search Method -- Property Address Legal Liability Info Provided" at bounding box center [1426, 454] width 194 height 24
click at [1331, 633] on textarea "Document uploaded that satisfies a legal requirement, changing from [GEOGRAPHIC…" at bounding box center [1319, 658] width 408 height 78
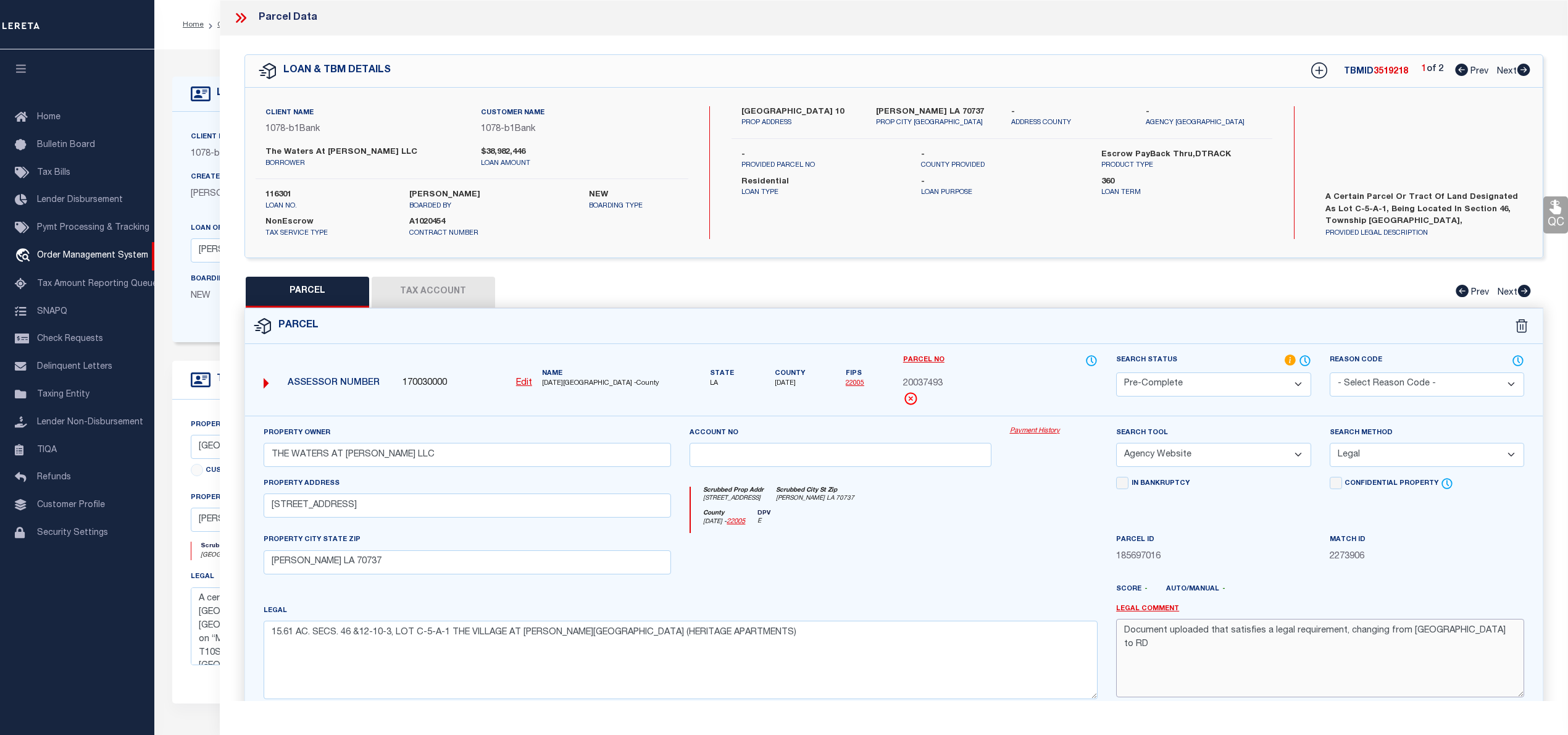
click at [1331, 634] on textarea "Document uploaded that satisfies a legal requirement, changing from [GEOGRAPHIC…" at bounding box center [1319, 658] width 408 height 78
click at [438, 286] on button "Tax Account" at bounding box center [433, 292] width 123 height 31
select select "100"
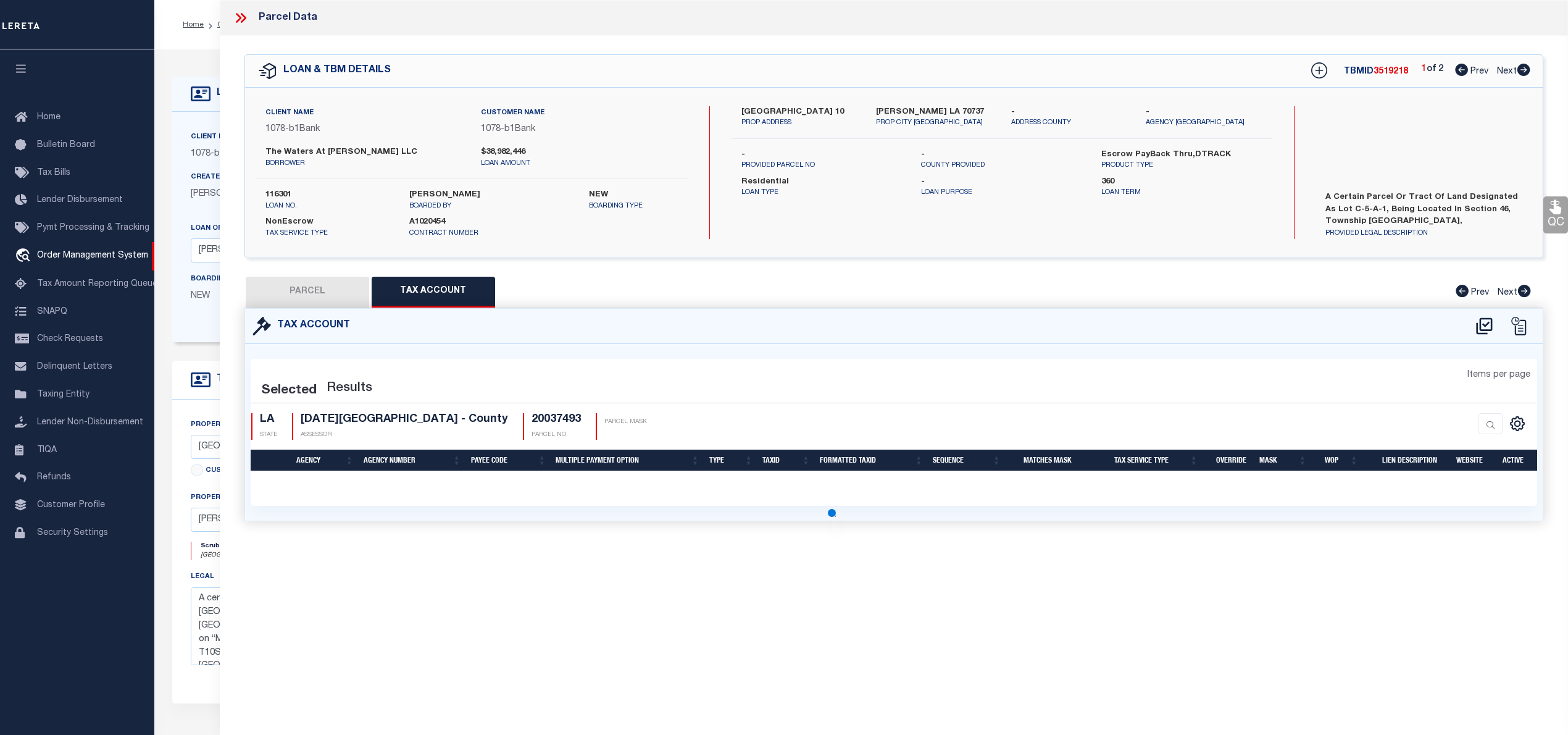
select select "100"
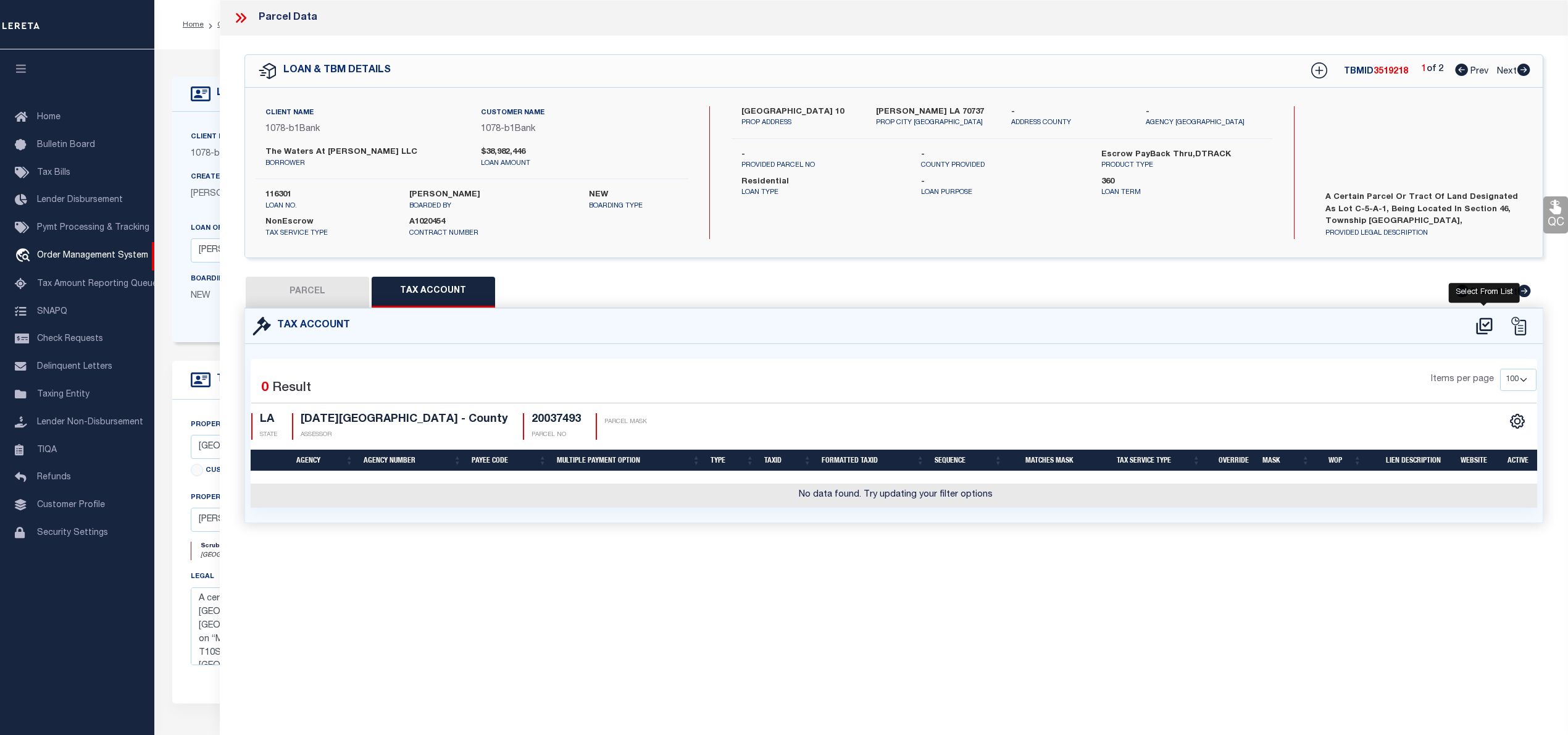
click at [1479, 322] on icon at bounding box center [1484, 326] width 21 height 20
select select "100"
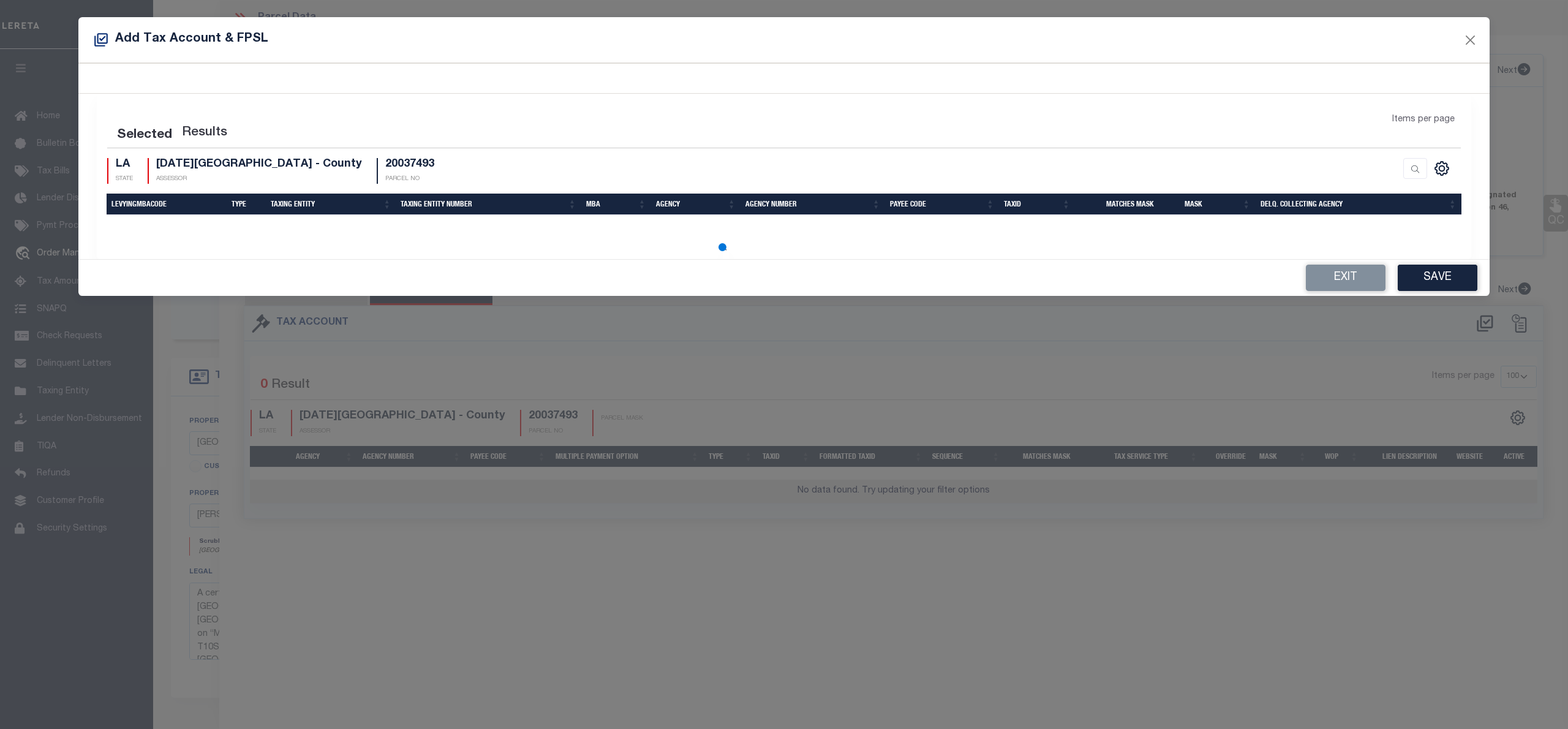
select select "100"
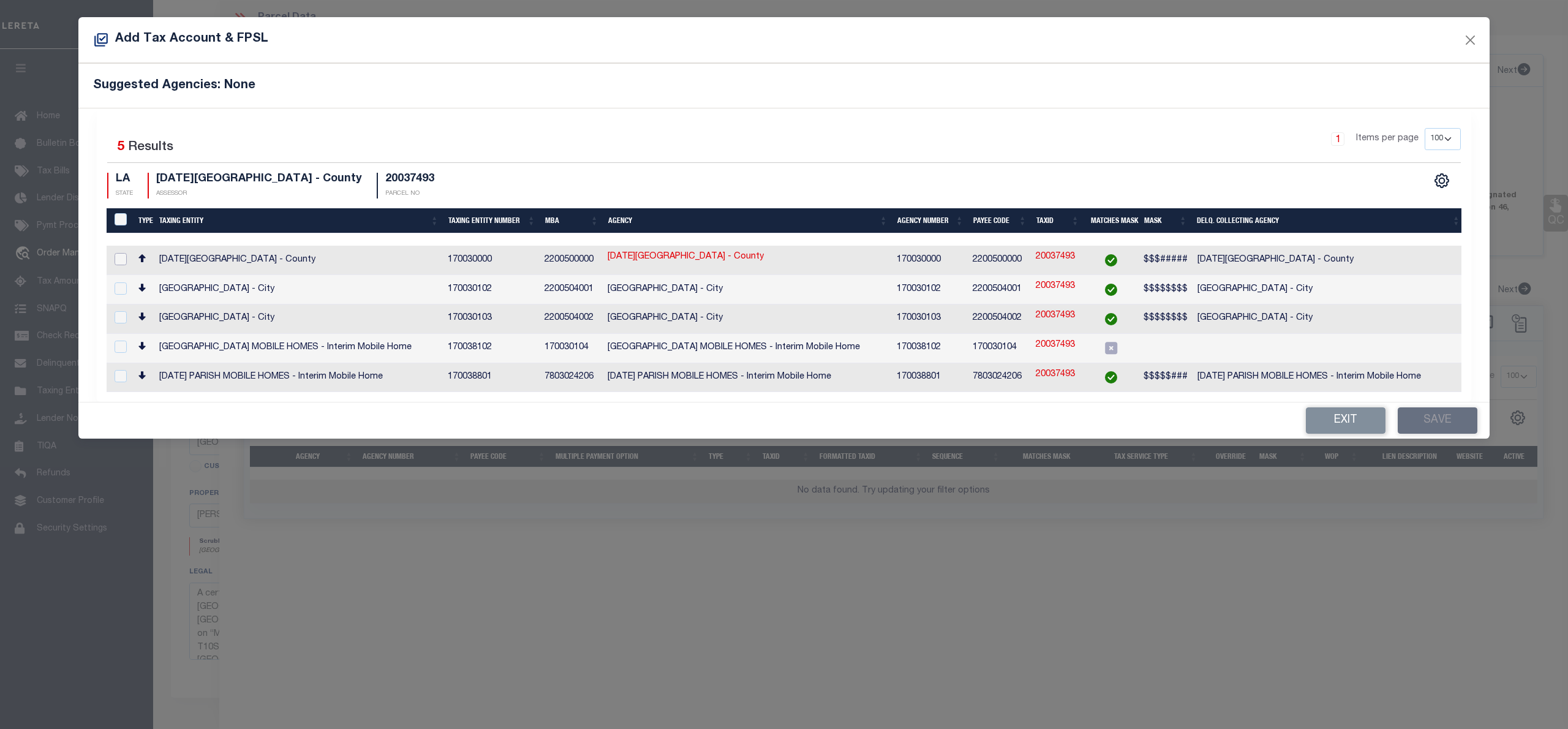
click at [121, 254] on input "checkbox" at bounding box center [121, 259] width 12 height 12
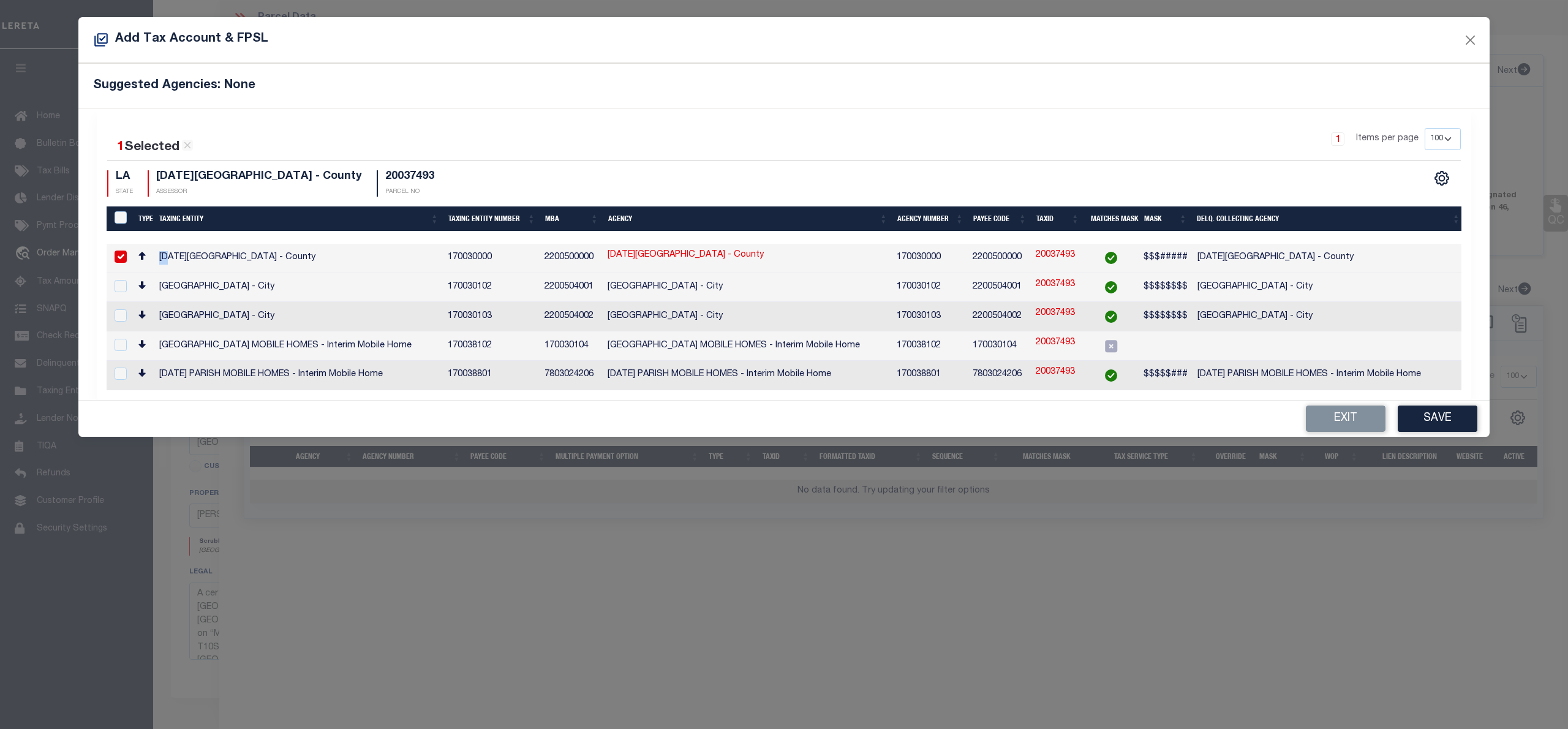
drag, startPoint x: 162, startPoint y: 260, endPoint x: 169, endPoint y: 260, distance: 7.0
click at [169, 260] on td "[DATE][GEOGRAPHIC_DATA] - County" at bounding box center [298, 258] width 289 height 30
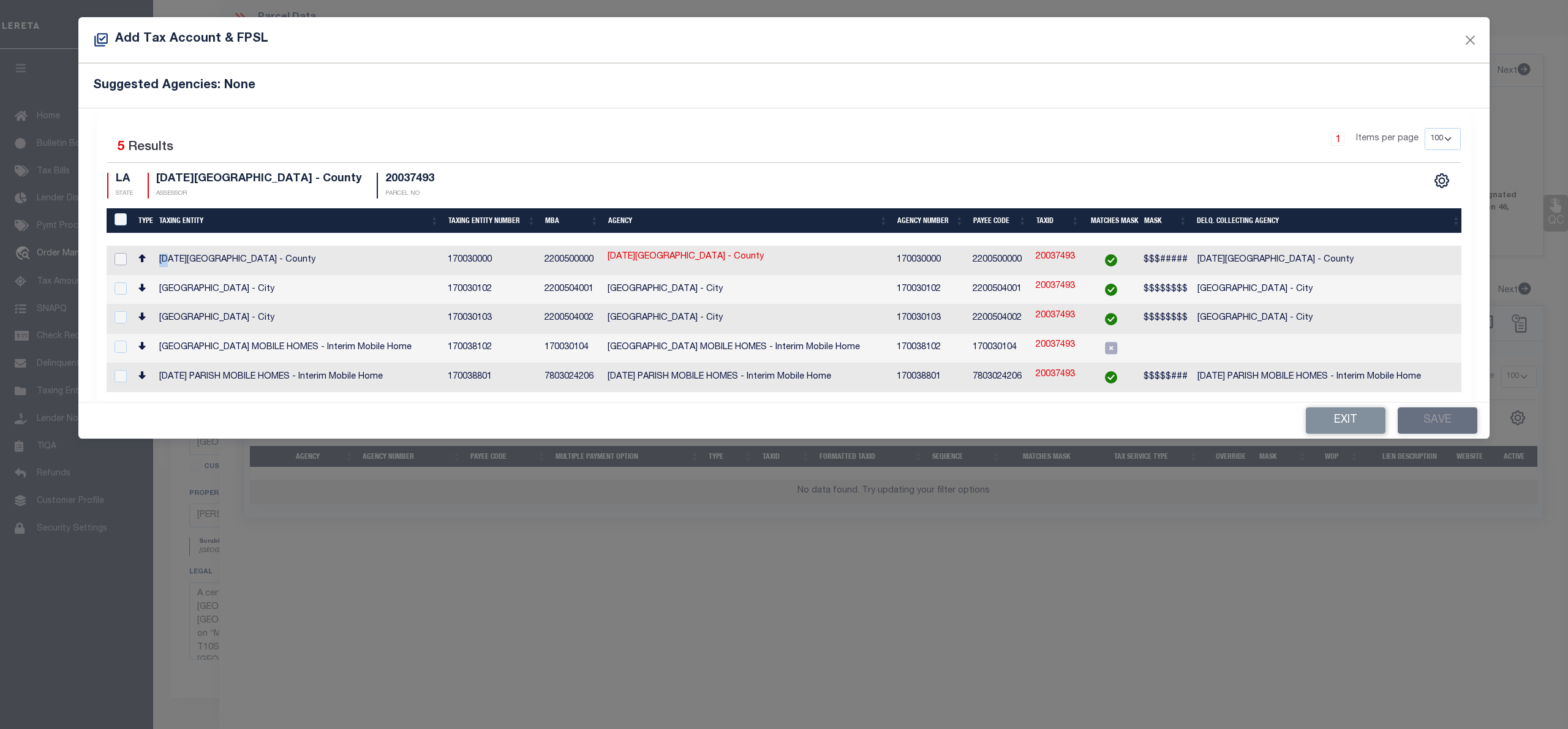
click at [118, 260] on input "checkbox" at bounding box center [121, 259] width 12 height 12
checkbox input "true"
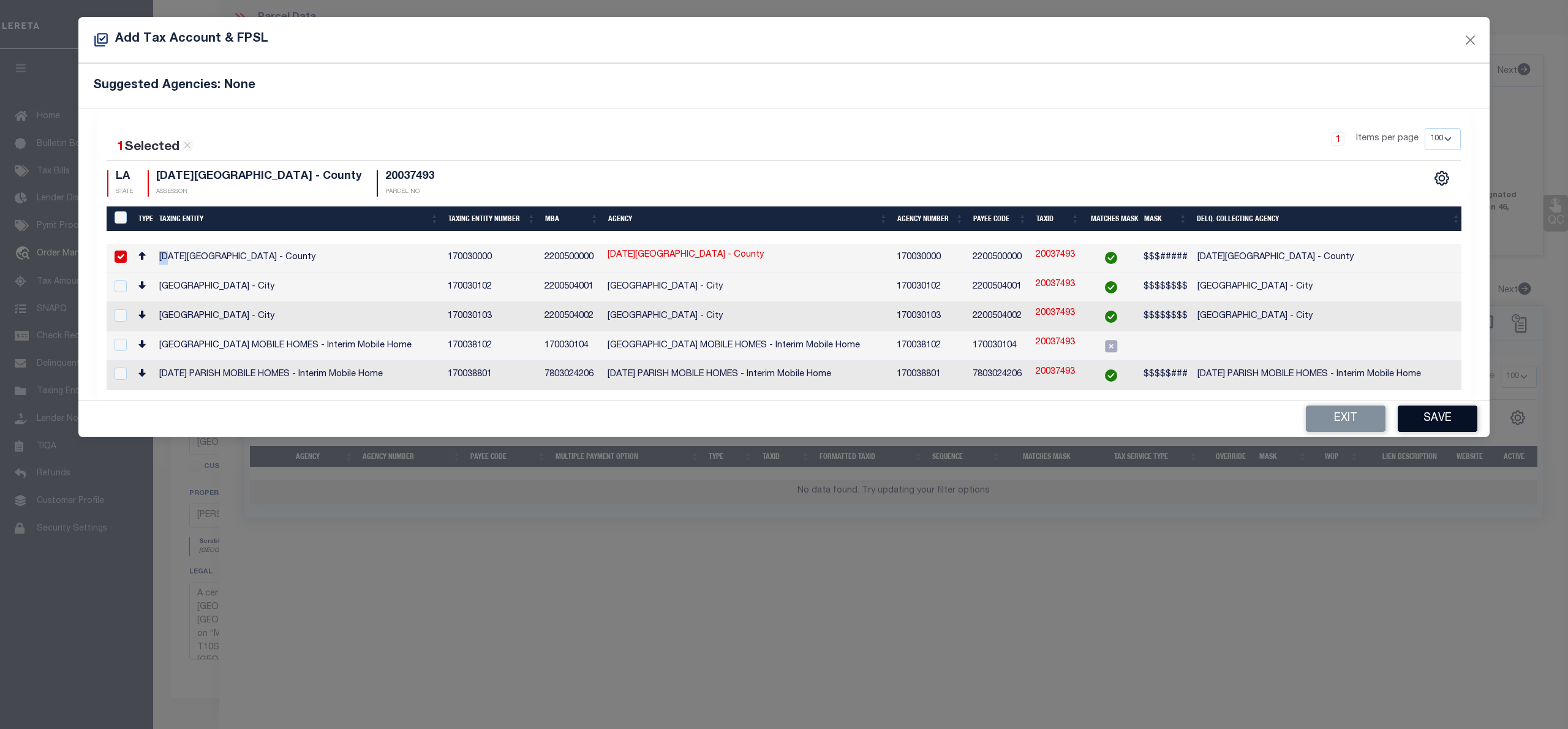
click at [1462, 410] on button "Save" at bounding box center [1437, 418] width 80 height 27
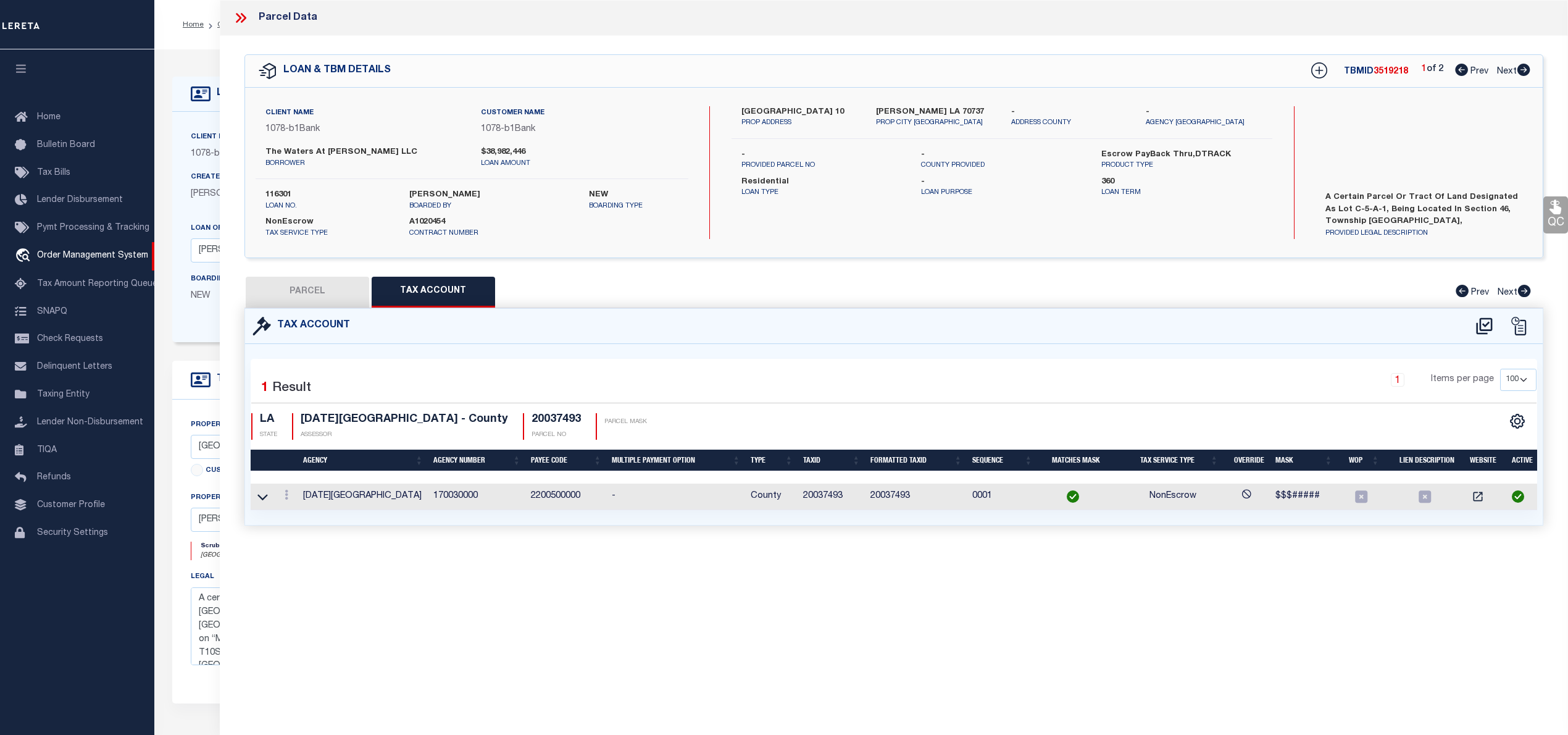
click at [319, 298] on button "PARCEL" at bounding box center [307, 292] width 123 height 31
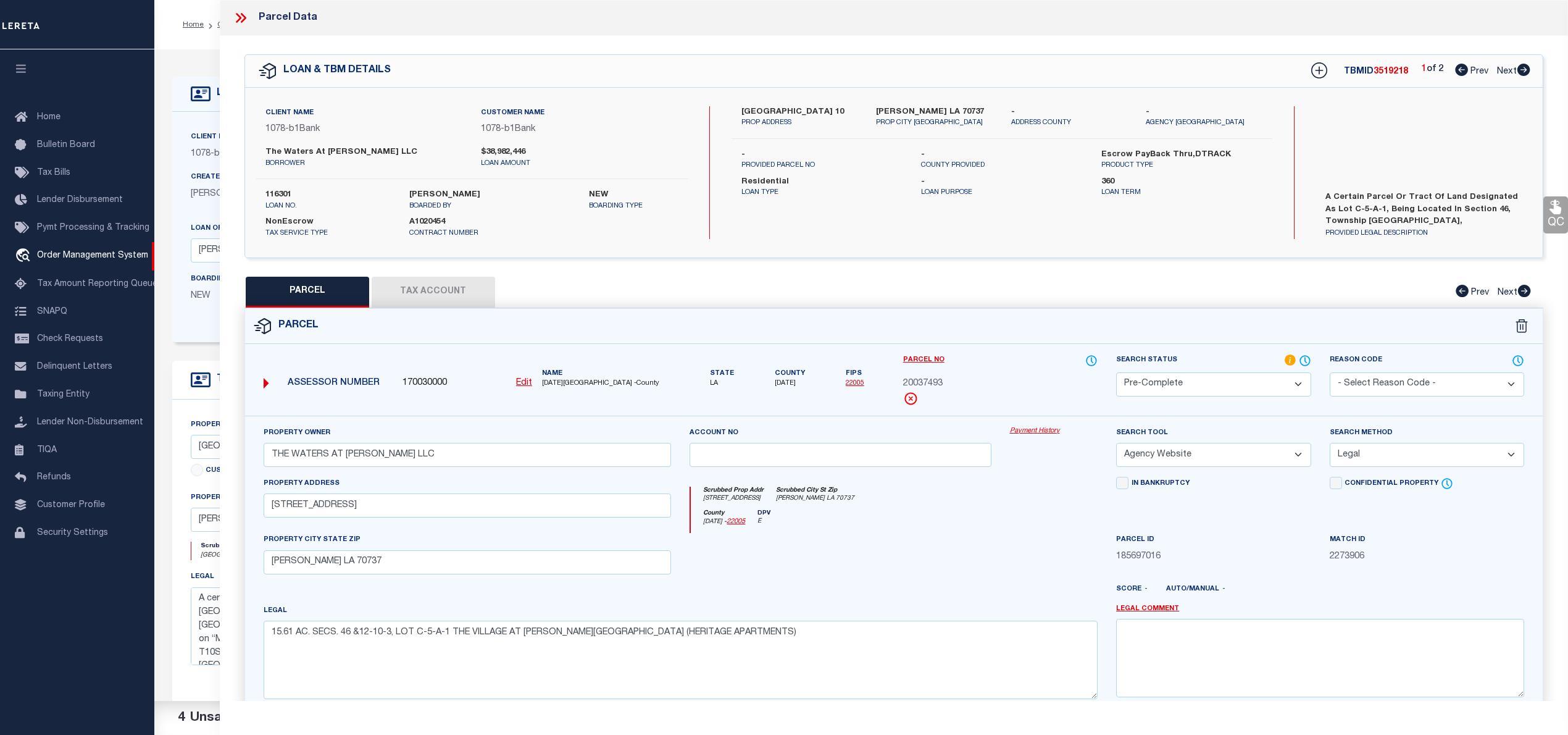
scroll to position [123, 0]
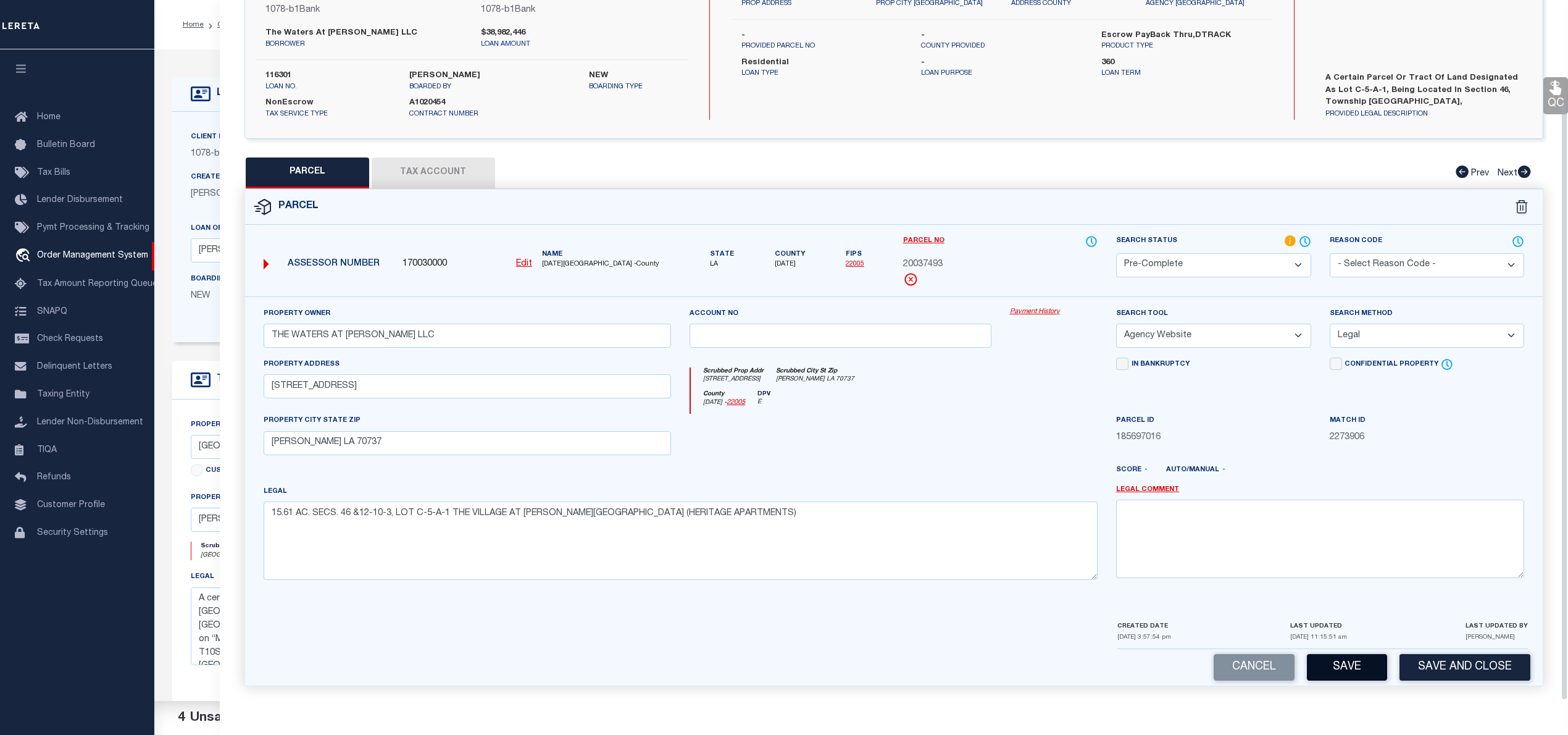
click at [1338, 665] on button "Save" at bounding box center [1347, 667] width 80 height 27
select select "AS"
select select
checkbox input "false"
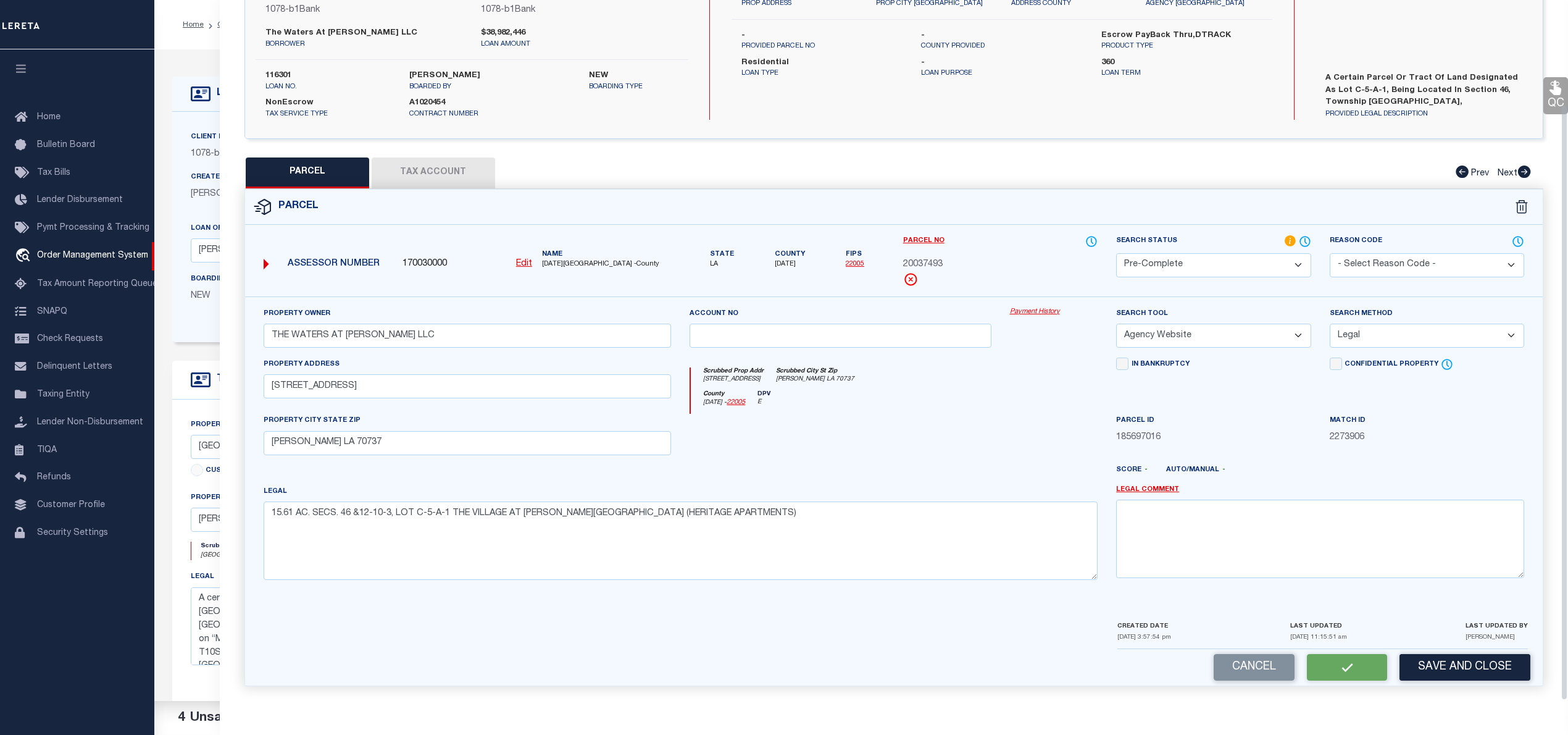
checkbox input "false"
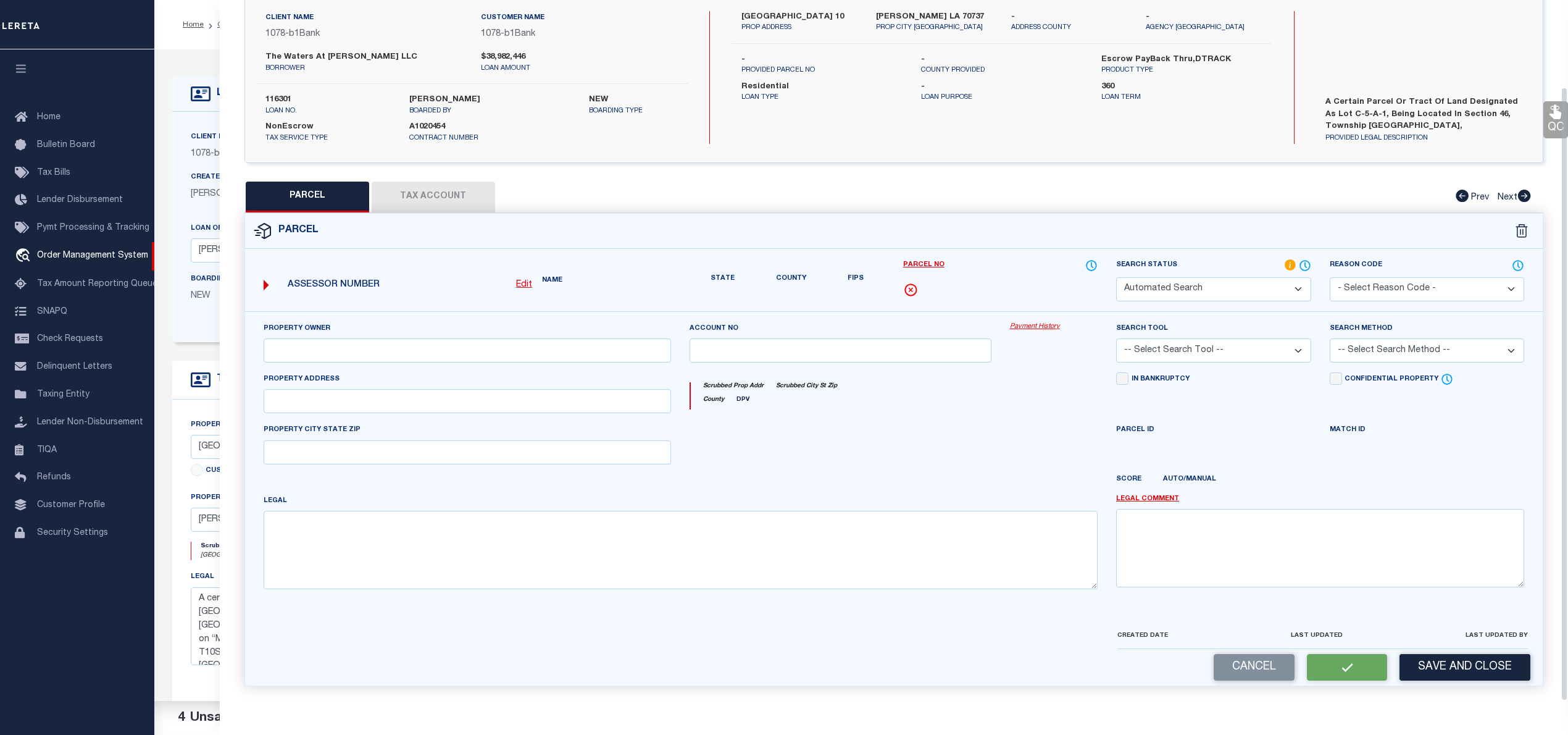
select select "PC"
type input "THE WATERS AT [PERSON_NAME] LLC"
select select "AGW"
select select "LEG"
type input "[STREET_ADDRESS]"
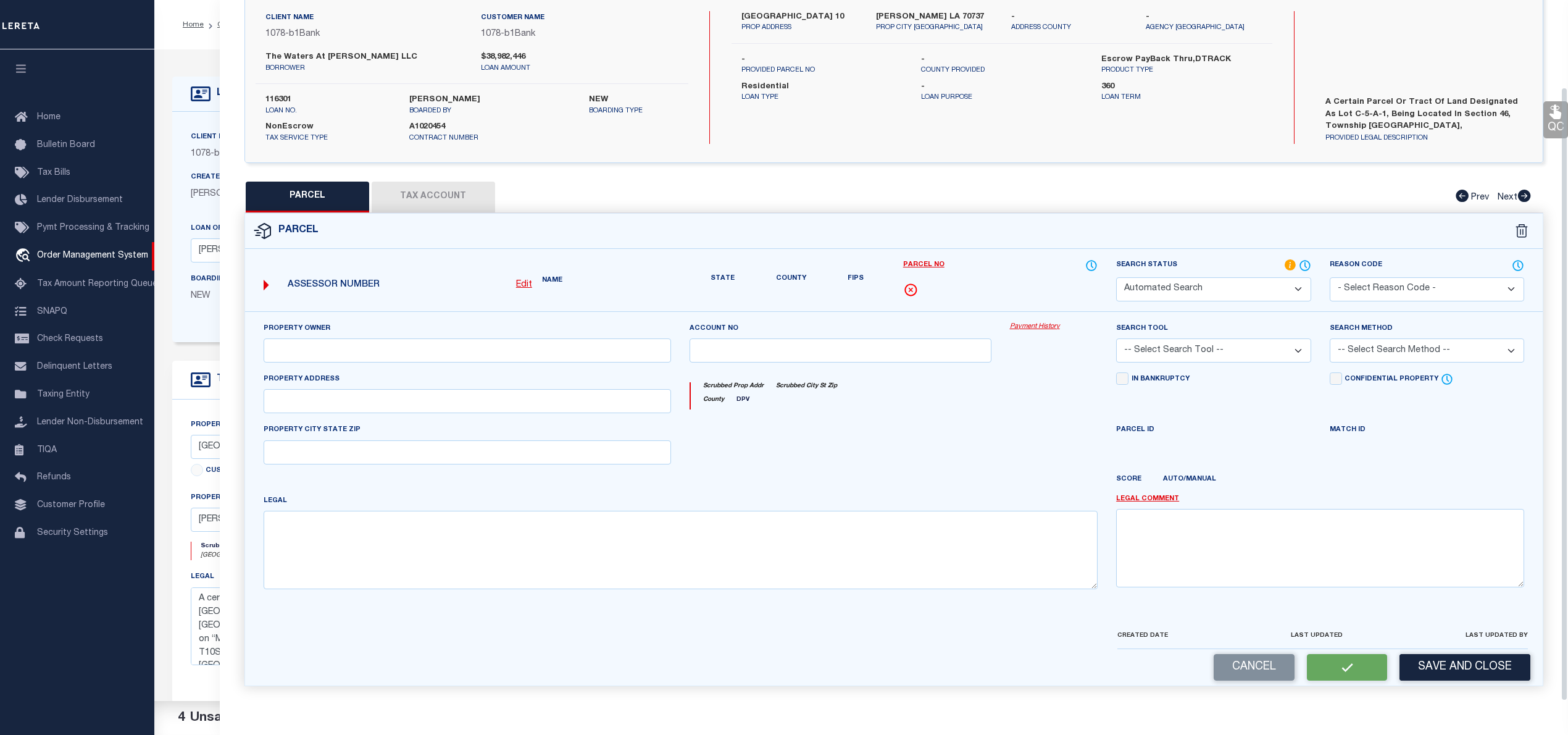
type input "[PERSON_NAME] LA 70737"
type textarea "15.61 AC. SECS. 46 &12-10-3, LOT C-5-A-1 THE VILLAGE AT [PERSON_NAME][GEOGRAPHI…"
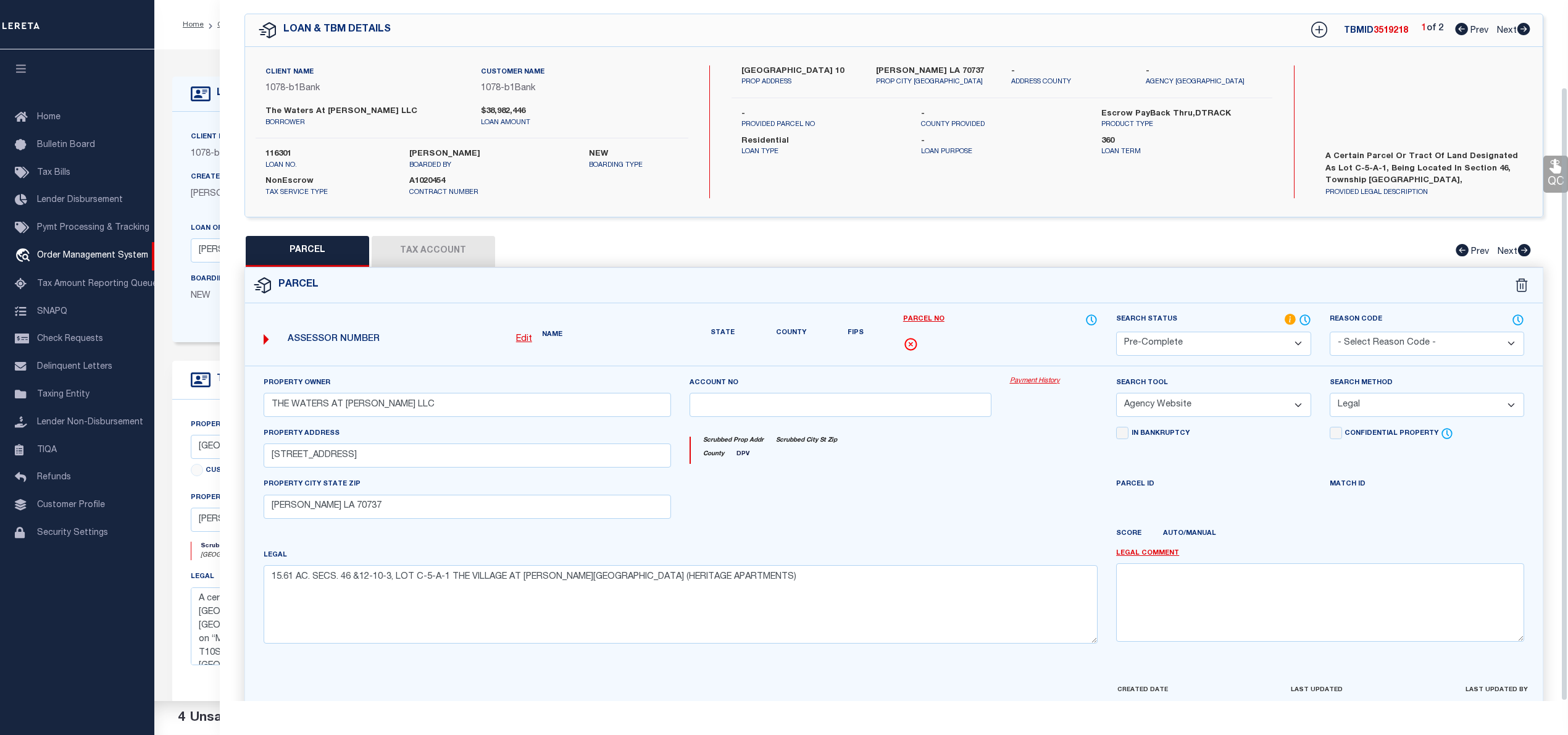
scroll to position [0, 0]
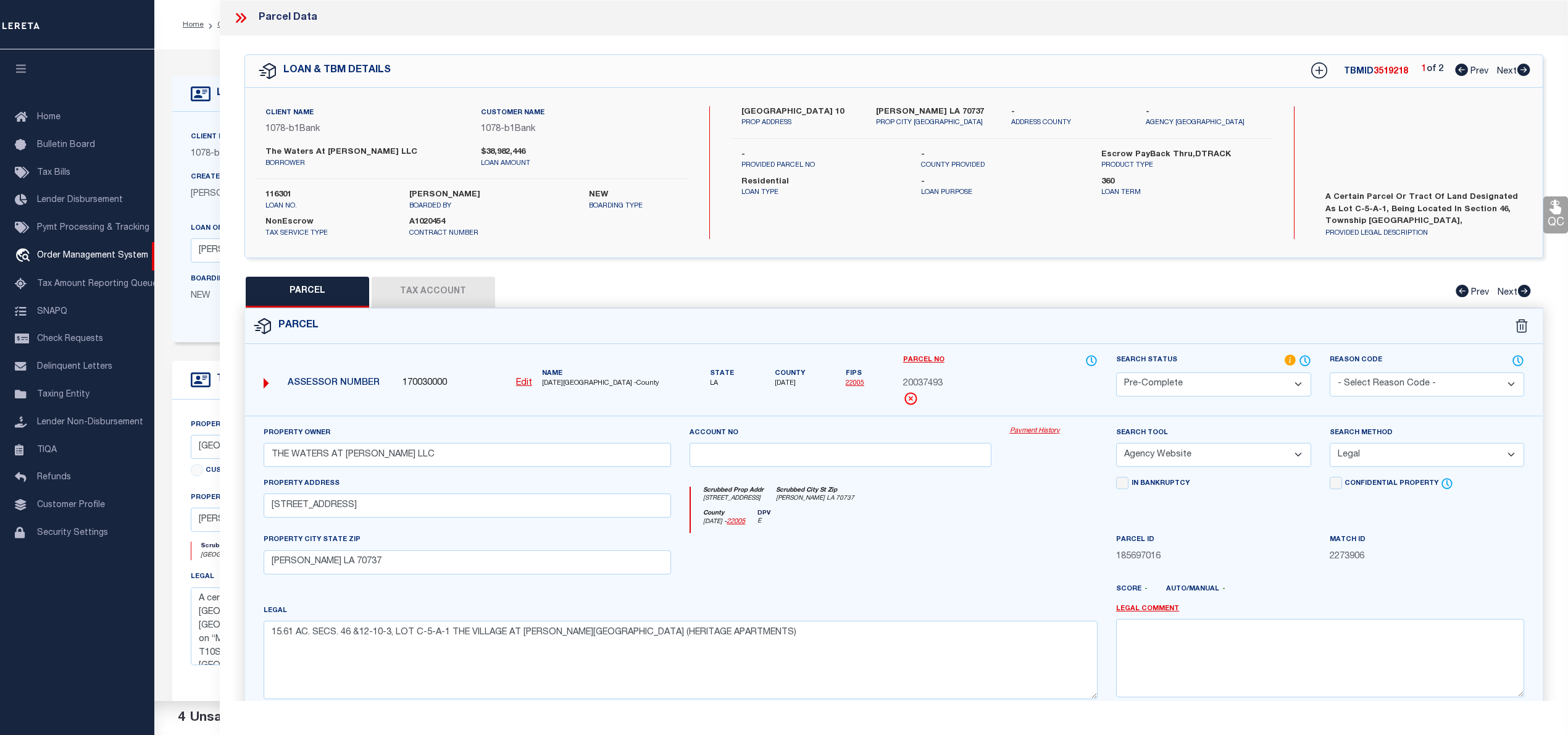
click at [1522, 69] on icon at bounding box center [1524, 70] width 13 height 12
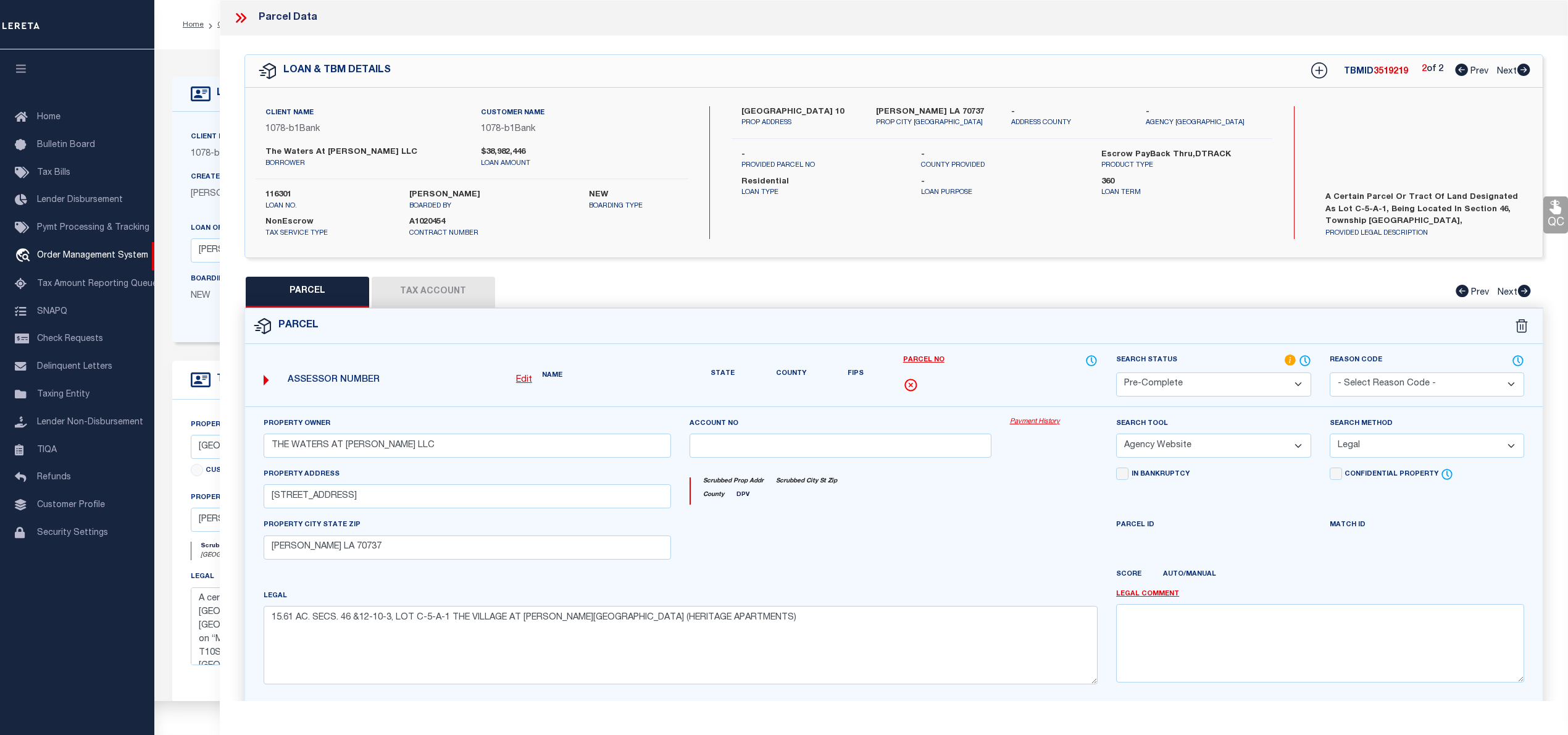
select select "AS"
select select
checkbox input "false"
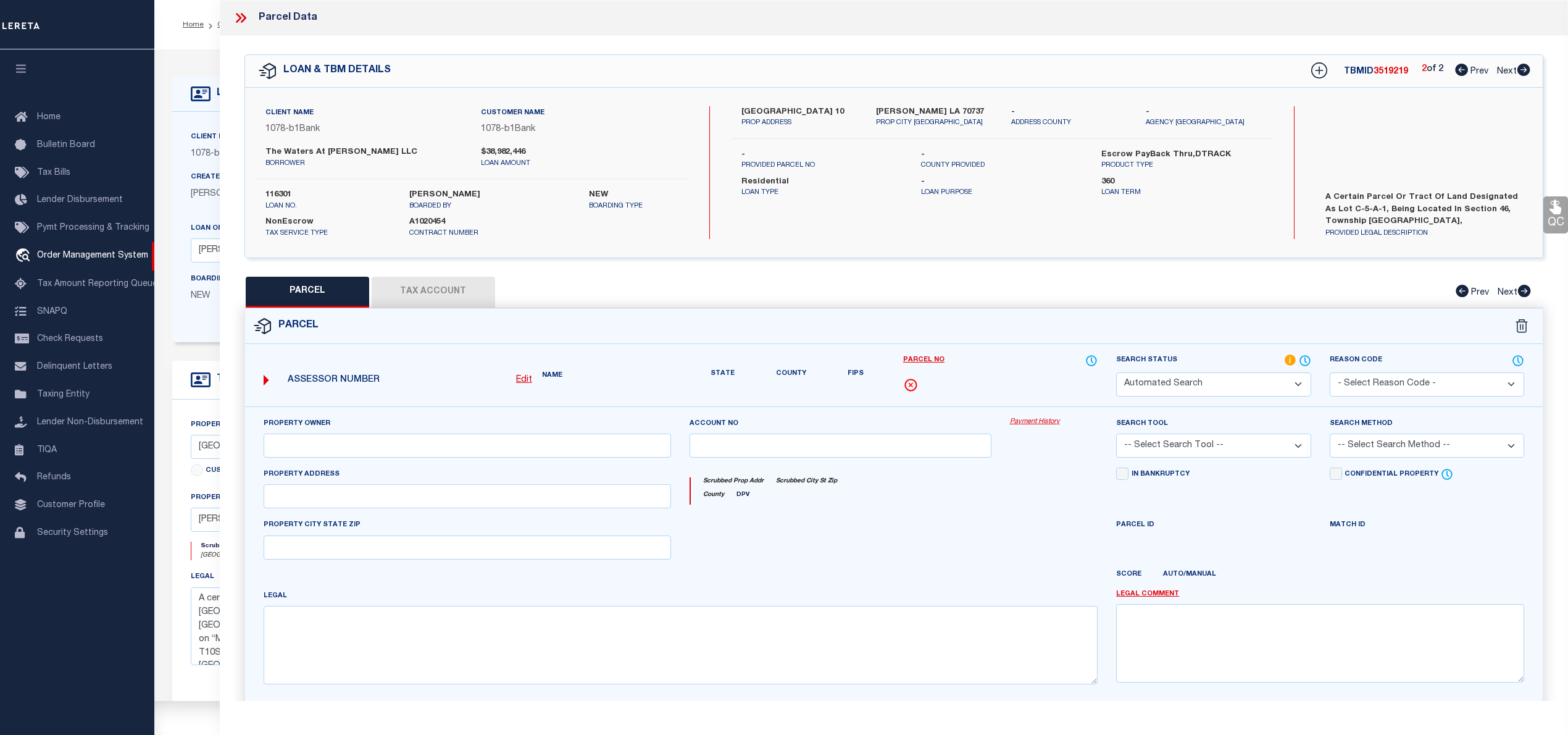
select select "RD"
checkbox input "false"
type textarea "Document uploaded that satisfies a legal requirement, changing from [GEOGRAPHIC…"
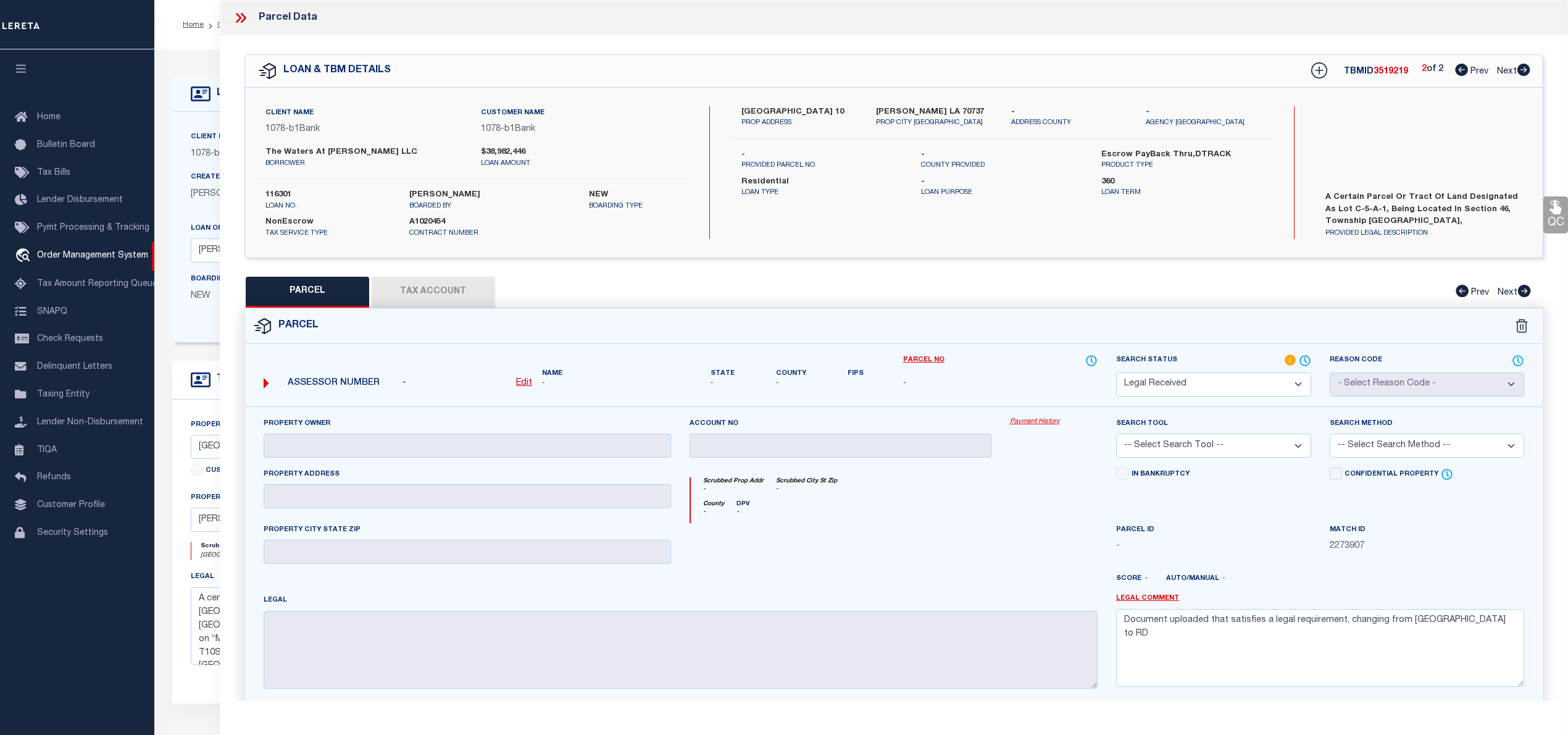
click at [1221, 378] on select "Automated Search Bad Parcel Complete Duplicate Parcel High Dollar Reporting In …" at bounding box center [1213, 384] width 194 height 24
click at [1116, 372] on select "Automated Search Bad Parcel Complete Duplicate Parcel High Dollar Reporting In …" at bounding box center [1213, 384] width 194 height 24
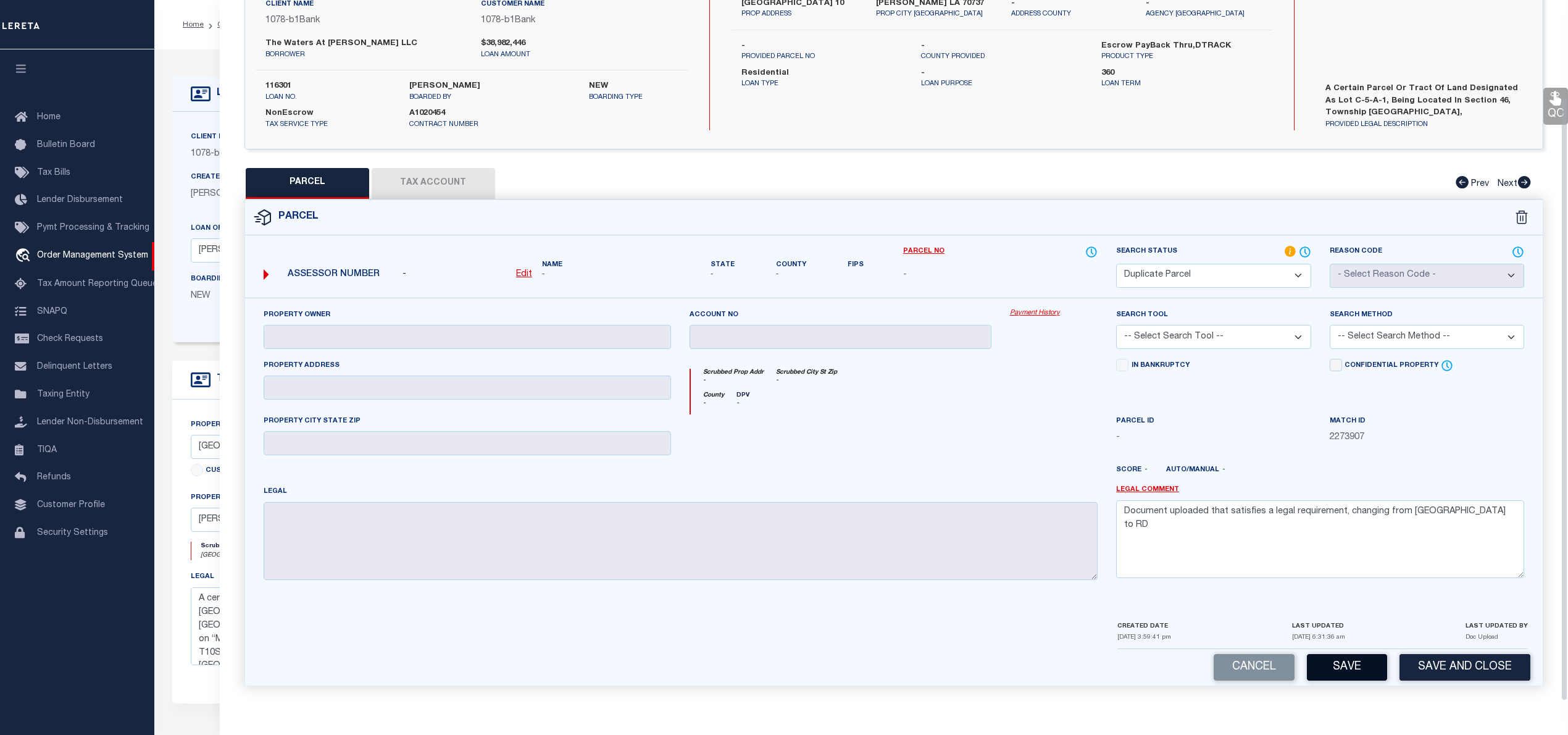
click at [1342, 678] on button "Save" at bounding box center [1347, 667] width 80 height 27
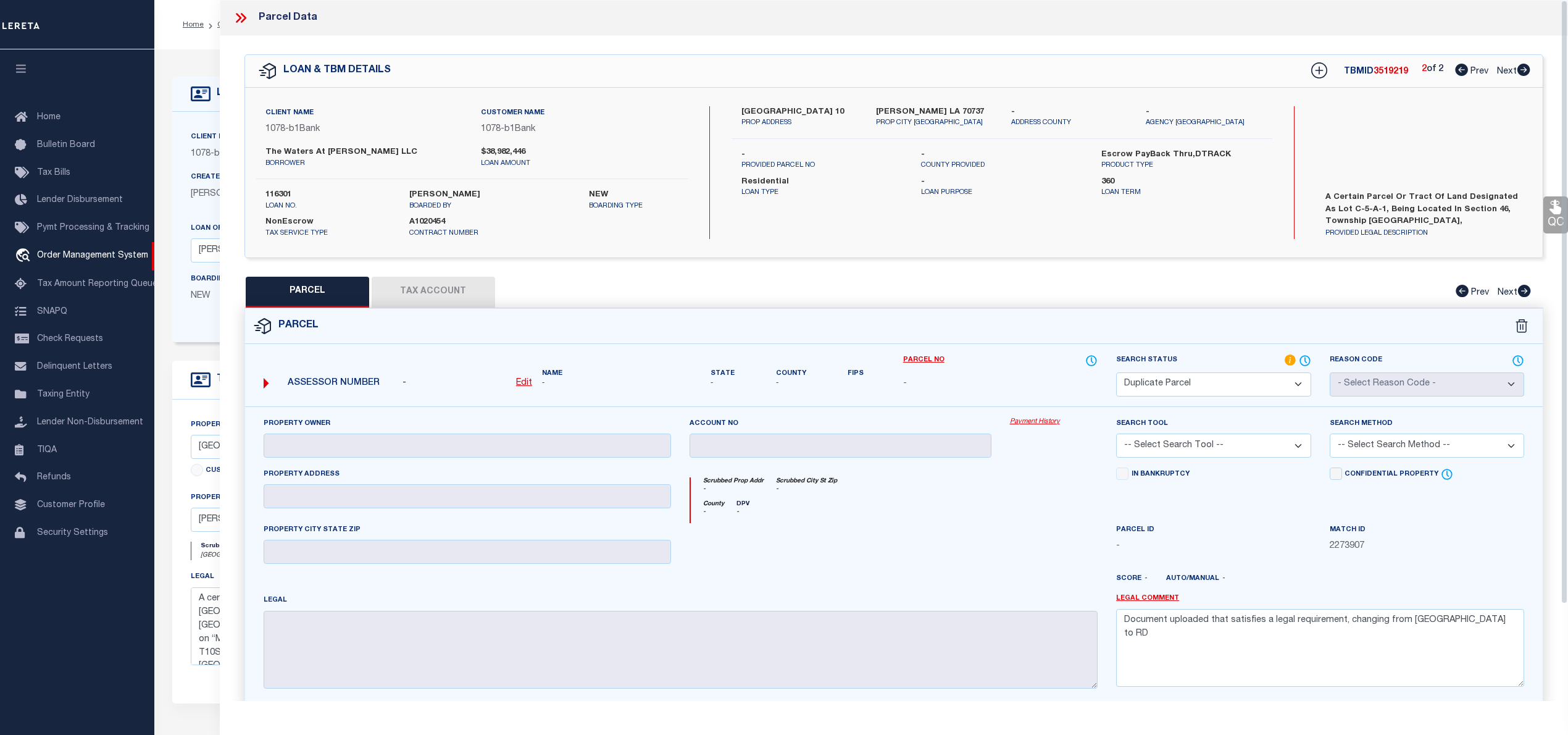
select select "AS"
checkbox input "false"
select select "DP"
checkbox input "false"
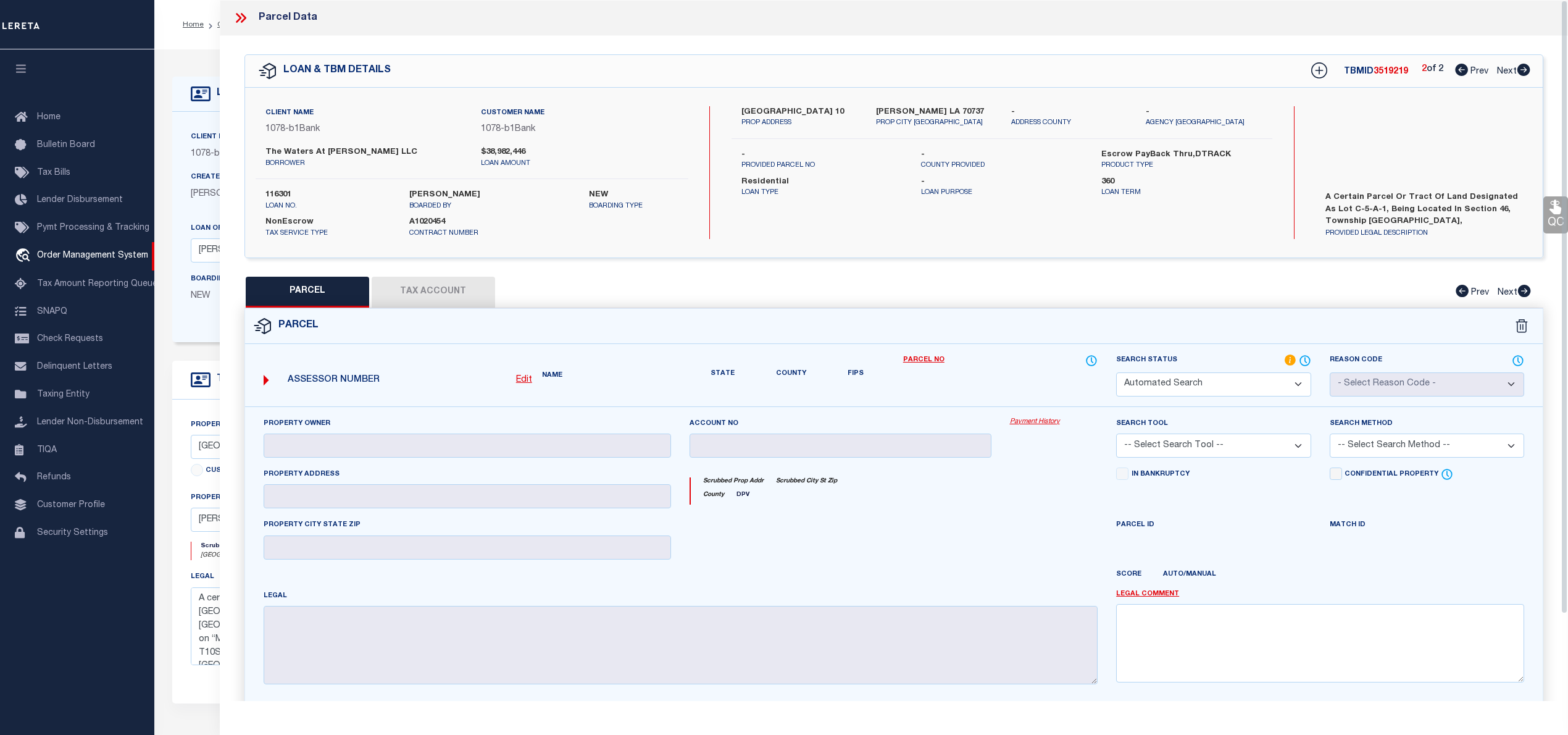
type textarea "Document uploaded that satisfies a legal requirement, changing from [GEOGRAPHIC…"
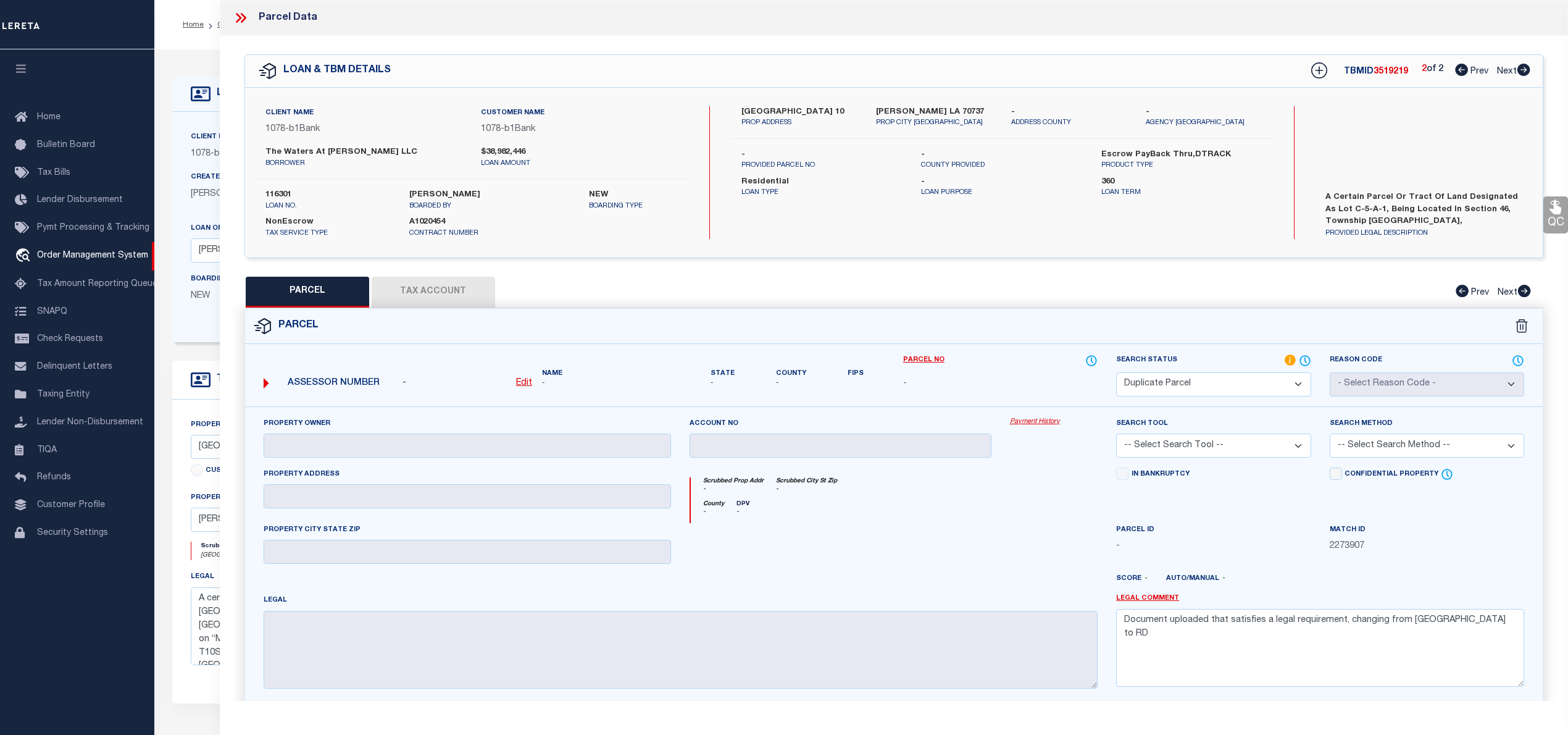
click at [1455, 72] on icon at bounding box center [1461, 70] width 13 height 12
select select "AS"
checkbox input "false"
select select "PC"
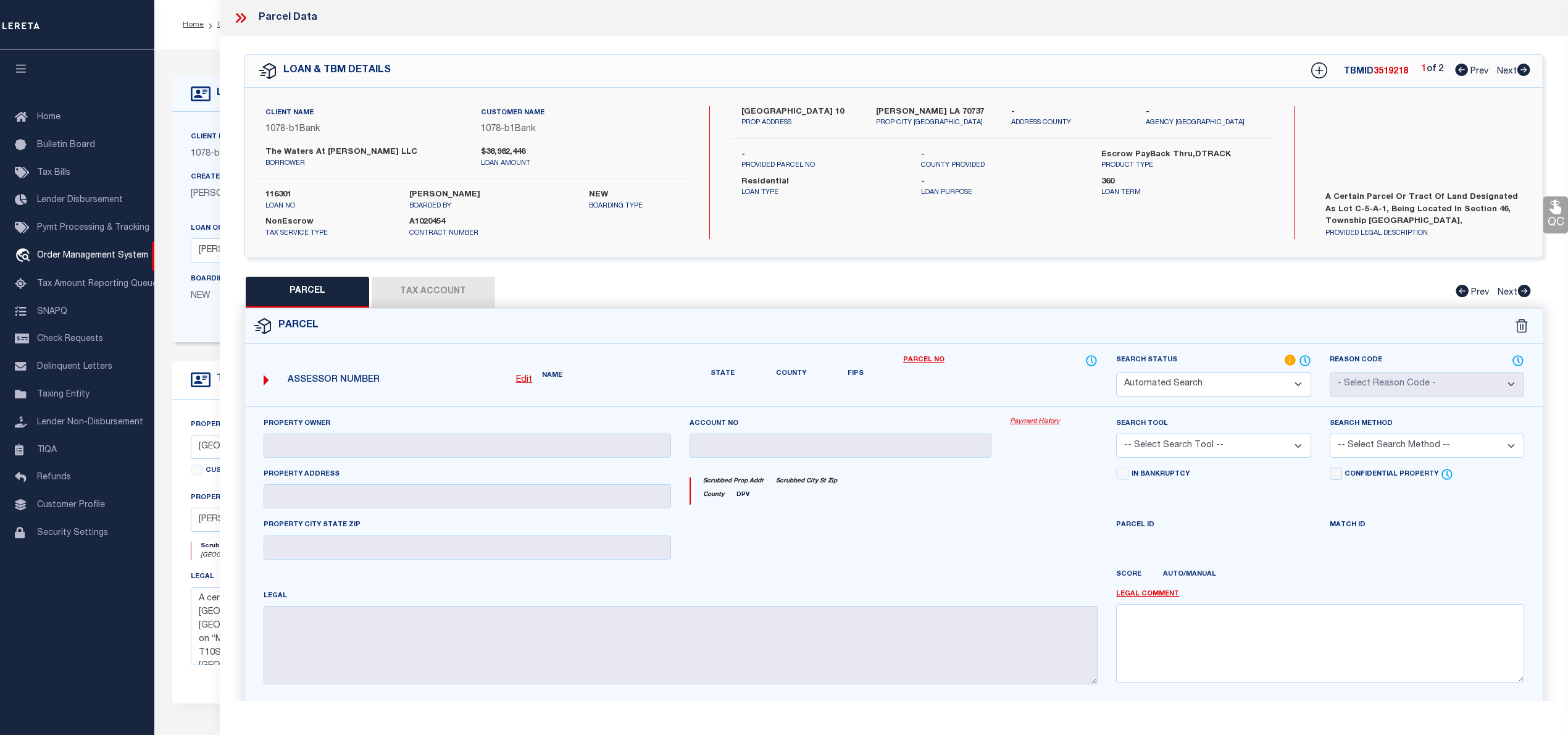
type input "THE WATERS AT [PERSON_NAME] LLC"
select select "AGW"
select select "LEG"
type input "[STREET_ADDRESS]"
type input "[PERSON_NAME] LA 70737"
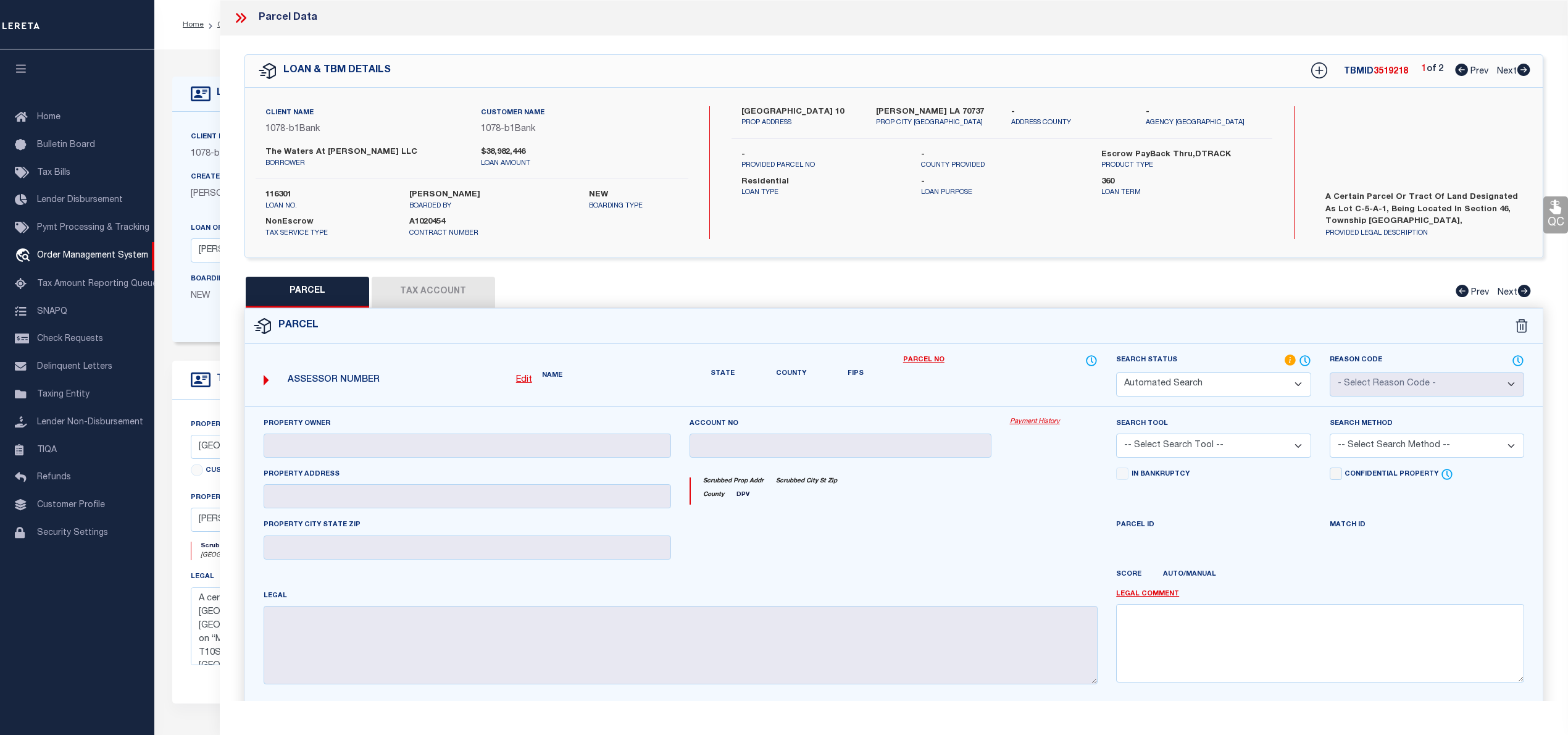
type textarea "15.61 AC. SECS. 46 &12-10-3, LOT C-5-A-1 THE VILLAGE AT [PERSON_NAME][GEOGRAPHI…"
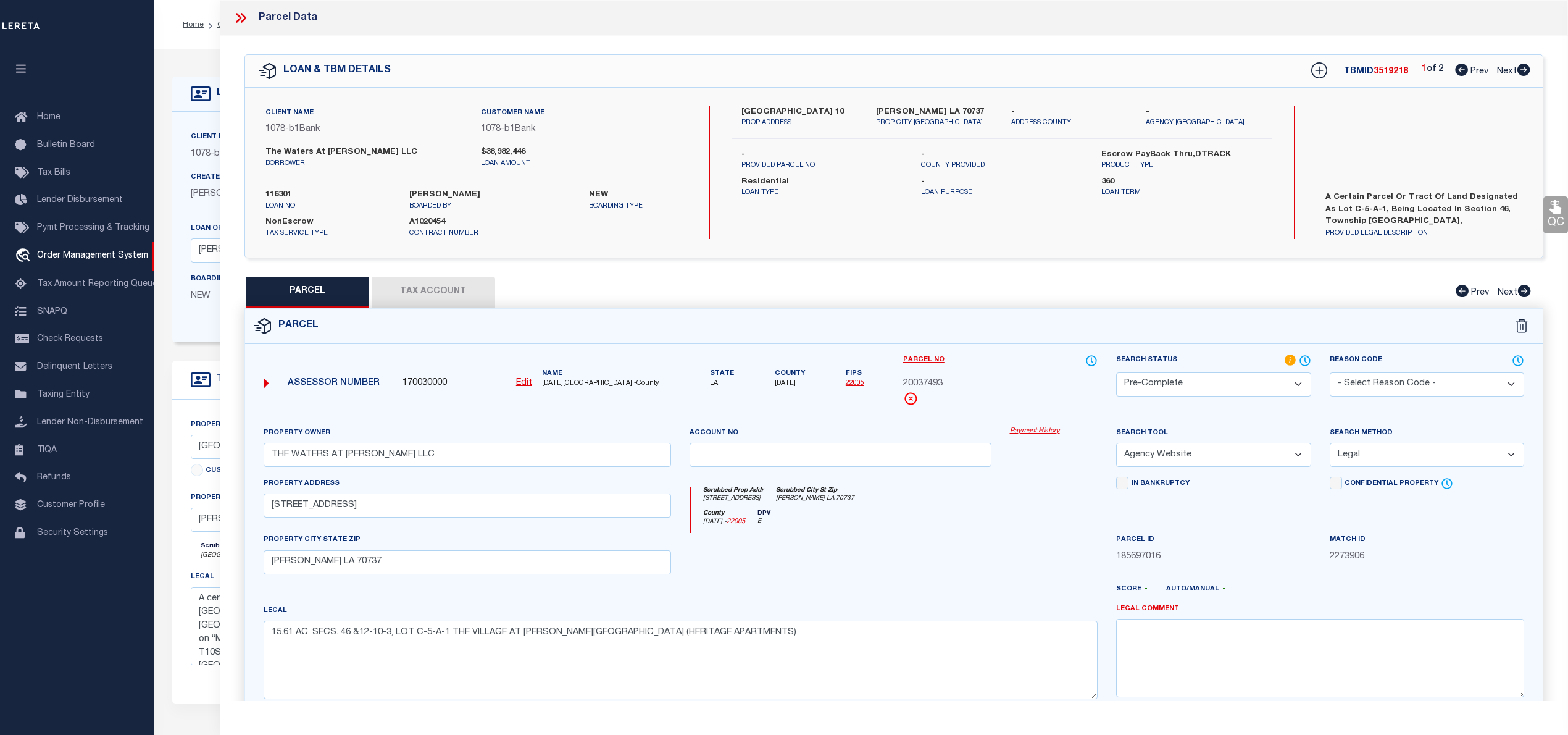
click at [1381, 70] on span "3519218" at bounding box center [1390, 71] width 34 height 8
copy span "3519218"
click at [926, 381] on span "20037493" at bounding box center [923, 384] width 40 height 14
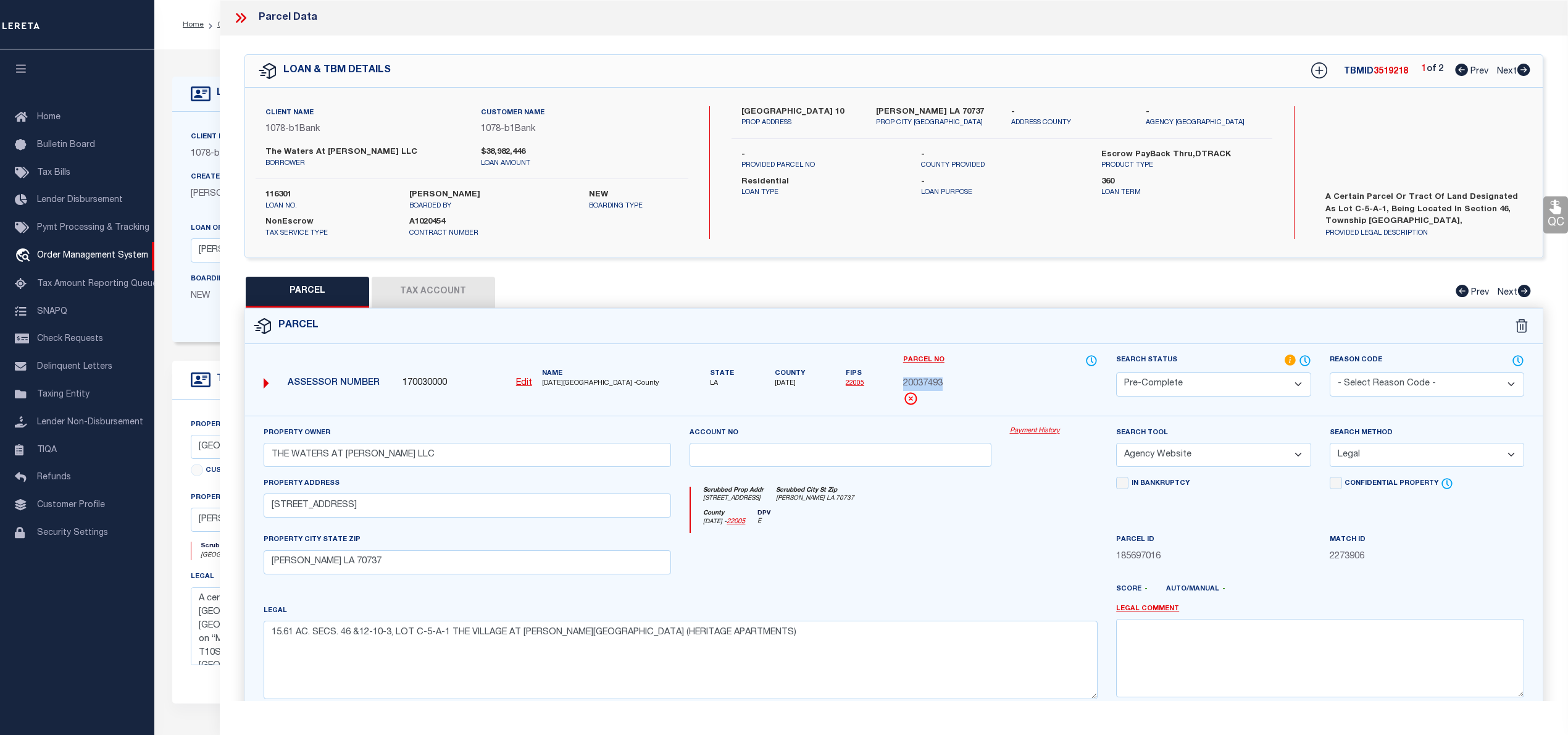
copy span "20037493"
click at [557, 384] on span "[DATE][GEOGRAPHIC_DATA] -County" at bounding box center [606, 384] width 129 height 11
copy span "ASCENSION"
click at [233, 12] on icon at bounding box center [240, 18] width 16 height 16
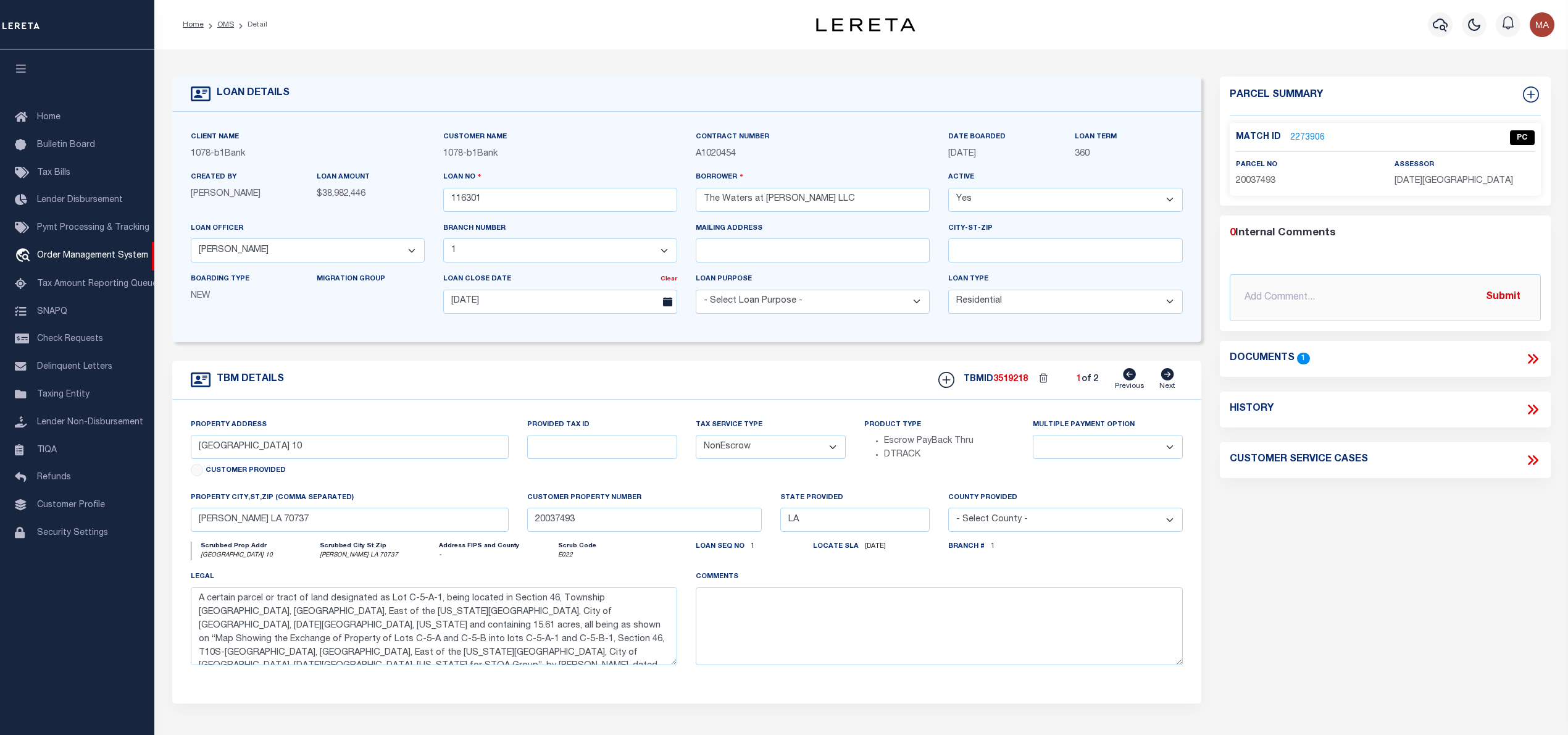
click at [223, 30] on li "OMS" at bounding box center [219, 24] width 31 height 11
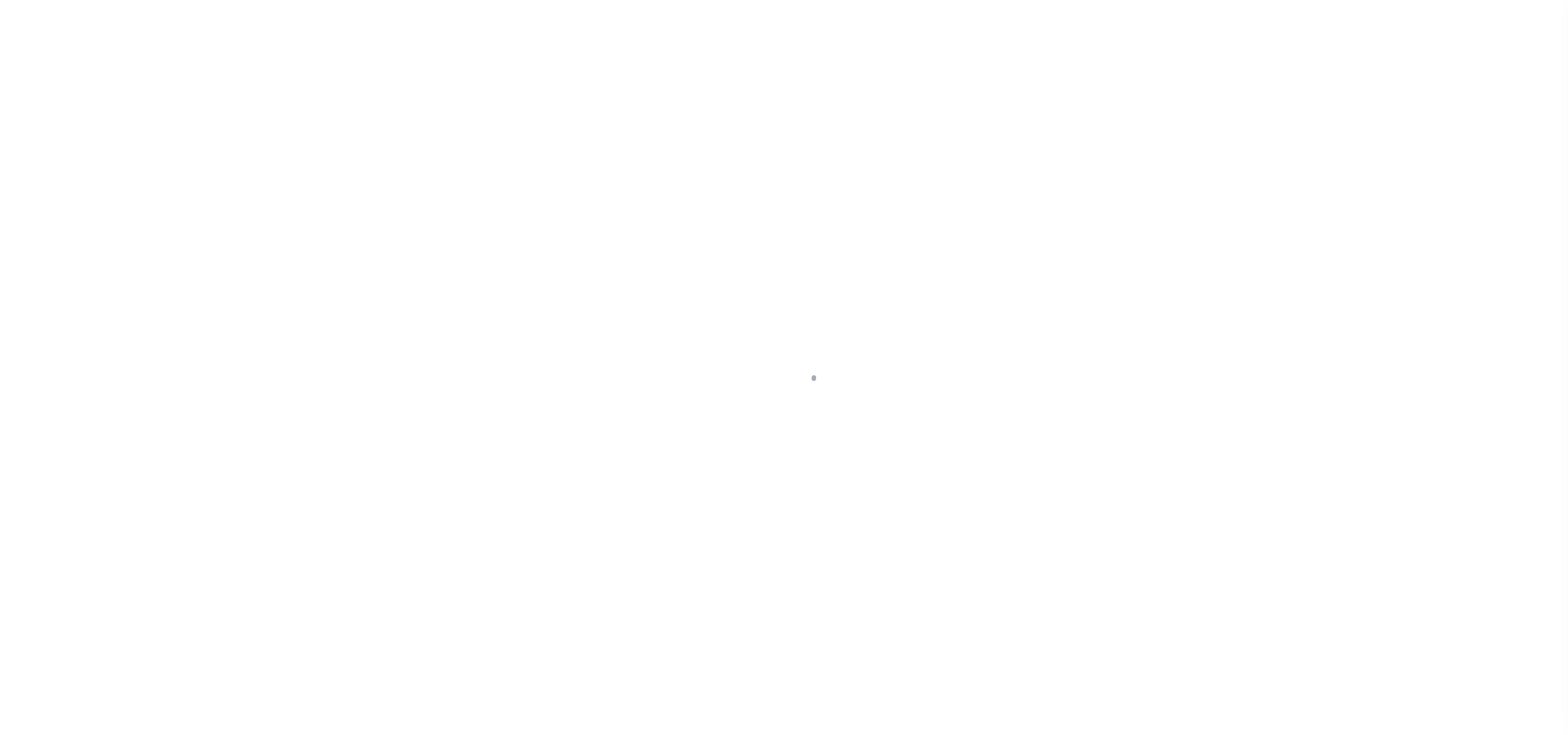
select select "RD"
select select "10177"
select select "467"
select select "10"
select select "NonEscrow"
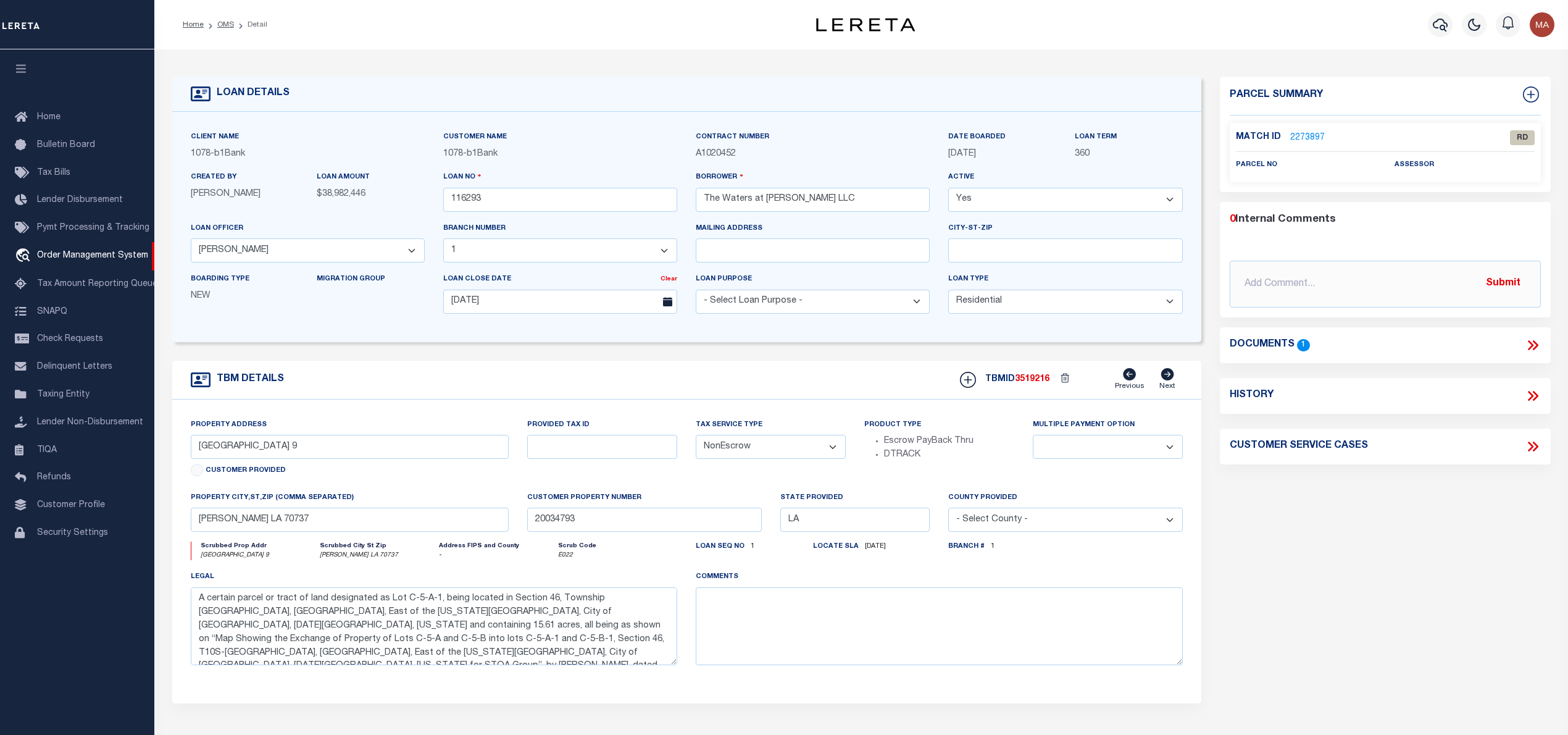
click at [1306, 139] on link "2273897" at bounding box center [1307, 138] width 34 height 13
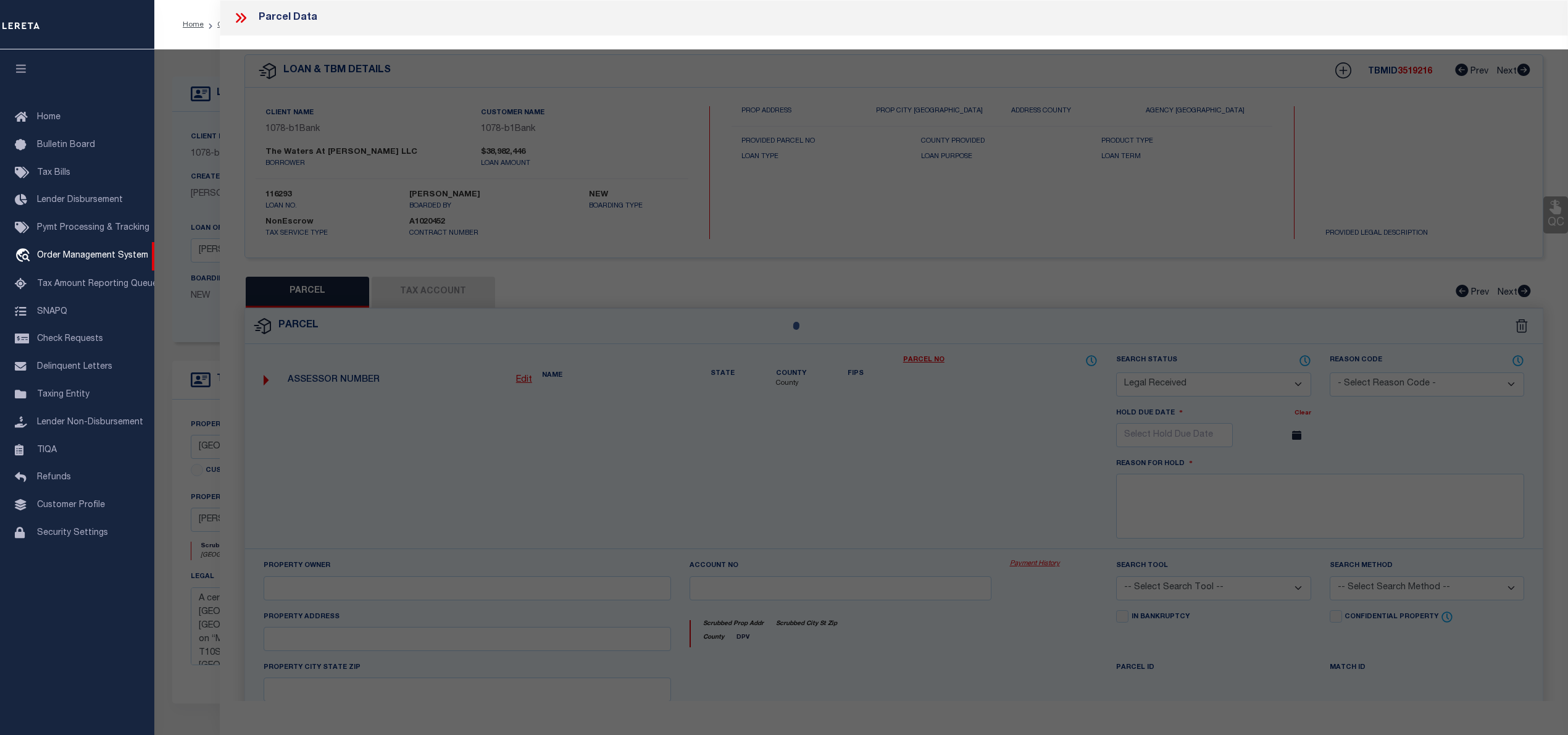
select select "AS"
checkbox input "false"
select select "RD"
checkbox input "false"
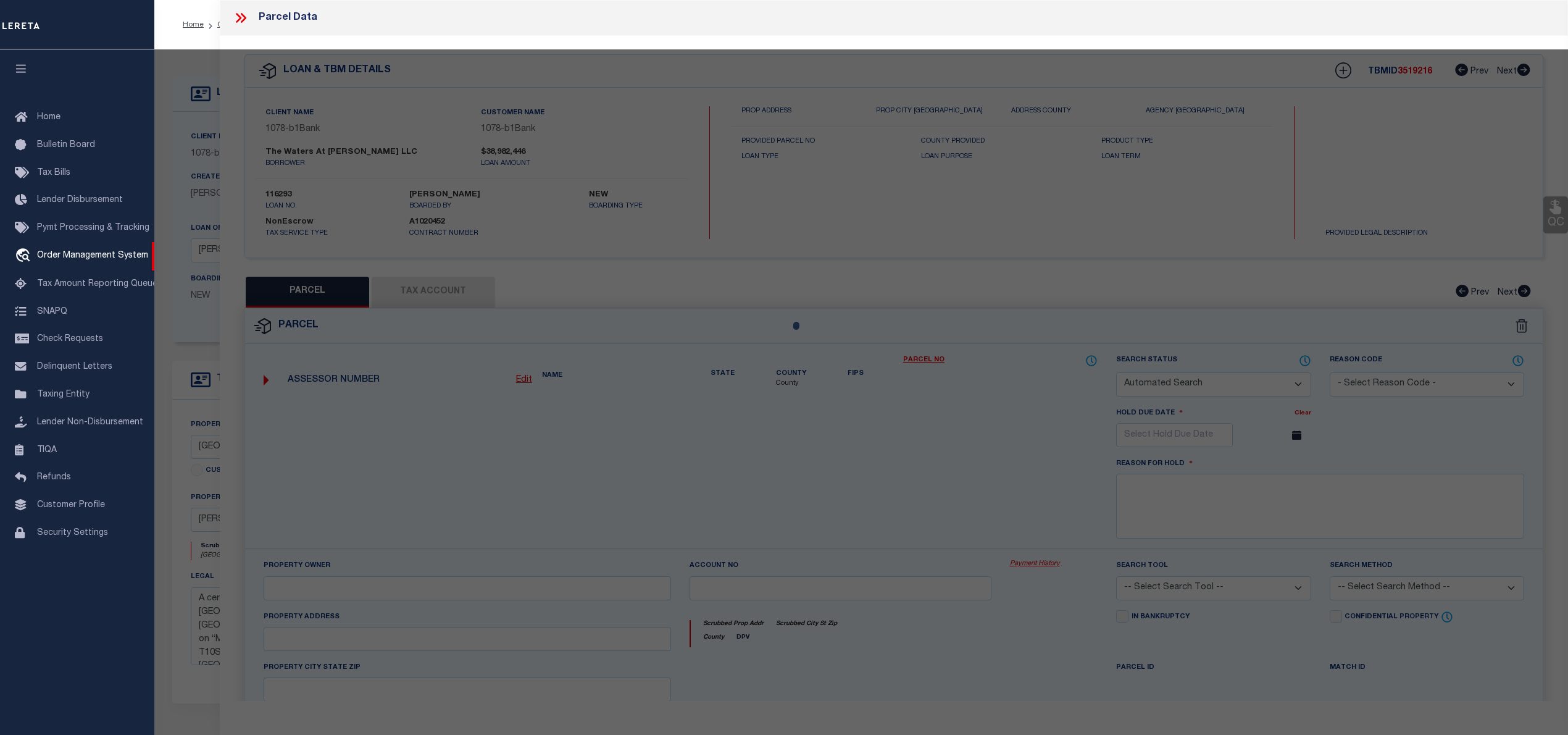
type textarea "Document uploaded that satisfies a legal requirement, changing from [GEOGRAPHIC…"
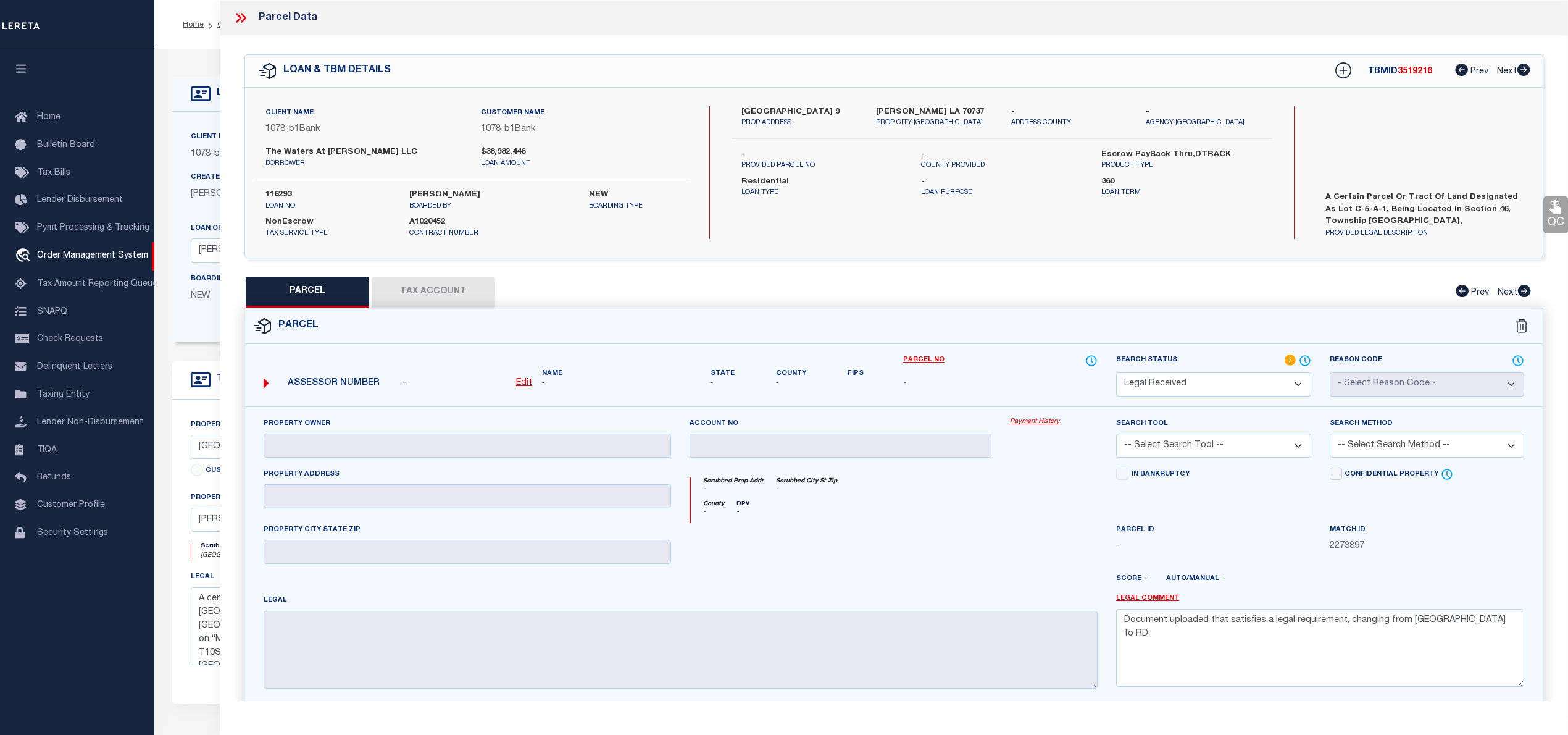
click at [520, 386] on u "Edit" at bounding box center [523, 382] width 16 height 8
select select "RD"
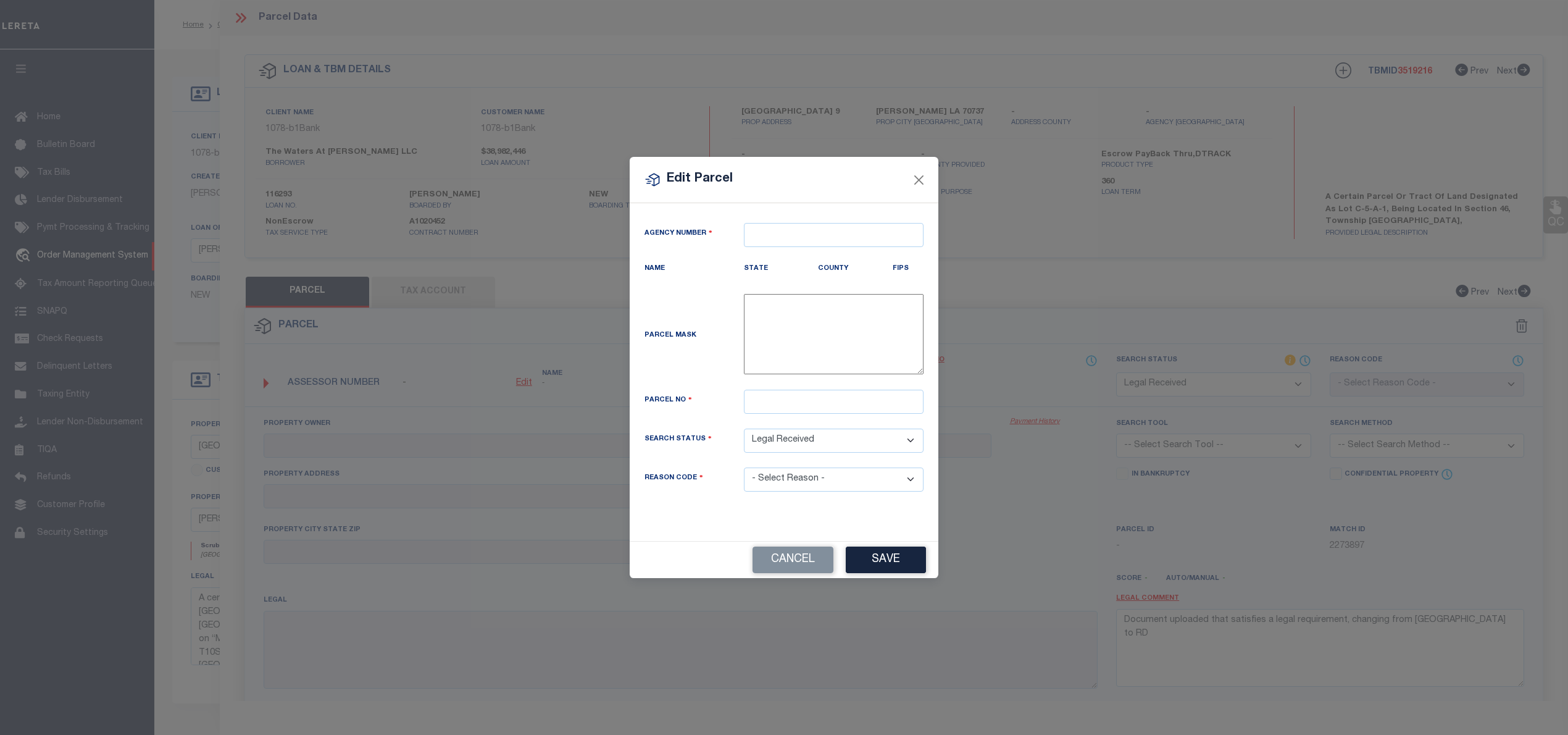
type textarea "-"
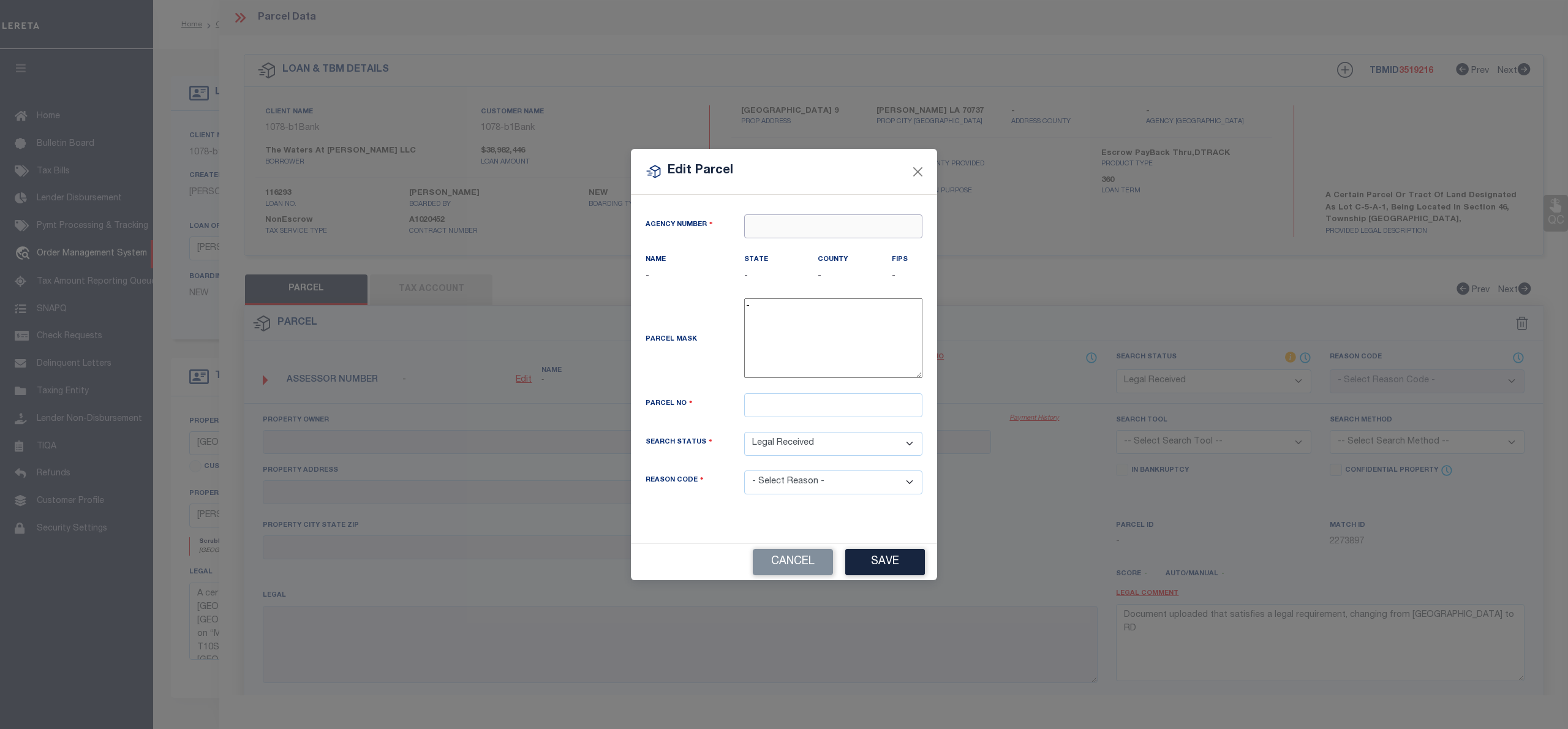
click at [803, 226] on input "text" at bounding box center [833, 226] width 178 height 24
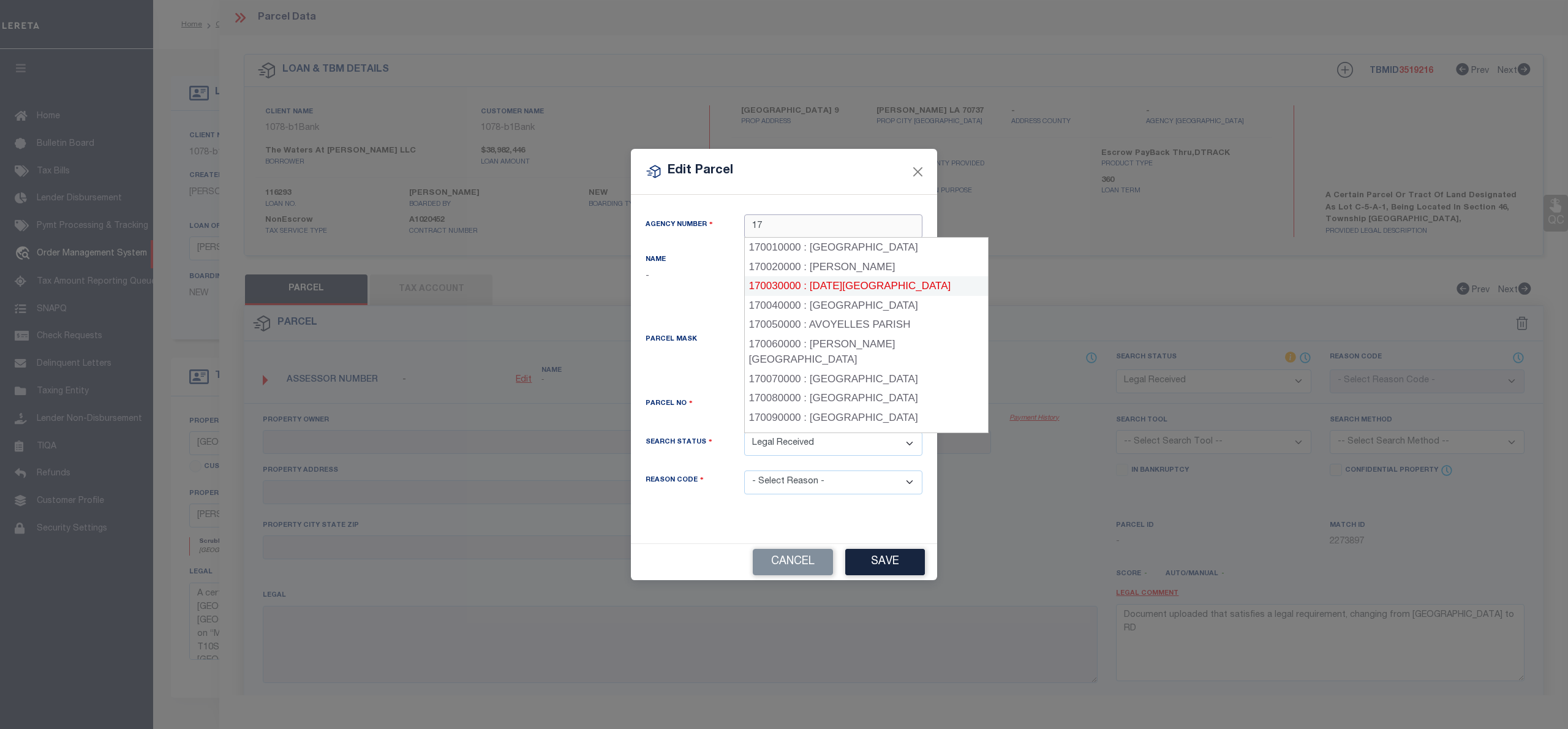
click at [831, 282] on div "170030000 : [DATE][GEOGRAPHIC_DATA]" at bounding box center [866, 286] width 244 height 20
type input "170030000"
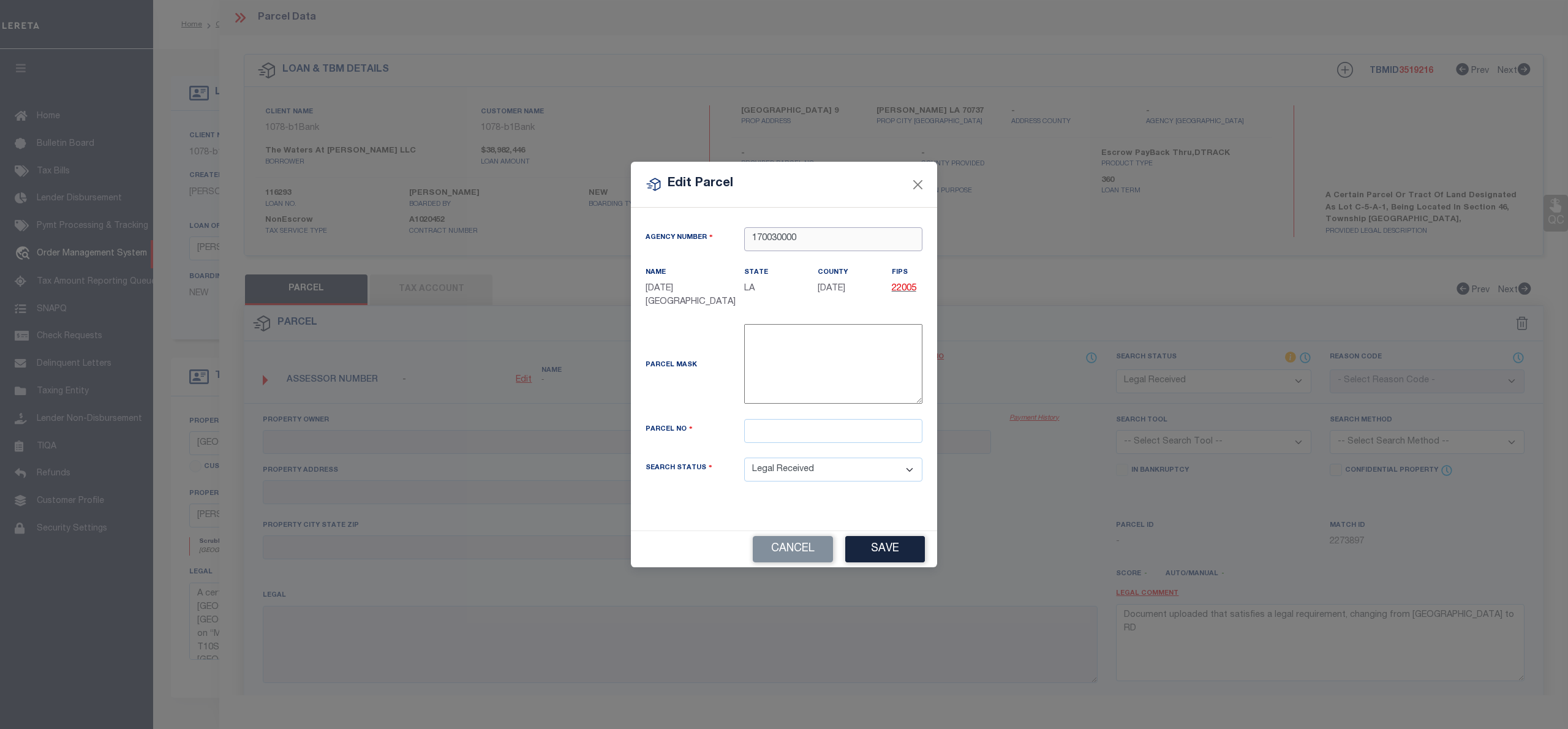
type input "170030000"
click at [787, 428] on input "text" at bounding box center [833, 431] width 178 height 24
paste input "20037493"
click at [753, 432] on input "20037493" at bounding box center [833, 431] width 178 height 24
type input "20037493"
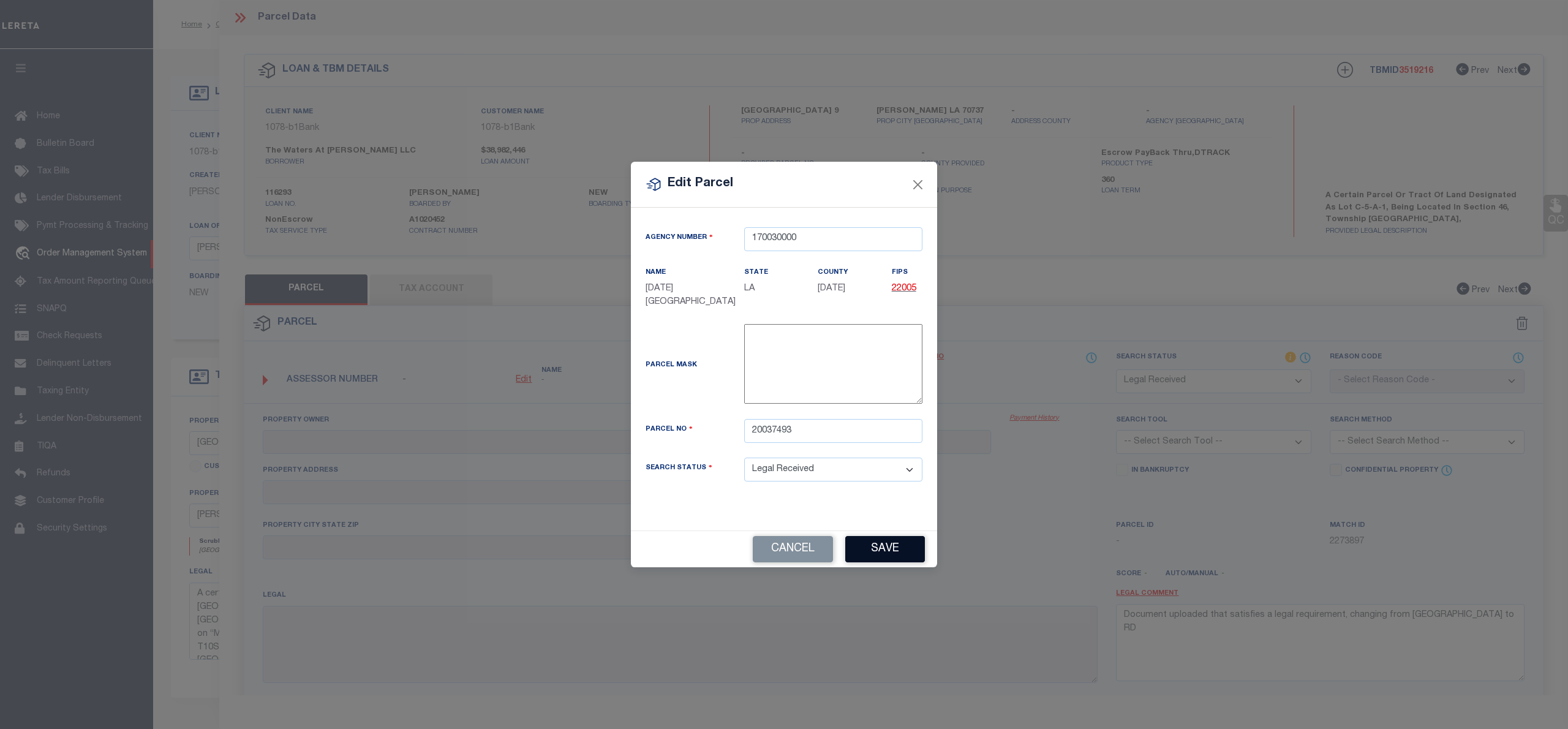
click at [910, 550] on button "Save" at bounding box center [885, 549] width 80 height 27
select select "RD"
checkbox input "false"
type input "THE WATERS AT [PERSON_NAME] LLC"
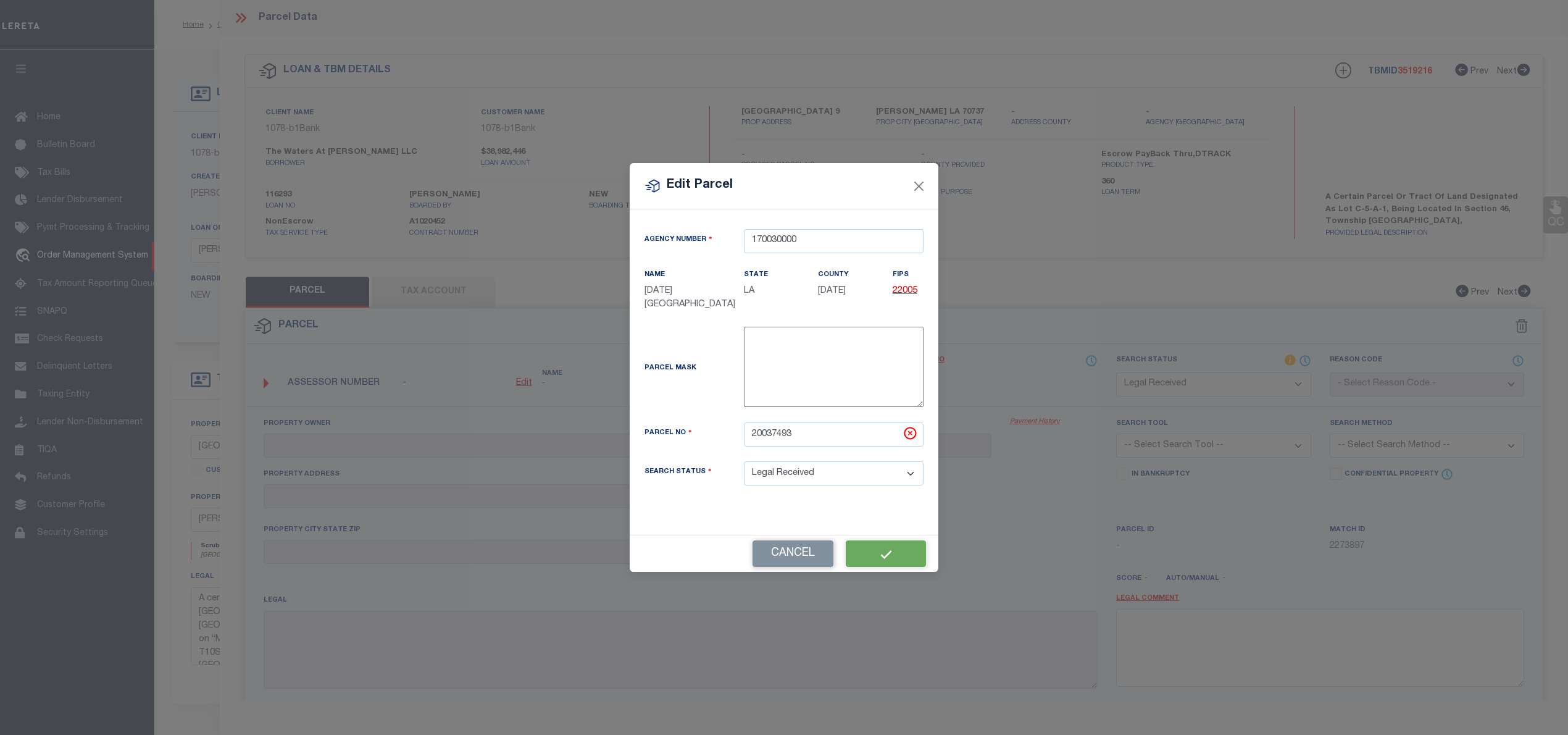
type input "[STREET_ADDRESS]"
type input "[PERSON_NAME] LA 70737"
type textarea "15.61 AC. SECS. 46 &12-10-3, LOT C-5-A-1 THE VILLAGE AT [PERSON_NAME][GEOGRAPHI…"
type textarea "Document uploaded that satisfies a legal requirement, changing from [GEOGRAPHIC…"
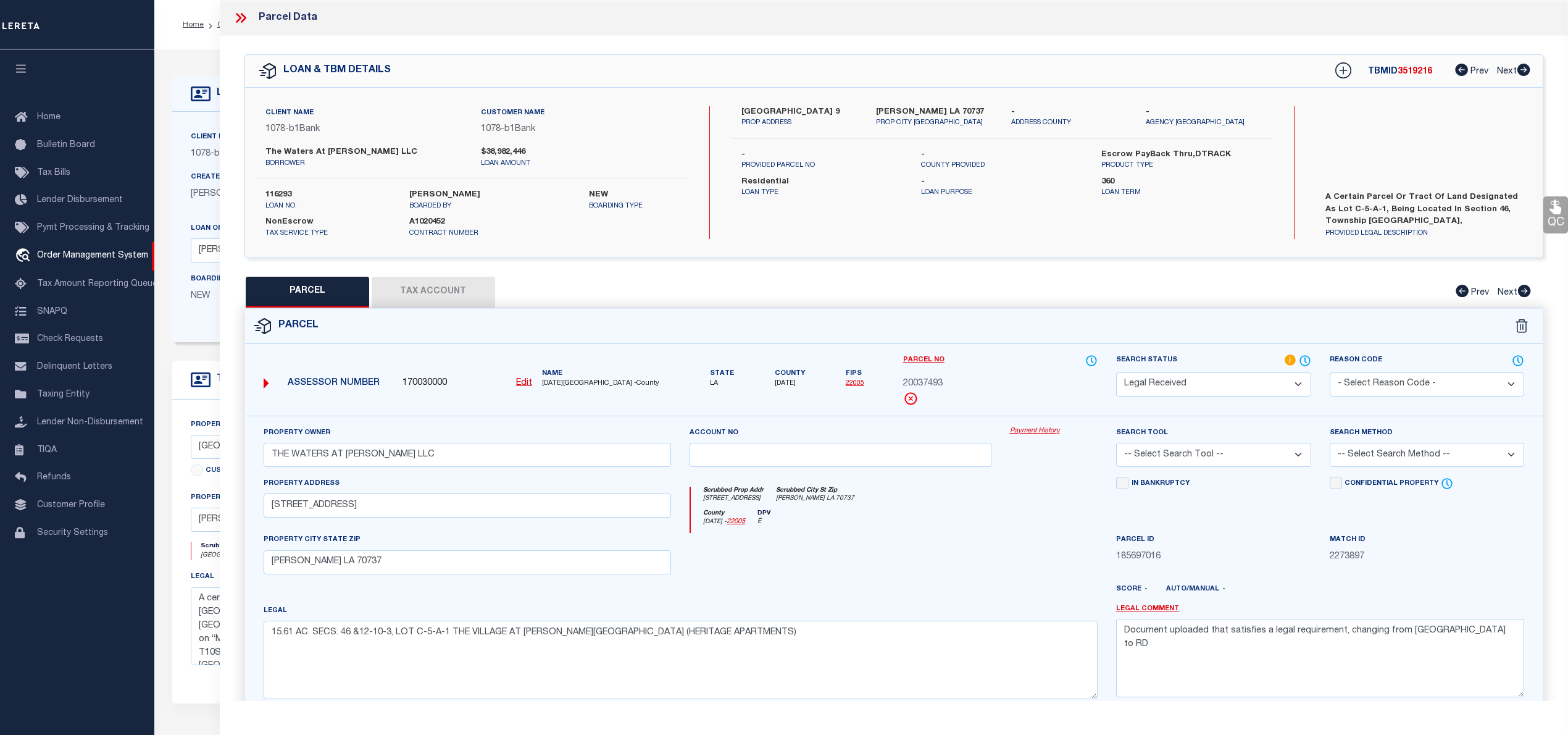
click at [1240, 378] on select "Automated Search Bad Parcel Complete Duplicate Parcel High Dollar Reporting In …" at bounding box center [1213, 384] width 194 height 24
select select "PC"
click at [1116, 372] on select "Automated Search Bad Parcel Complete Duplicate Parcel High Dollar Reporting In …" at bounding box center [1213, 384] width 194 height 24
click at [1193, 455] on select "-- Select Search Tool -- 3rd Party Website Agency File Agency Website ATLS CNV-…" at bounding box center [1213, 454] width 194 height 24
select select "AGW"
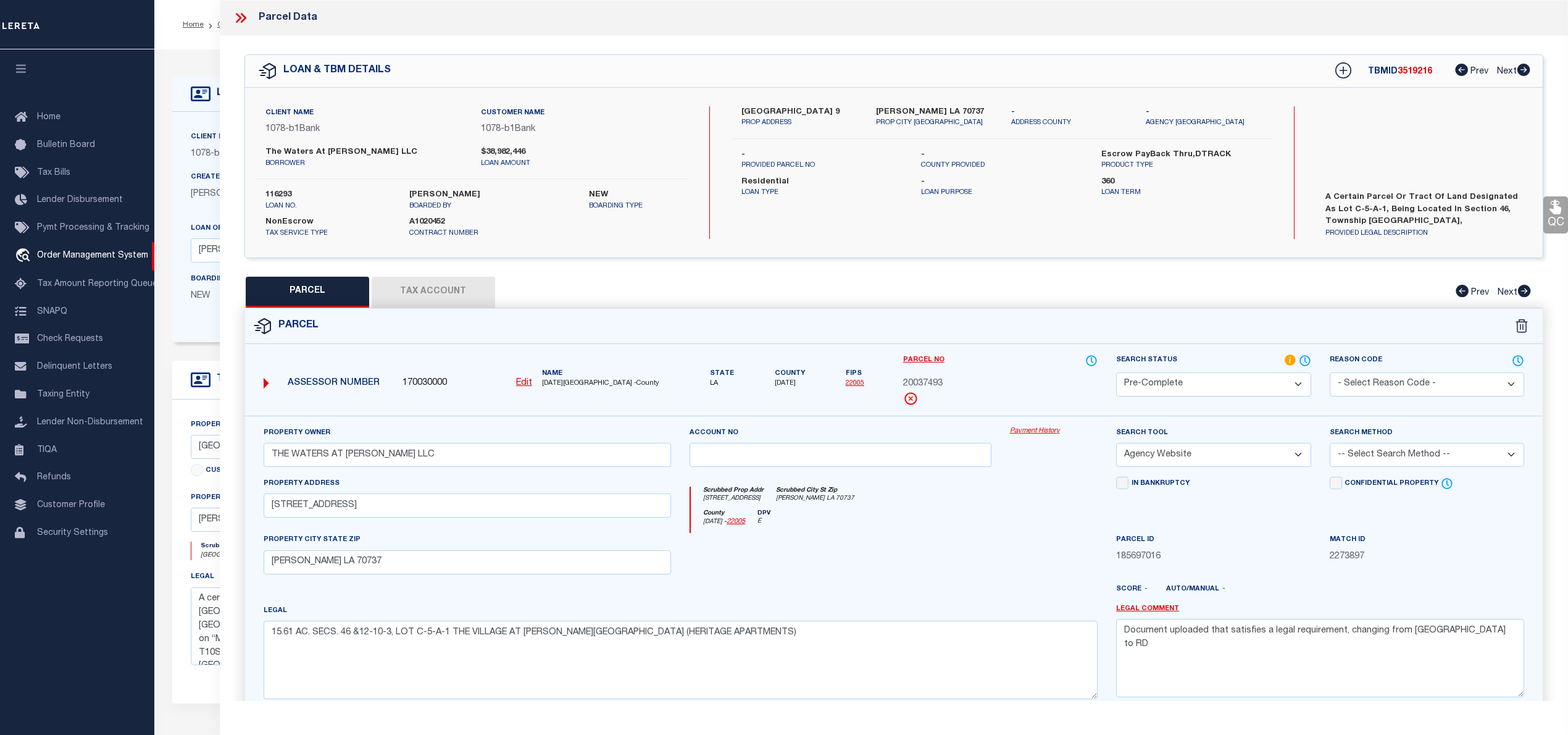
click at [1116, 445] on select "-- Select Search Tool -- 3rd Party Website Agency File Agency Website ATLS CNV-…" at bounding box center [1213, 454] width 194 height 24
click at [1439, 455] on select "-- Select Search Method -- Property Address Legal Liability Info Provided" at bounding box center [1426, 454] width 194 height 24
select select "LEG"
click at [1329, 445] on select "-- Select Search Method -- Property Address Legal Liability Info Provided" at bounding box center [1426, 454] width 194 height 24
click at [1291, 628] on textarea "Document uploaded that satisfies a legal requirement, changing from [GEOGRAPHIC…" at bounding box center [1319, 658] width 408 height 78
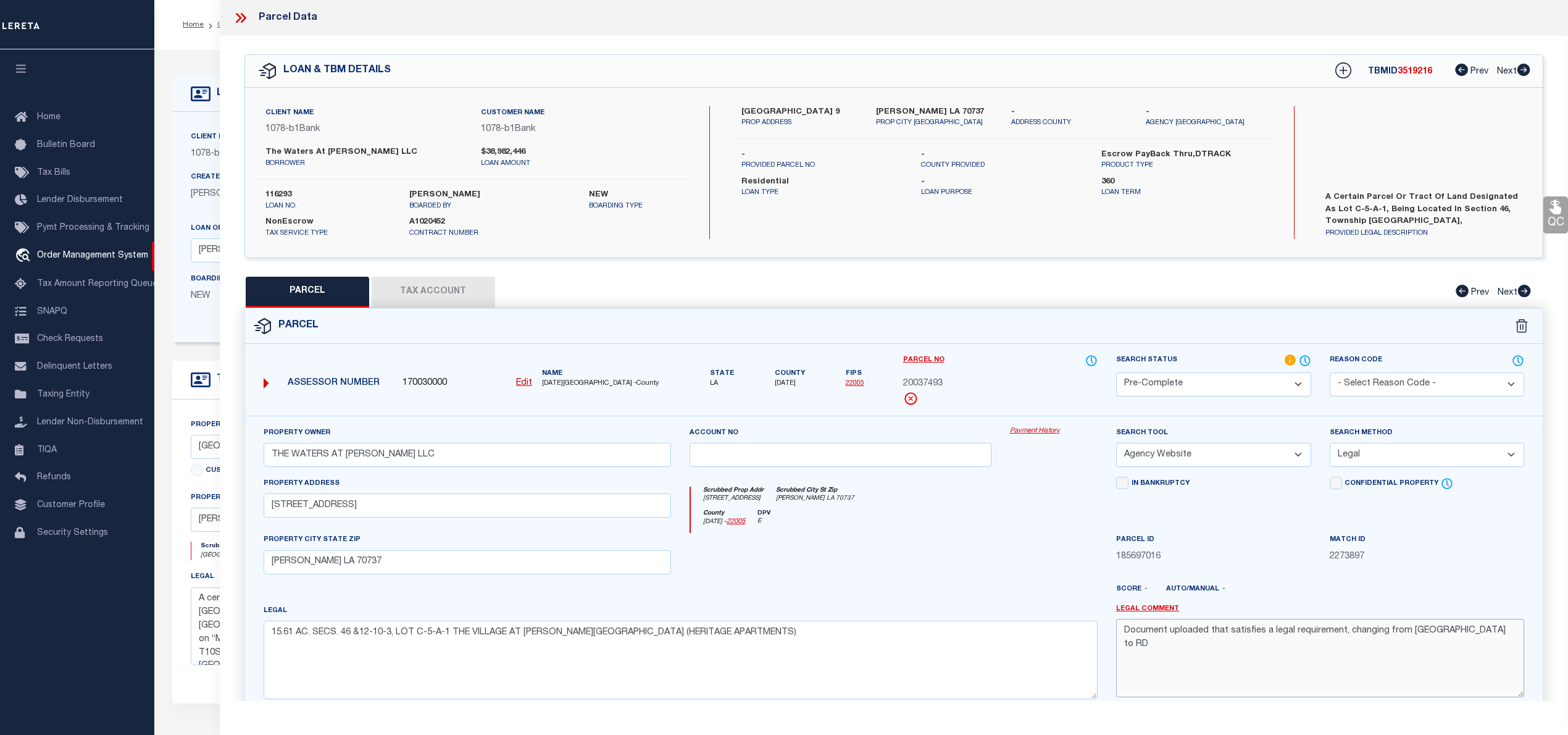
click at [1291, 628] on textarea "Document uploaded that satisfies a legal requirement, changing from [GEOGRAPHIC…" at bounding box center [1319, 658] width 408 height 78
click at [1290, 629] on textarea "Document uploaded that satisfies a legal requirement, changing from [GEOGRAPHIC…" at bounding box center [1319, 658] width 408 height 78
click at [442, 299] on button "Tax Account" at bounding box center [433, 292] width 123 height 31
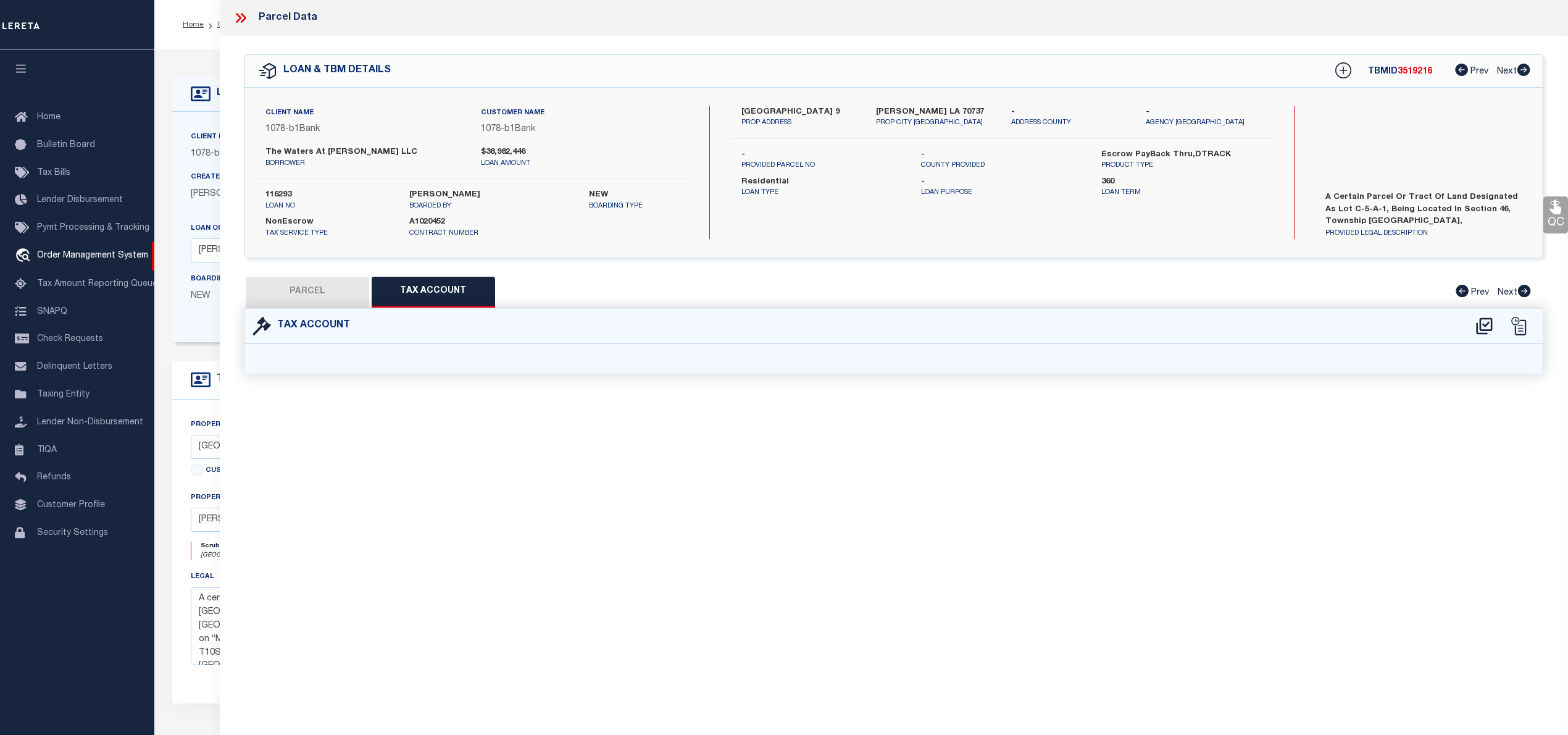
select select "100"
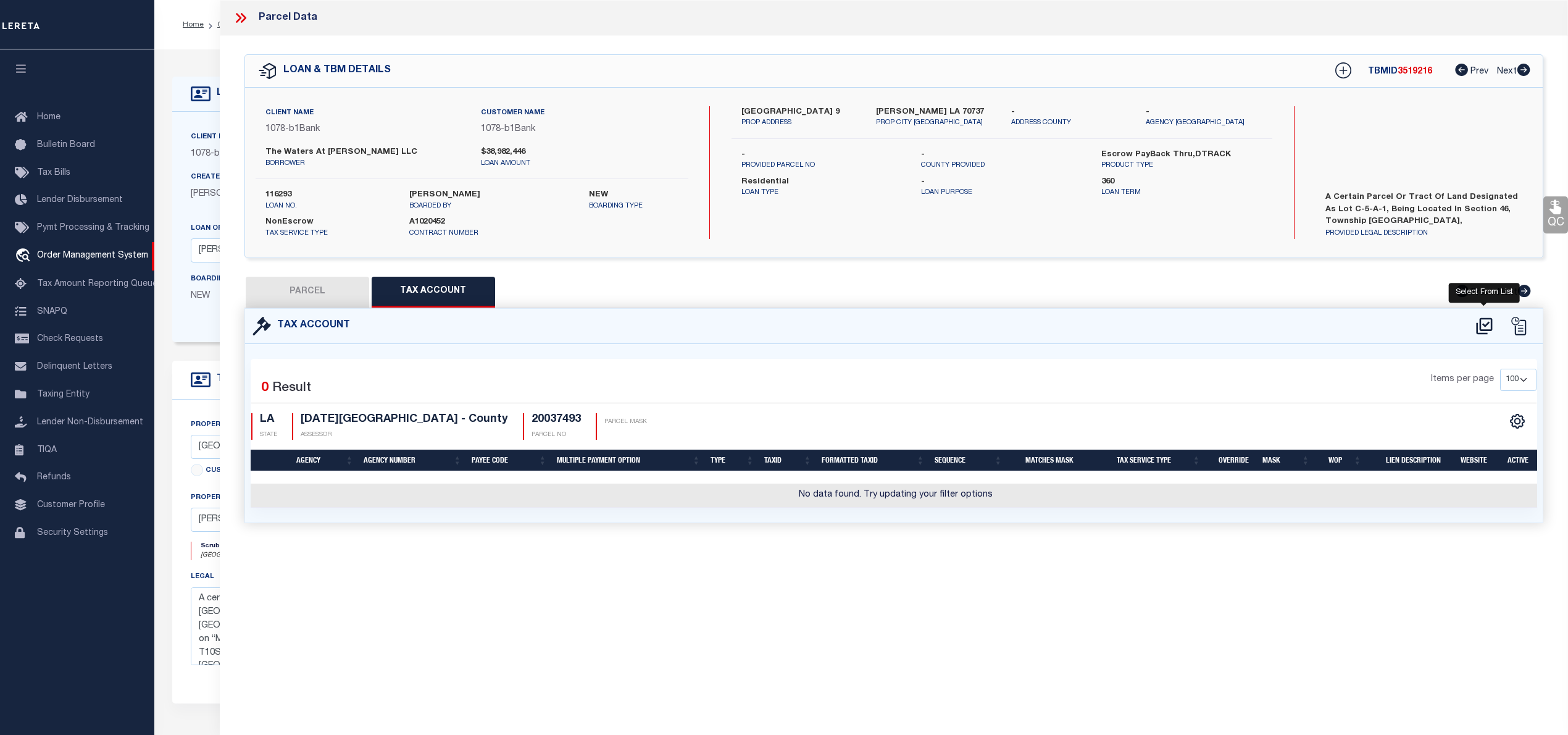
click at [1475, 328] on icon at bounding box center [1484, 326] width 21 height 20
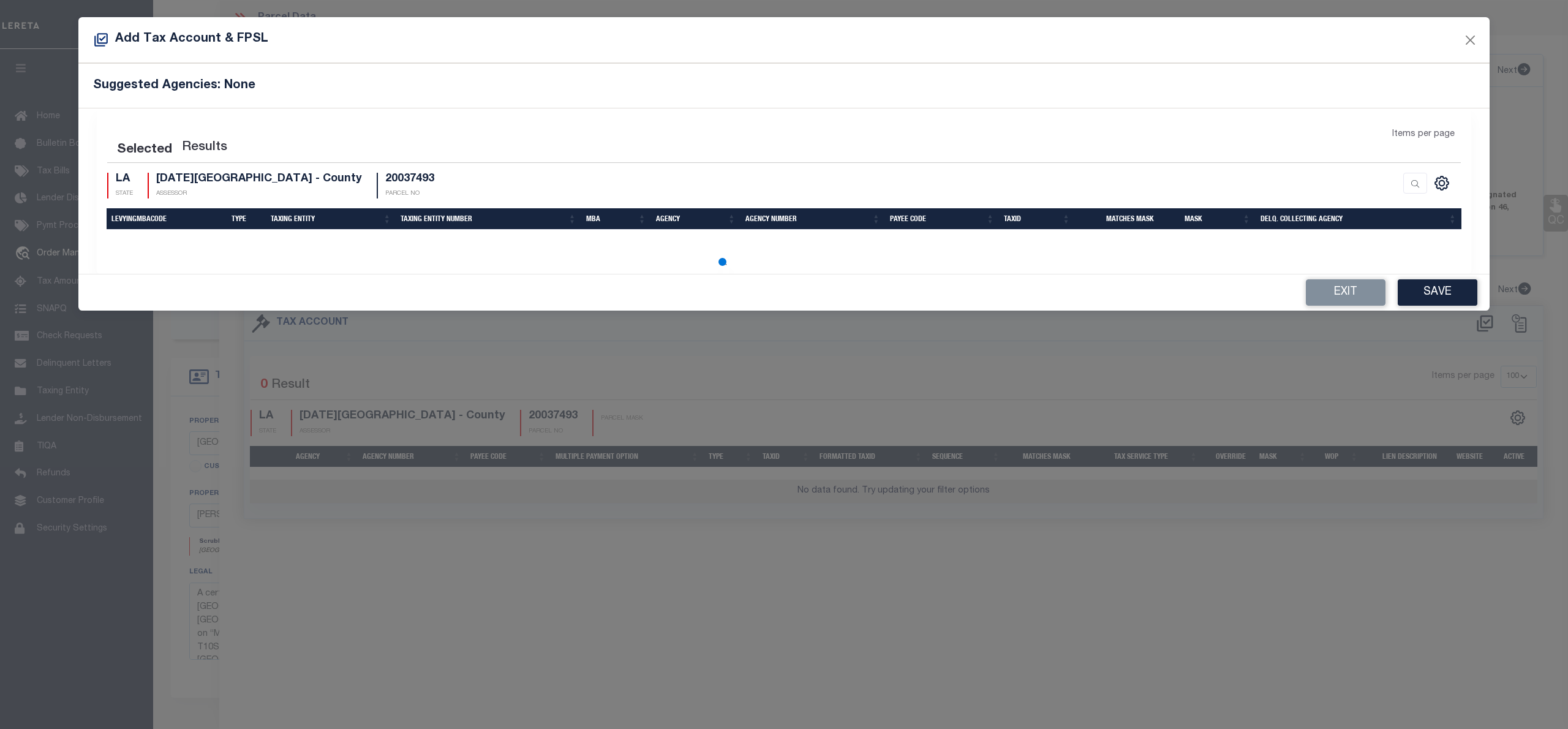
select select "100"
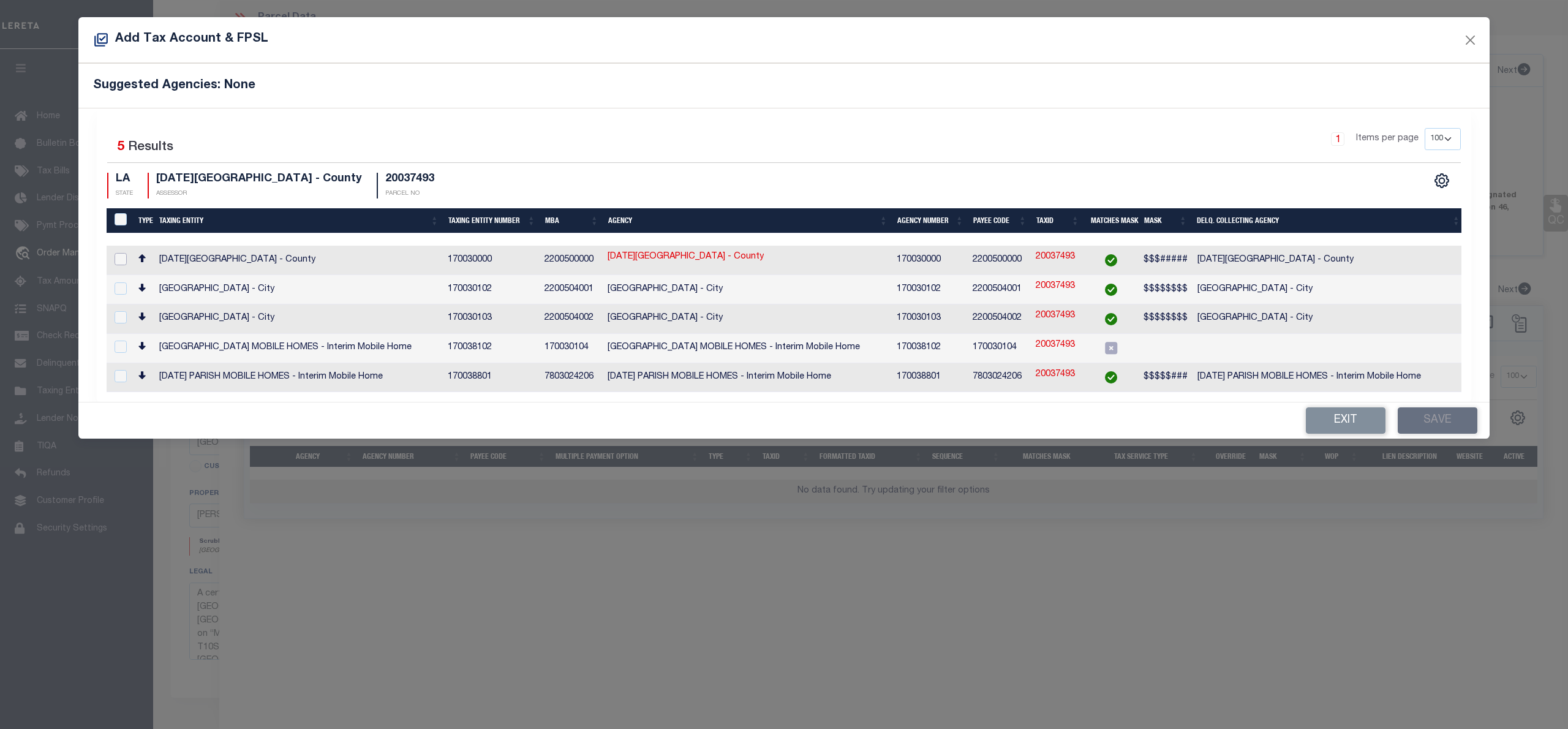
click at [121, 260] on input "checkbox" at bounding box center [121, 259] width 12 height 12
checkbox input "true"
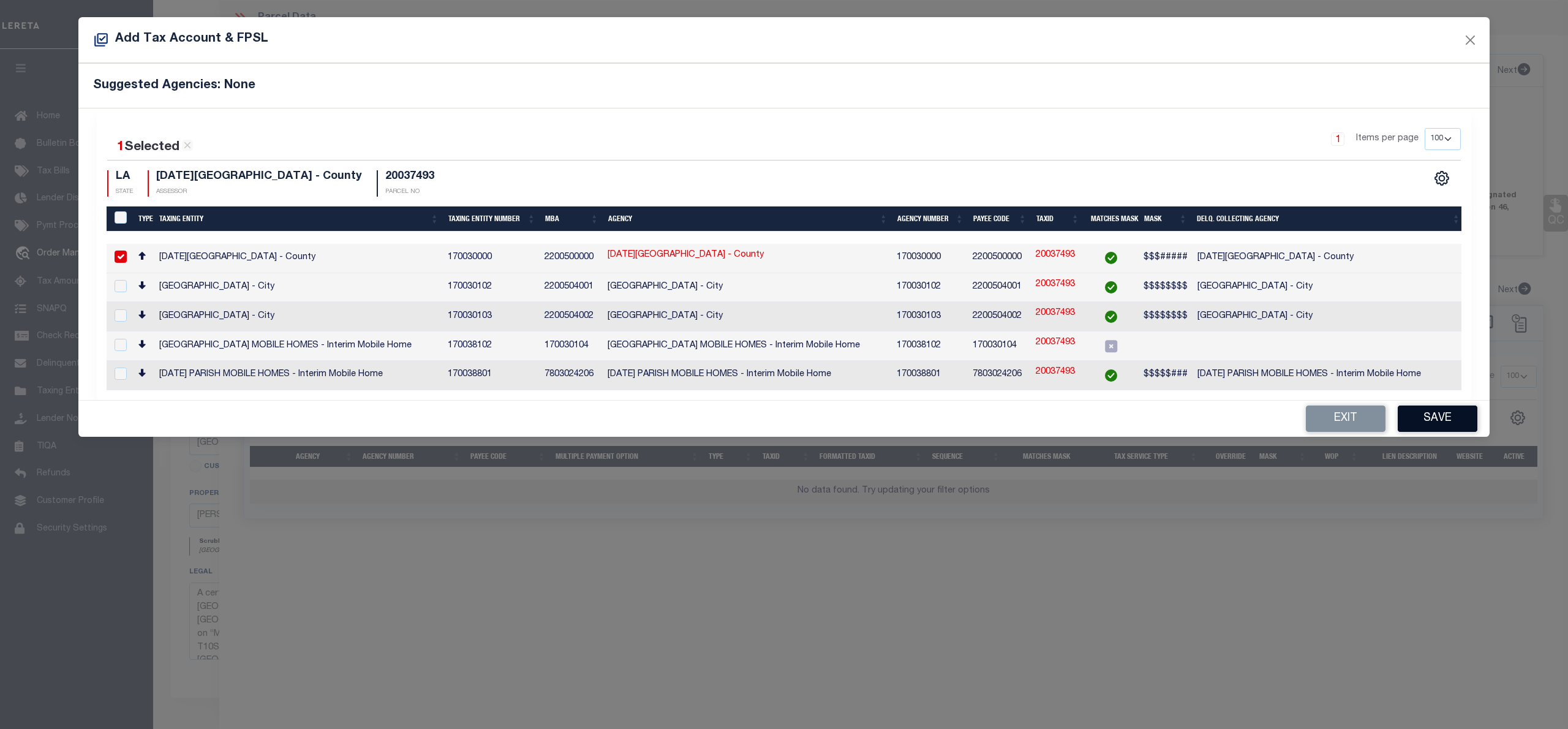
click at [1419, 409] on button "Save" at bounding box center [1437, 418] width 80 height 27
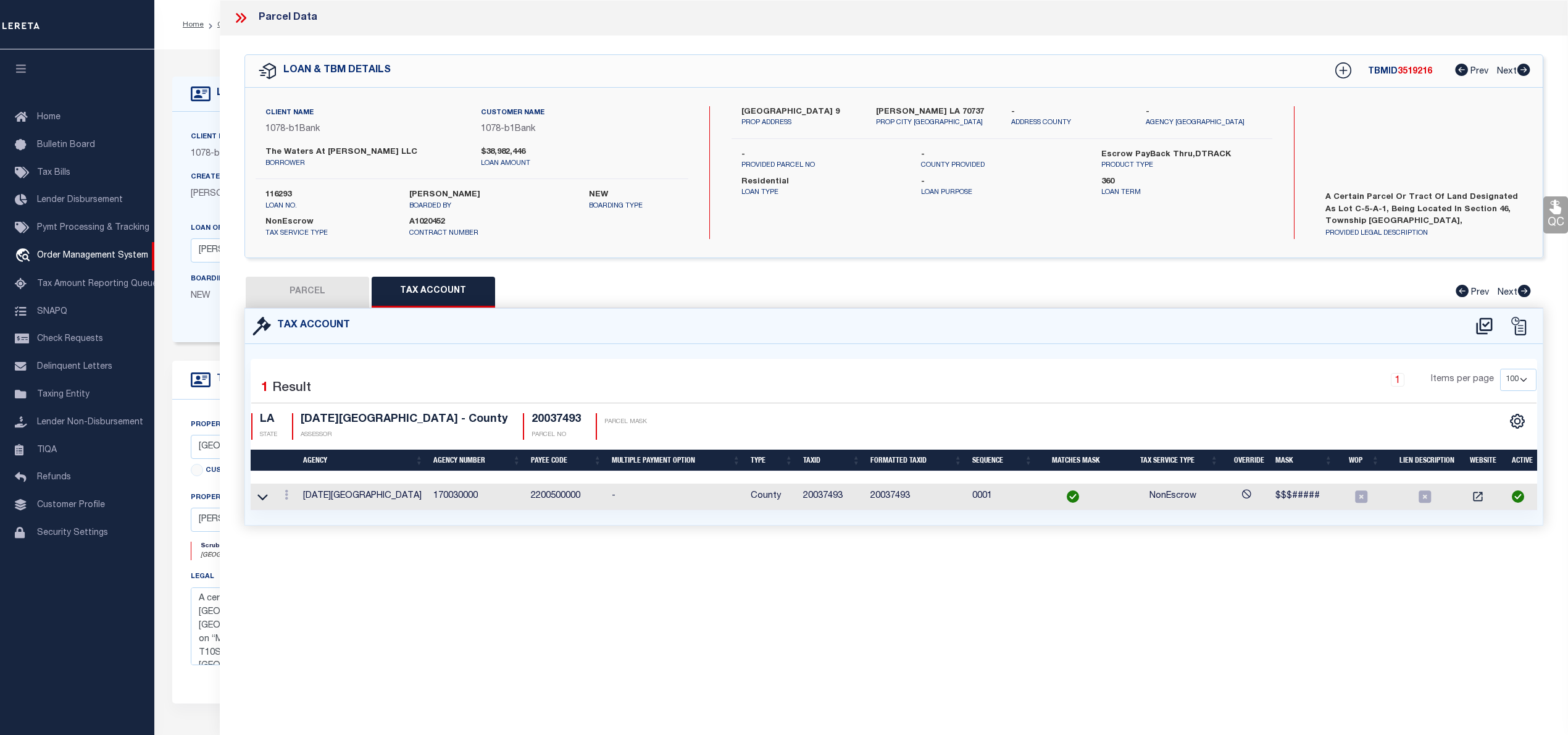
click at [321, 292] on button "PARCEL" at bounding box center [307, 292] width 123 height 31
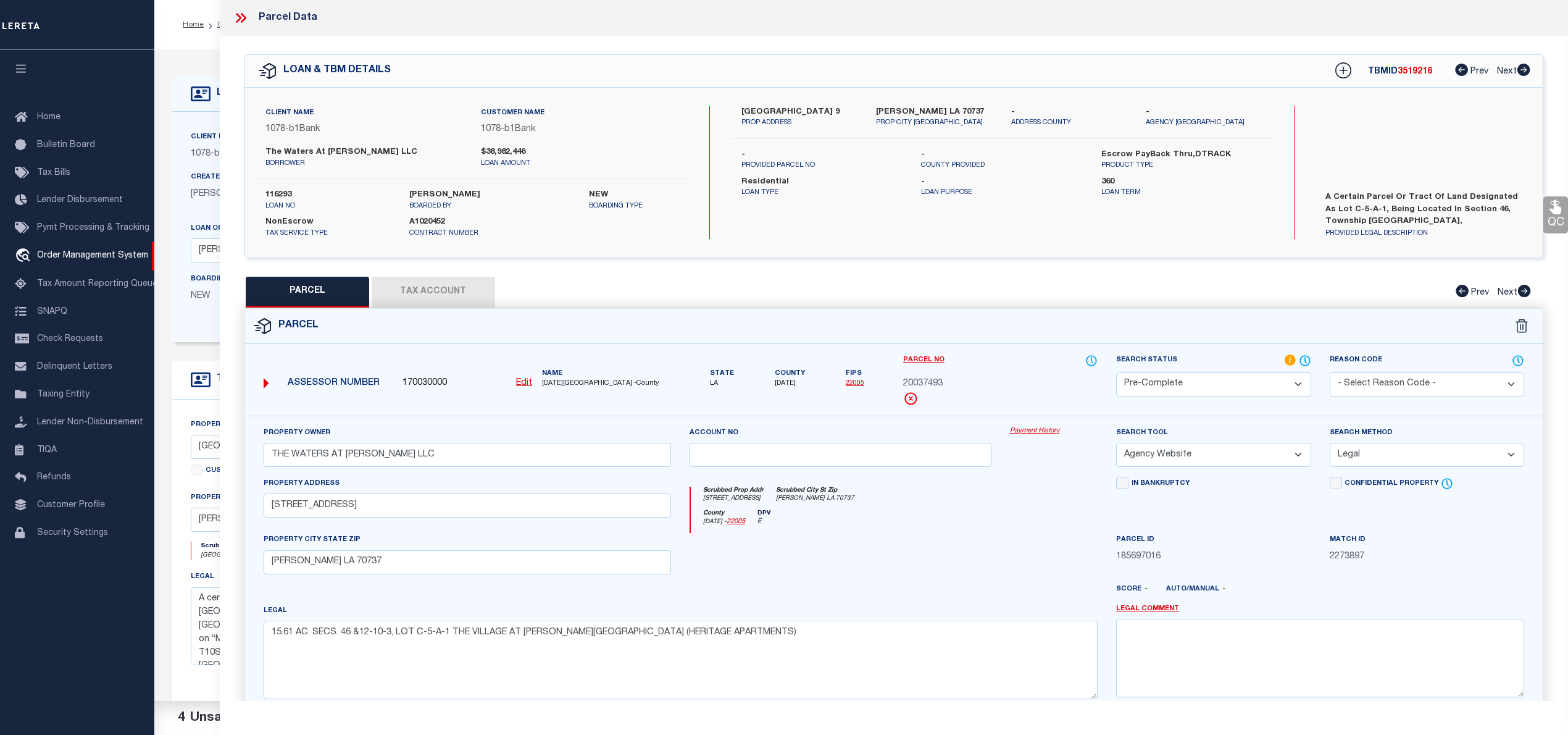
scroll to position [123, 0]
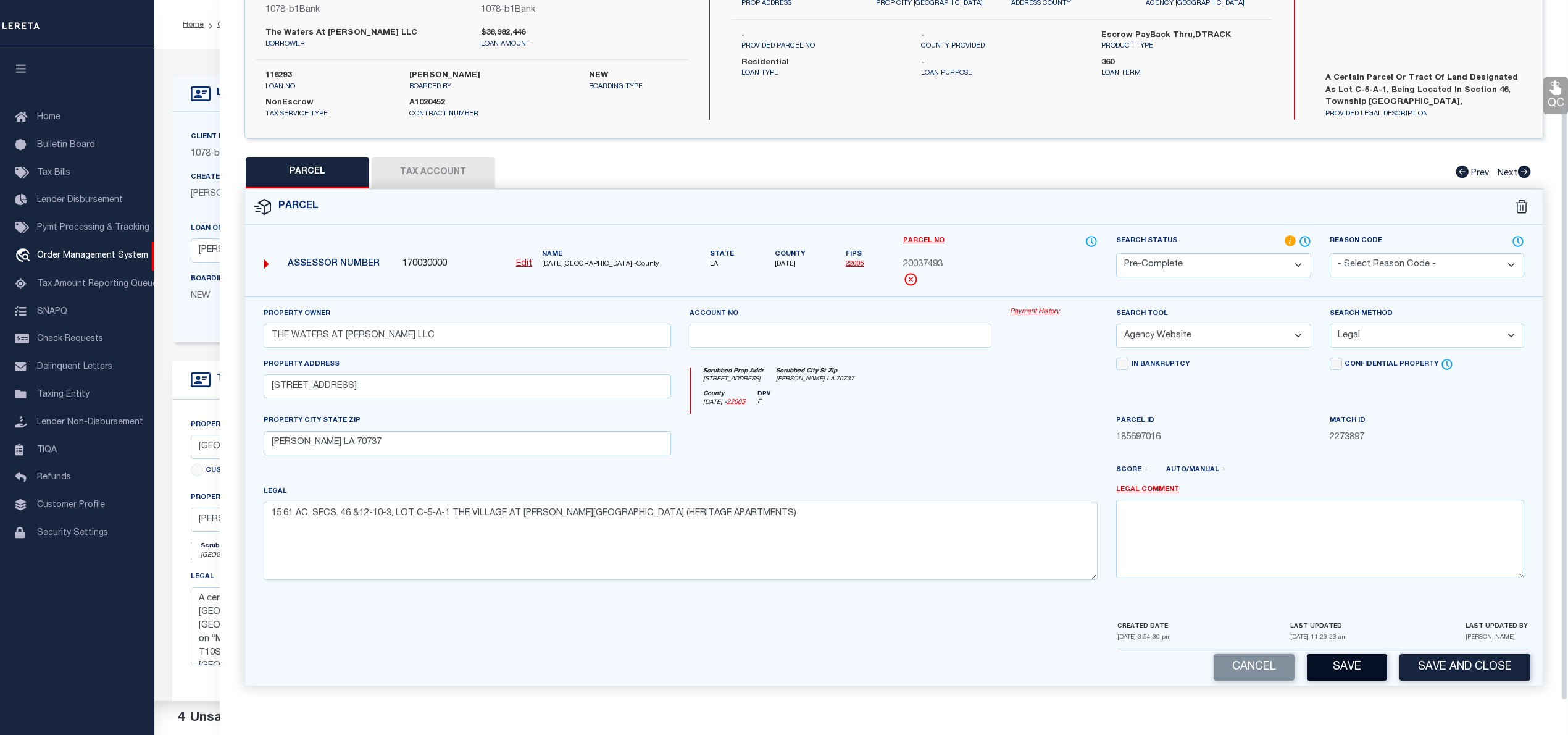
click at [1371, 662] on button "Save" at bounding box center [1347, 667] width 80 height 27
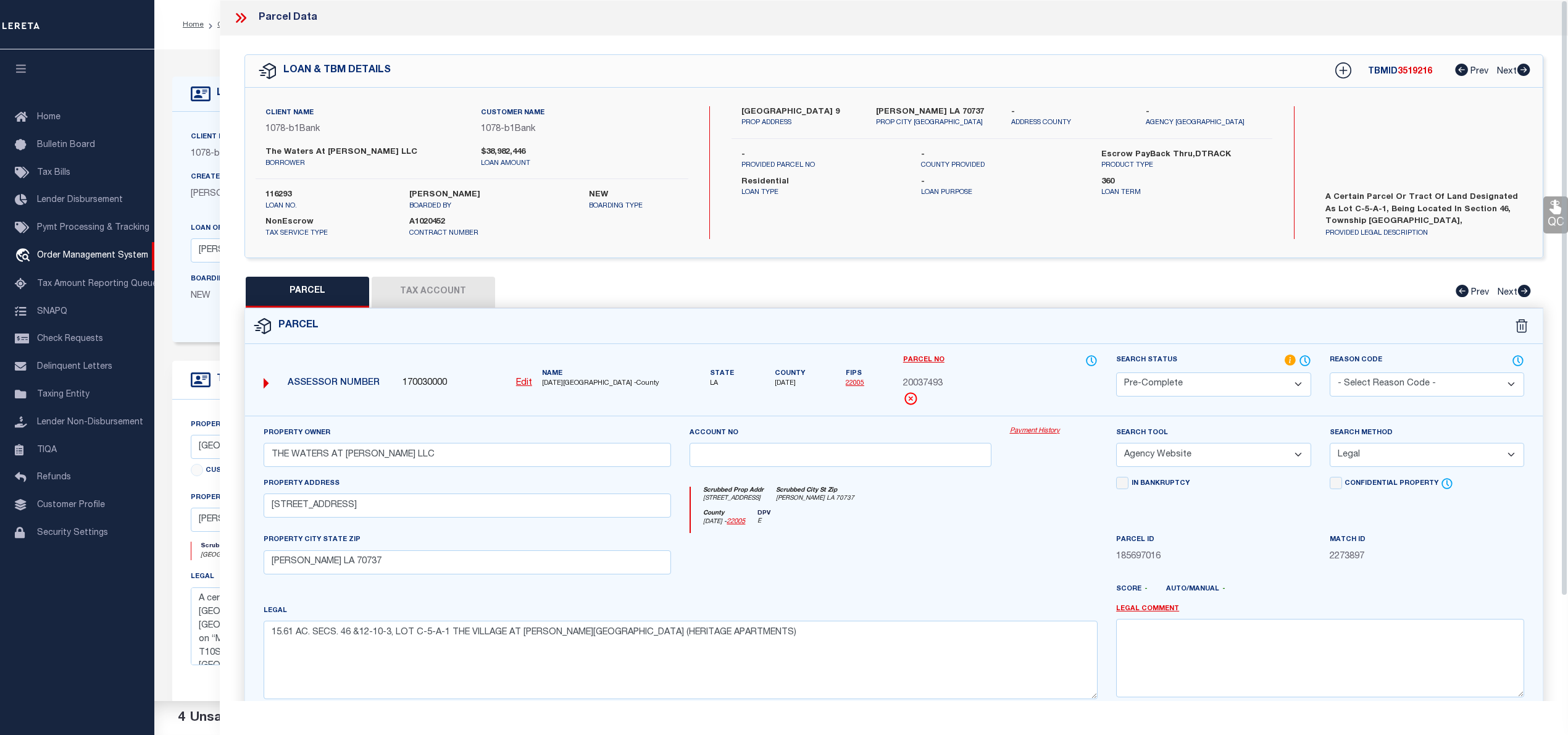
select select "AS"
select select
checkbox input "false"
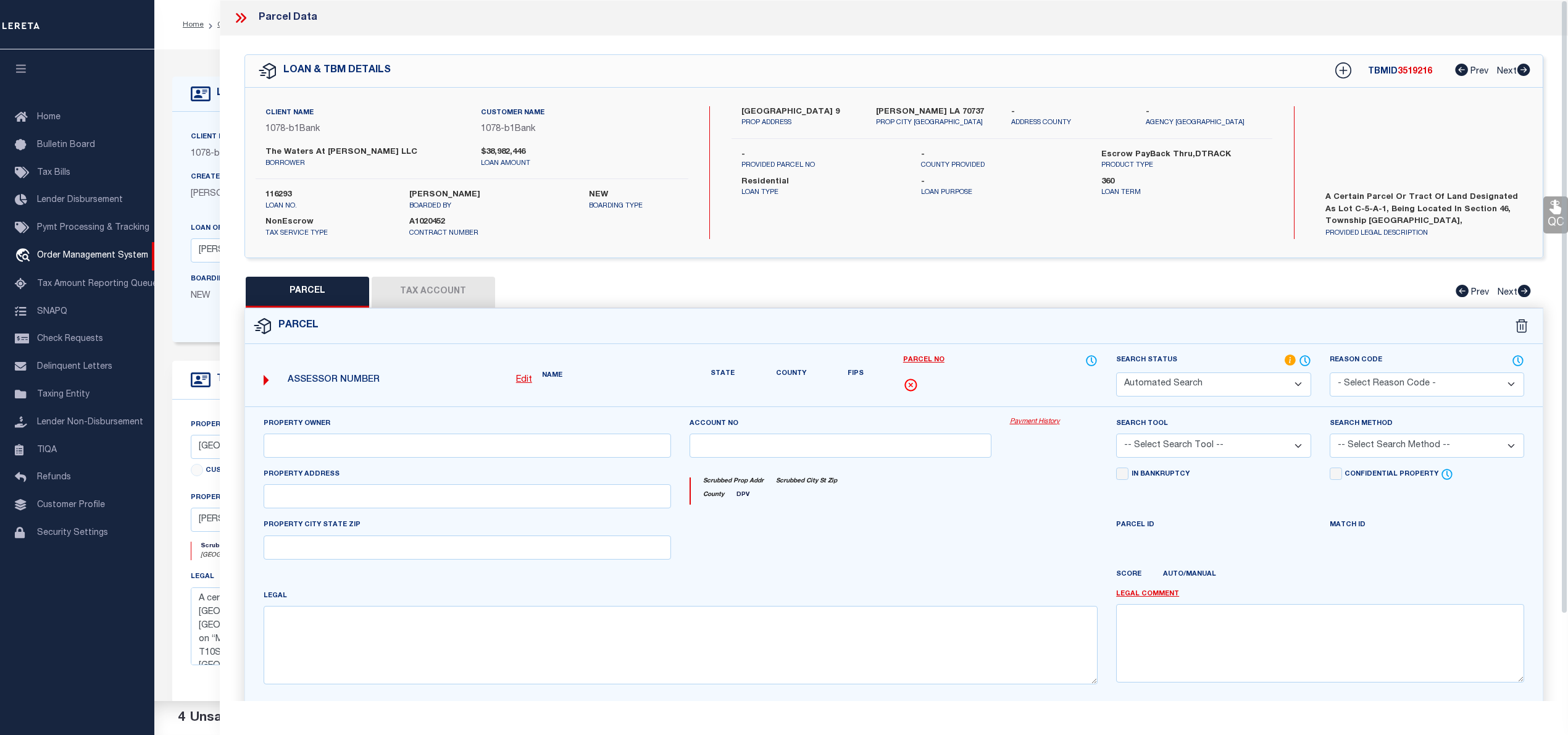
select select "PC"
type input "THE WATERS AT [PERSON_NAME] LLC"
select select "AGW"
select select "LEG"
type input "[STREET_ADDRESS]"
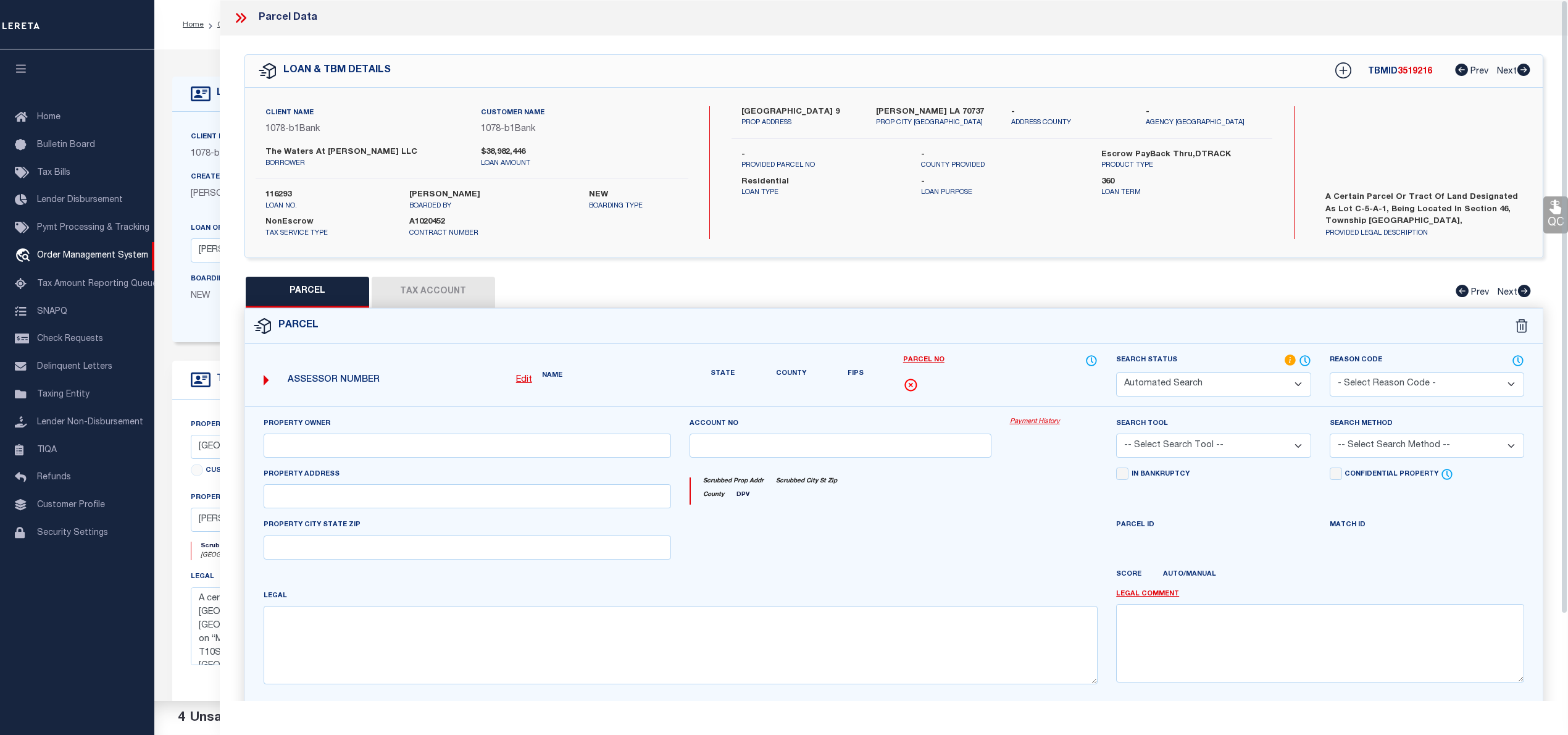
type input "[PERSON_NAME] LA 70737"
type textarea "15.61 AC. SECS. 46 &12-10-3, LOT C-5-A-1 THE VILLAGE AT [PERSON_NAME][GEOGRAPHI…"
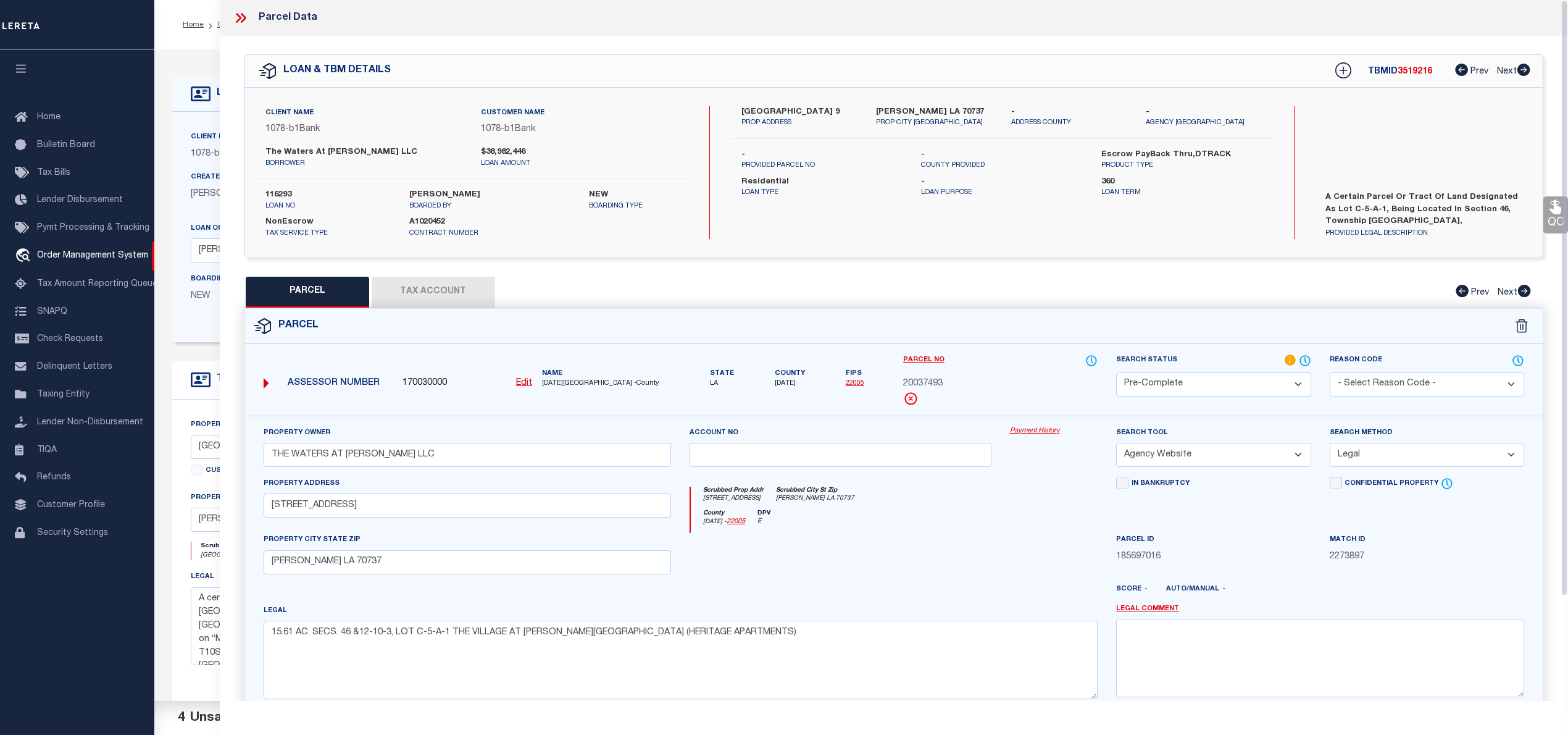
click at [1411, 77] on div "TBMID 3519216 Prev Next" at bounding box center [1424, 70] width 212 height 22
copy span "3519216"
click at [908, 378] on span "20037493" at bounding box center [923, 384] width 40 height 14
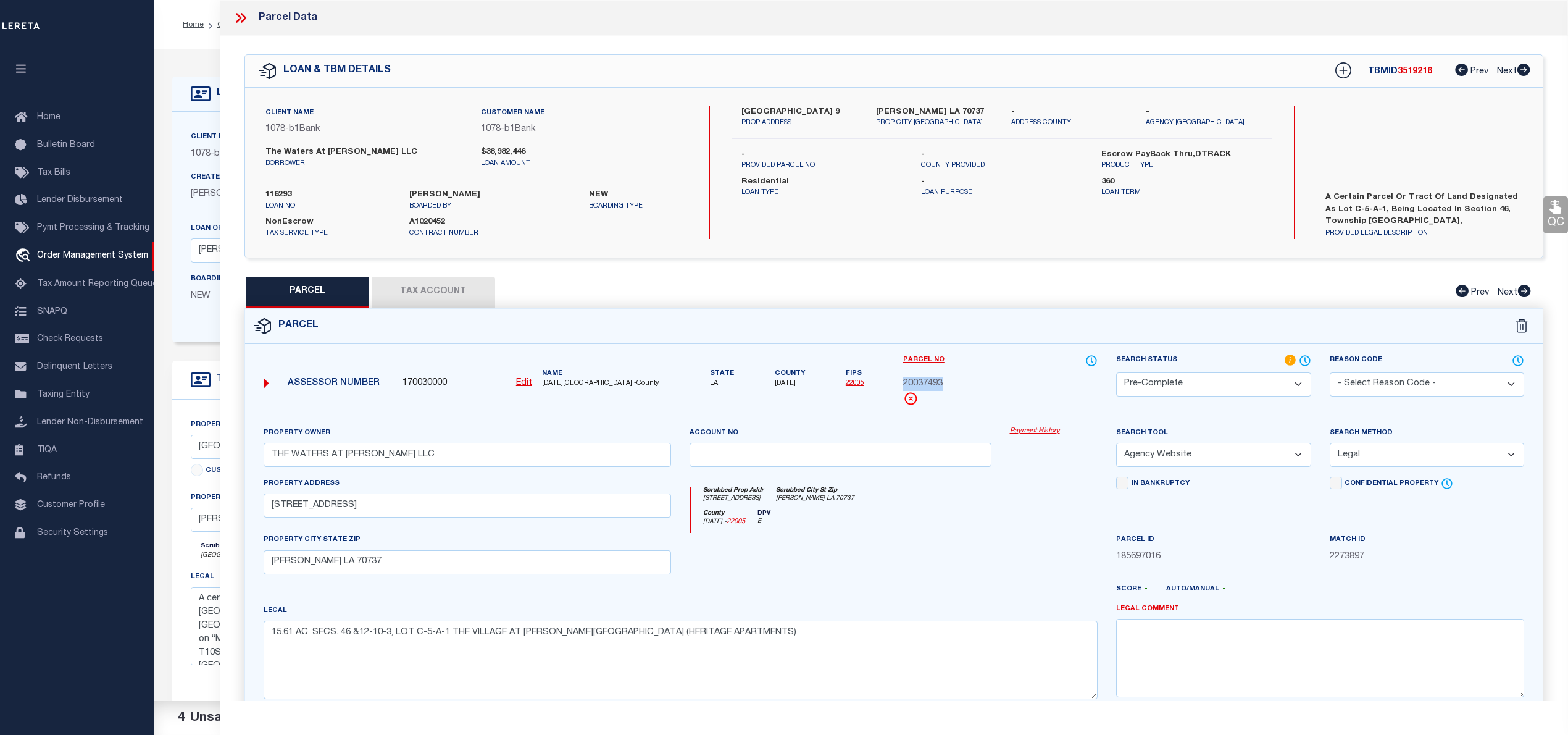
copy span "20037493"
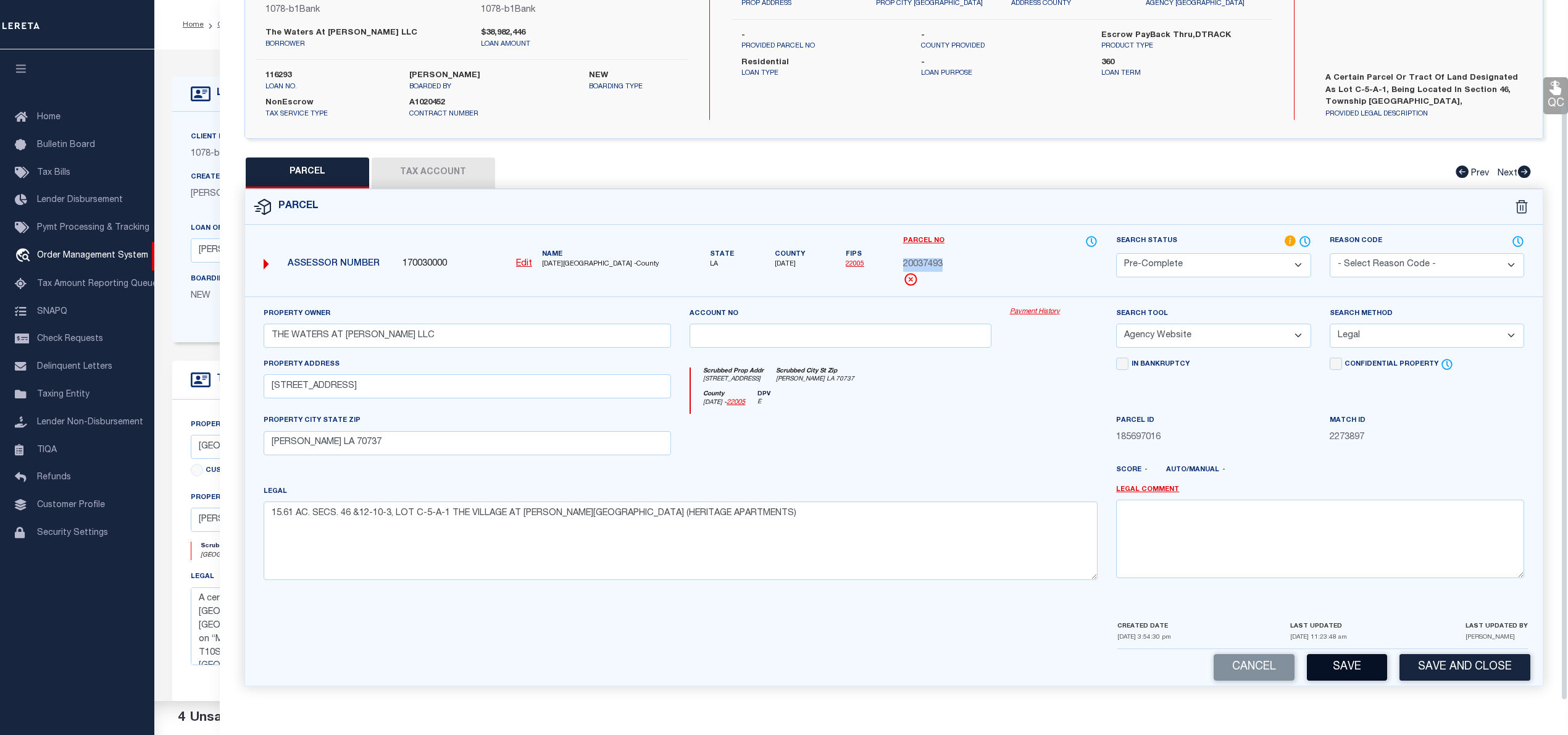
click at [1339, 663] on button "Save" at bounding box center [1347, 667] width 80 height 27
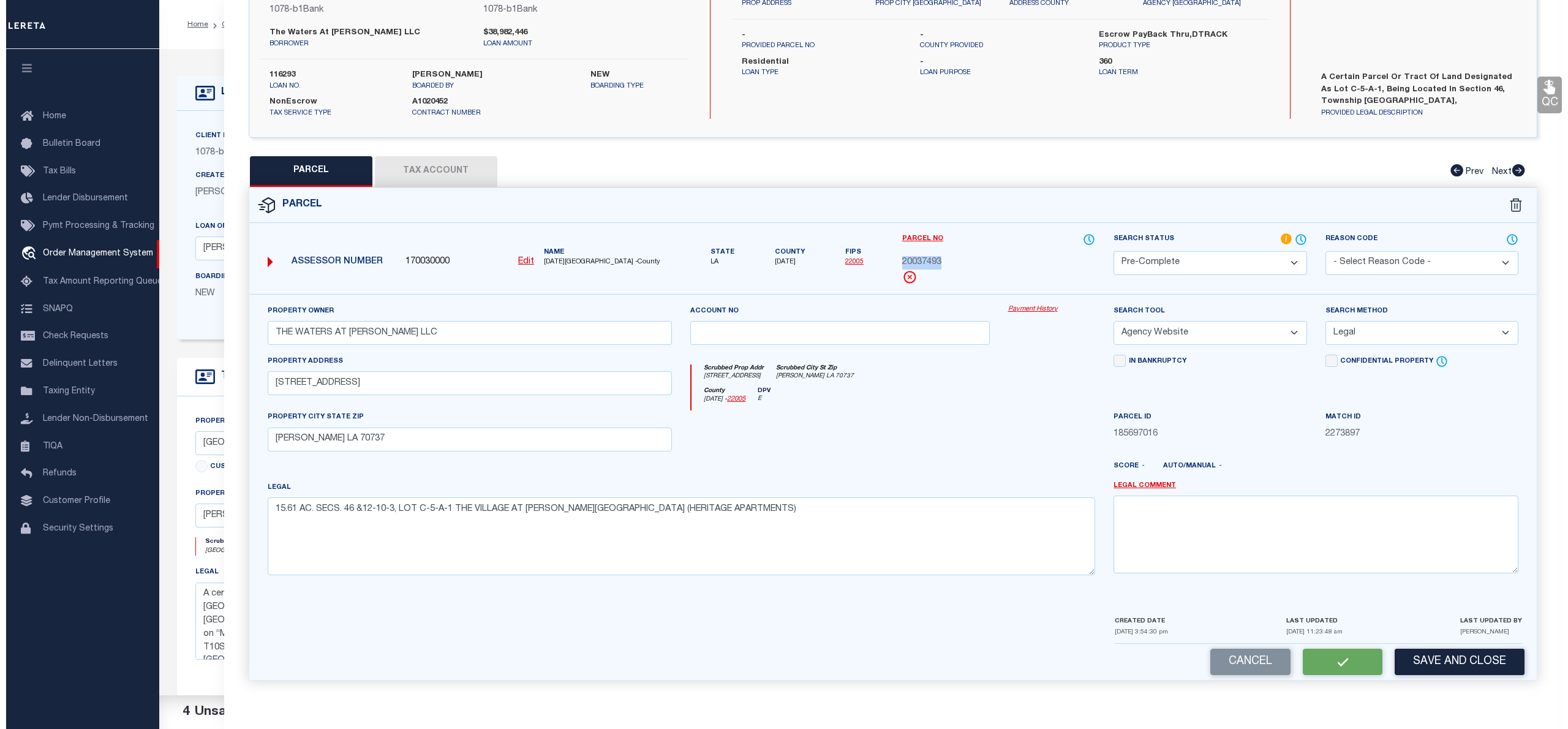
scroll to position [0, 0]
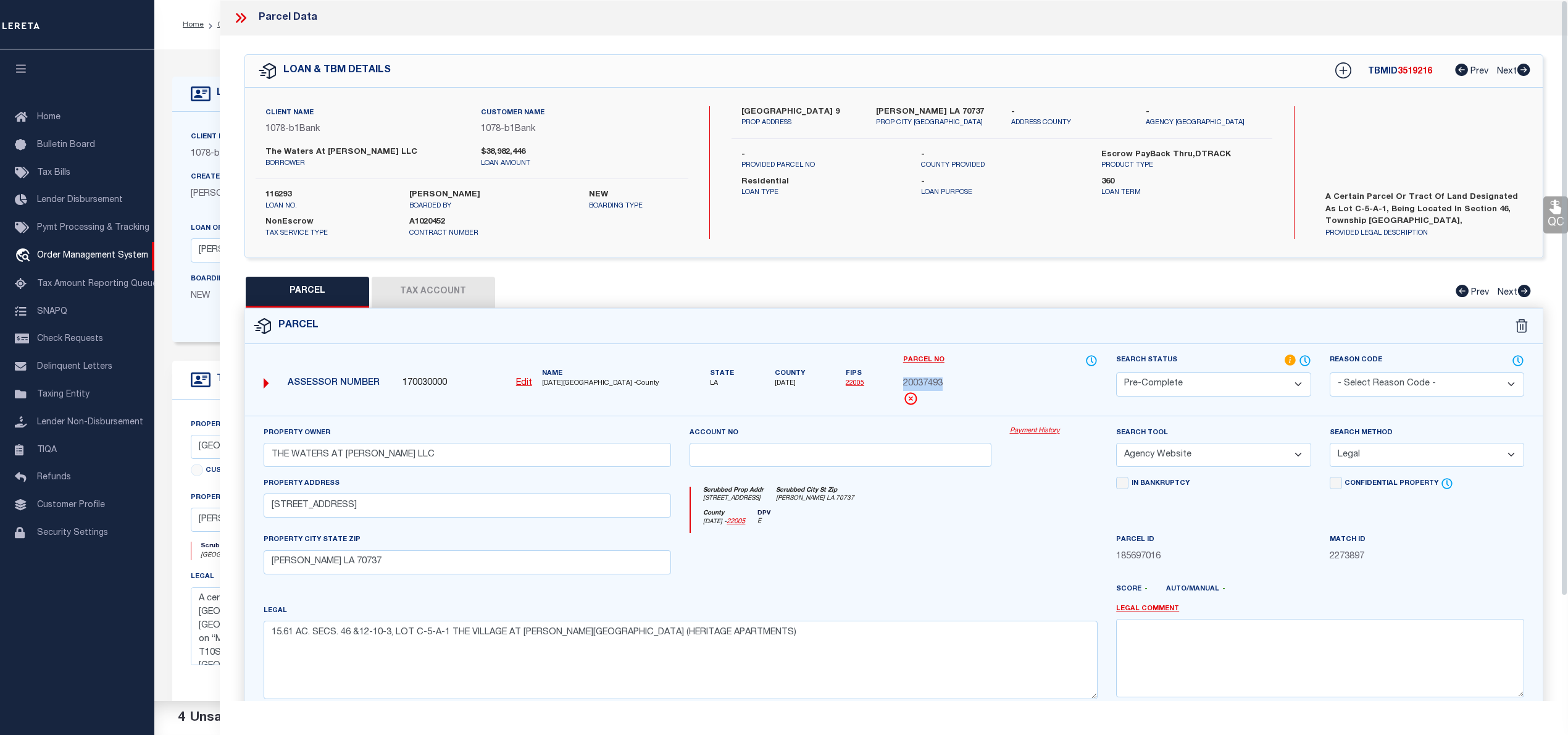
select select "AS"
select select
checkbox input "false"
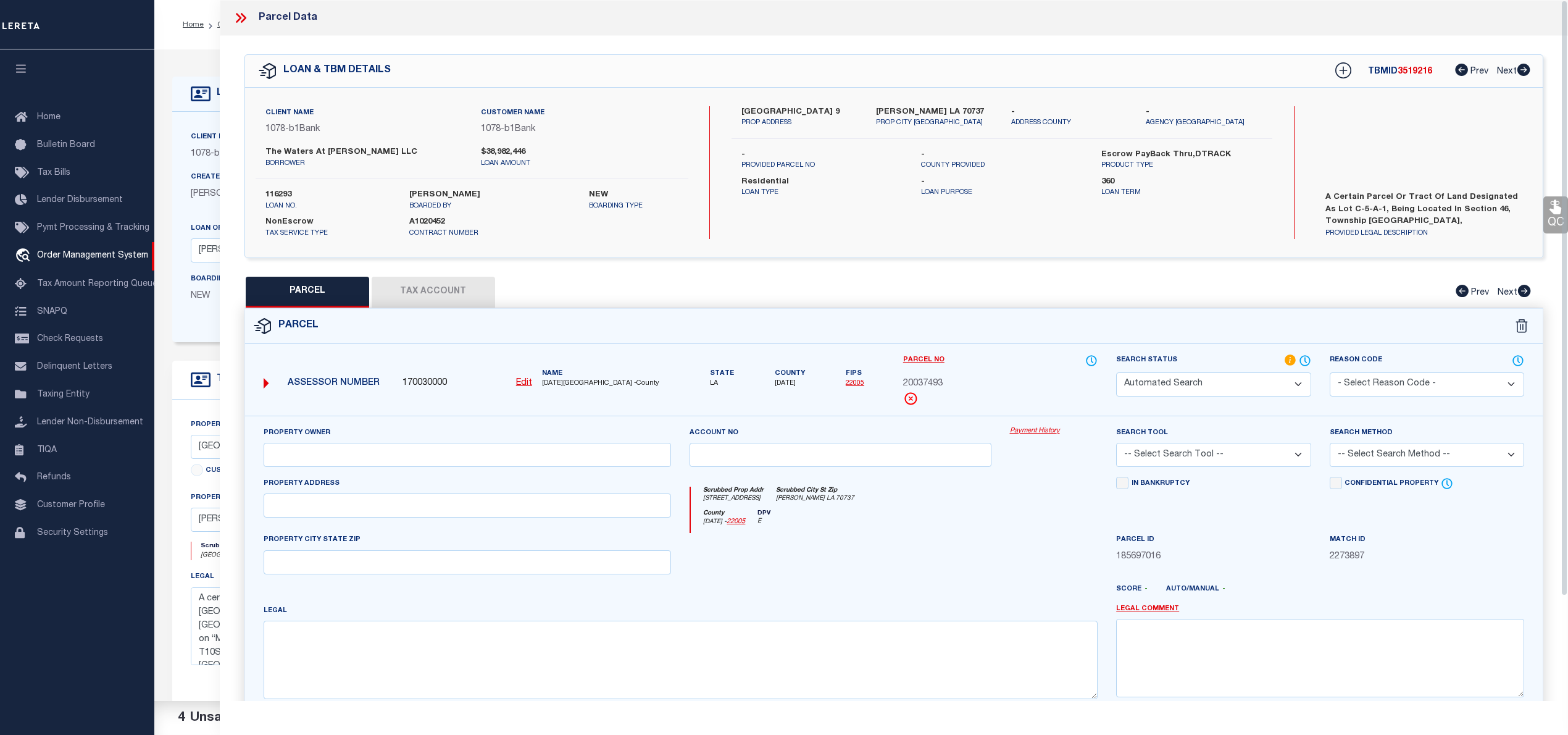
select select "PC"
type input "THE WATERS AT [PERSON_NAME] LLC"
select select "AGW"
select select "LEG"
type input "[STREET_ADDRESS]"
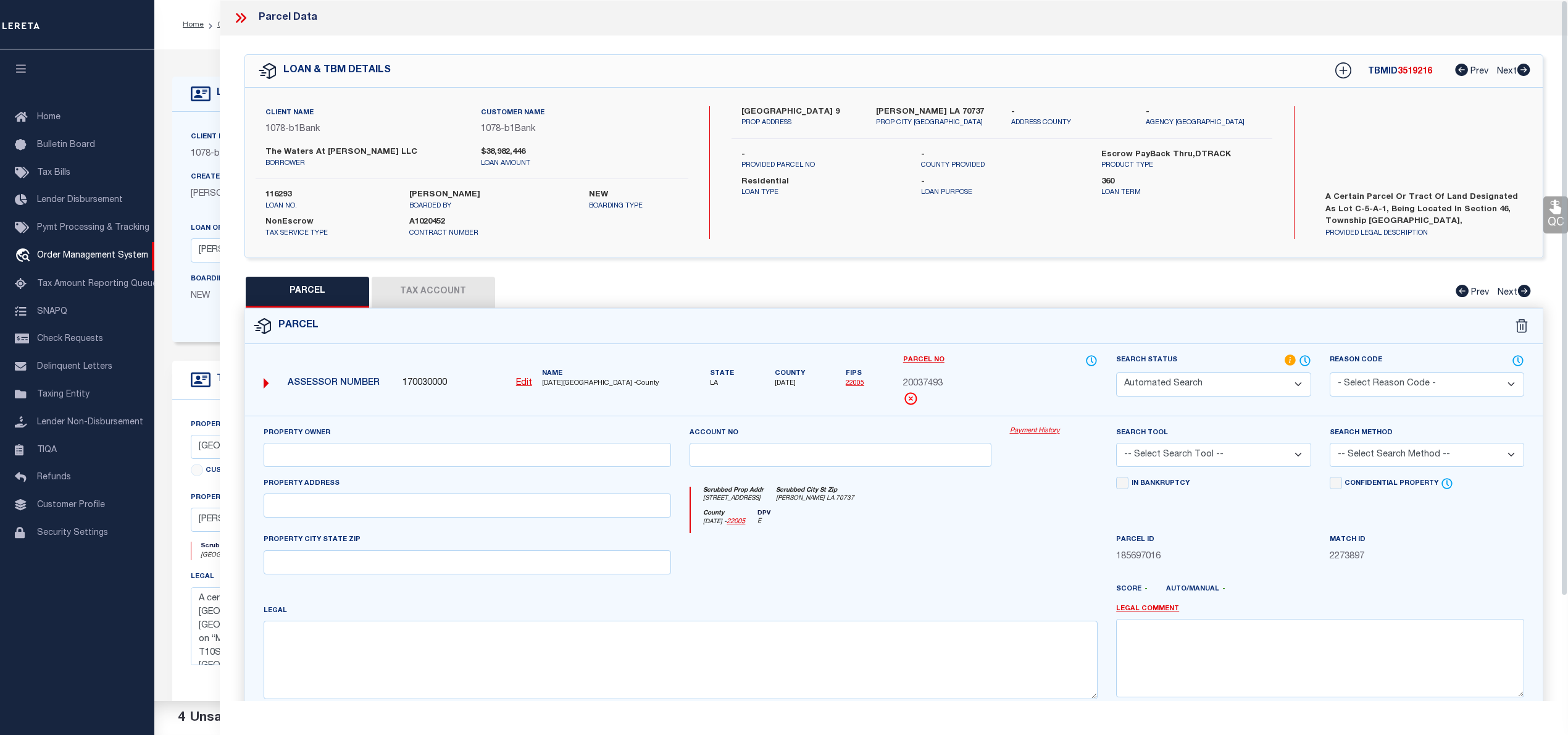
type input "[PERSON_NAME] LA 70737"
type textarea "15.61 AC. SECS. 46 &12-10-3, LOT C-5-A-1 THE VILLAGE AT [PERSON_NAME][GEOGRAPHI…"
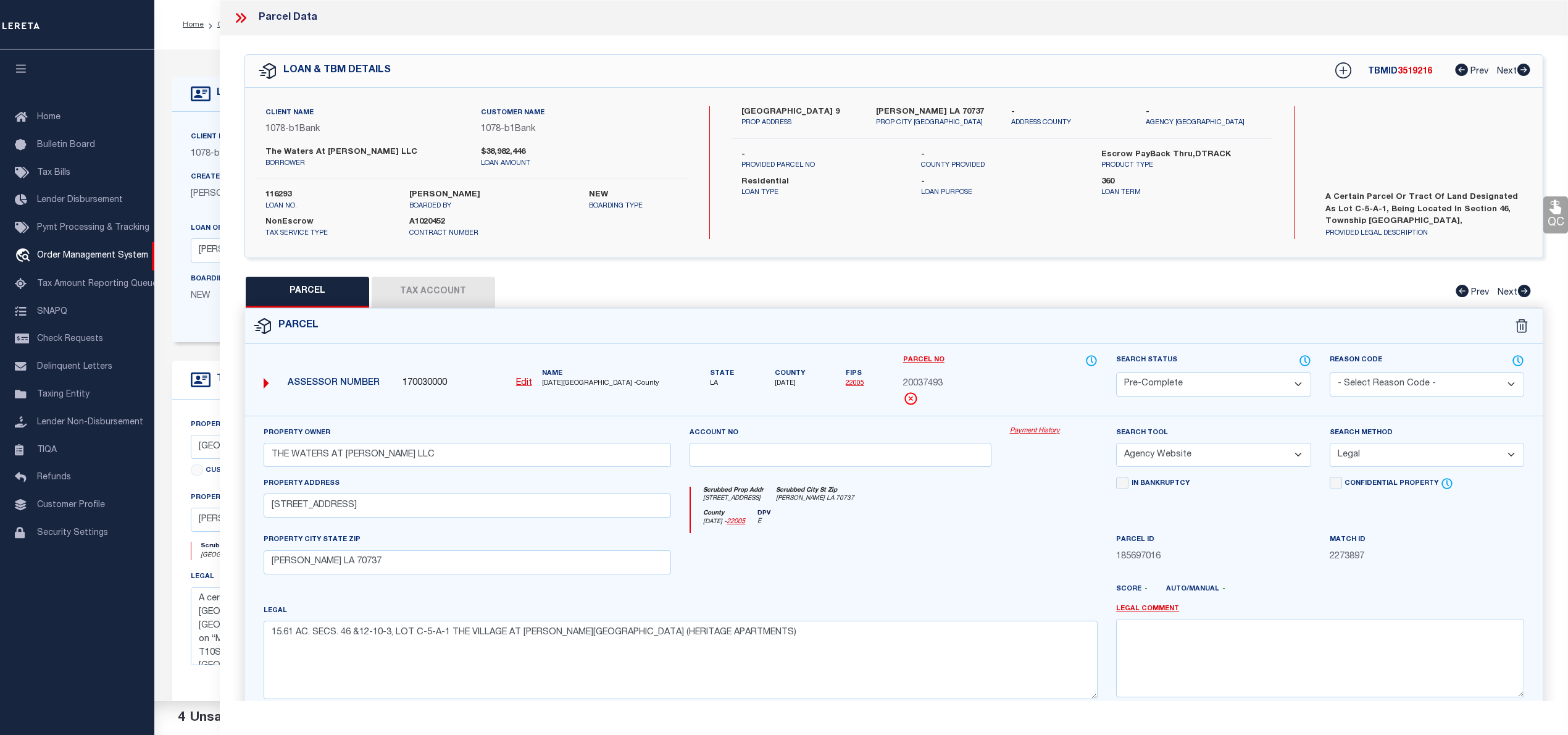
click at [240, 14] on icon at bounding box center [240, 18] width 16 height 16
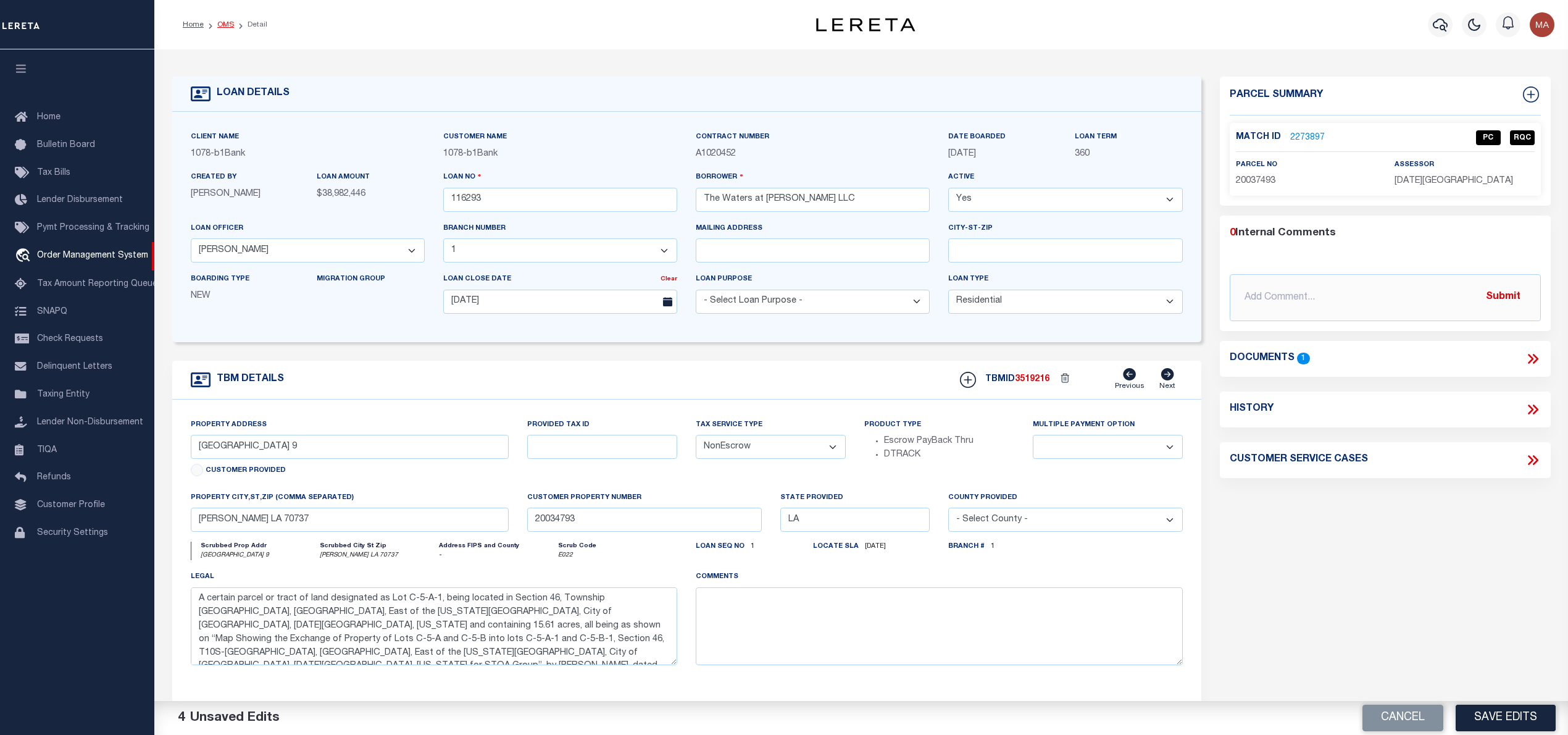
click at [223, 24] on link "OMS" at bounding box center [226, 24] width 17 height 8
